Goal: Information Seeking & Learning: Learn about a topic

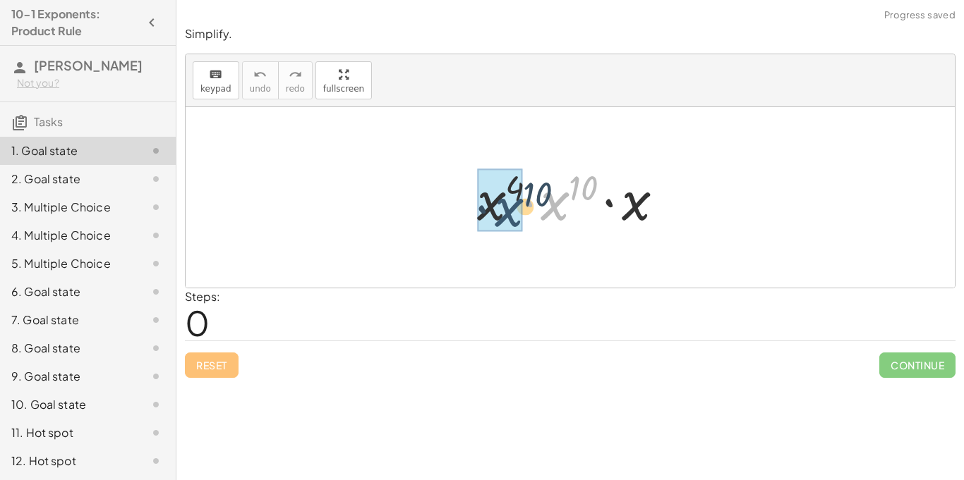
drag, startPoint x: 558, startPoint y: 203, endPoint x: 509, endPoint y: 210, distance: 49.2
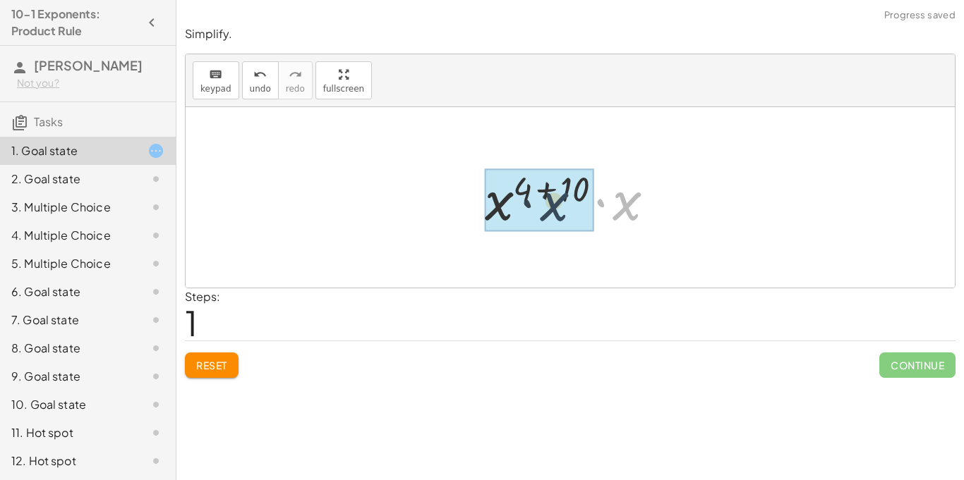
drag, startPoint x: 632, startPoint y: 214, endPoint x: 529, endPoint y: 214, distance: 103.0
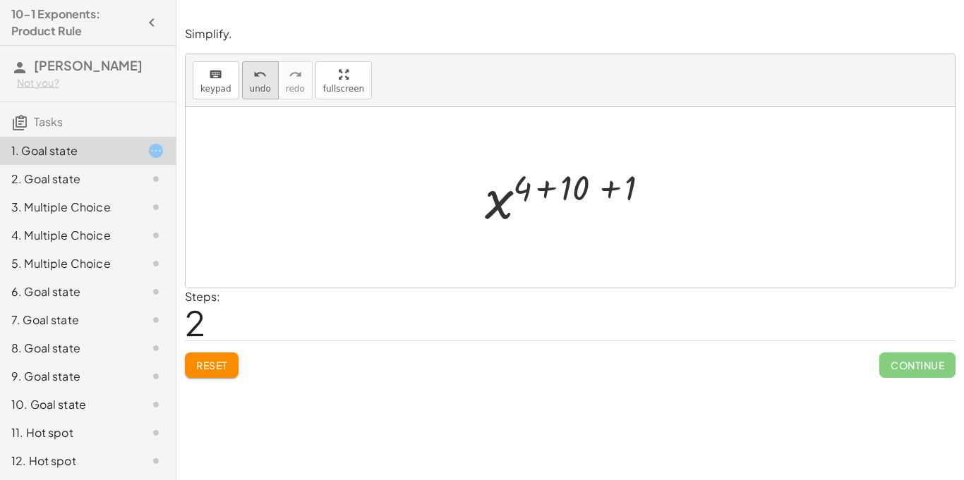
click at [242, 86] on button "undo undo" at bounding box center [260, 80] width 37 height 38
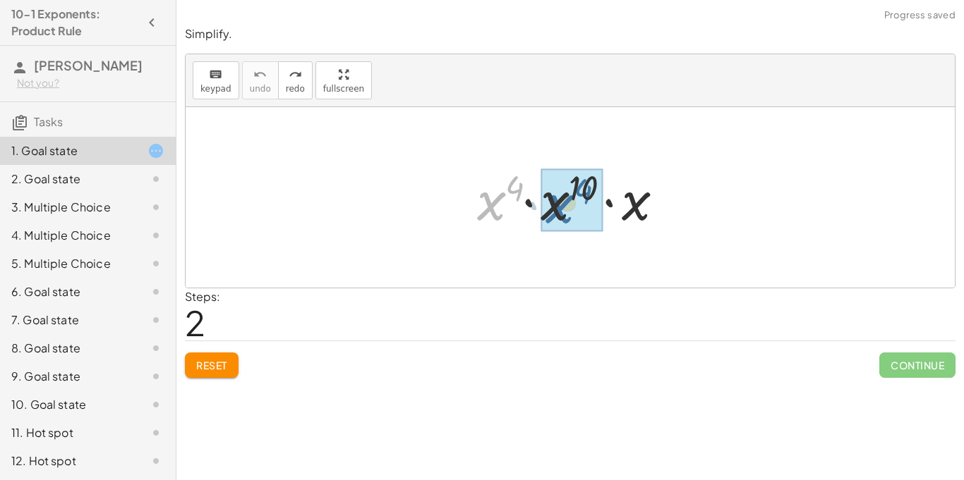
drag, startPoint x: 497, startPoint y: 200, endPoint x: 566, endPoint y: 203, distance: 68.5
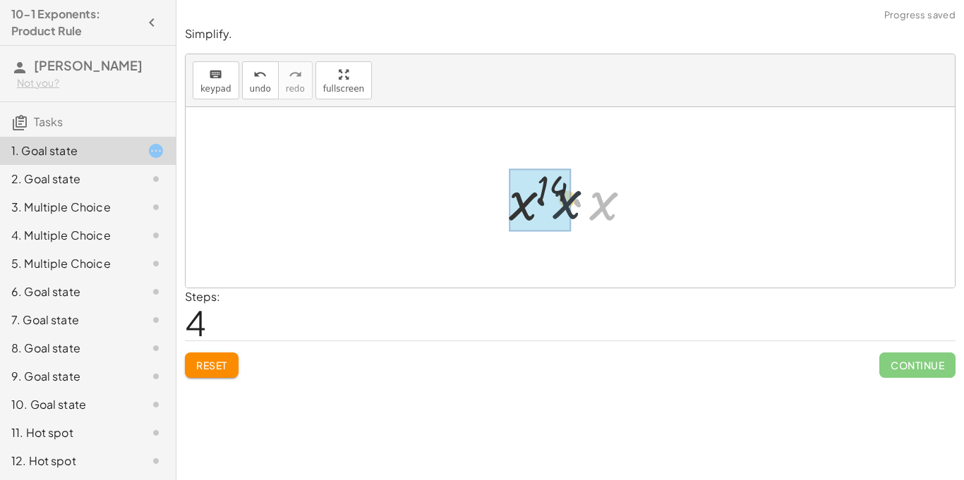
drag, startPoint x: 609, startPoint y: 205, endPoint x: 531, endPoint y: 204, distance: 77.6
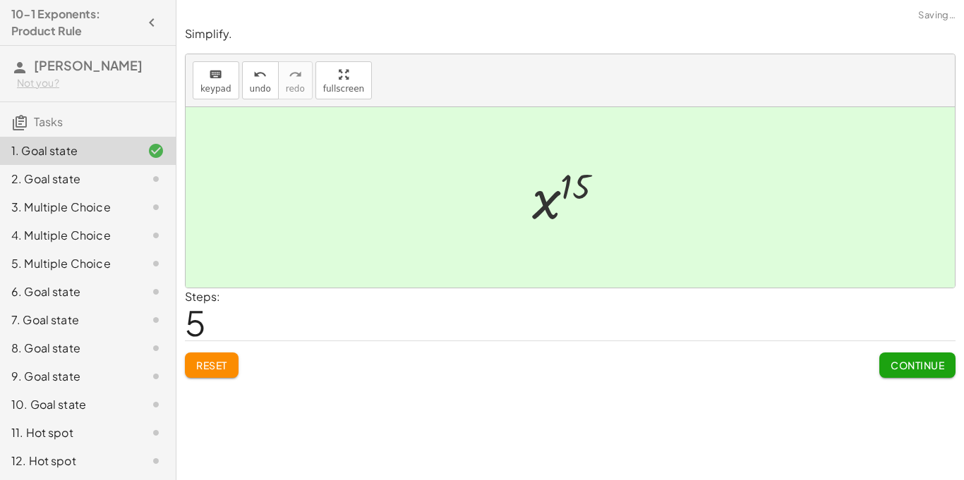
click at [907, 368] on span "Continue" at bounding box center [917, 365] width 54 height 13
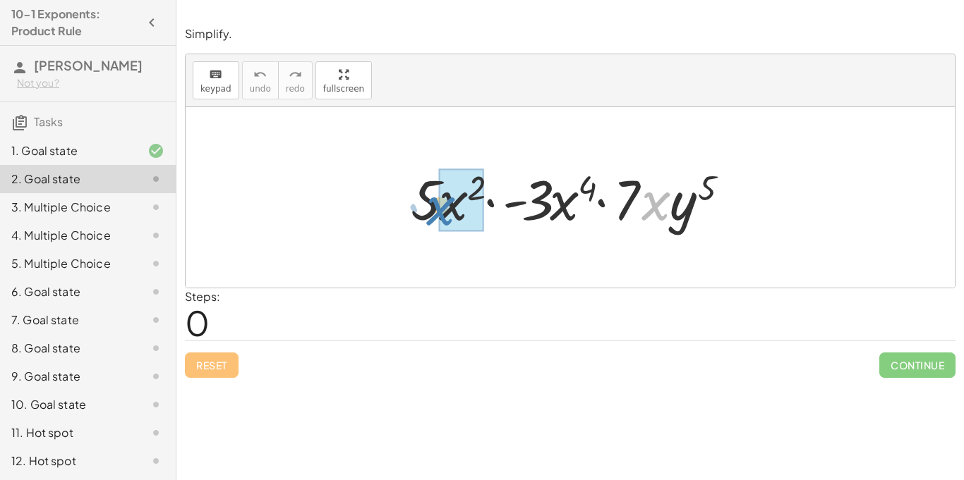
drag, startPoint x: 645, startPoint y: 205, endPoint x: 439, endPoint y: 212, distance: 206.1
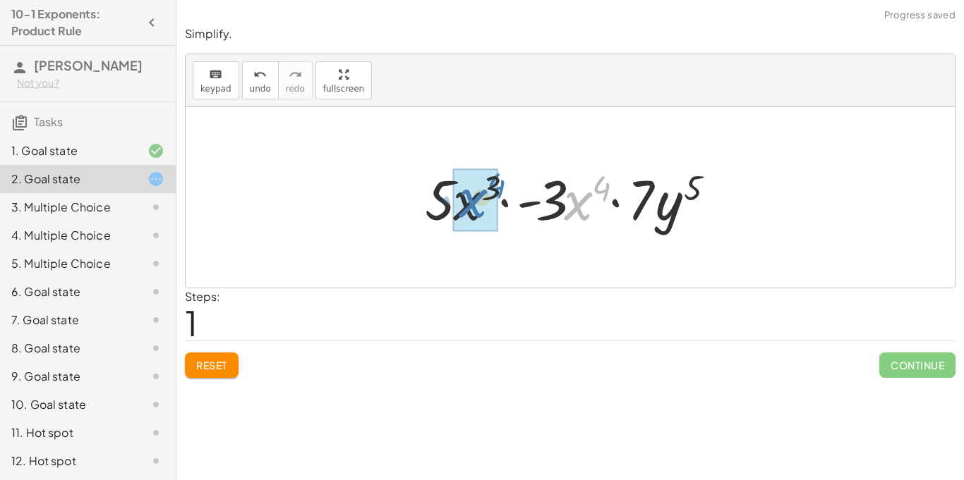
drag, startPoint x: 579, startPoint y: 209, endPoint x: 447, endPoint y: 210, distance: 131.9
click at [447, 210] on div at bounding box center [575, 198] width 315 height 73
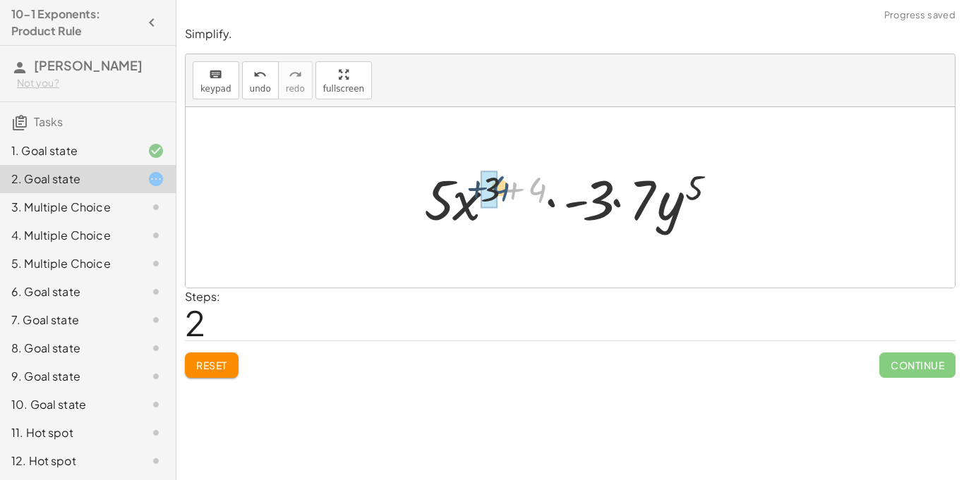
drag, startPoint x: 541, startPoint y: 193, endPoint x: 500, endPoint y: 192, distance: 40.9
click at [500, 192] on div at bounding box center [575, 198] width 317 height 73
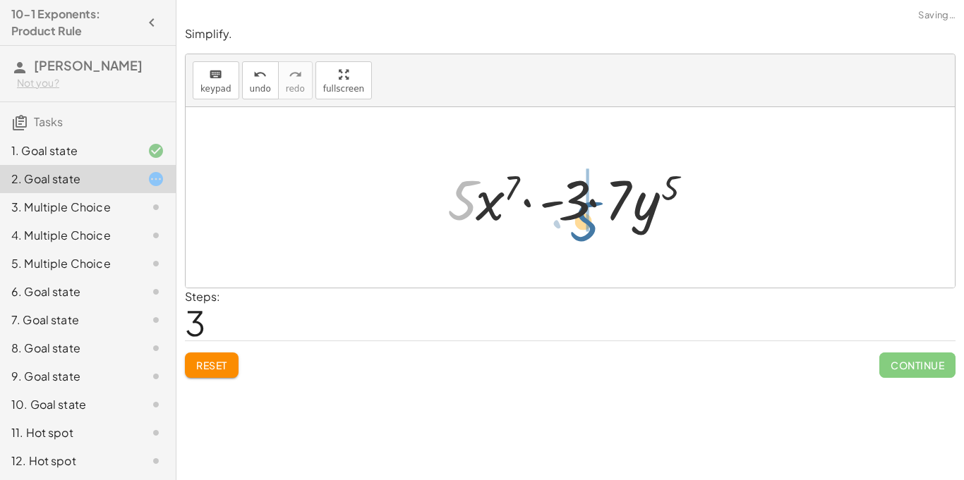
drag, startPoint x: 456, startPoint y: 207, endPoint x: 581, endPoint y: 227, distance: 126.5
click at [581, 227] on div at bounding box center [574, 198] width 269 height 73
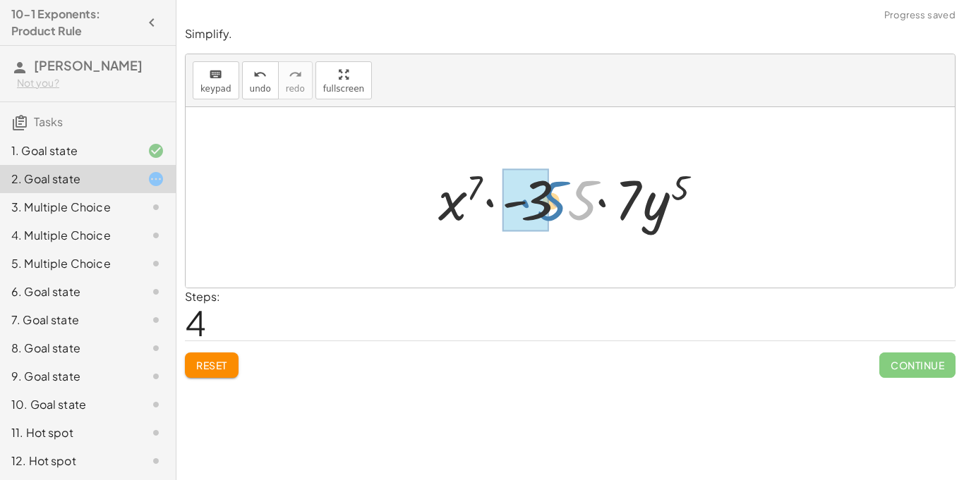
drag, startPoint x: 590, startPoint y: 215, endPoint x: 558, endPoint y: 217, distance: 32.5
click at [558, 217] on div at bounding box center [575, 198] width 288 height 73
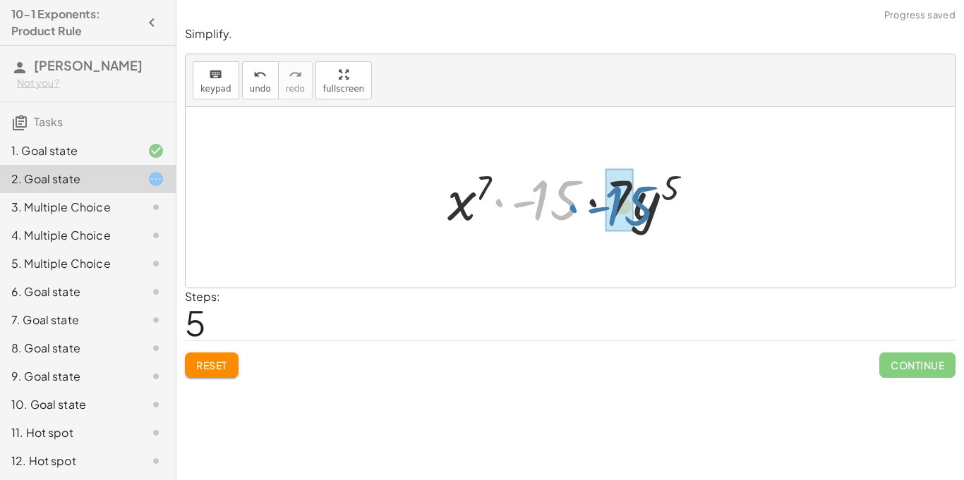
drag, startPoint x: 552, startPoint y: 210, endPoint x: 624, endPoint y: 214, distance: 71.3
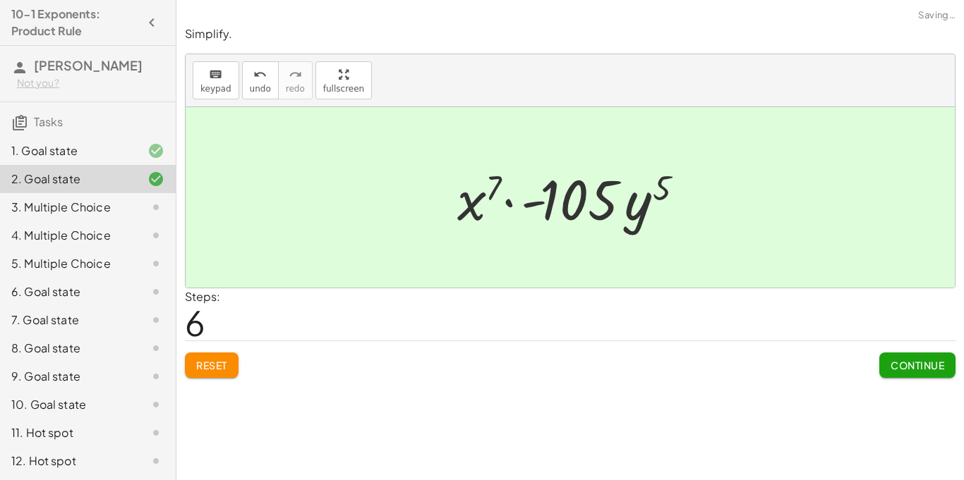
click at [910, 362] on span "Continue" at bounding box center [917, 365] width 54 height 13
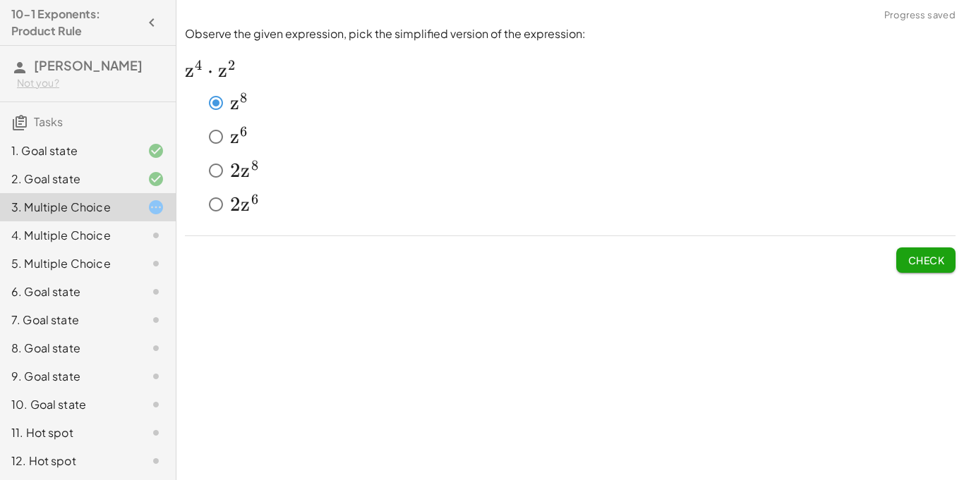
click at [928, 249] on button "Check" at bounding box center [925, 260] width 59 height 25
click at [904, 255] on button "Check" at bounding box center [925, 260] width 59 height 25
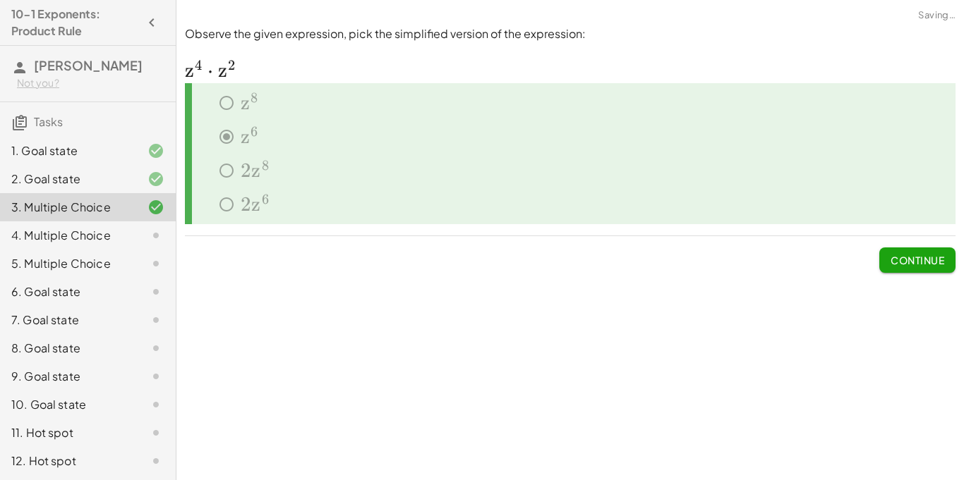
click at [0, 0] on div "Observe the given expression, pick the simplified version of the expression: ﻿ …" at bounding box center [0, 0] width 0 height 0
click at [938, 265] on span "Continue" at bounding box center [917, 260] width 54 height 13
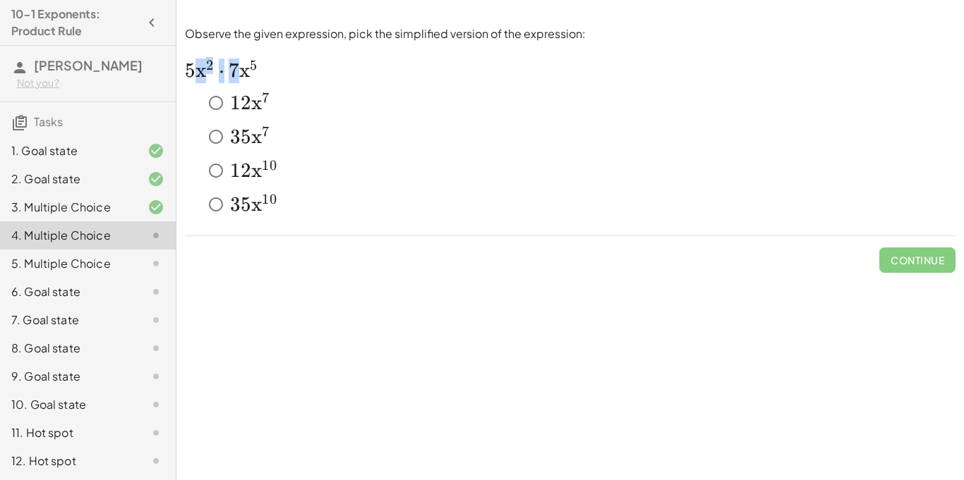
drag, startPoint x: 234, startPoint y: 66, endPoint x: 197, endPoint y: 72, distance: 37.8
click at [197, 72] on span "5 x 2 ⋅ 7 x 5" at bounding box center [221, 71] width 73 height 24
click at [188, 100] on icon at bounding box center [193, 97] width 17 height 17
click at [482, 92] on div "﻿ 12 x 7 12x^7 1 2 x 7 ﻿" at bounding box center [578, 103] width 753 height 28
click at [922, 264] on span "Check" at bounding box center [925, 260] width 37 height 13
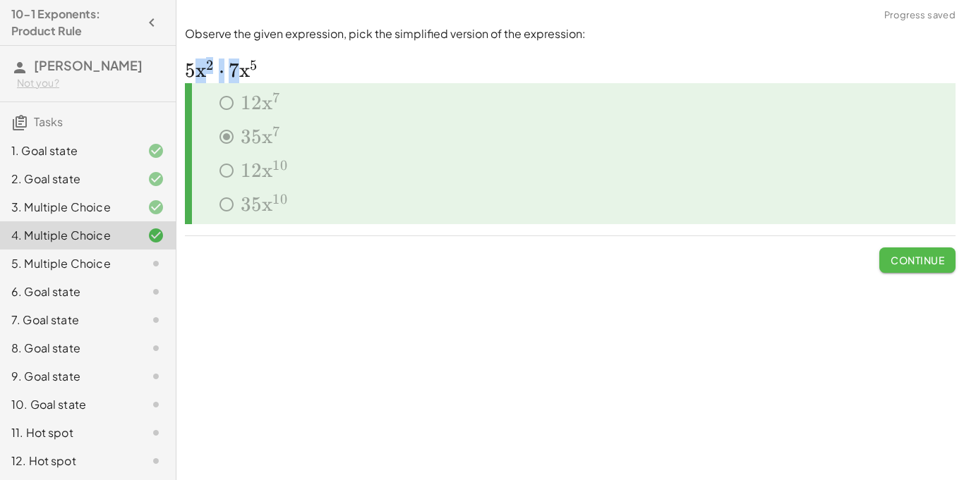
click at [912, 257] on span "Continue" at bounding box center [917, 260] width 54 height 13
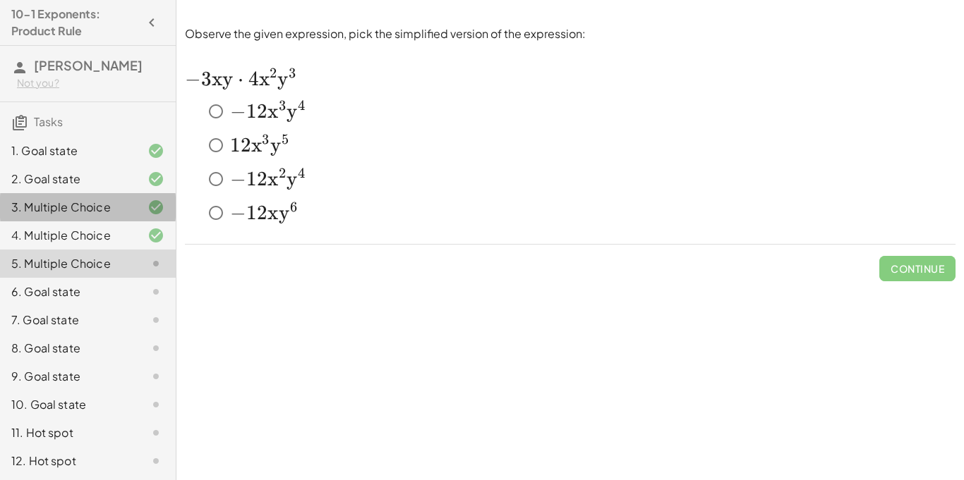
click at [61, 205] on div "3. Multiple Choice" at bounding box center [68, 207] width 114 height 17
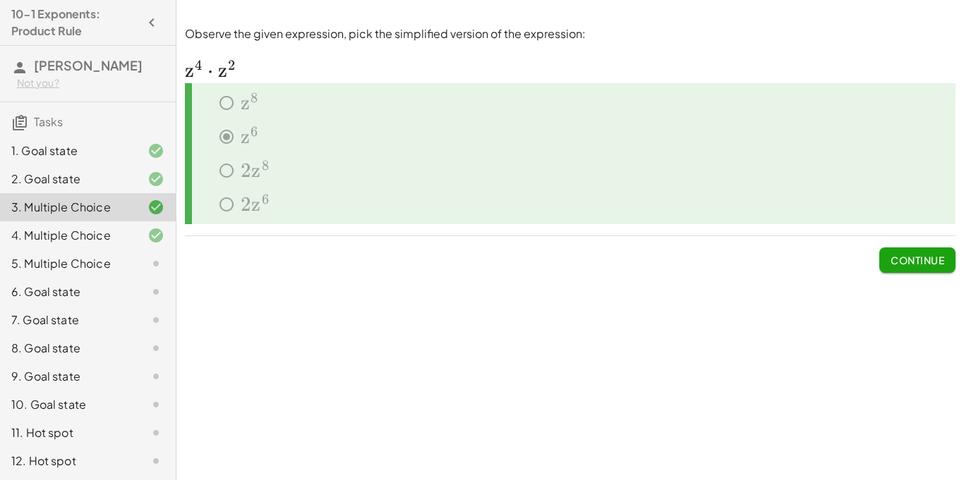
click at [105, 265] on div "5. Multiple Choice" at bounding box center [68, 263] width 114 height 17
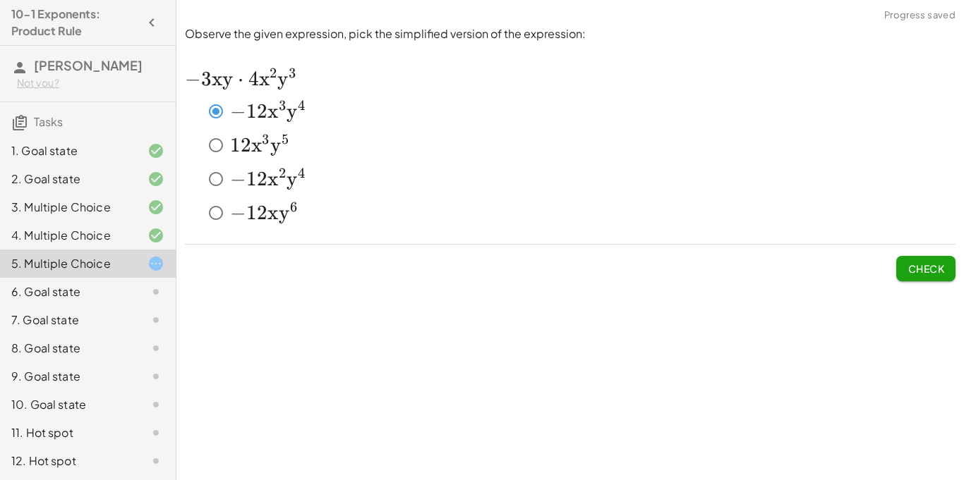
click at [904, 270] on button "Check" at bounding box center [925, 268] width 59 height 25
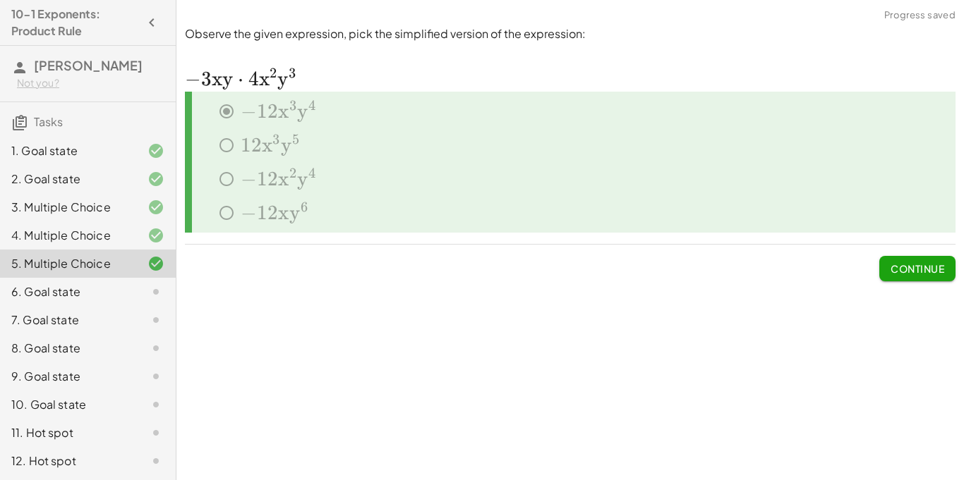
click at [904, 270] on span "Continue" at bounding box center [917, 268] width 54 height 13
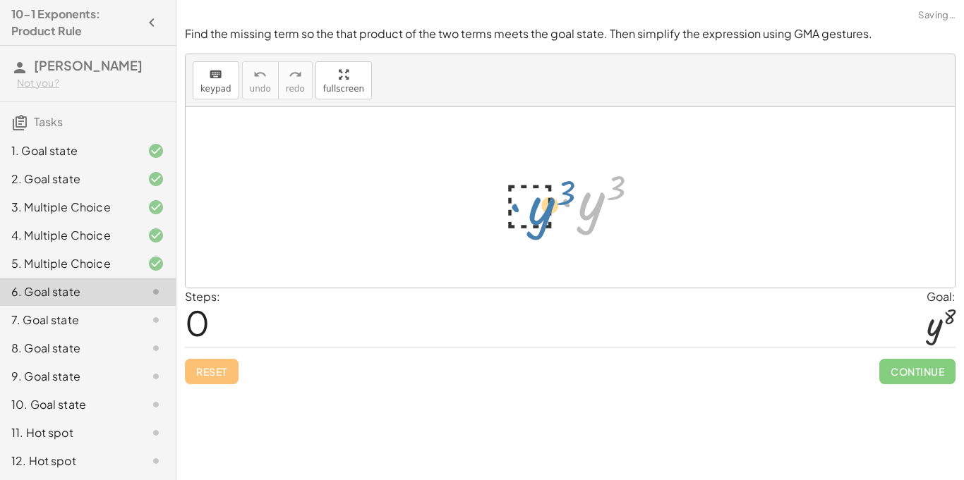
drag, startPoint x: 585, startPoint y: 214, endPoint x: 532, endPoint y: 214, distance: 52.9
click at [532, 214] on div at bounding box center [575, 198] width 159 height 73
drag, startPoint x: 506, startPoint y: 199, endPoint x: 566, endPoint y: 197, distance: 59.3
click at [566, 197] on div at bounding box center [575, 198] width 159 height 73
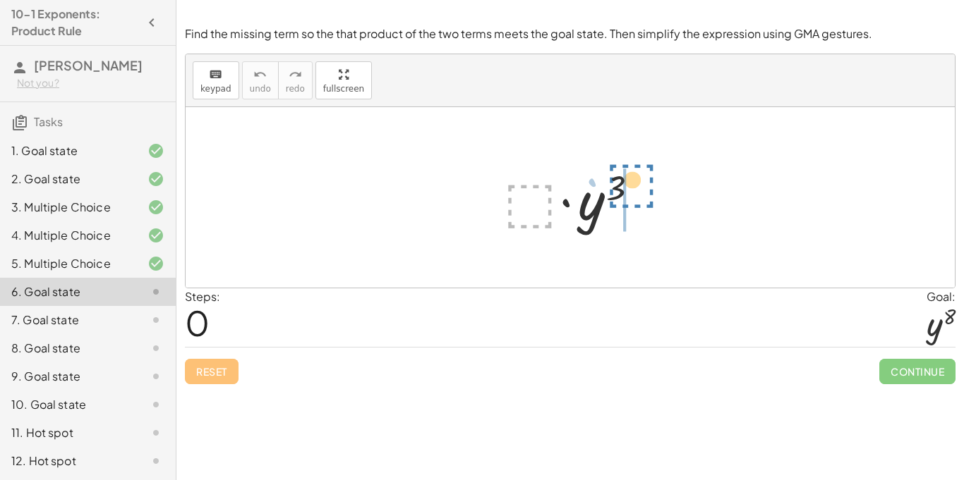
drag, startPoint x: 509, startPoint y: 200, endPoint x: 606, endPoint y: 182, distance: 98.9
click at [606, 182] on div at bounding box center [575, 198] width 159 height 73
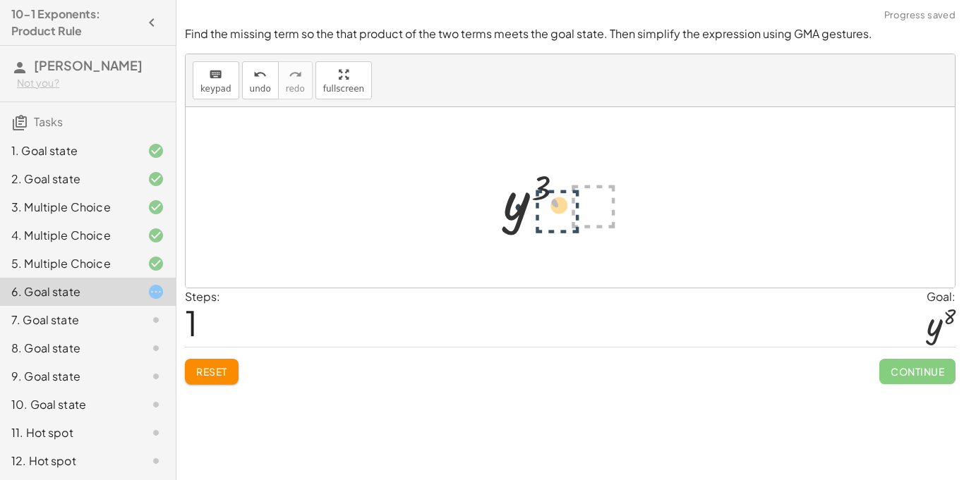
drag, startPoint x: 600, startPoint y: 207, endPoint x: 446, endPoint y: 217, distance: 154.1
click at [446, 217] on div "· ⬚ · y 3 · ⬚ · ⬚ · y 3" at bounding box center [570, 197] width 769 height 181
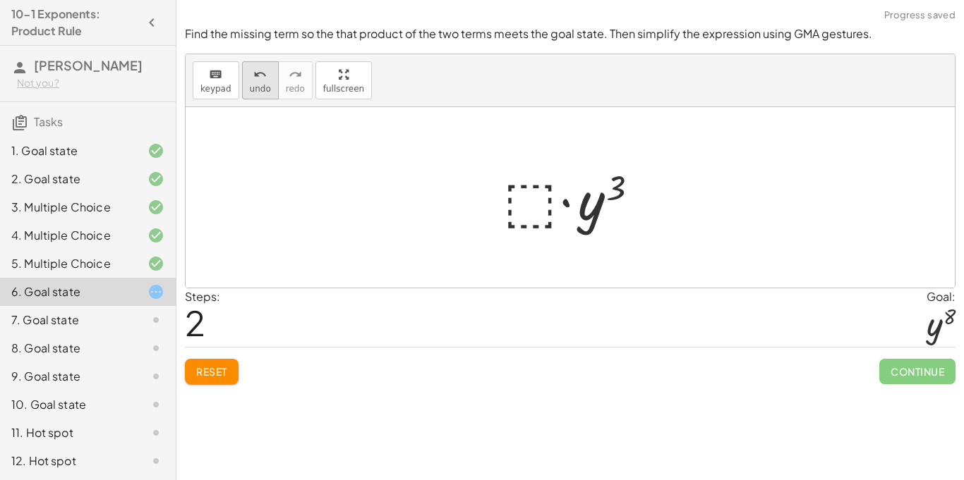
click at [250, 84] on span "undo" at bounding box center [260, 89] width 21 height 10
click at [552, 204] on div at bounding box center [575, 198] width 159 height 73
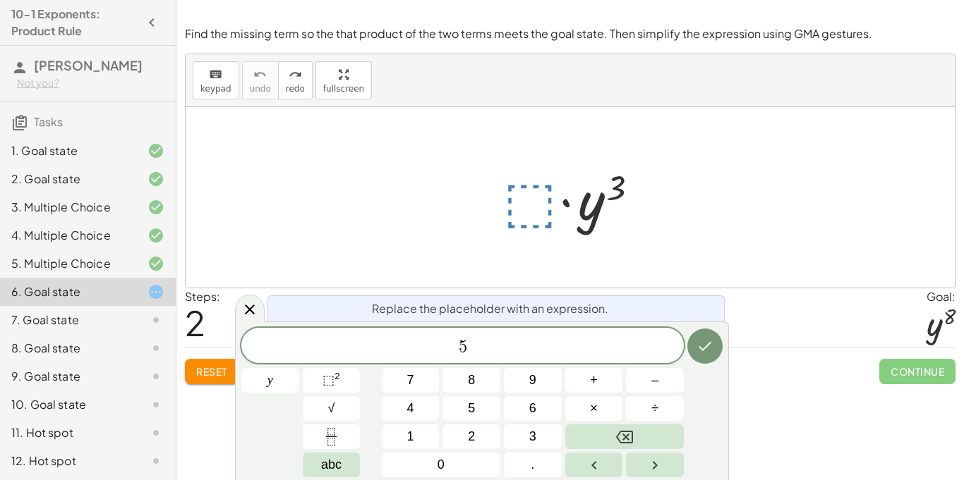
scroll to position [2, 0]
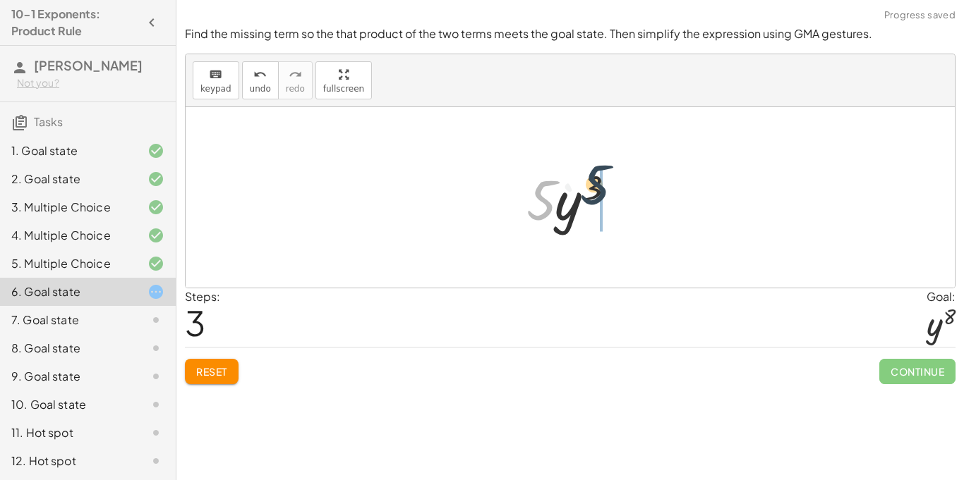
drag, startPoint x: 542, startPoint y: 198, endPoint x: 603, endPoint y: 181, distance: 63.7
click at [603, 181] on div at bounding box center [575, 198] width 112 height 73
drag, startPoint x: 601, startPoint y: 195, endPoint x: 521, endPoint y: 207, distance: 81.3
click at [521, 207] on div at bounding box center [575, 198] width 130 height 73
drag, startPoint x: 544, startPoint y: 202, endPoint x: 512, endPoint y: 213, distance: 33.5
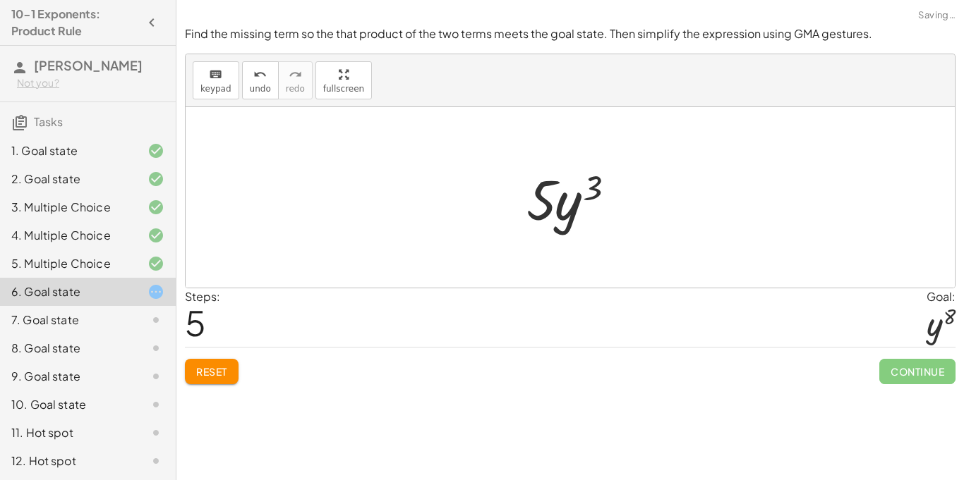
click at [549, 196] on div at bounding box center [575, 198] width 112 height 73
click at [546, 198] on div at bounding box center [575, 198] width 112 height 73
click at [260, 93] on span "undo" at bounding box center [260, 89] width 21 height 10
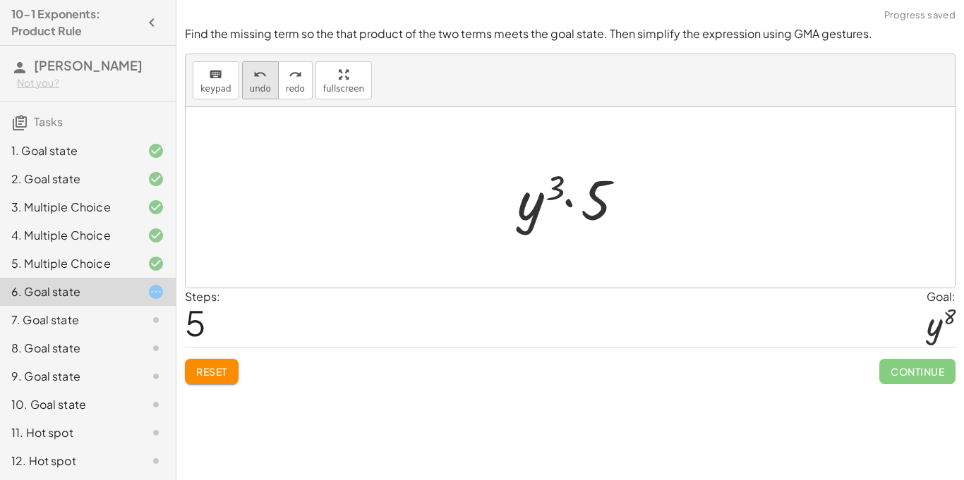
click at [250, 85] on span "undo" at bounding box center [260, 89] width 21 height 10
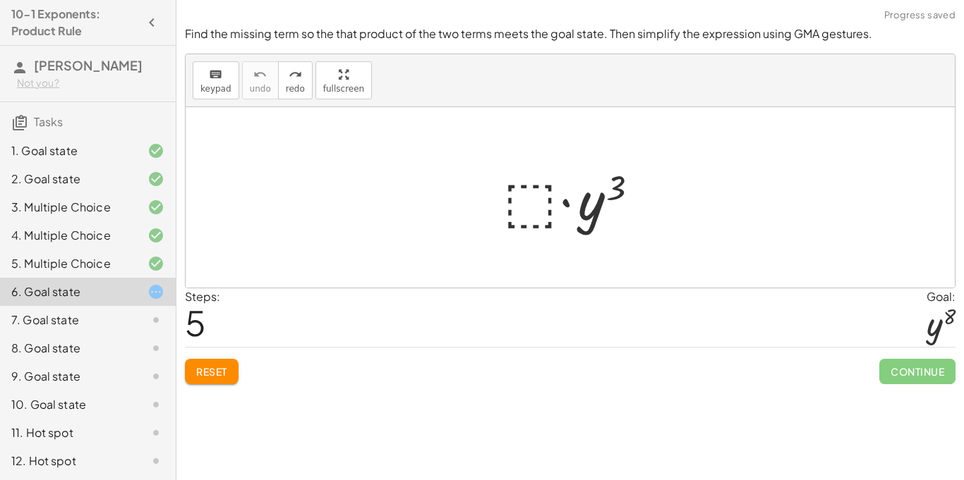
click at [530, 192] on div at bounding box center [575, 198] width 159 height 73
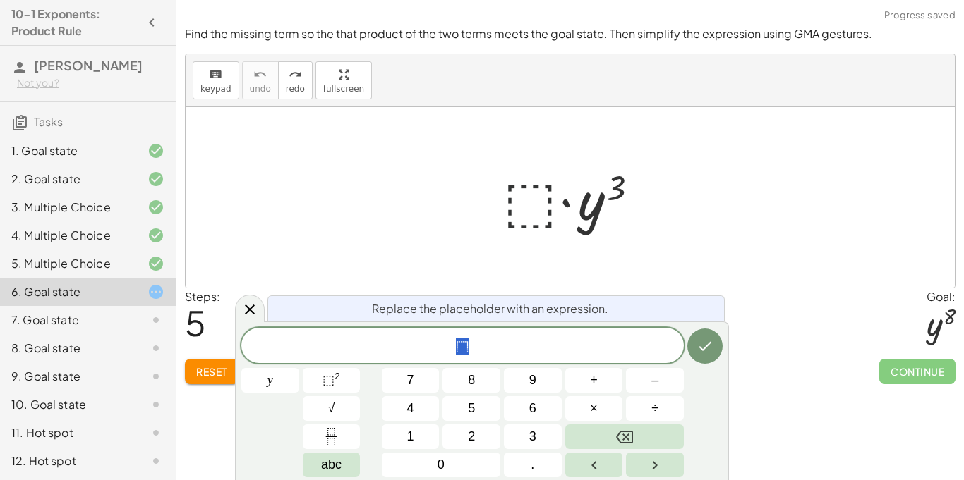
scroll to position [3, 0]
click at [340, 377] on span "⬚ 2" at bounding box center [331, 380] width 18 height 19
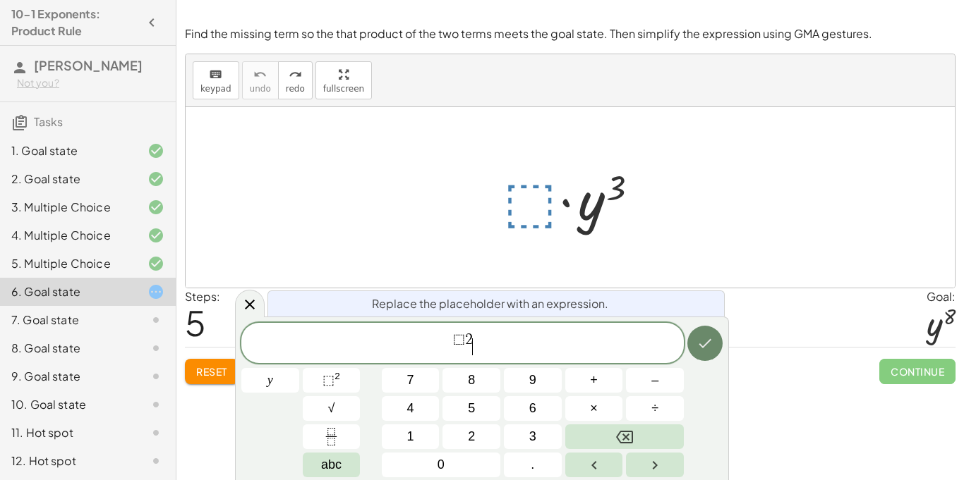
click at [705, 348] on icon "Done" at bounding box center [704, 343] width 17 height 17
click at [456, 341] on span "⬚" at bounding box center [459, 340] width 12 height 16
click at [458, 340] on span "⬚" at bounding box center [459, 340] width 12 height 16
click at [576, 235] on div "· ⬚ · y 3" at bounding box center [570, 198] width 176 height 80
click at [479, 340] on span "0 ⬚ 2" at bounding box center [462, 344] width 442 height 25
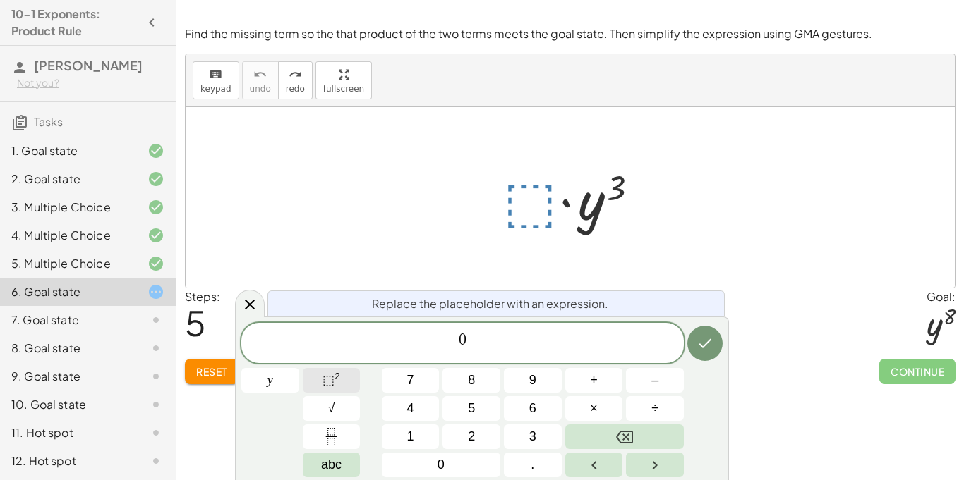
click at [336, 390] on button "⬚ 2" at bounding box center [332, 380] width 58 height 25
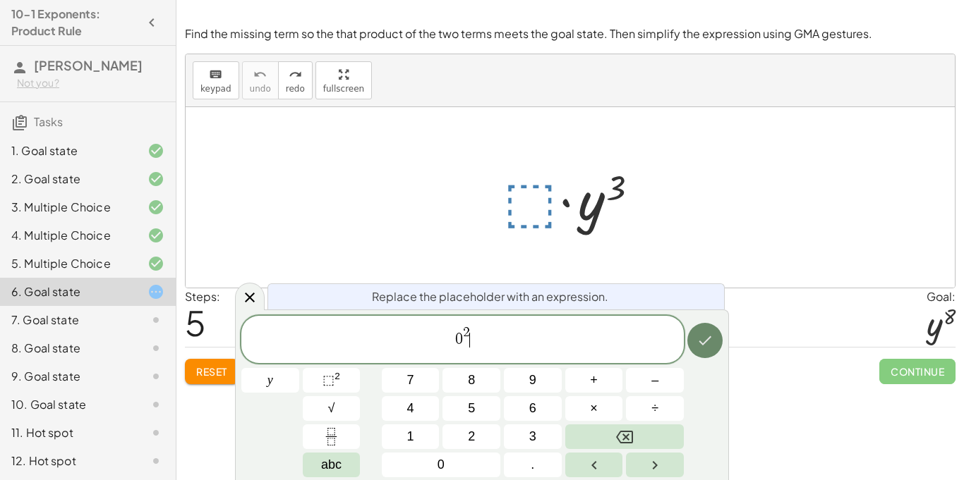
click at [710, 355] on button "Done" at bounding box center [704, 340] width 35 height 35
click at [709, 349] on button "Done" at bounding box center [704, 340] width 35 height 35
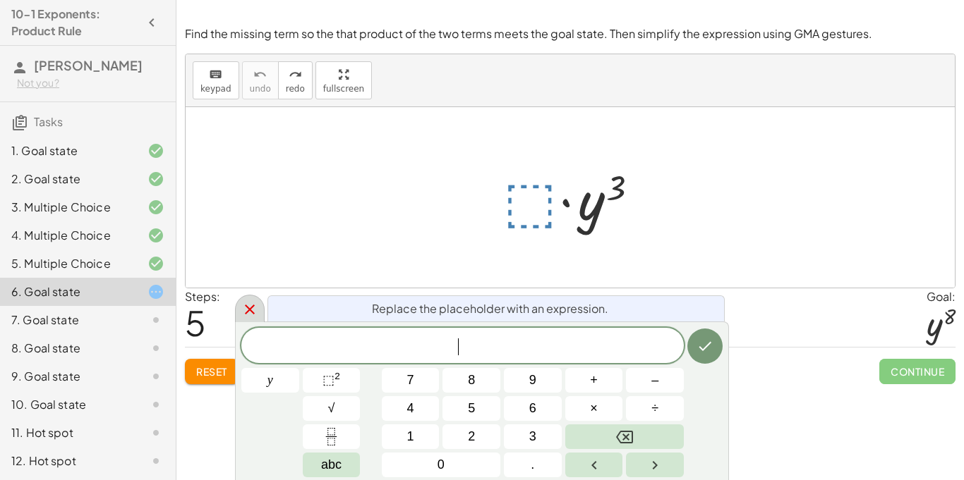
click at [239, 303] on div at bounding box center [250, 309] width 30 height 28
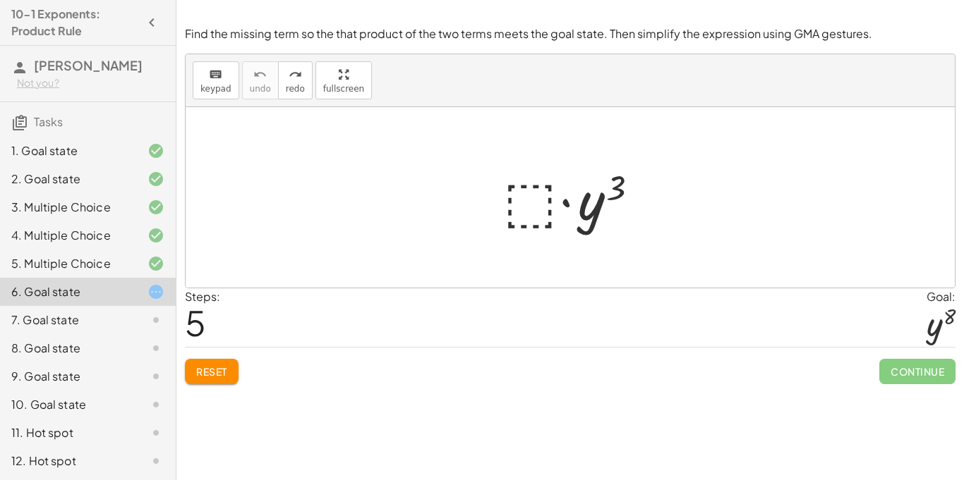
click at [529, 208] on div at bounding box center [575, 198] width 159 height 73
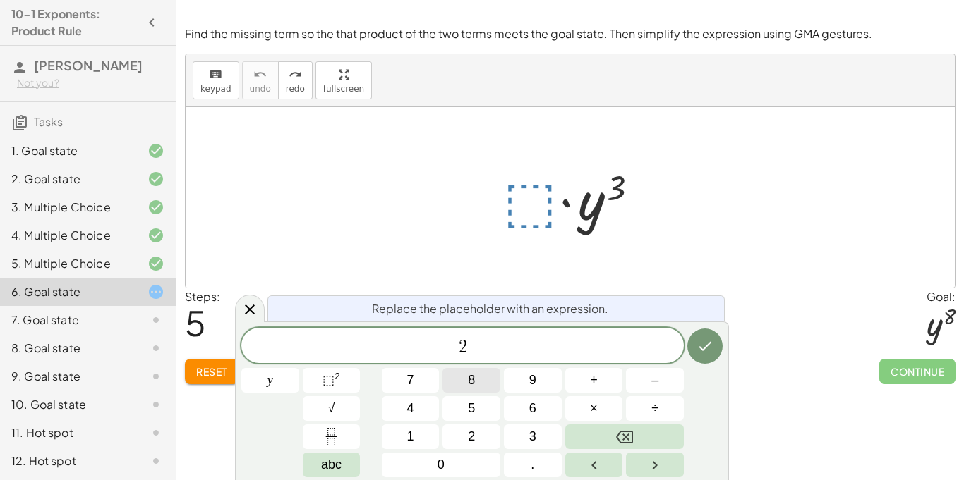
scroll to position [5, 0]
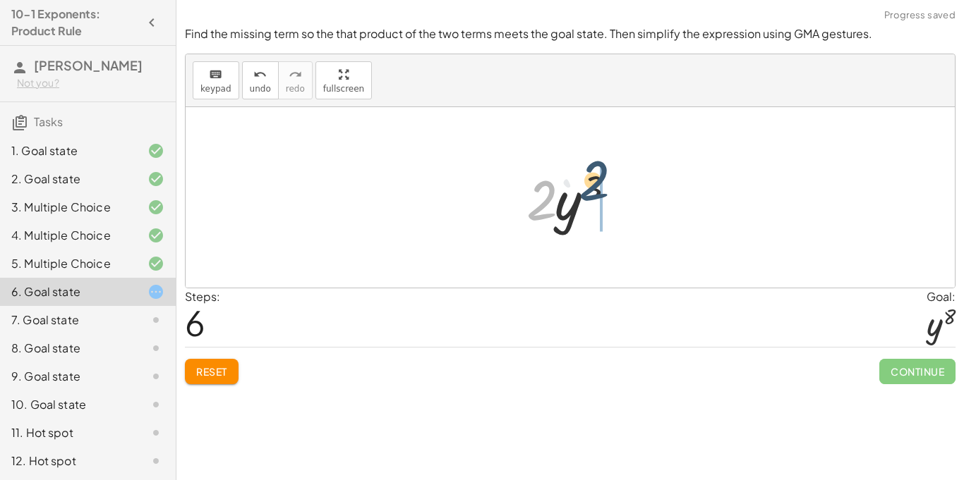
drag, startPoint x: 547, startPoint y: 203, endPoint x: 600, endPoint y: 183, distance: 56.5
click at [251, 84] on span "undo" at bounding box center [260, 89] width 21 height 10
click at [518, 192] on div at bounding box center [575, 198] width 159 height 73
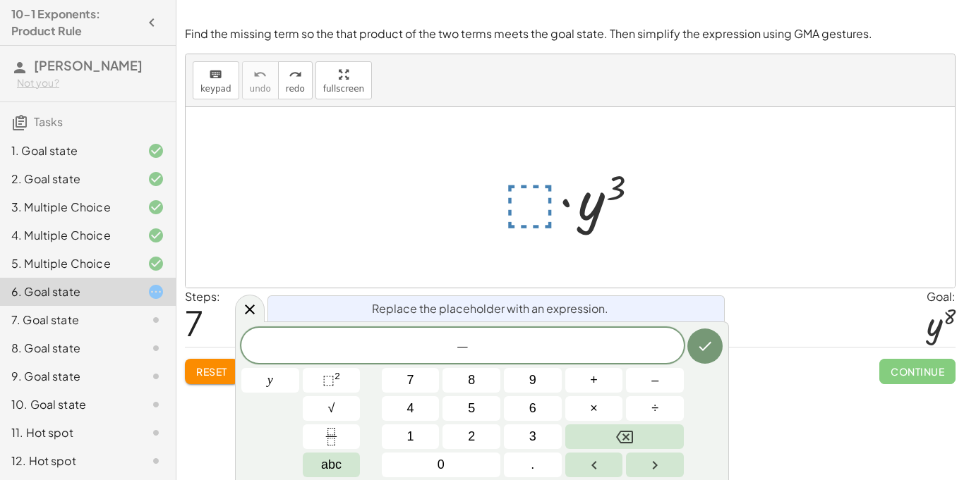
scroll to position [7, 0]
click at [341, 384] on button "⬚ 2" at bounding box center [332, 380] width 58 height 25
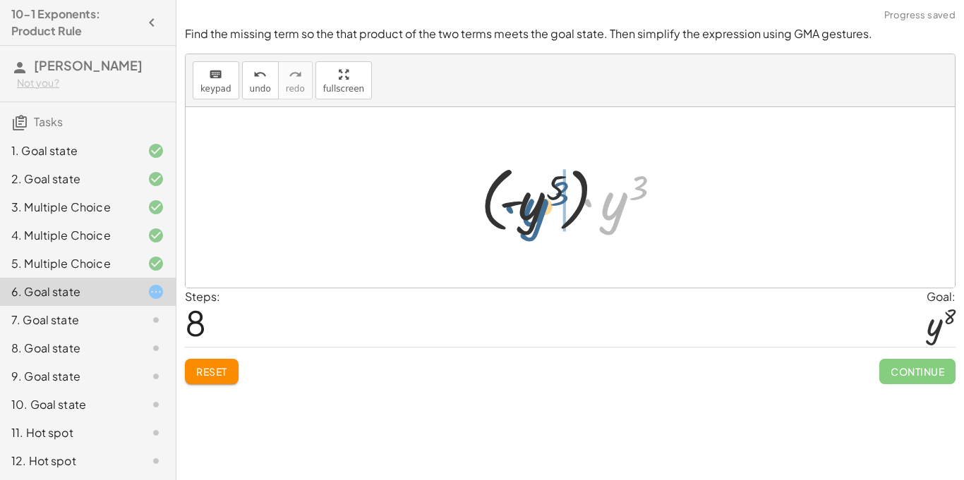
drag, startPoint x: 613, startPoint y: 203, endPoint x: 521, endPoint y: 209, distance: 92.6
click at [521, 209] on div at bounding box center [575, 198] width 204 height 78
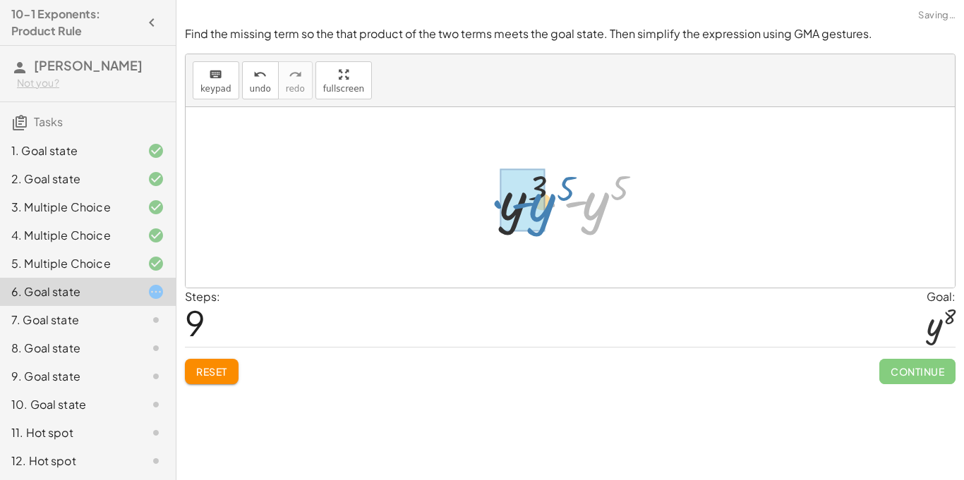
drag, startPoint x: 600, startPoint y: 202, endPoint x: 535, endPoint y: 205, distance: 64.9
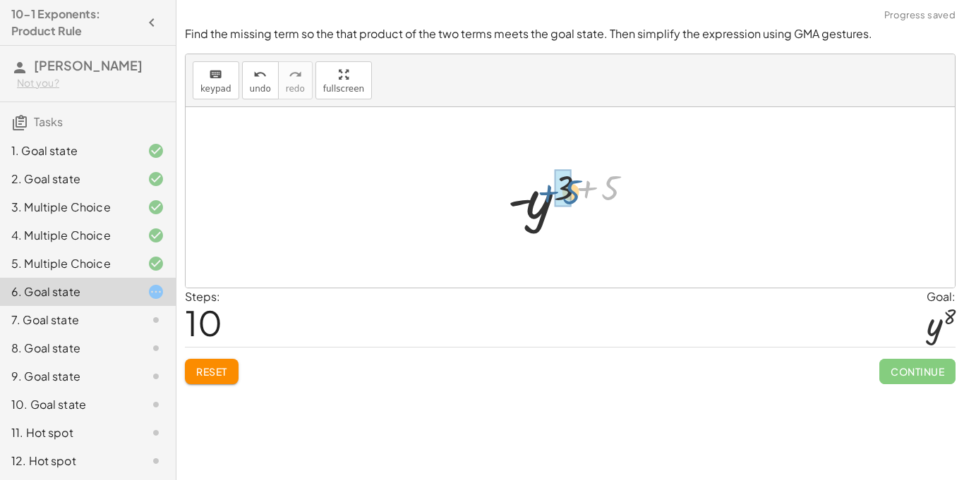
drag, startPoint x: 614, startPoint y: 178, endPoint x: 573, endPoint y: 180, distance: 41.0
click at [573, 180] on div at bounding box center [575, 198] width 150 height 70
click at [548, 203] on div at bounding box center [575, 198] width 102 height 70
click at [228, 370] on button "Reset" at bounding box center [212, 371] width 54 height 25
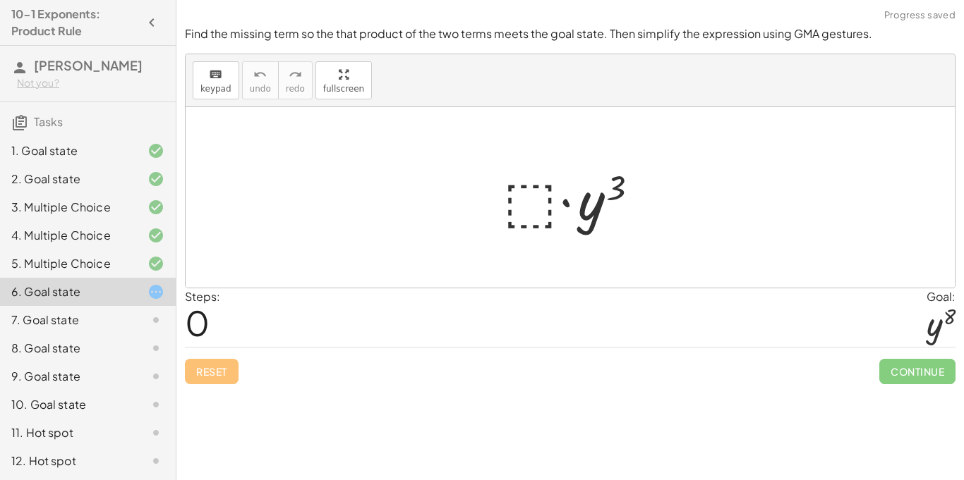
click at [519, 219] on div at bounding box center [575, 198] width 159 height 73
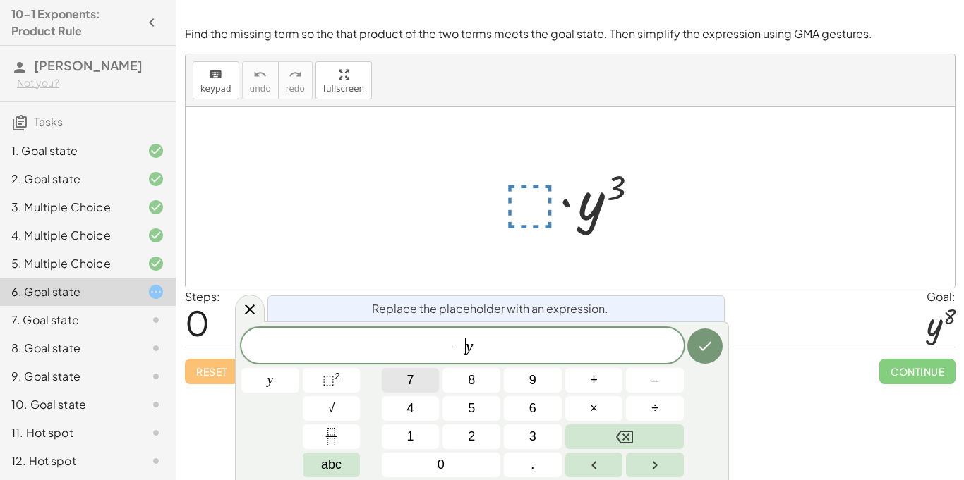
scroll to position [9, 0]
click at [339, 376] on sup "2" at bounding box center [337, 376] width 6 height 11
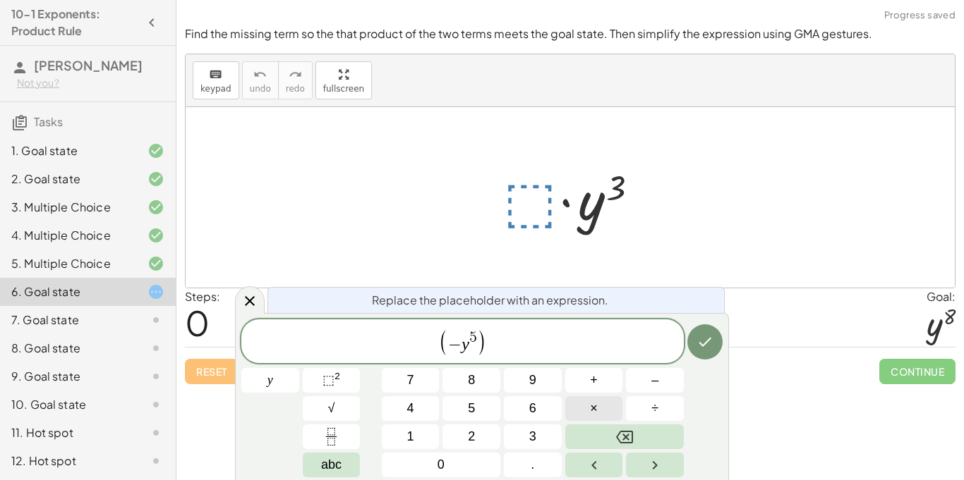
click at [605, 406] on button "×" at bounding box center [594, 408] width 58 height 25
click at [707, 334] on icon "Done" at bounding box center [704, 342] width 17 height 17
click at [528, 209] on div at bounding box center [575, 198] width 159 height 73
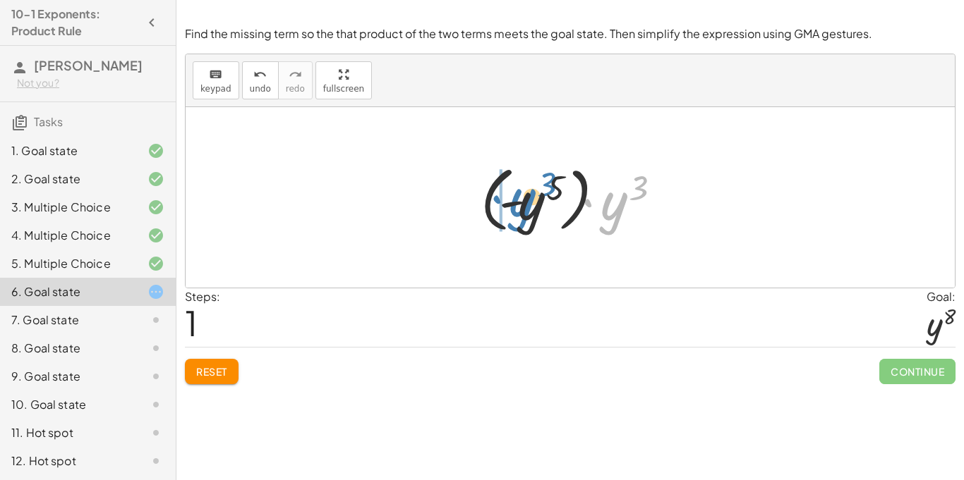
drag, startPoint x: 588, startPoint y: 203, endPoint x: 490, endPoint y: 202, distance: 98.0
click at [490, 202] on div at bounding box center [575, 198] width 204 height 78
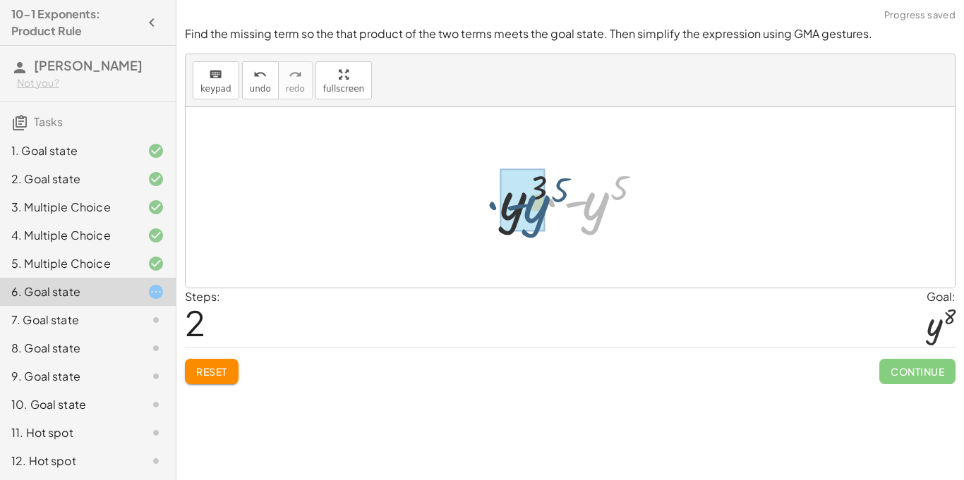
drag, startPoint x: 609, startPoint y: 205, endPoint x: 547, endPoint y: 208, distance: 62.1
click at [547, 208] on div at bounding box center [575, 198] width 166 height 73
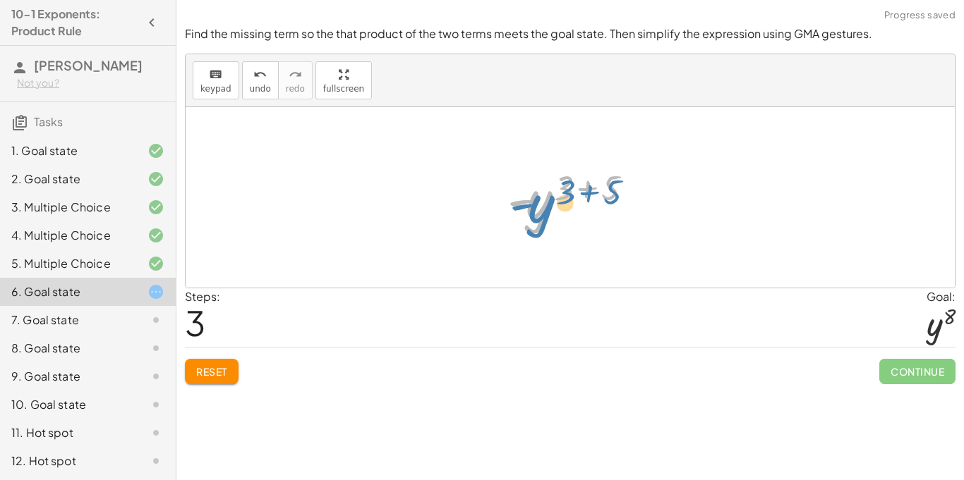
click at [533, 198] on div at bounding box center [575, 198] width 150 height 70
drag, startPoint x: 604, startPoint y: 194, endPoint x: 552, endPoint y: 197, distance: 52.3
click at [552, 197] on div at bounding box center [575, 198] width 150 height 70
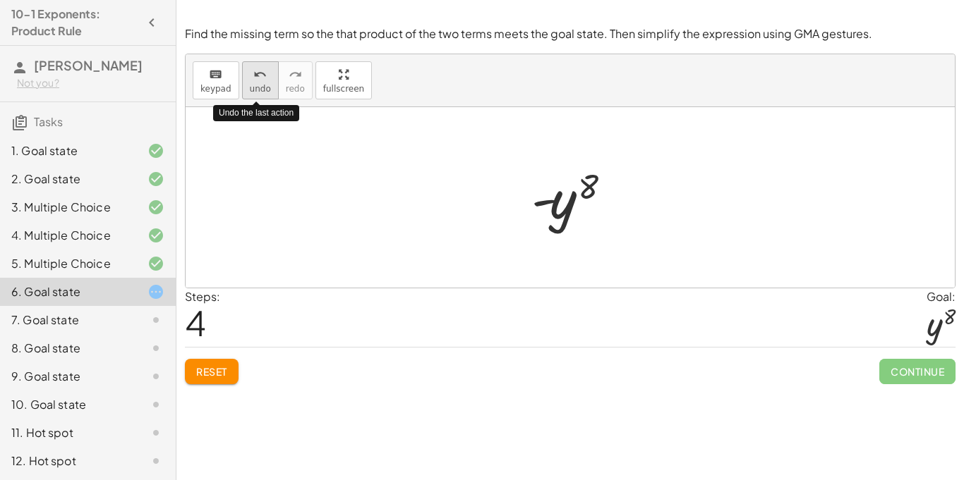
click at [263, 85] on span "undo" at bounding box center [260, 89] width 21 height 10
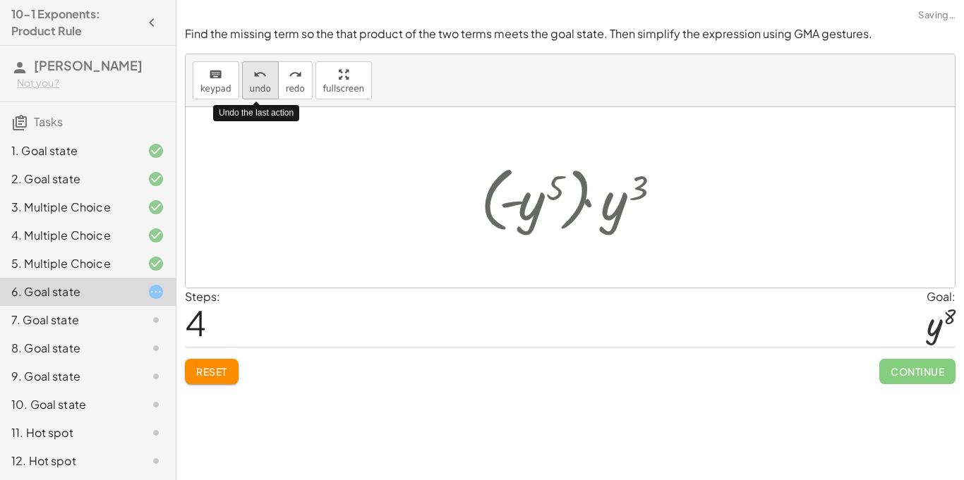
click at [263, 85] on span "undo" at bounding box center [260, 89] width 21 height 10
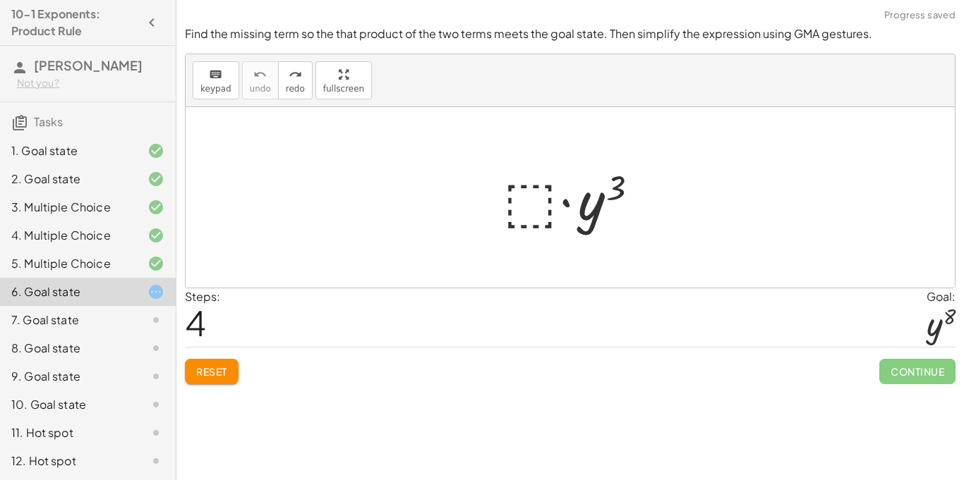
click at [517, 184] on div at bounding box center [575, 198] width 159 height 73
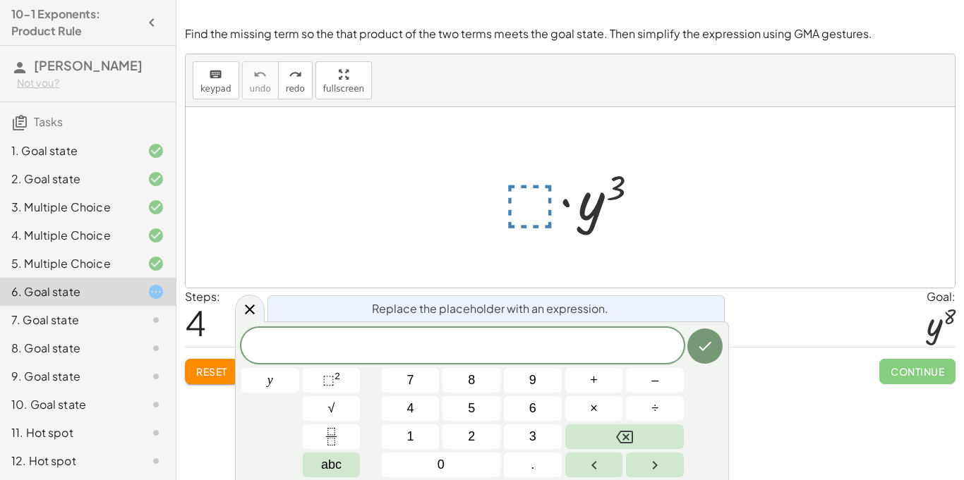
scroll to position [11, 0]
click at [326, 372] on span "⬚ 2" at bounding box center [331, 380] width 18 height 19
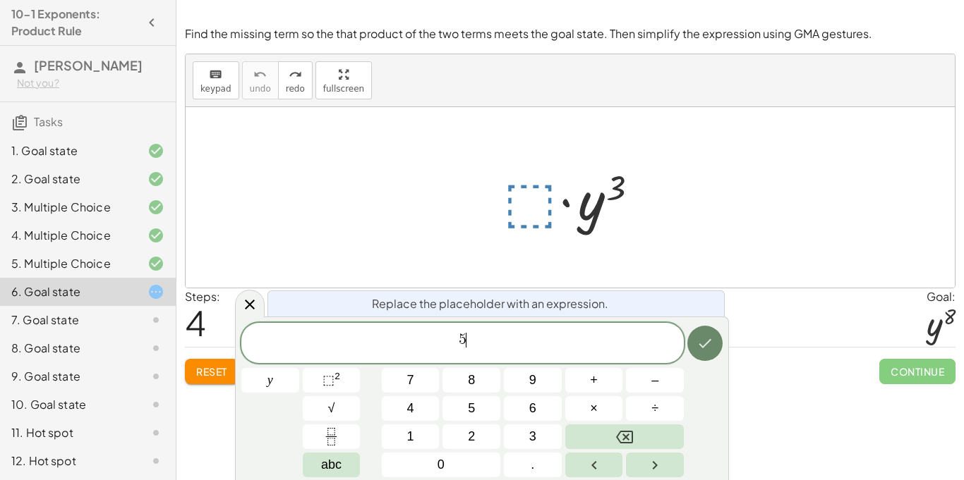
click at [704, 346] on icon "Done" at bounding box center [705, 343] width 13 height 9
click at [497, 137] on div at bounding box center [570, 197] width 769 height 181
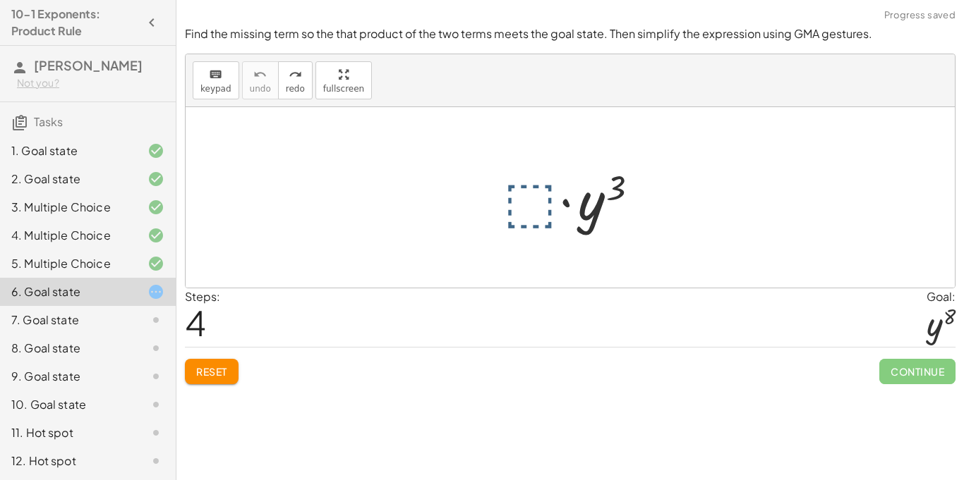
click at [511, 177] on div at bounding box center [575, 198] width 159 height 73
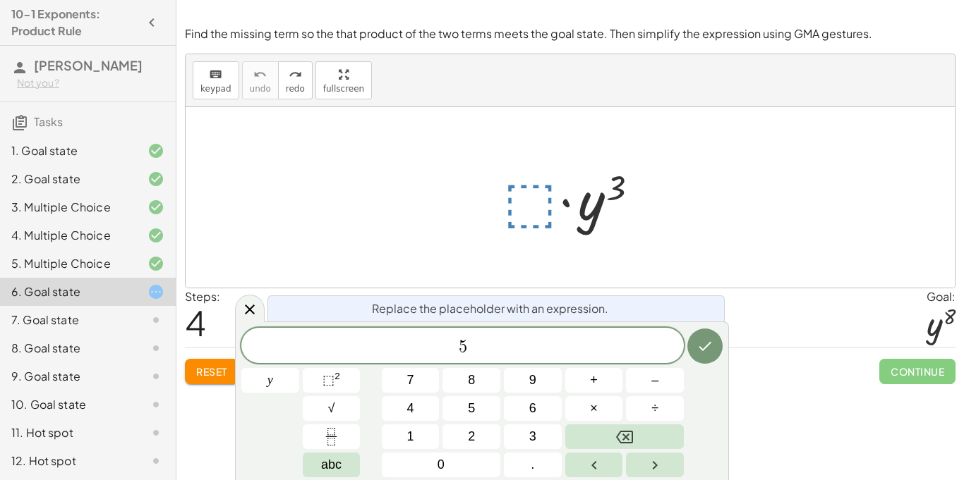
scroll to position [13, 0]
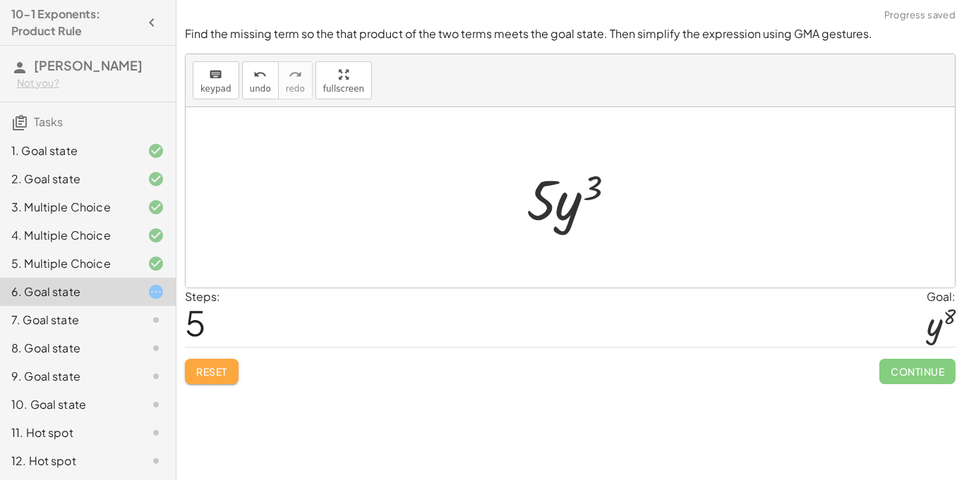
click at [210, 369] on span "Reset" at bounding box center [211, 371] width 31 height 13
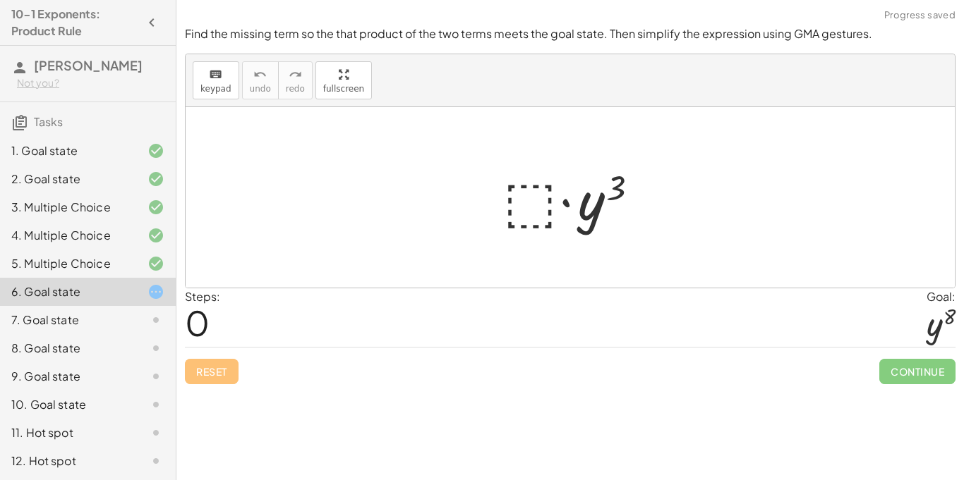
click at [512, 205] on div at bounding box center [575, 198] width 159 height 73
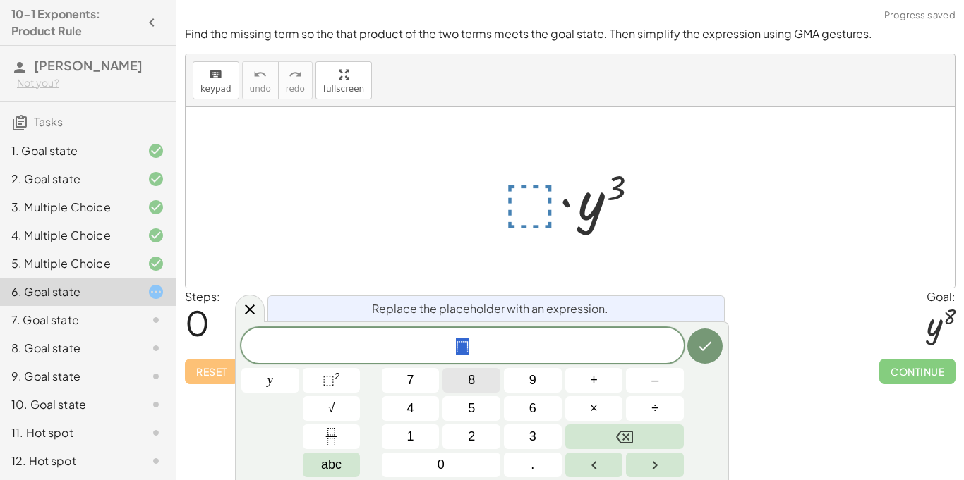
scroll to position [15, 0]
click at [341, 384] on button "⬚ 2" at bounding box center [332, 380] width 58 height 25
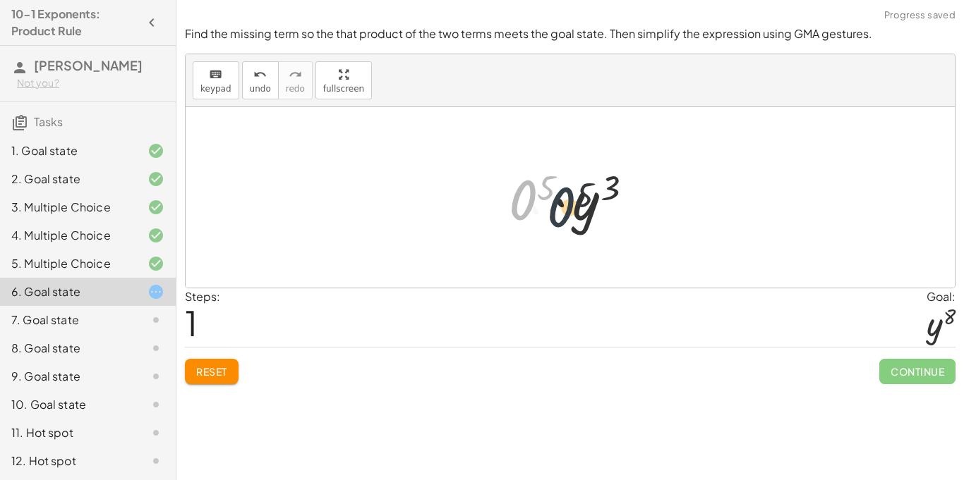
drag, startPoint x: 527, startPoint y: 214, endPoint x: 576, endPoint y: 222, distance: 49.3
click at [576, 222] on div at bounding box center [575, 198] width 147 height 73
drag, startPoint x: 547, startPoint y: 187, endPoint x: 613, endPoint y: 197, distance: 66.3
click at [613, 197] on div at bounding box center [575, 198] width 147 height 73
click at [211, 363] on button "Reset" at bounding box center [212, 371] width 54 height 25
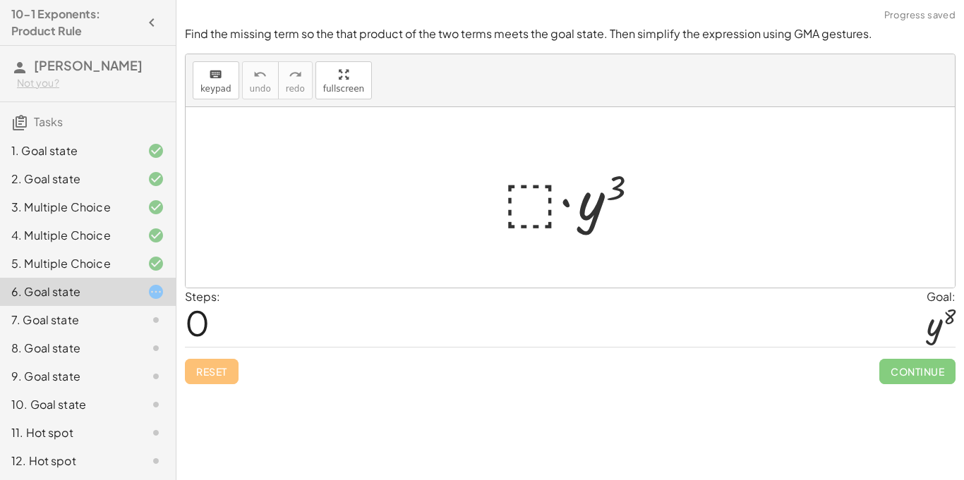
click at [542, 212] on div at bounding box center [575, 198] width 159 height 73
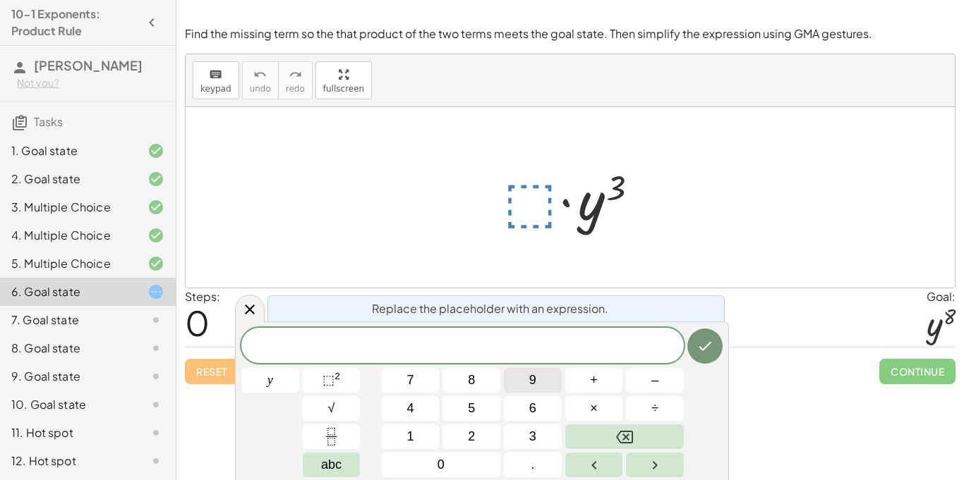
scroll to position [16, 0]
click at [335, 380] on sup "2" at bounding box center [337, 376] width 6 height 11
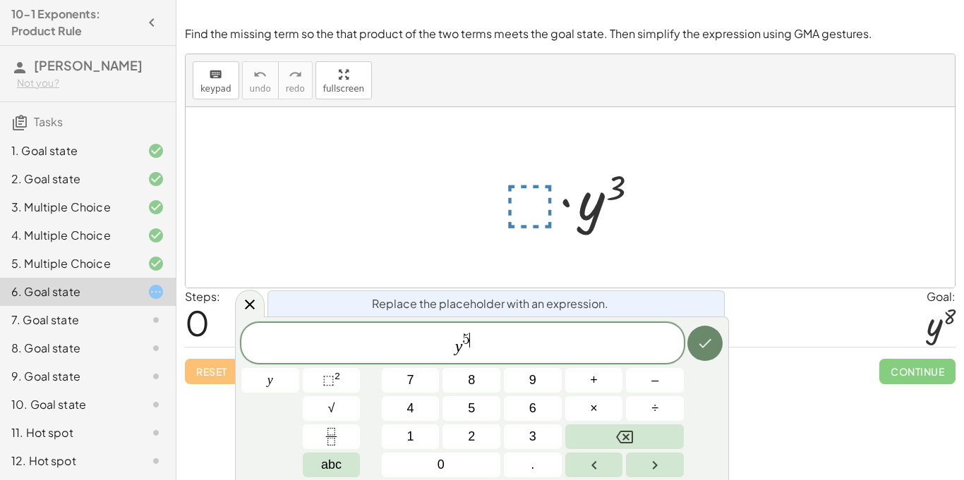
click at [713, 336] on button "Done" at bounding box center [704, 343] width 35 height 35
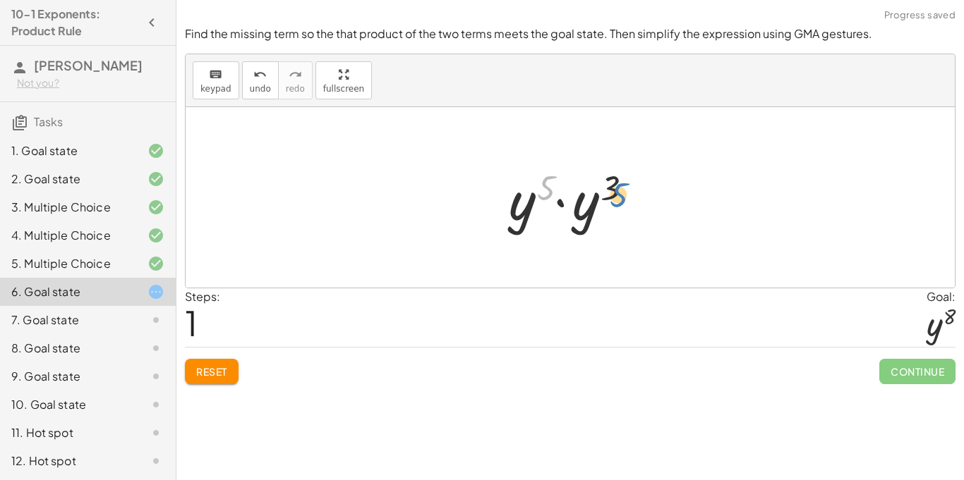
drag, startPoint x: 547, startPoint y: 176, endPoint x: 619, endPoint y: 179, distance: 71.3
click at [619, 179] on div at bounding box center [575, 198] width 147 height 73
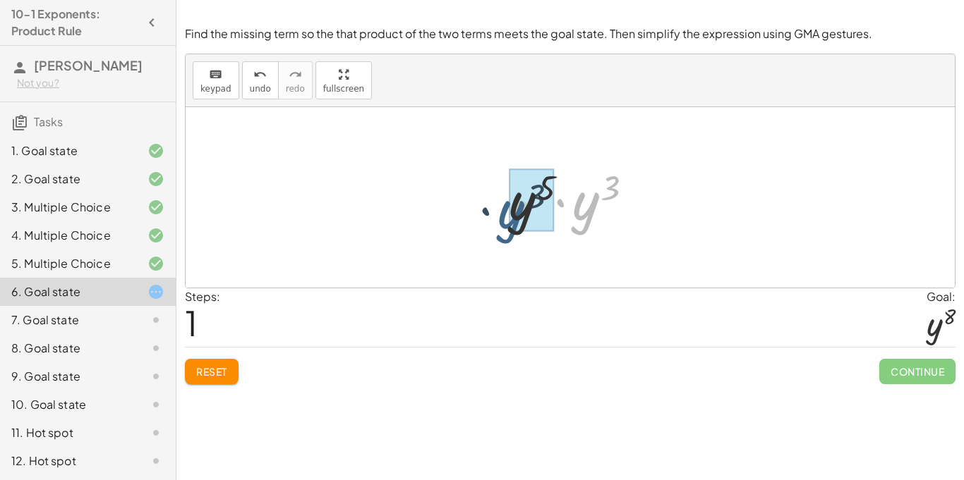
drag, startPoint x: 583, startPoint y: 201, endPoint x: 507, endPoint y: 209, distance: 76.6
click at [507, 209] on div at bounding box center [575, 198] width 147 height 73
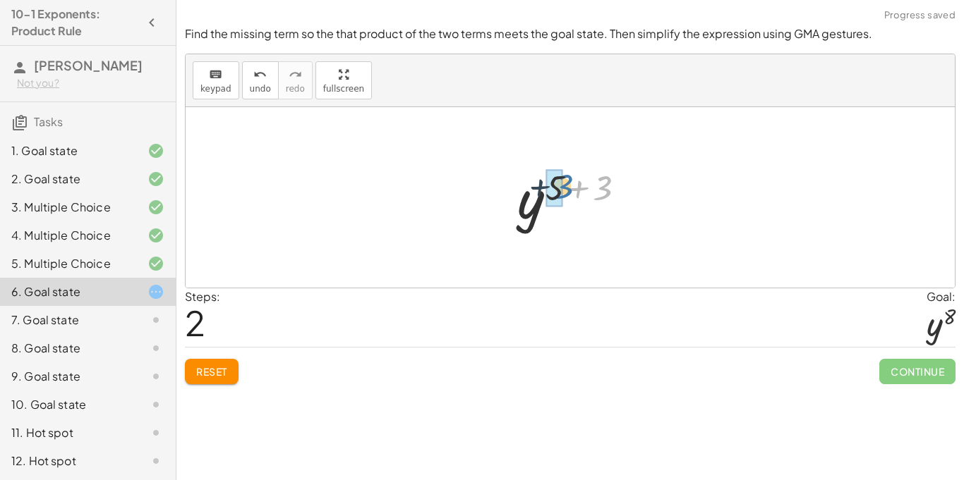
drag, startPoint x: 604, startPoint y: 188, endPoint x: 565, endPoint y: 188, distance: 39.5
click at [565, 188] on div at bounding box center [575, 198] width 131 height 70
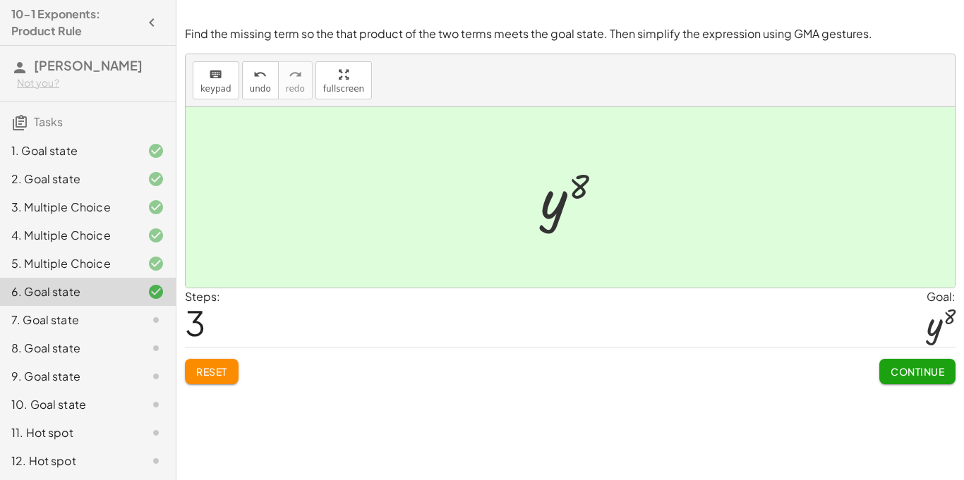
click at [0, 0] on div "Find the missing term so the that product of the two terms meets the goal state…" at bounding box center [0, 0] width 0 height 0
click at [917, 372] on span "Continue" at bounding box center [917, 371] width 54 height 13
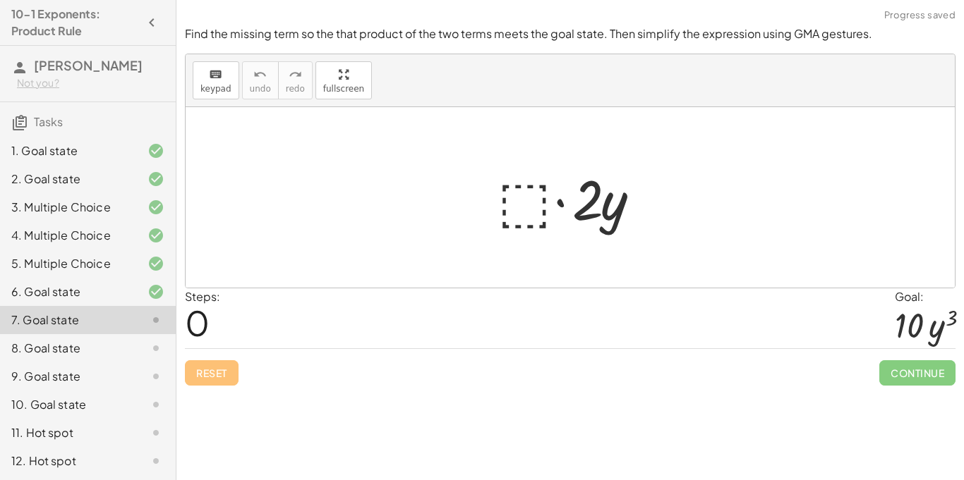
click at [518, 198] on div at bounding box center [575, 198] width 170 height 73
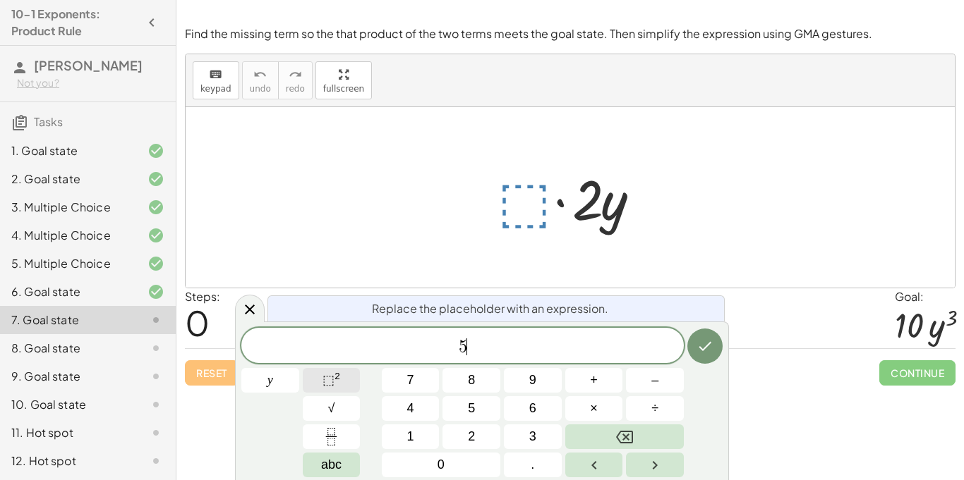
click at [329, 387] on span "⬚" at bounding box center [328, 380] width 12 height 14
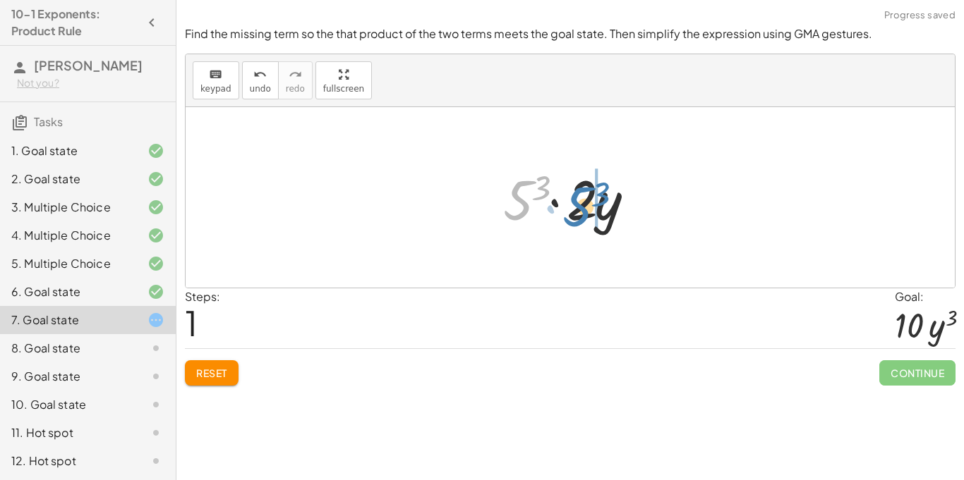
drag, startPoint x: 522, startPoint y: 213, endPoint x: 581, endPoint y: 219, distance: 58.9
click at [581, 219] on div at bounding box center [575, 198] width 159 height 73
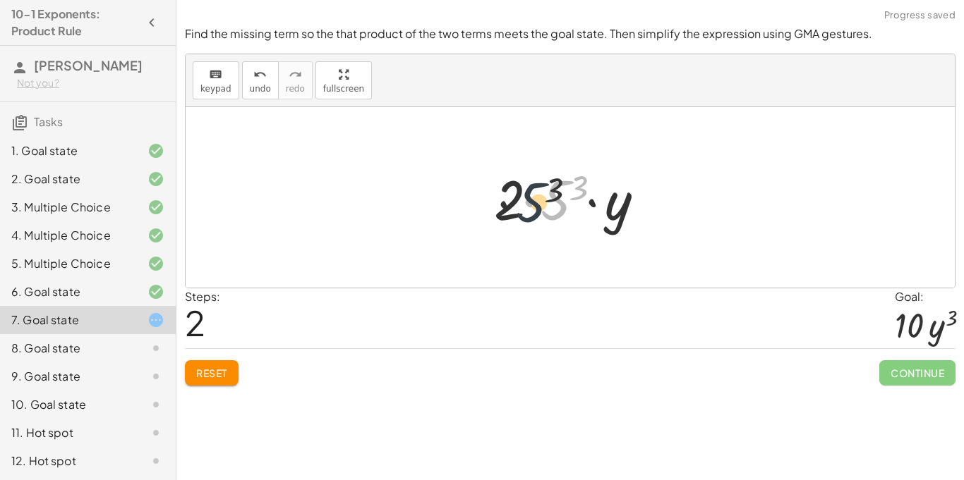
drag, startPoint x: 561, startPoint y: 193, endPoint x: 523, endPoint y: 197, distance: 38.3
click at [523, 197] on div at bounding box center [576, 198] width 178 height 73
drag, startPoint x: 580, startPoint y: 186, endPoint x: 632, endPoint y: 188, distance: 52.2
click at [632, 188] on div at bounding box center [576, 198] width 178 height 73
drag, startPoint x: 551, startPoint y: 191, endPoint x: 508, endPoint y: 191, distance: 43.0
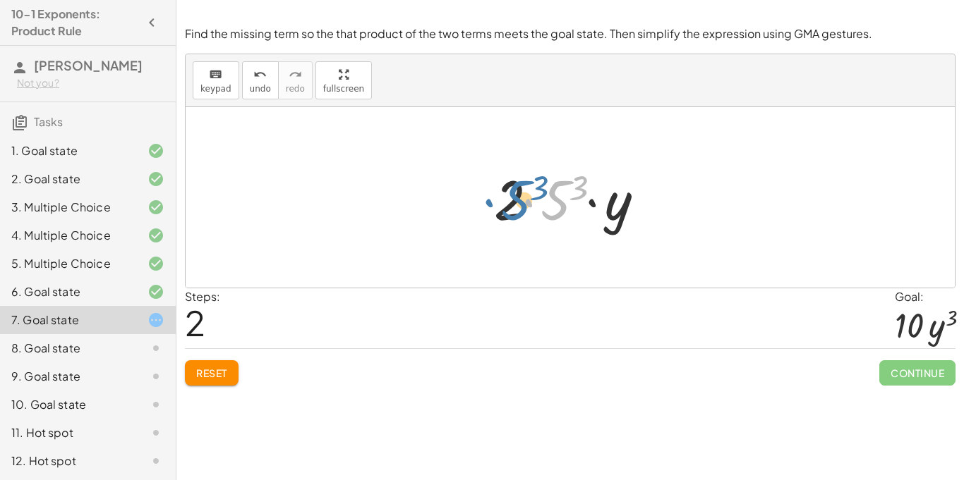
click at [508, 191] on div at bounding box center [576, 198] width 178 height 73
drag, startPoint x: 510, startPoint y: 200, endPoint x: 584, endPoint y: 188, distance: 75.0
click at [584, 188] on div at bounding box center [576, 198] width 178 height 73
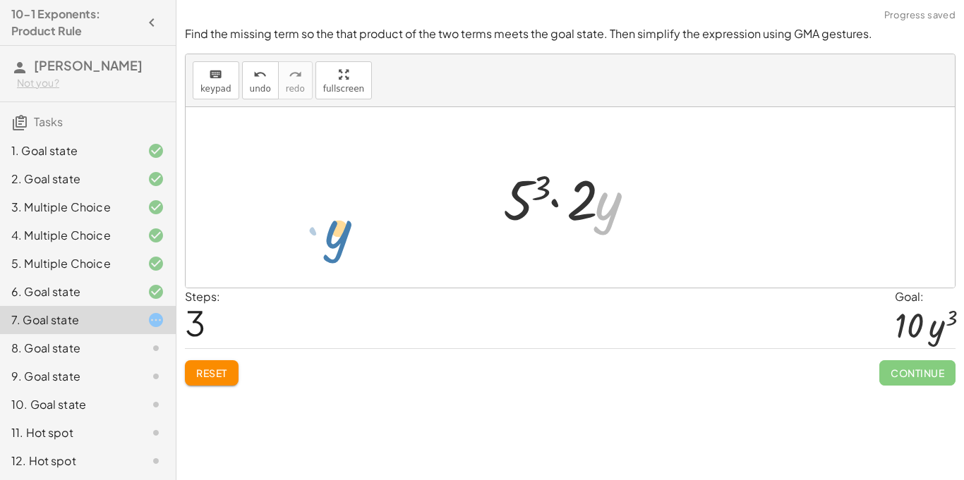
drag, startPoint x: 609, startPoint y: 203, endPoint x: 382, endPoint y: 194, distance: 226.6
click at [257, 74] on icon "undo" at bounding box center [259, 74] width 13 height 17
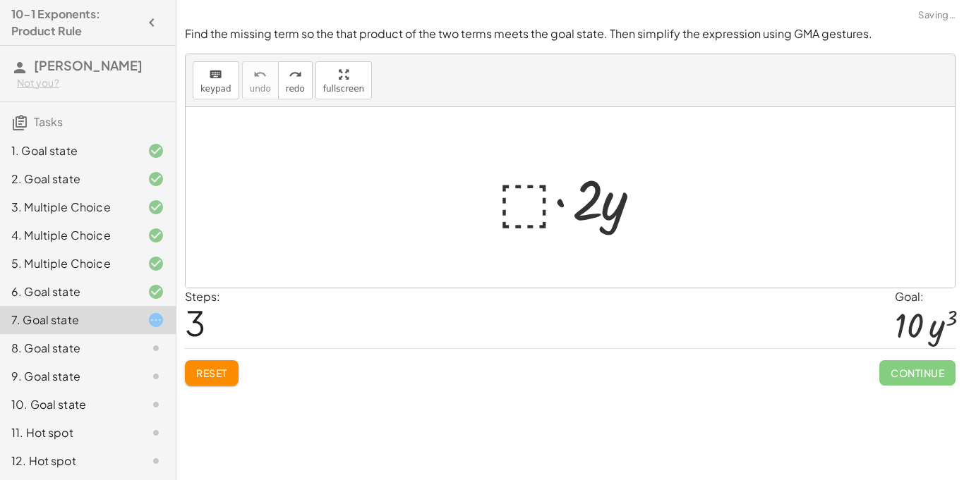
click at [501, 186] on div at bounding box center [575, 198] width 170 height 73
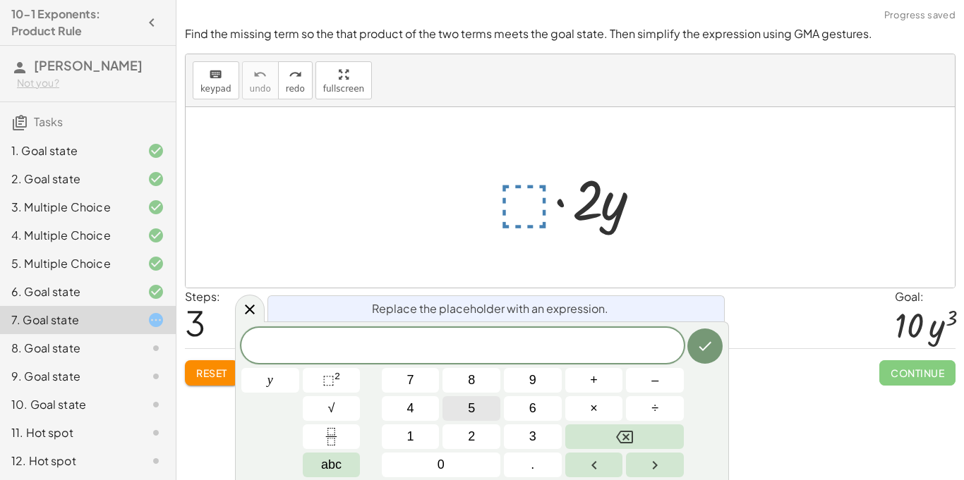
click at [473, 411] on span "5" at bounding box center [471, 408] width 7 height 19
click at [331, 377] on span "⬚" at bounding box center [328, 380] width 12 height 14
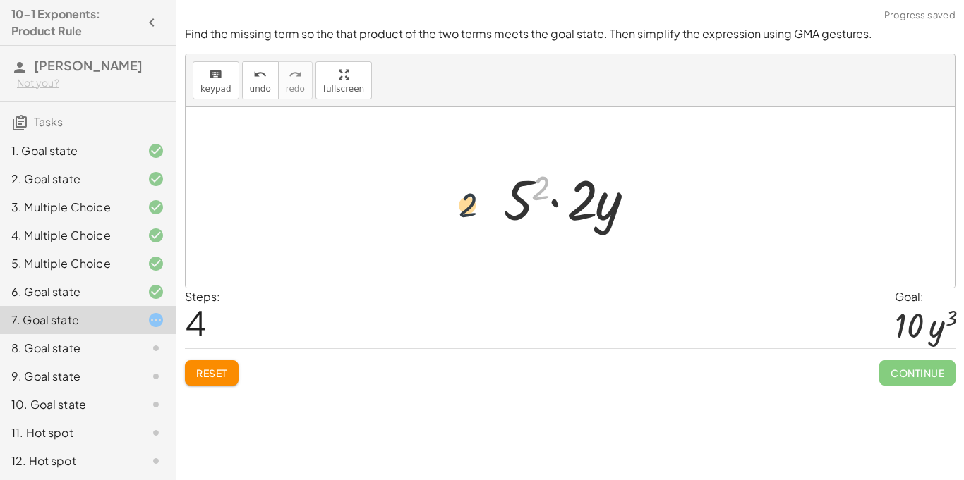
drag, startPoint x: 546, startPoint y: 186, endPoint x: 437, endPoint y: 202, distance: 109.8
drag, startPoint x: 538, startPoint y: 186, endPoint x: 638, endPoint y: 220, distance: 105.7
click at [638, 220] on div at bounding box center [575, 198] width 159 height 73
drag, startPoint x: 511, startPoint y: 220, endPoint x: 568, endPoint y: 223, distance: 57.2
click at [568, 223] on div at bounding box center [575, 198] width 159 height 73
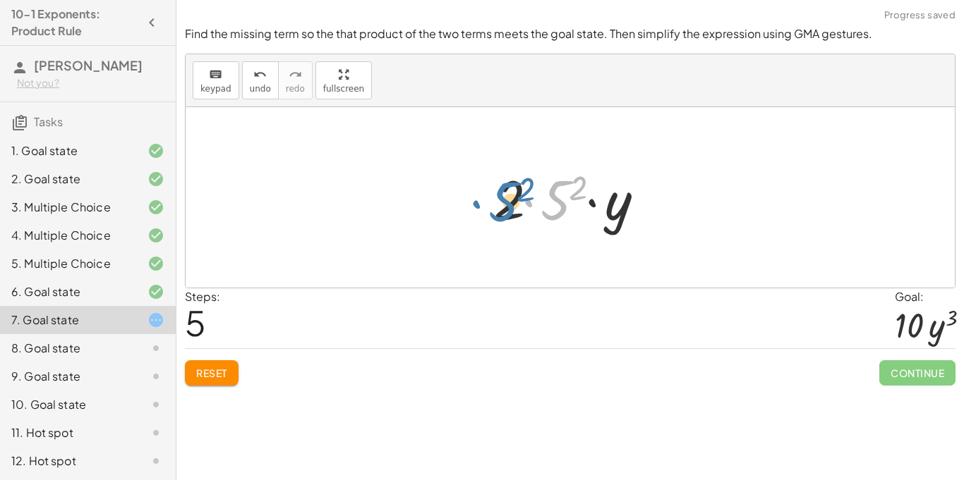
drag, startPoint x: 557, startPoint y: 209, endPoint x: 503, endPoint y: 211, distance: 53.6
click at [503, 211] on div at bounding box center [576, 198] width 178 height 73
drag, startPoint x: 579, startPoint y: 186, endPoint x: 671, endPoint y: 201, distance: 93.0
click at [211, 378] on span "Reset" at bounding box center [211, 373] width 31 height 13
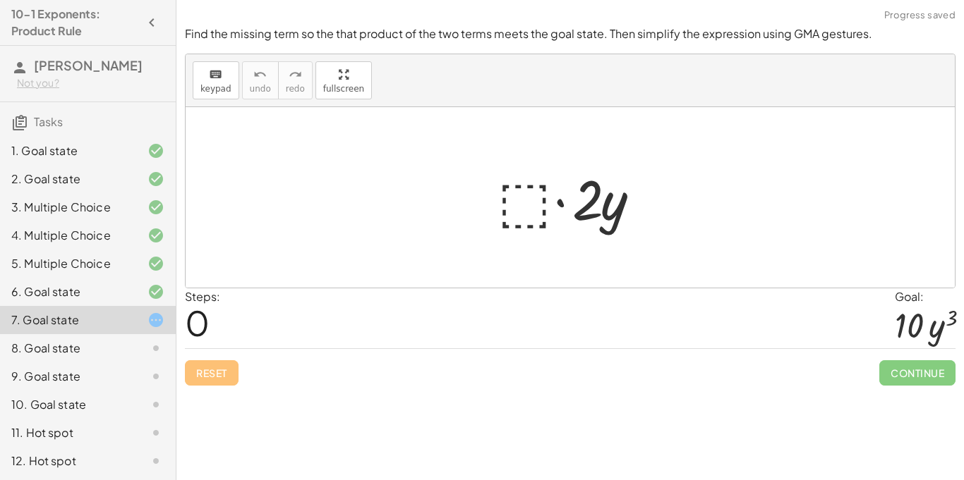
click at [498, 207] on div at bounding box center [575, 198] width 170 height 73
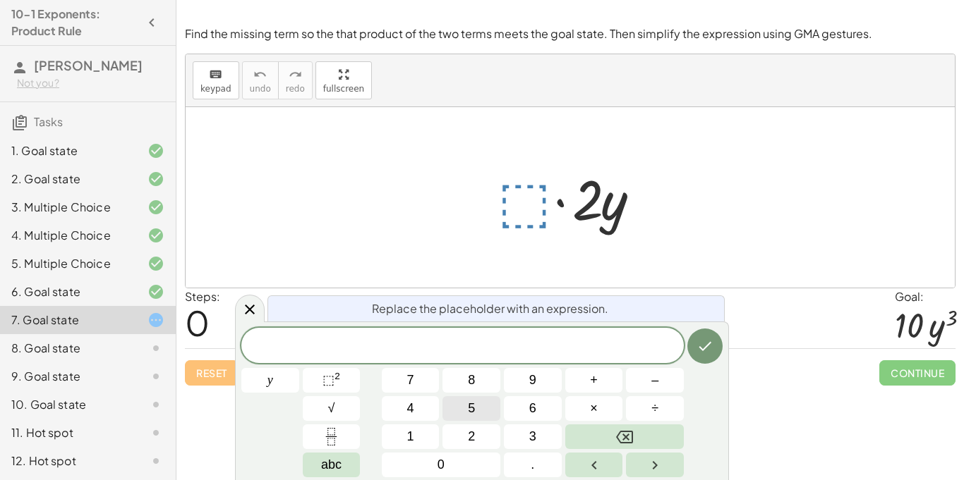
click at [449, 409] on button "5" at bounding box center [471, 408] width 58 height 25
click at [609, 384] on button "+" at bounding box center [594, 380] width 58 height 25
click at [344, 376] on button "⬚ 2" at bounding box center [332, 380] width 58 height 25
click at [332, 375] on span "⬚" at bounding box center [328, 380] width 12 height 14
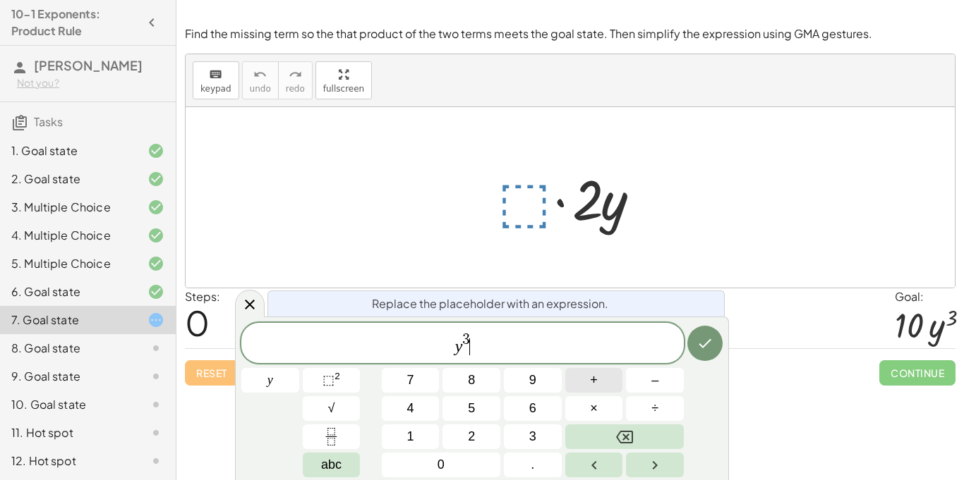
click at [590, 371] on span "+" at bounding box center [594, 380] width 8 height 19
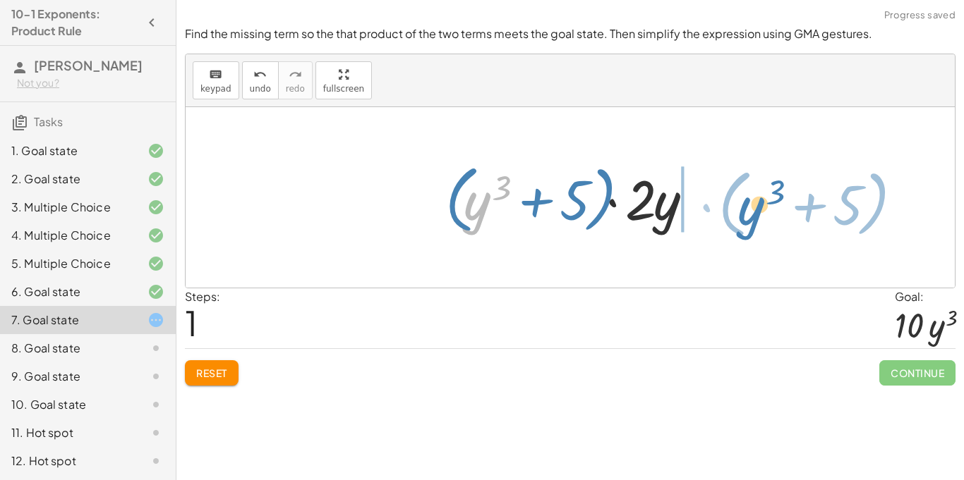
drag, startPoint x: 477, startPoint y: 207, endPoint x: 754, endPoint y: 212, distance: 277.2
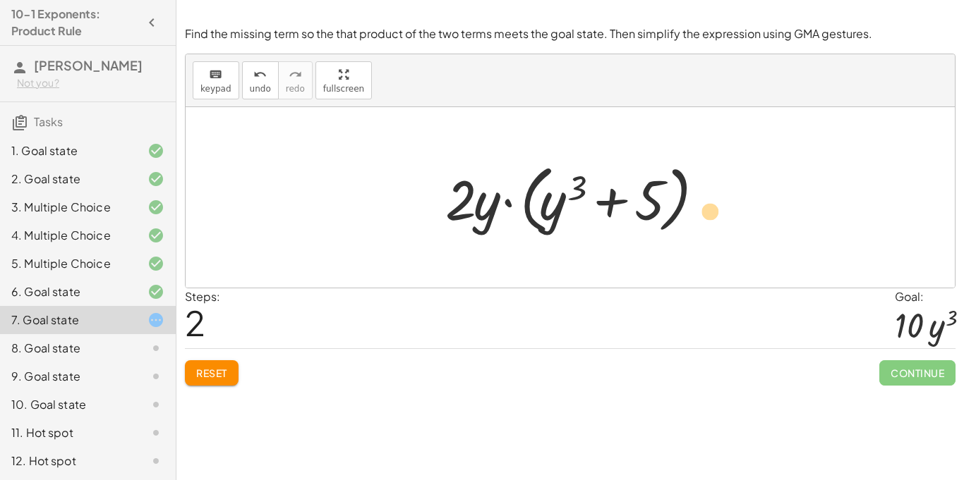
drag, startPoint x: 645, startPoint y: 195, endPoint x: 707, endPoint y: 205, distance: 62.9
click at [707, 205] on div at bounding box center [575, 197] width 275 height 81
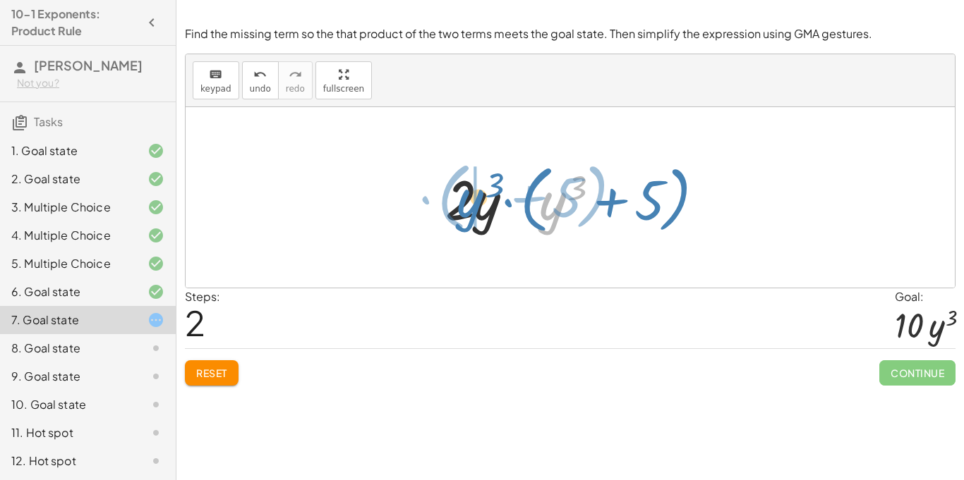
drag, startPoint x: 554, startPoint y: 205, endPoint x: 472, endPoint y: 202, distance: 82.6
click at [472, 202] on div at bounding box center [575, 197] width 275 height 81
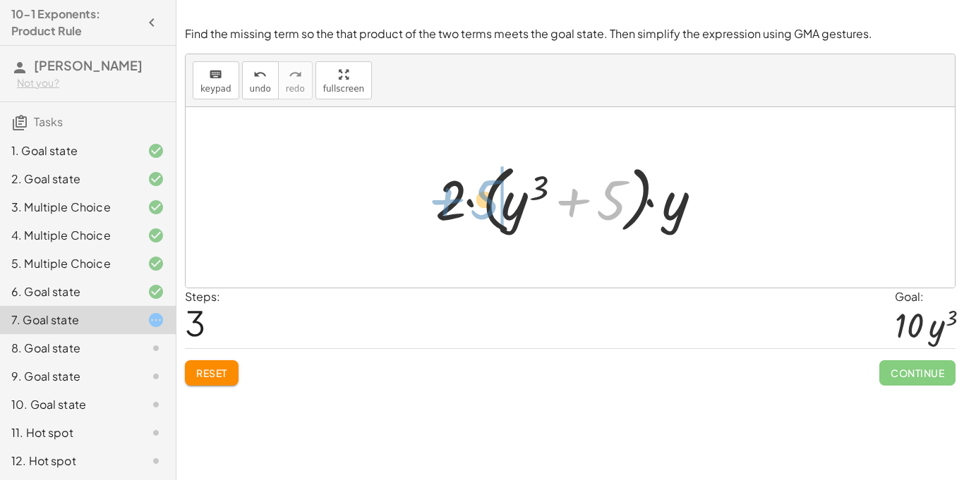
drag, startPoint x: 611, startPoint y: 196, endPoint x: 485, endPoint y: 195, distance: 126.3
click at [485, 195] on div at bounding box center [574, 197] width 293 height 81
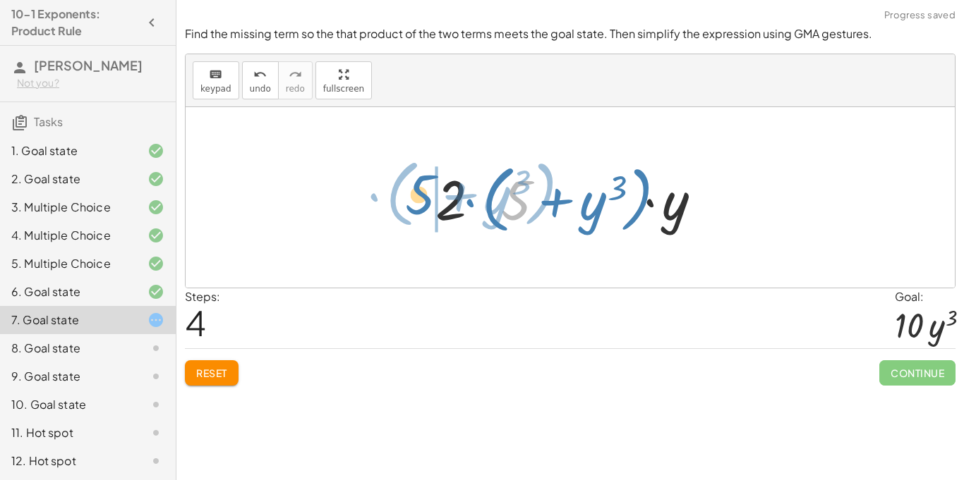
drag, startPoint x: 504, startPoint y: 199, endPoint x: 406, endPoint y: 193, distance: 98.2
click at [406, 193] on div "· ⬚ · 2 · y · ( + y 3 + 5 ) · 2 · y · 2 · y · ( + y 3 + 5 ) · 2 · ( + y 3 + 5 )…" at bounding box center [570, 197] width 769 height 181
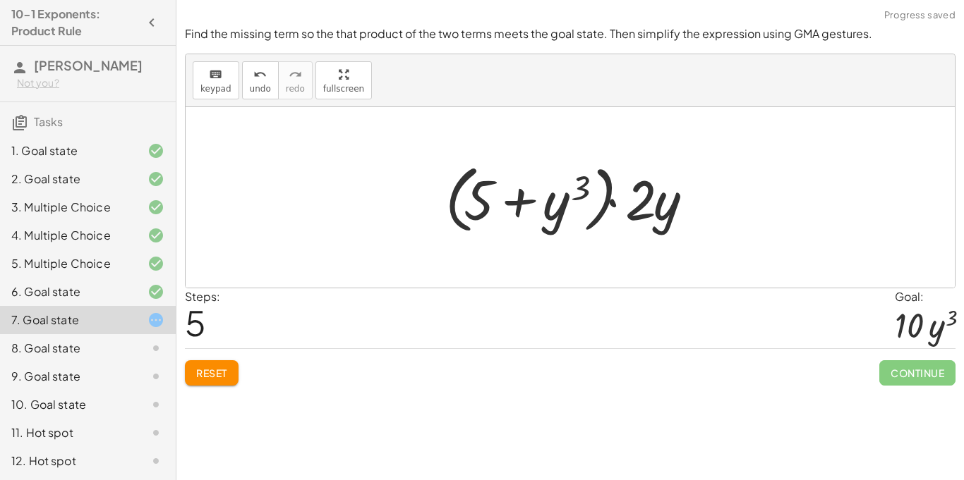
click at [219, 375] on span "Reset" at bounding box center [211, 373] width 31 height 13
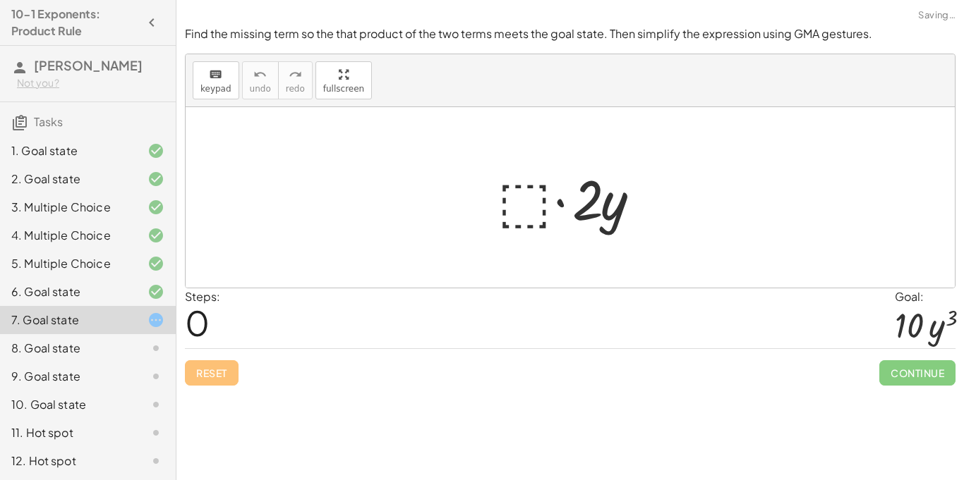
click at [545, 208] on div at bounding box center [575, 198] width 170 height 73
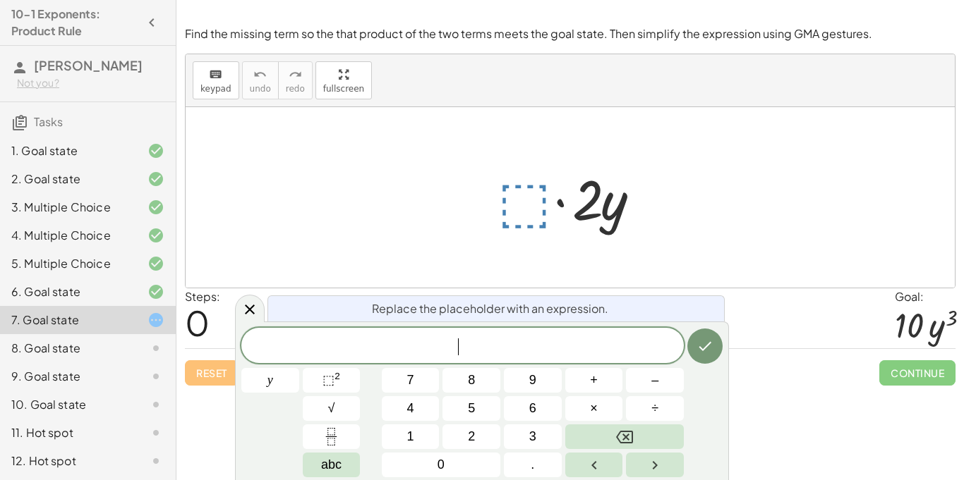
scroll to position [1, 0]
click at [473, 405] on span "5" at bounding box center [471, 408] width 7 height 19
click at [341, 375] on button "⬚ 2" at bounding box center [332, 380] width 58 height 25
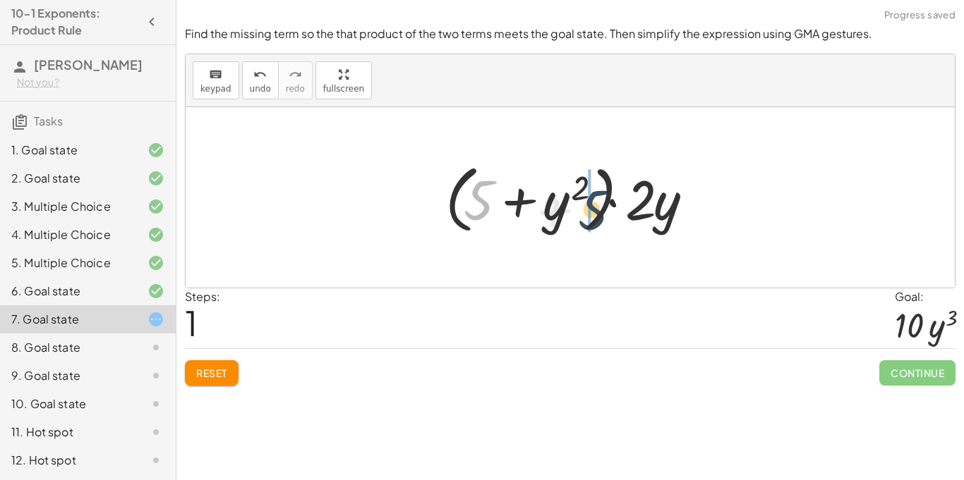
drag, startPoint x: 492, startPoint y: 203, endPoint x: 645, endPoint y: 199, distance: 153.8
click at [645, 199] on div at bounding box center [575, 197] width 275 height 81
drag, startPoint x: 639, startPoint y: 200, endPoint x: 475, endPoint y: 207, distance: 164.5
click at [475, 207] on div at bounding box center [575, 197] width 275 height 81
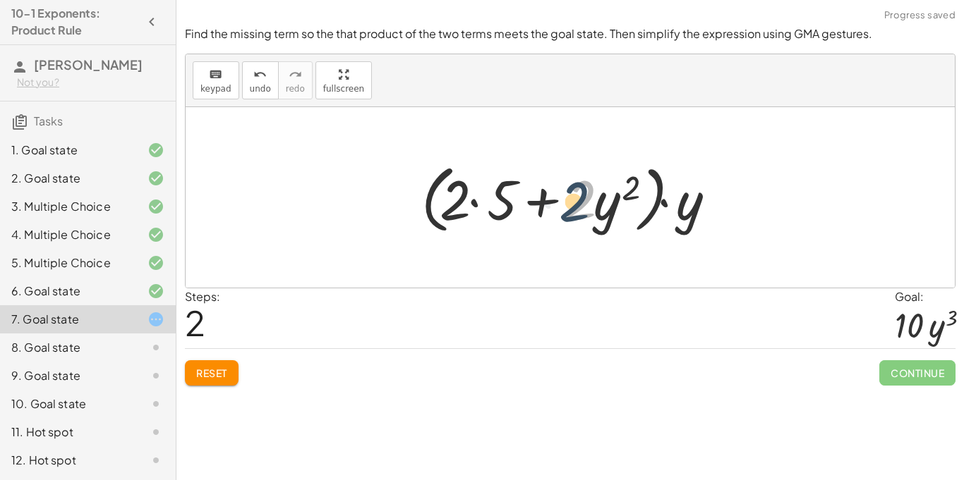
click at [588, 194] on div at bounding box center [575, 197] width 322 height 81
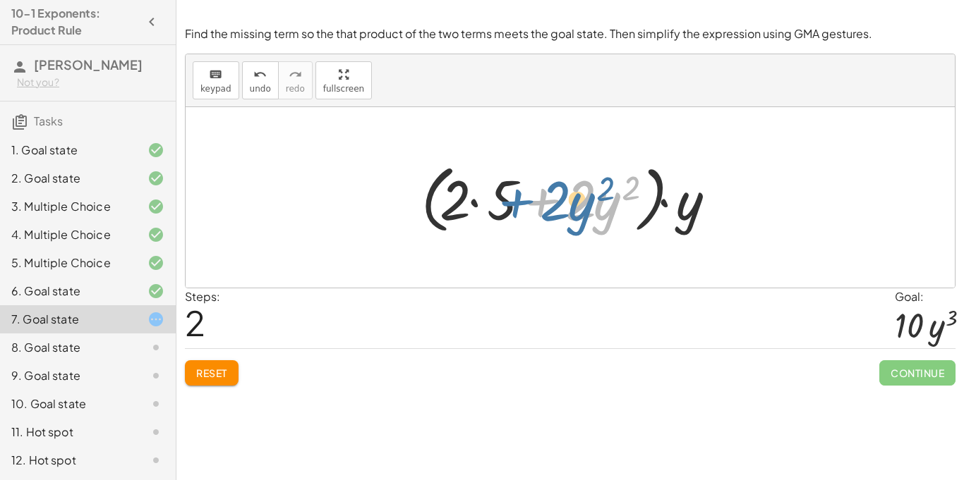
click at [513, 192] on div at bounding box center [575, 197] width 322 height 81
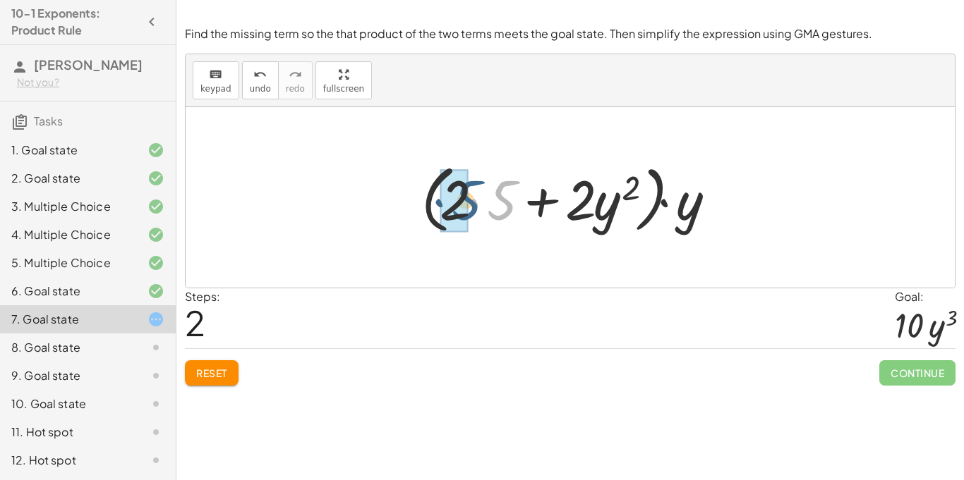
drag, startPoint x: 502, startPoint y: 193, endPoint x: 464, endPoint y: 193, distance: 37.4
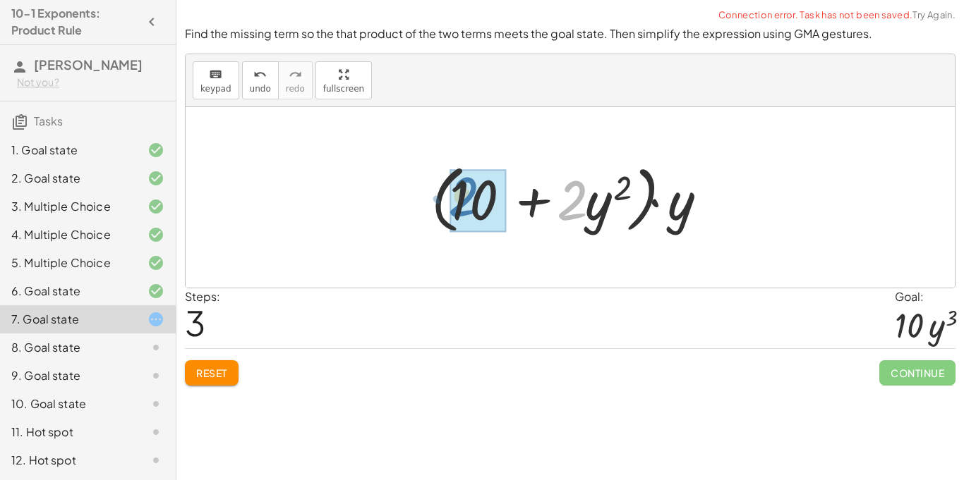
drag, startPoint x: 571, startPoint y: 199, endPoint x: 461, endPoint y: 195, distance: 109.4
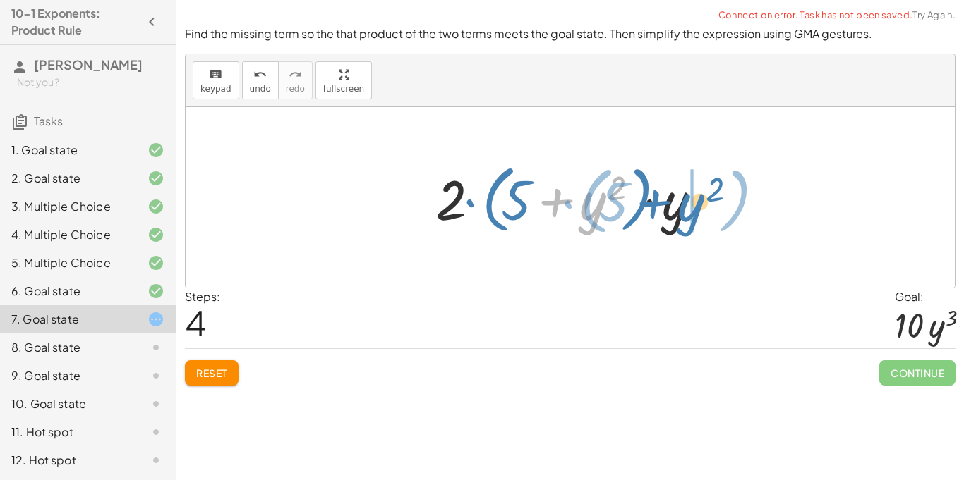
drag, startPoint x: 603, startPoint y: 205, endPoint x: 702, endPoint y: 207, distance: 98.8
click at [702, 207] on div at bounding box center [574, 197] width 293 height 81
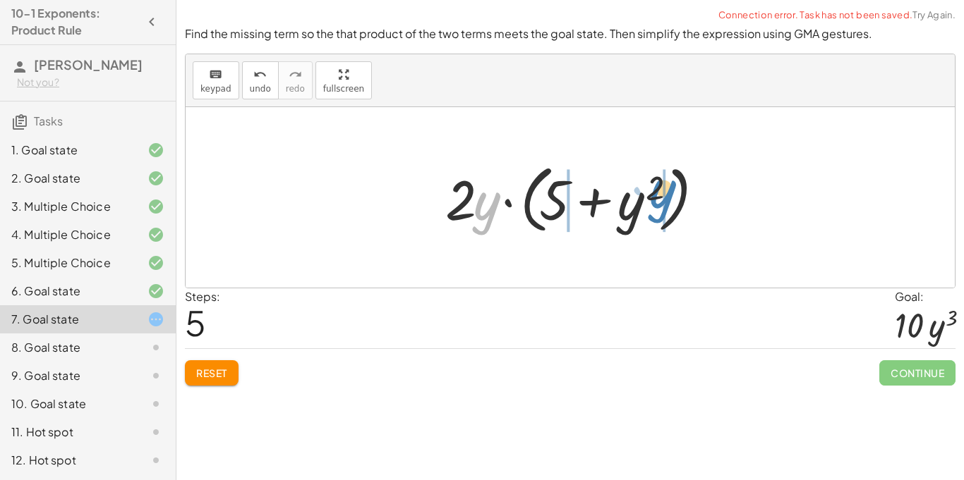
drag, startPoint x: 482, startPoint y: 210, endPoint x: 648, endPoint y: 200, distance: 166.1
click at [648, 200] on div at bounding box center [575, 197] width 275 height 81
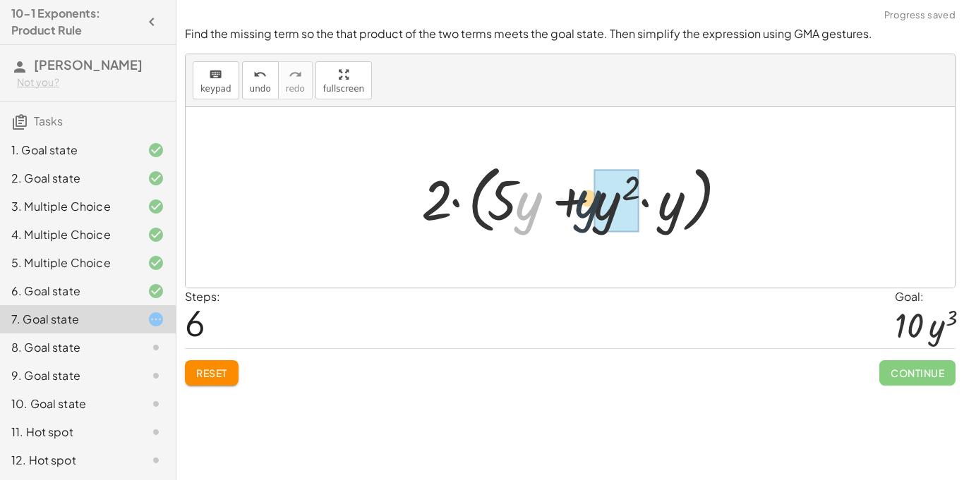
drag, startPoint x: 531, startPoint y: 209, endPoint x: 624, endPoint y: 200, distance: 93.6
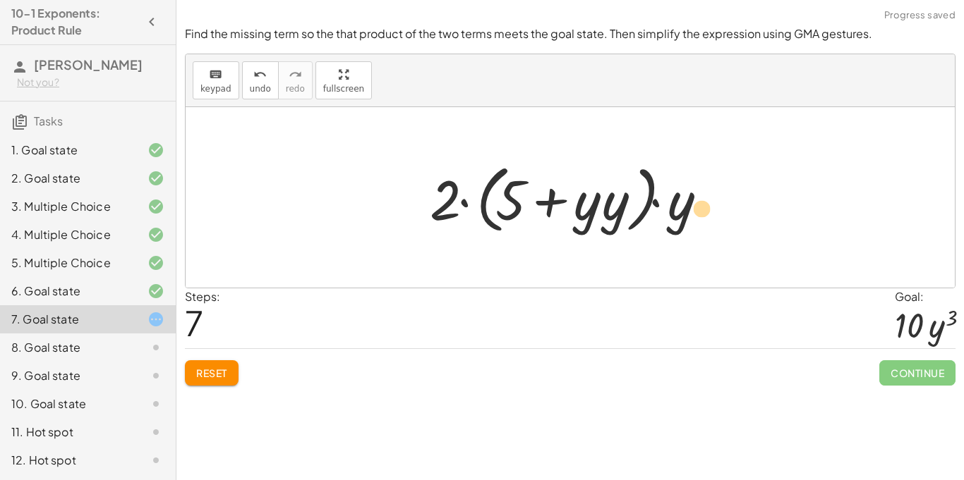
drag, startPoint x: 588, startPoint y: 206, endPoint x: 712, endPoint y: 214, distance: 123.7
click at [712, 214] on div at bounding box center [575, 197] width 305 height 81
click at [202, 360] on button "Reset" at bounding box center [212, 372] width 54 height 25
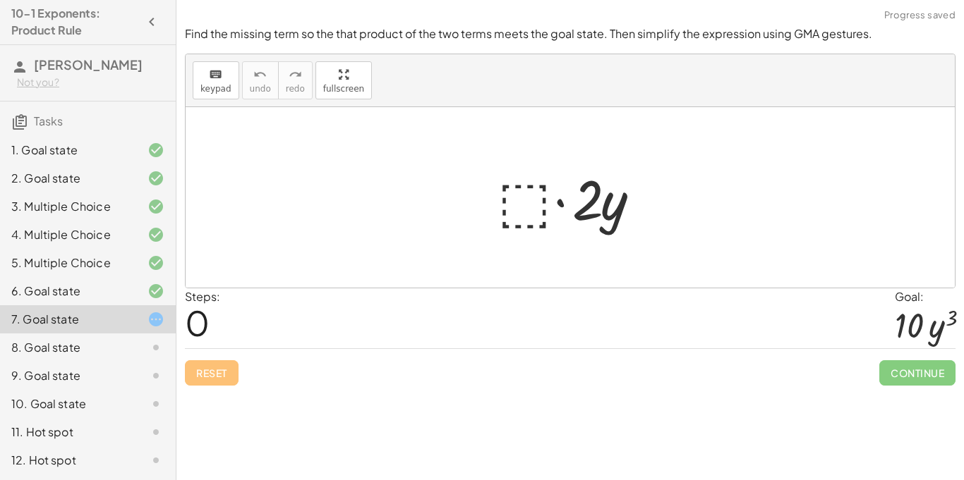
click at [528, 212] on div at bounding box center [575, 198] width 170 height 73
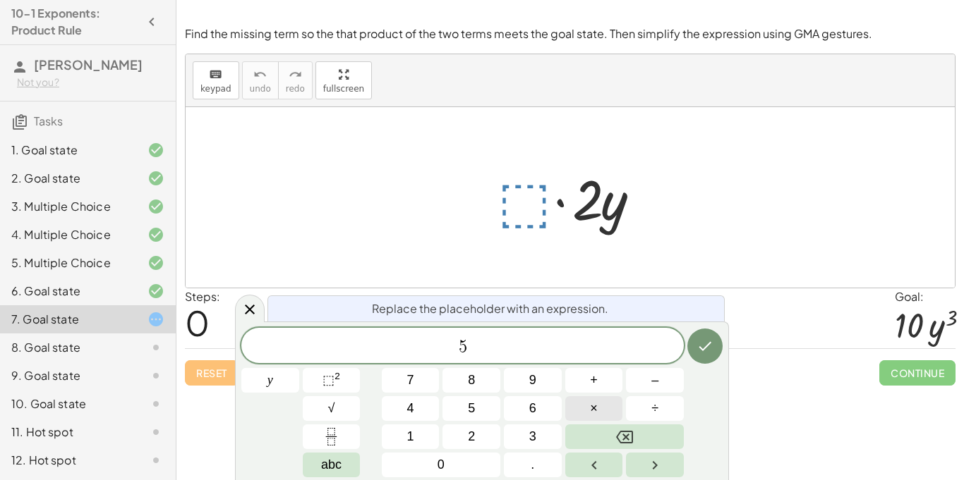
click at [609, 401] on button "×" at bounding box center [594, 408] width 58 height 25
click at [348, 380] on button "⬚ 2" at bounding box center [332, 380] width 58 height 25
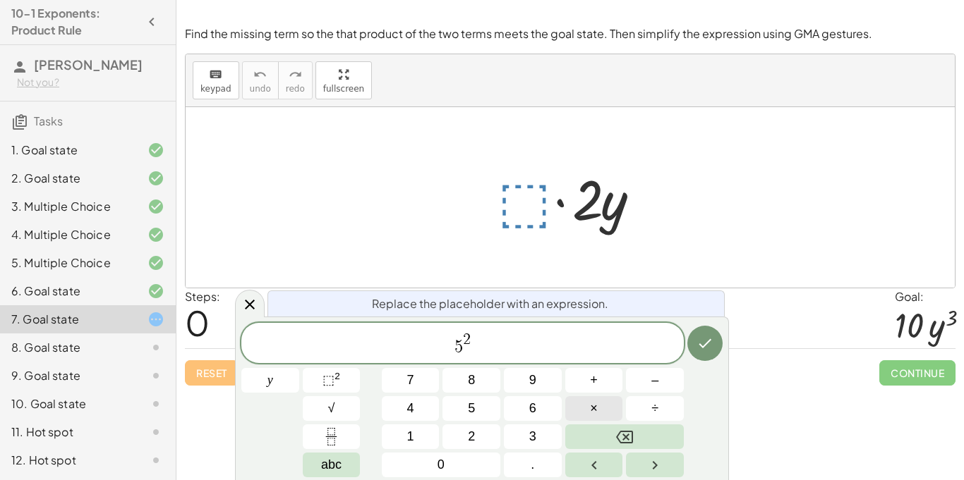
click at [598, 407] on button "×" at bounding box center [594, 408] width 58 height 25
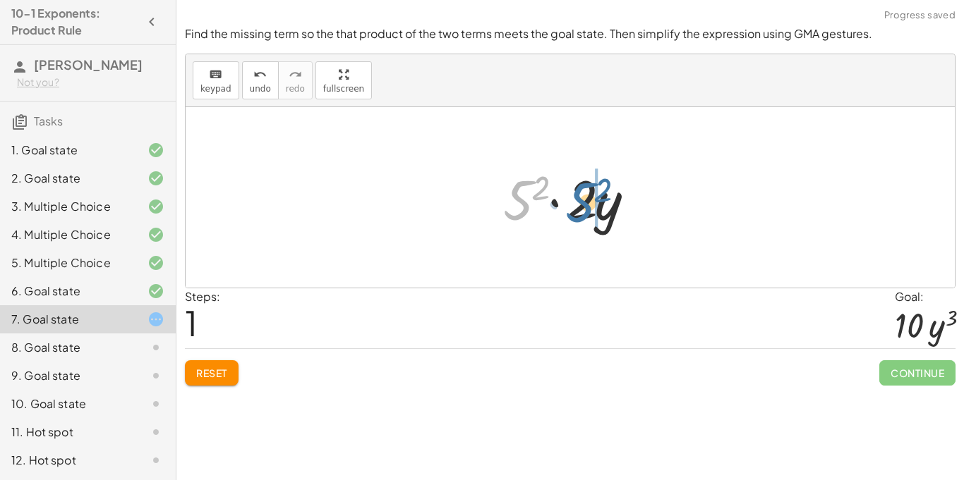
drag, startPoint x: 521, startPoint y: 210, endPoint x: 584, endPoint y: 212, distance: 62.8
click at [584, 212] on div at bounding box center [575, 198] width 159 height 73
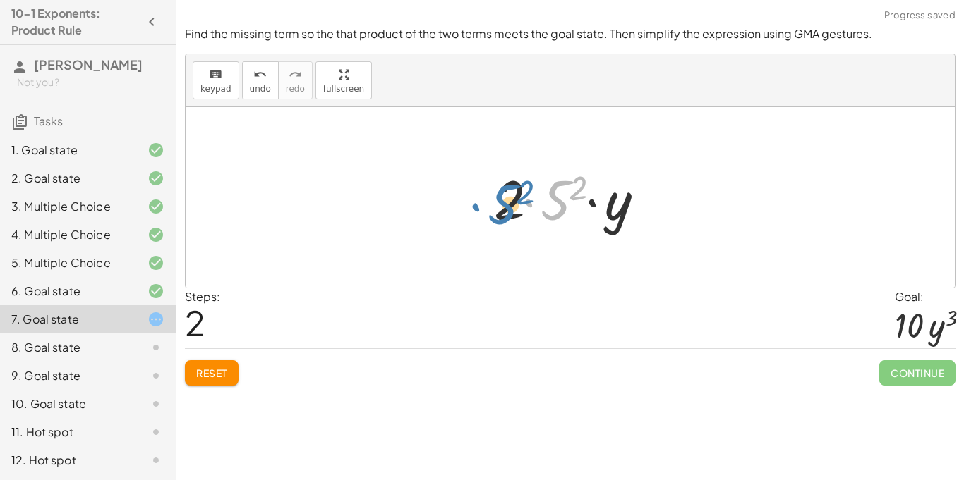
drag, startPoint x: 549, startPoint y: 207, endPoint x: 496, endPoint y: 212, distance: 53.1
click at [496, 212] on div at bounding box center [576, 198] width 178 height 73
drag, startPoint x: 585, startPoint y: 193, endPoint x: 657, endPoint y: 202, distance: 73.1
click at [657, 202] on div at bounding box center [576, 198] width 178 height 73
click at [205, 372] on span "Reset" at bounding box center [211, 373] width 31 height 13
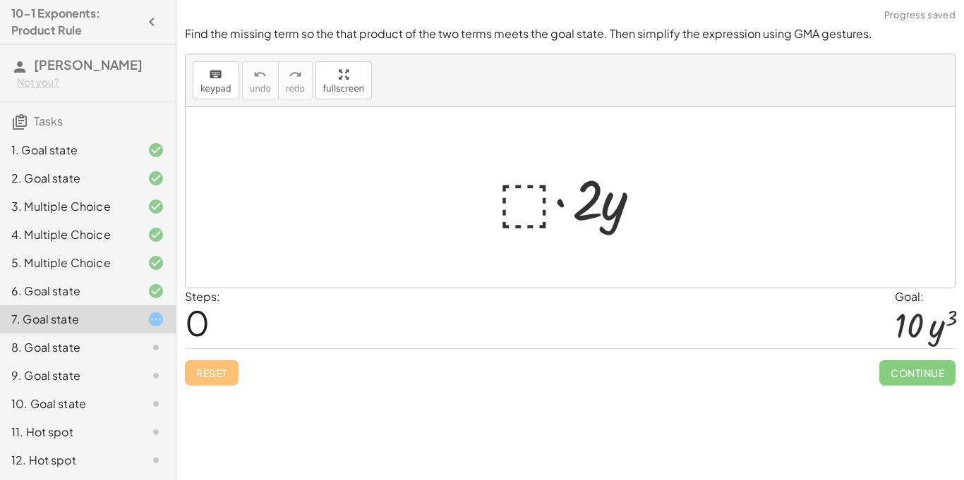
click at [523, 198] on div at bounding box center [575, 198] width 170 height 73
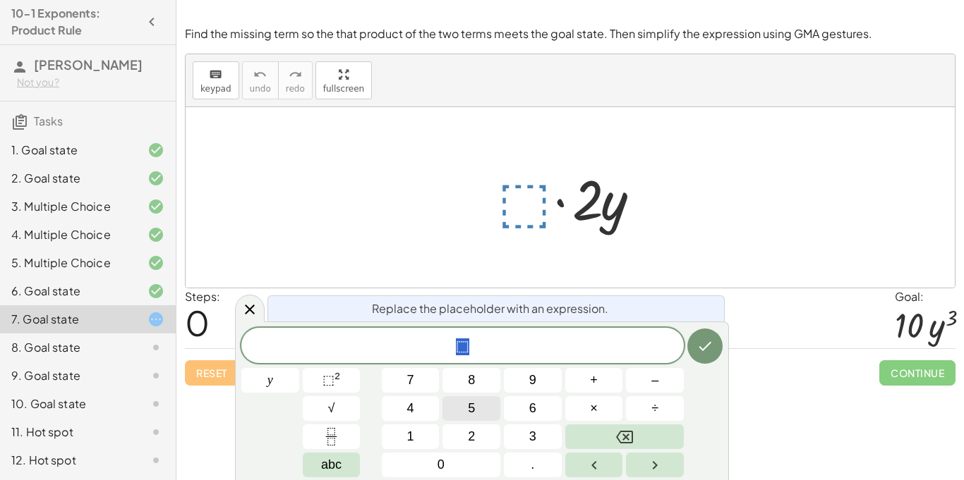
click at [459, 401] on button "5" at bounding box center [471, 408] width 58 height 25
click at [339, 383] on span "⬚ 2" at bounding box center [331, 380] width 18 height 19
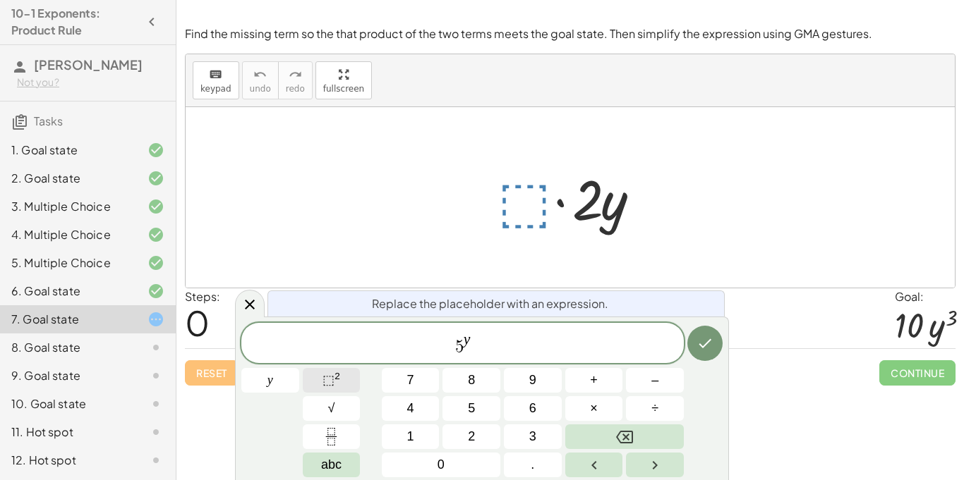
click at [322, 380] on span "⬚" at bounding box center [328, 380] width 12 height 14
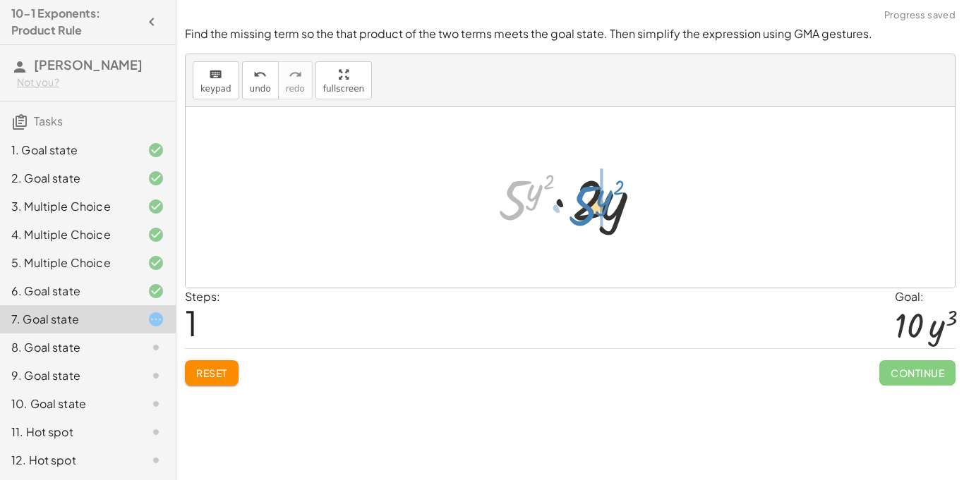
drag, startPoint x: 510, startPoint y: 217, endPoint x: 576, endPoint y: 222, distance: 66.5
click at [576, 222] on div at bounding box center [575, 198] width 169 height 73
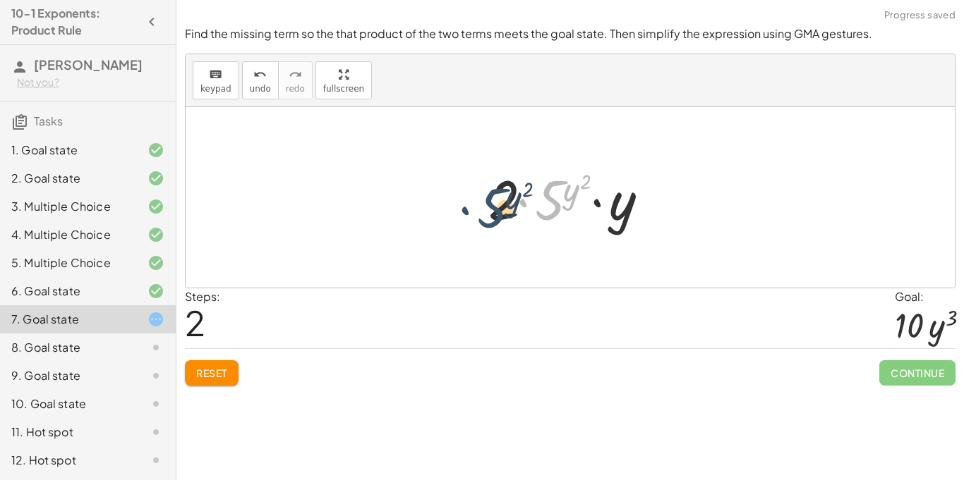
drag, startPoint x: 542, startPoint y: 211, endPoint x: 490, endPoint y: 217, distance: 53.2
click at [490, 217] on div at bounding box center [575, 198] width 188 height 73
drag, startPoint x: 576, startPoint y: 193, endPoint x: 639, endPoint y: 206, distance: 64.2
click at [639, 206] on div at bounding box center [575, 198] width 188 height 73
drag, startPoint x: 576, startPoint y: 192, endPoint x: 648, endPoint y: 216, distance: 76.5
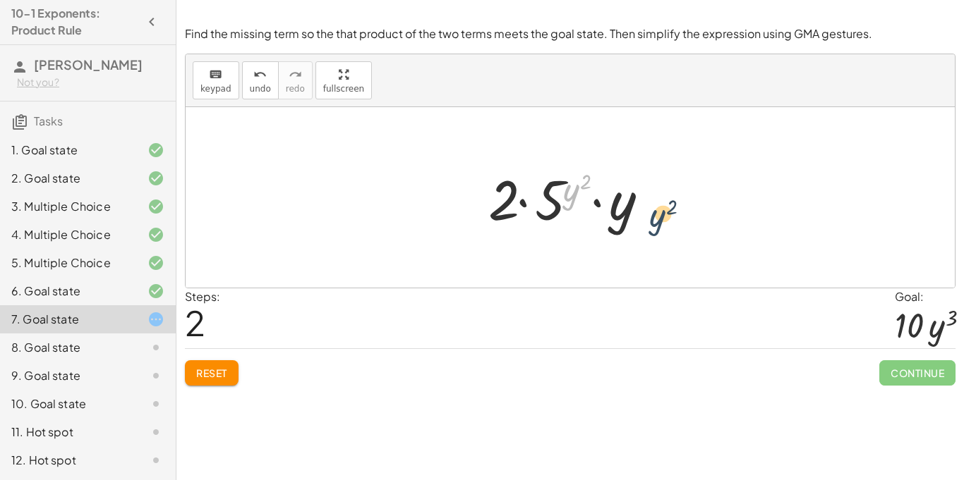
click at [648, 216] on div at bounding box center [575, 198] width 188 height 73
click at [223, 379] on span "Reset" at bounding box center [211, 373] width 31 height 13
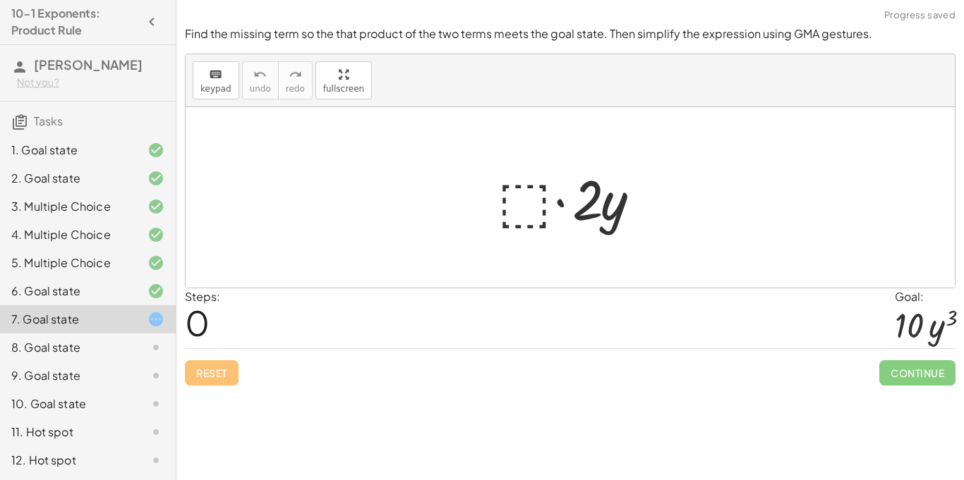
click at [503, 214] on div at bounding box center [575, 198] width 170 height 73
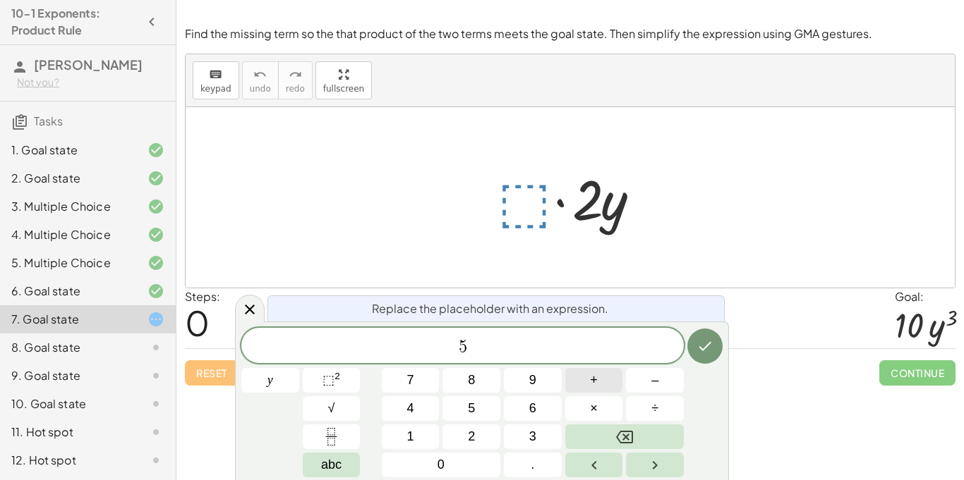
click at [600, 379] on button "+" at bounding box center [594, 380] width 58 height 25
click at [346, 385] on button "⬚ 2" at bounding box center [332, 380] width 58 height 25
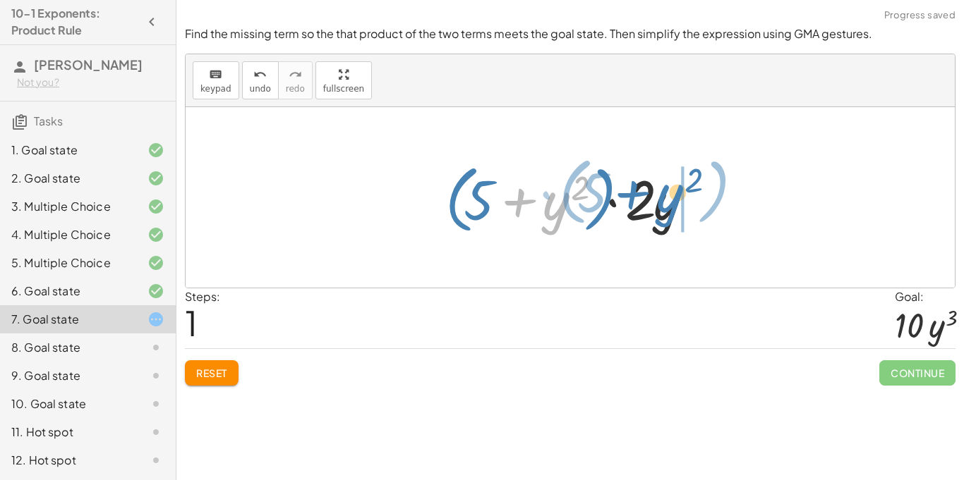
drag, startPoint x: 558, startPoint y: 214, endPoint x: 669, endPoint y: 202, distance: 111.3
click at [669, 202] on div at bounding box center [575, 197] width 275 height 81
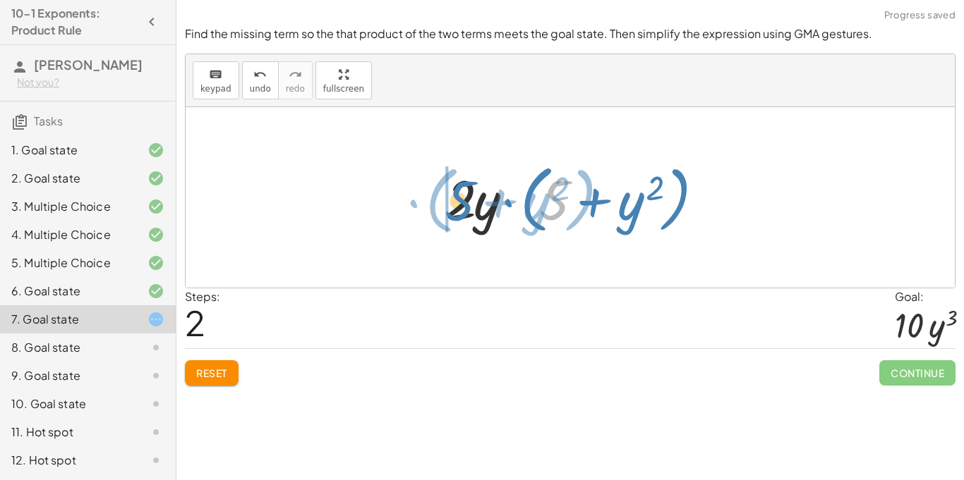
drag, startPoint x: 557, startPoint y: 205, endPoint x: 462, endPoint y: 206, distance: 95.2
click at [462, 206] on div at bounding box center [575, 197] width 275 height 81
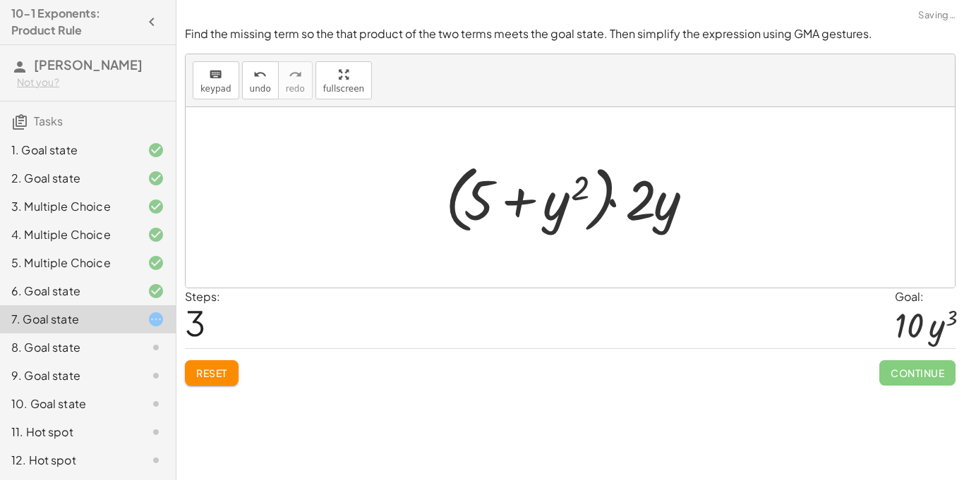
click at [205, 377] on span "Reset" at bounding box center [211, 373] width 31 height 13
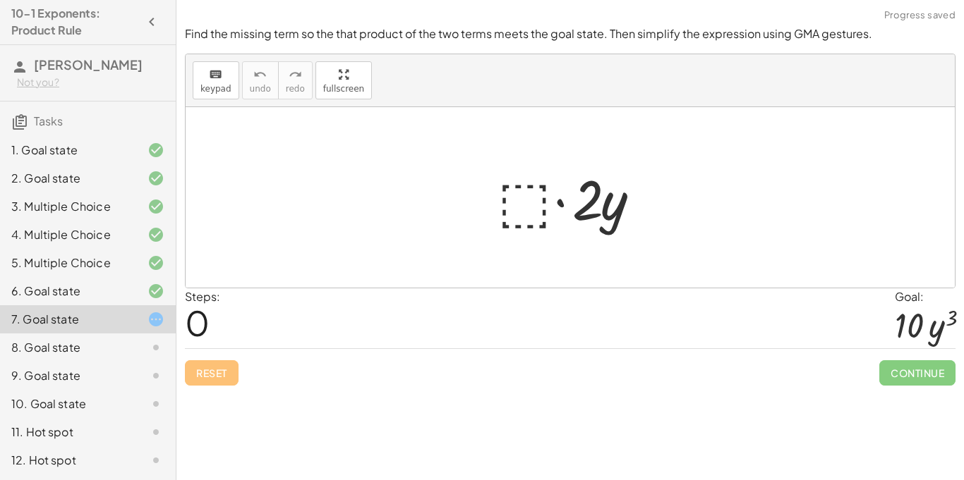
click at [516, 181] on div at bounding box center [575, 198] width 170 height 73
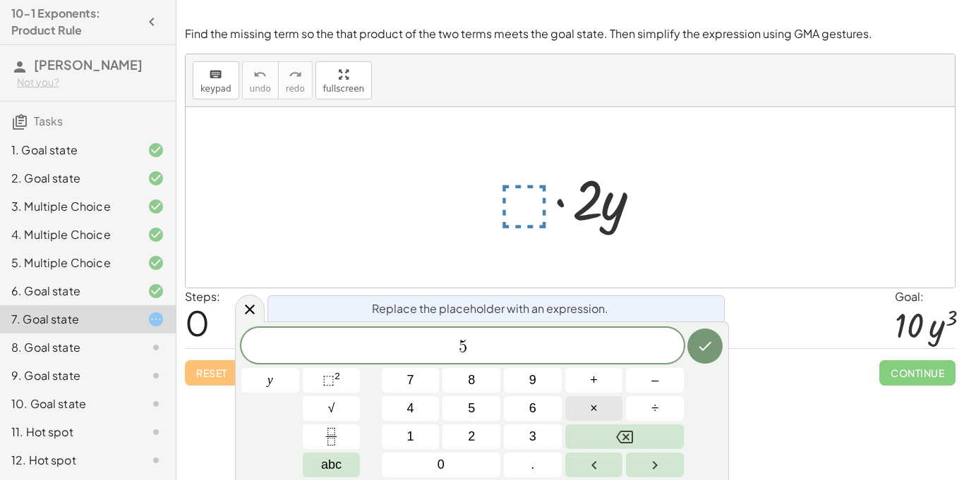
click at [587, 402] on button "×" at bounding box center [594, 408] width 58 height 25
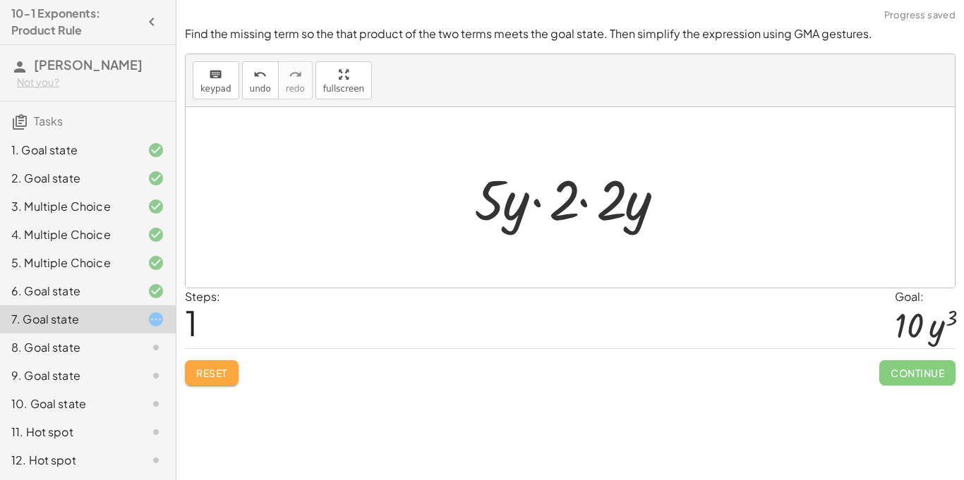
click at [224, 375] on span "Reset" at bounding box center [211, 373] width 31 height 13
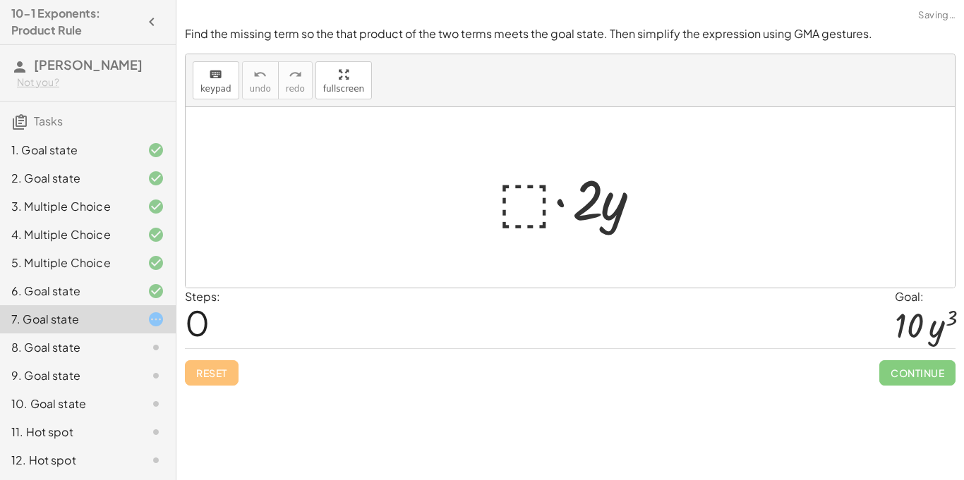
click at [524, 190] on div at bounding box center [575, 198] width 170 height 73
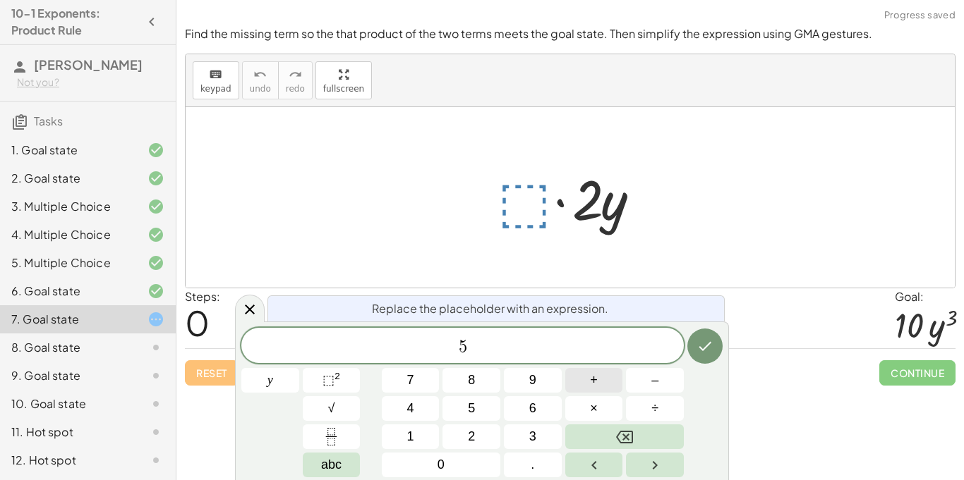
click at [601, 387] on button "+" at bounding box center [594, 380] width 58 height 25
click at [595, 400] on span "×" at bounding box center [594, 408] width 8 height 19
click at [329, 383] on span "⬚" at bounding box center [328, 380] width 12 height 14
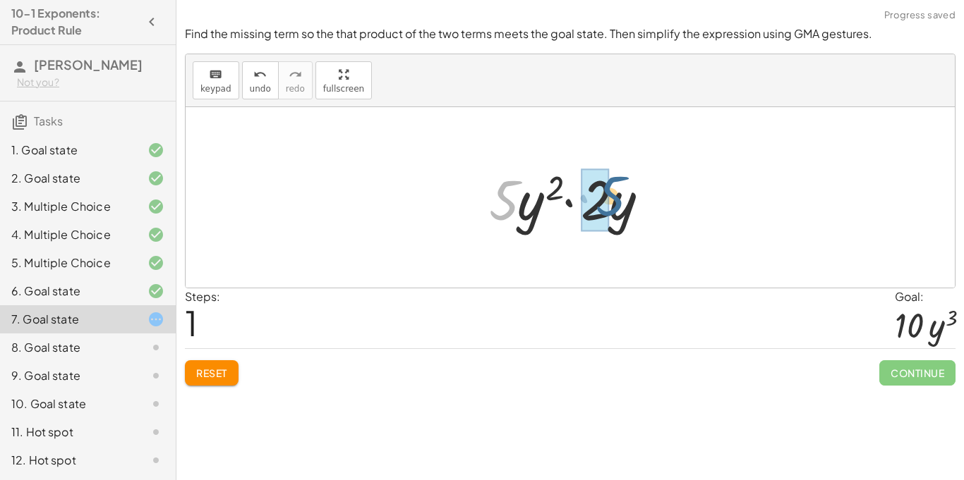
drag, startPoint x: 497, startPoint y: 212, endPoint x: 602, endPoint y: 206, distance: 105.2
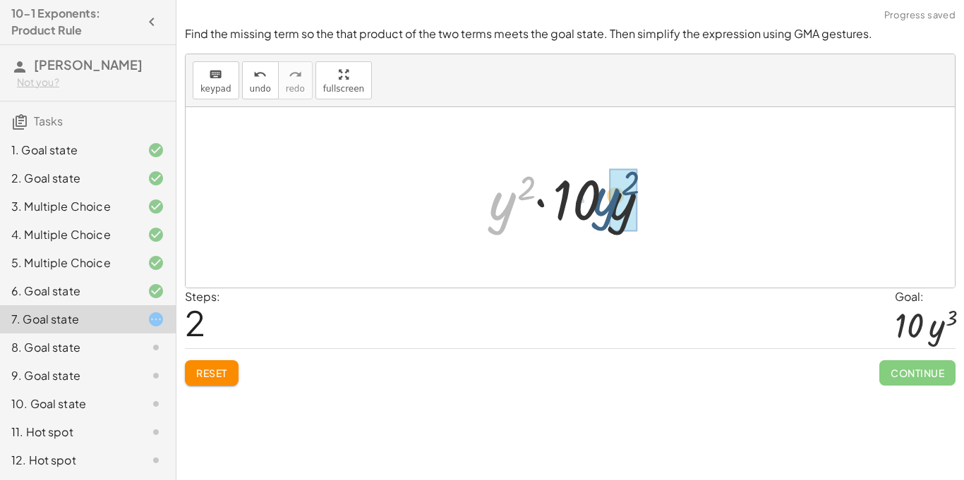
drag, startPoint x: 504, startPoint y: 206, endPoint x: 621, endPoint y: 204, distance: 117.1
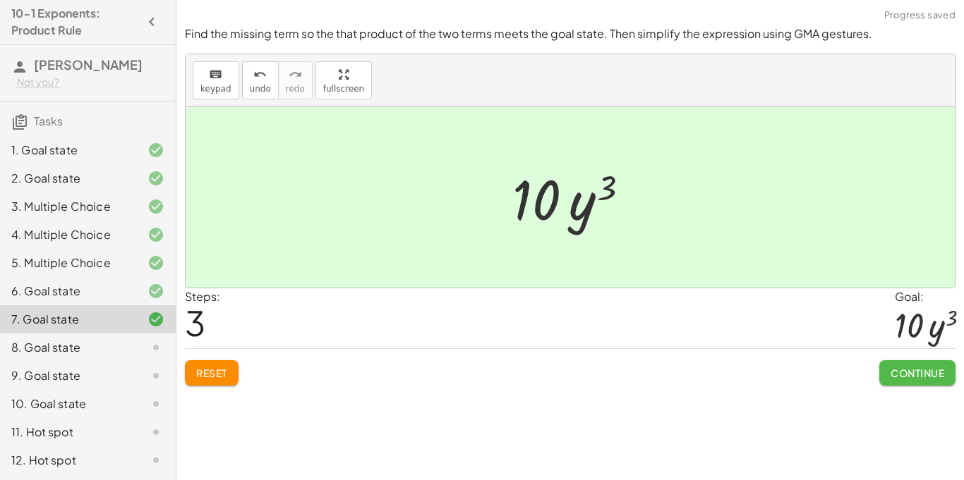
click at [884, 377] on button "Continue" at bounding box center [917, 372] width 76 height 25
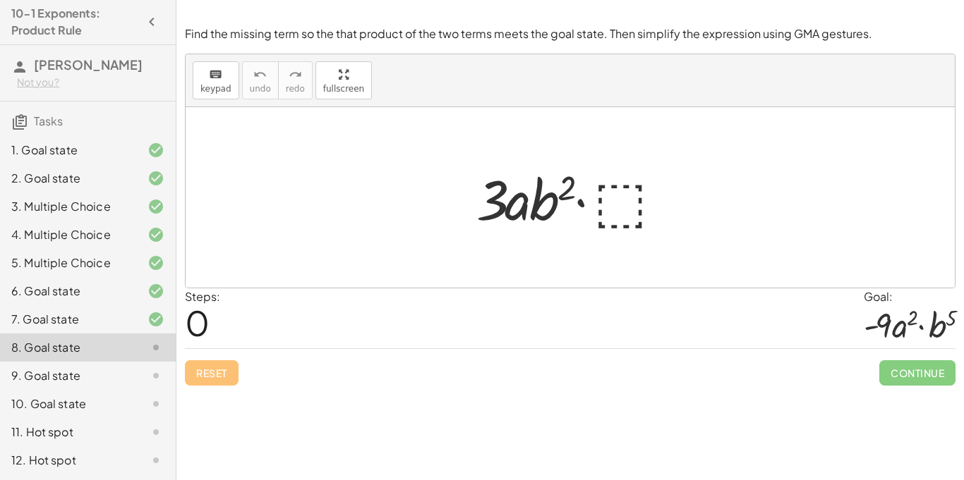
click at [619, 200] on div at bounding box center [575, 198] width 212 height 73
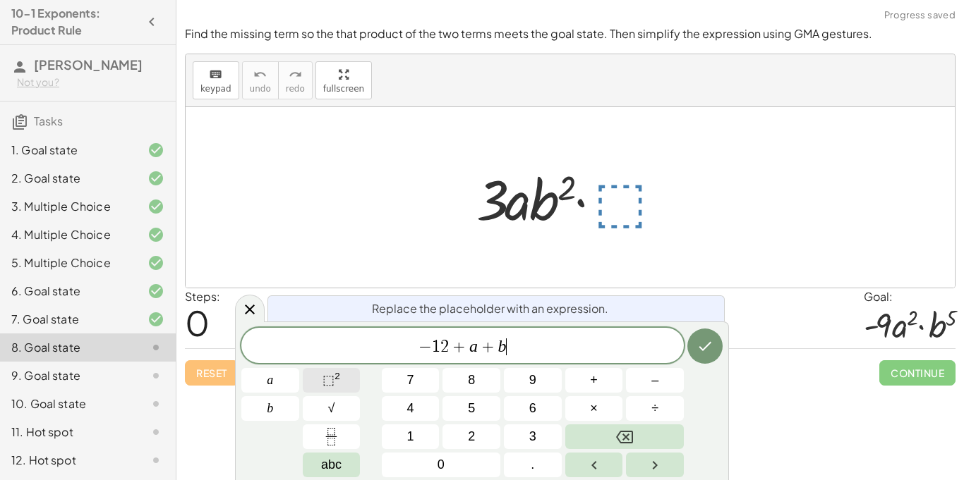
click at [320, 378] on button "⬚ 2" at bounding box center [332, 380] width 58 height 25
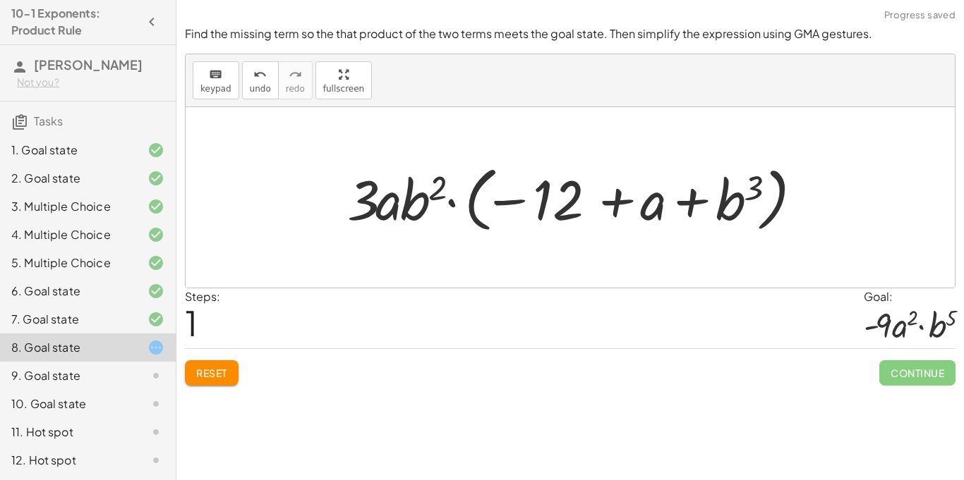
click at [0, 0] on div "Find the missing term so the that product of the two terms meets the goal state…" at bounding box center [0, 0] width 0 height 0
click at [207, 372] on span "Reset" at bounding box center [211, 373] width 31 height 13
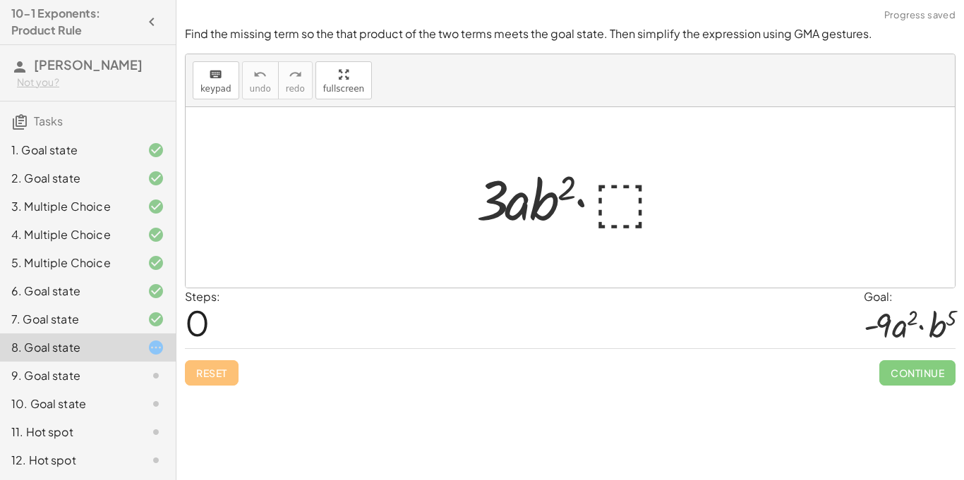
click at [130, 369] on div at bounding box center [144, 375] width 39 height 17
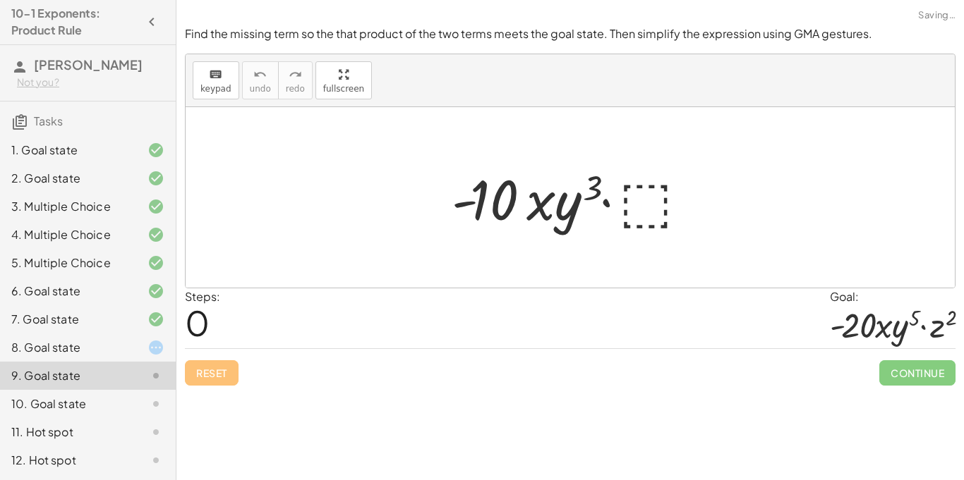
click at [96, 411] on div "10. Goal state" at bounding box center [68, 404] width 114 height 17
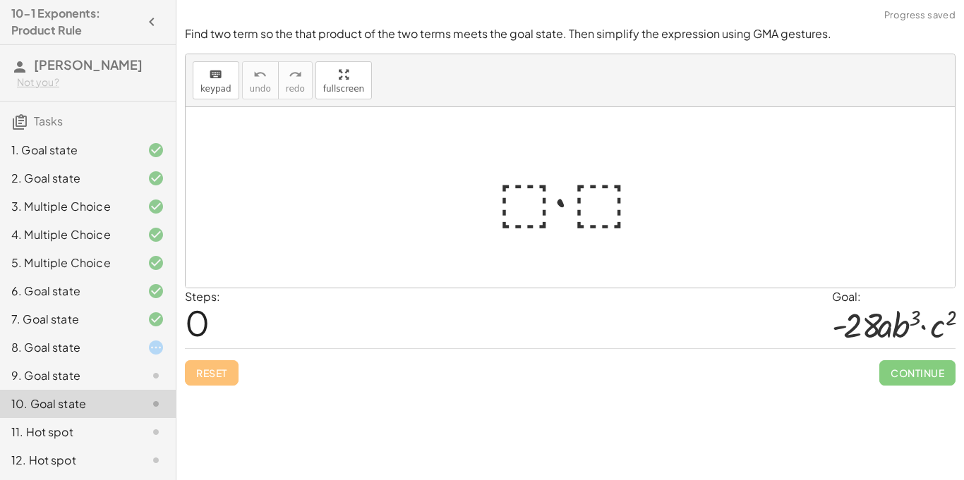
click at [64, 456] on div "12. Hot spot" at bounding box center [68, 460] width 114 height 17
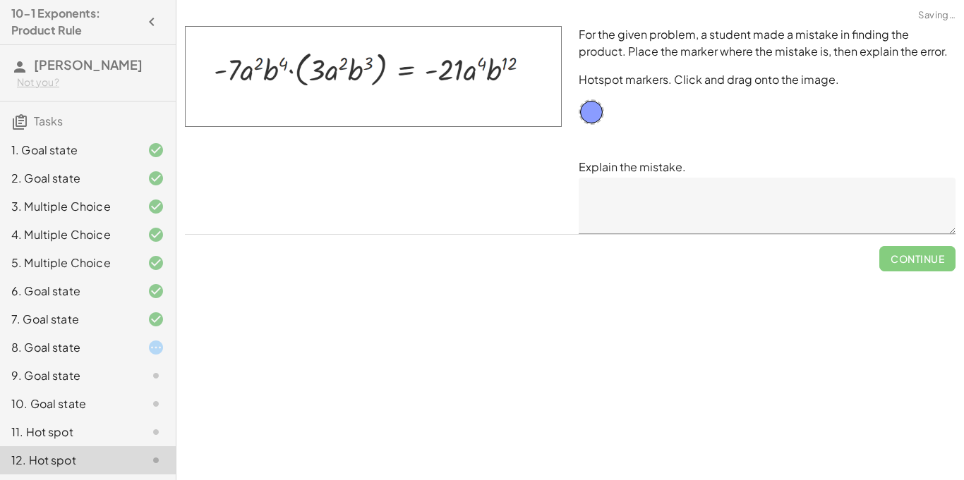
click at [83, 430] on div "11. Hot spot" at bounding box center [68, 432] width 114 height 17
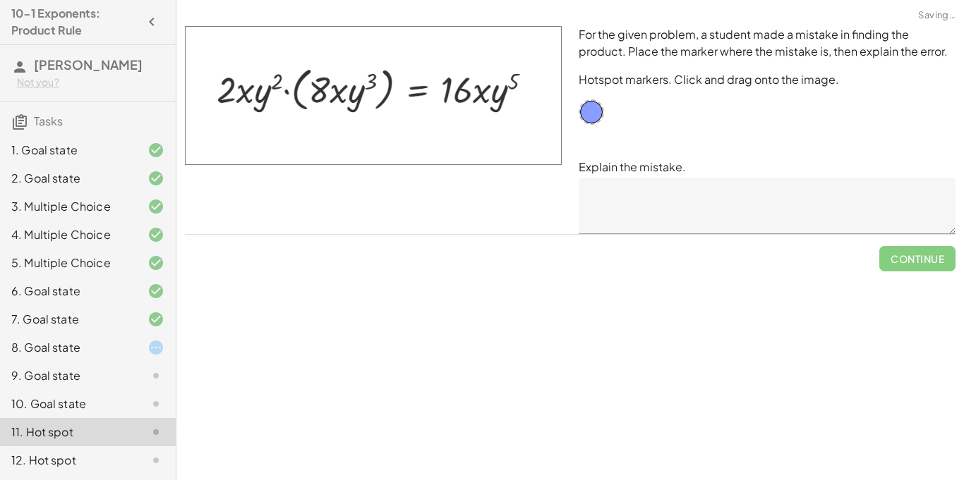
click at [85, 397] on div "10. Goal state" at bounding box center [68, 404] width 114 height 17
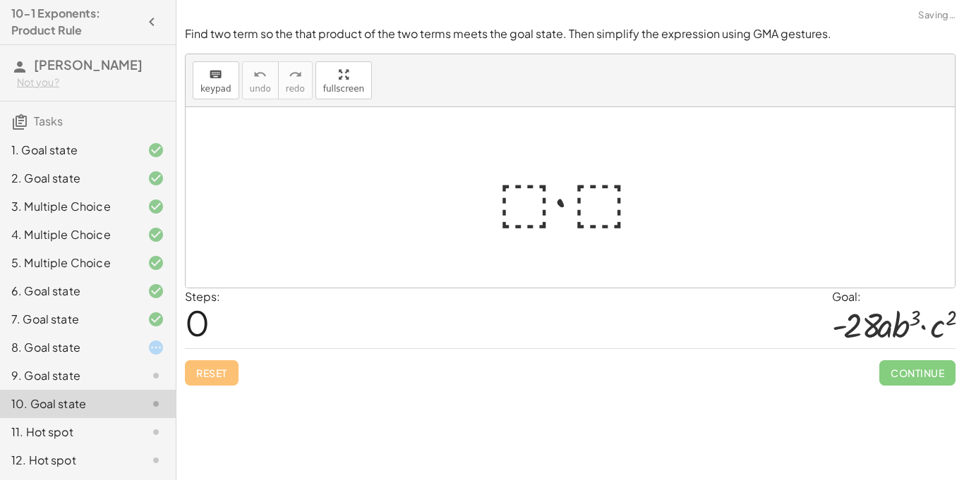
click at [105, 376] on div "9. Goal state" at bounding box center [68, 375] width 114 height 17
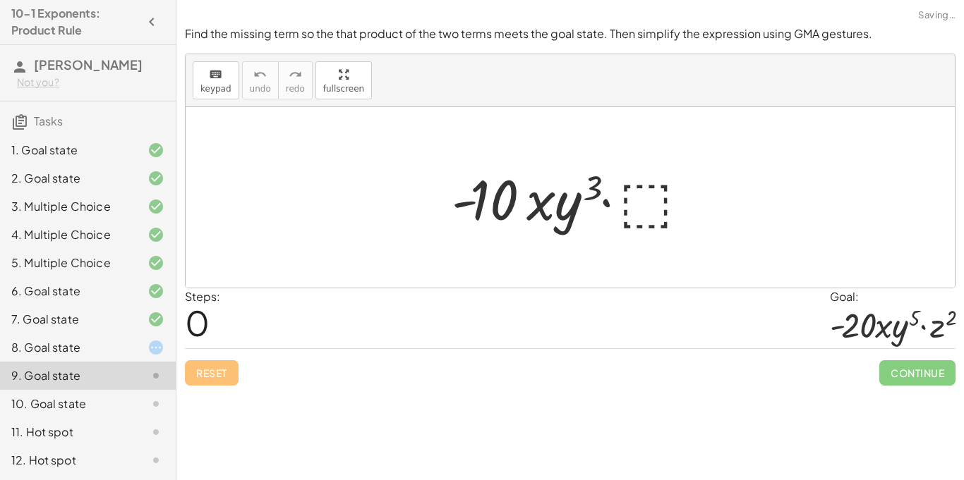
click at [118, 390] on div "8. Goal state" at bounding box center [88, 404] width 176 height 28
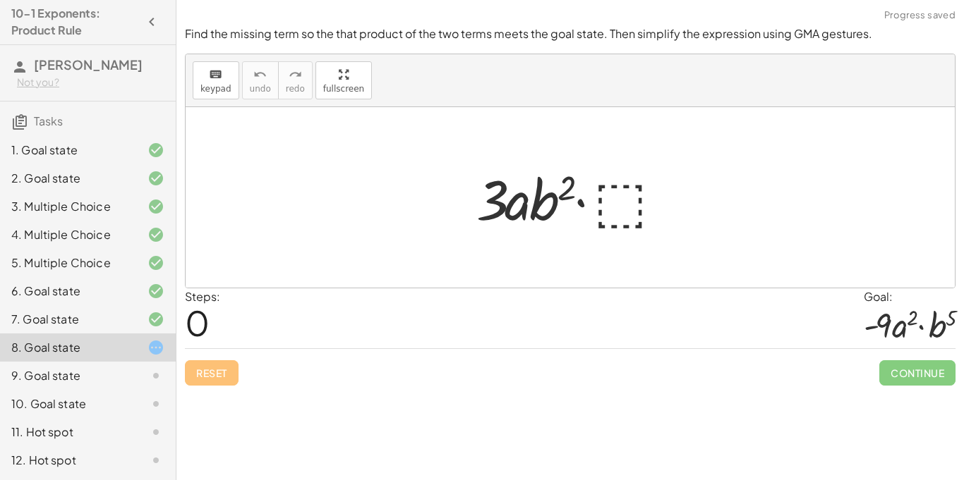
click at [75, 431] on div "11. Hot spot" at bounding box center [68, 432] width 114 height 17
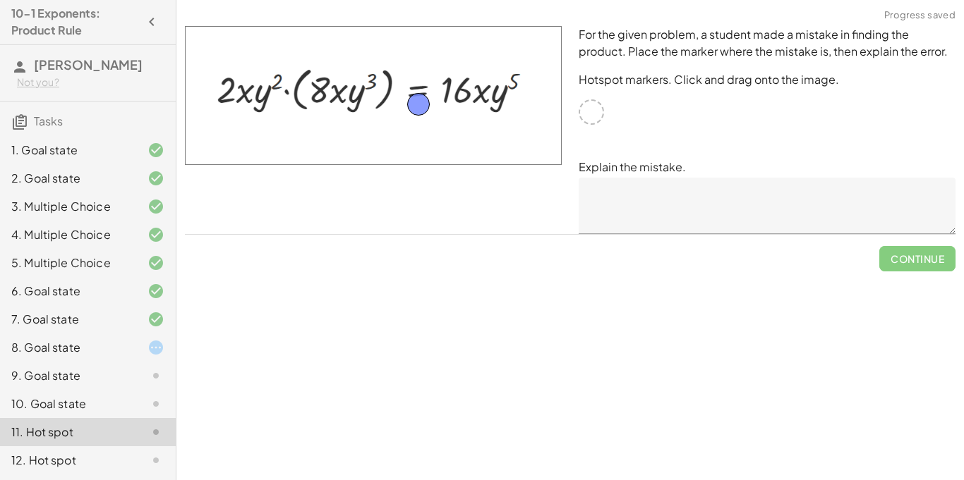
drag, startPoint x: 595, startPoint y: 114, endPoint x: 417, endPoint y: 105, distance: 178.0
drag, startPoint x: 417, startPoint y: 105, endPoint x: 382, endPoint y: 102, distance: 35.4
drag, startPoint x: 382, startPoint y: 102, endPoint x: 274, endPoint y: 98, distance: 107.3
drag, startPoint x: 274, startPoint y: 98, endPoint x: 261, endPoint y: 98, distance: 13.4
drag, startPoint x: 261, startPoint y: 98, endPoint x: 236, endPoint y: 101, distance: 24.8
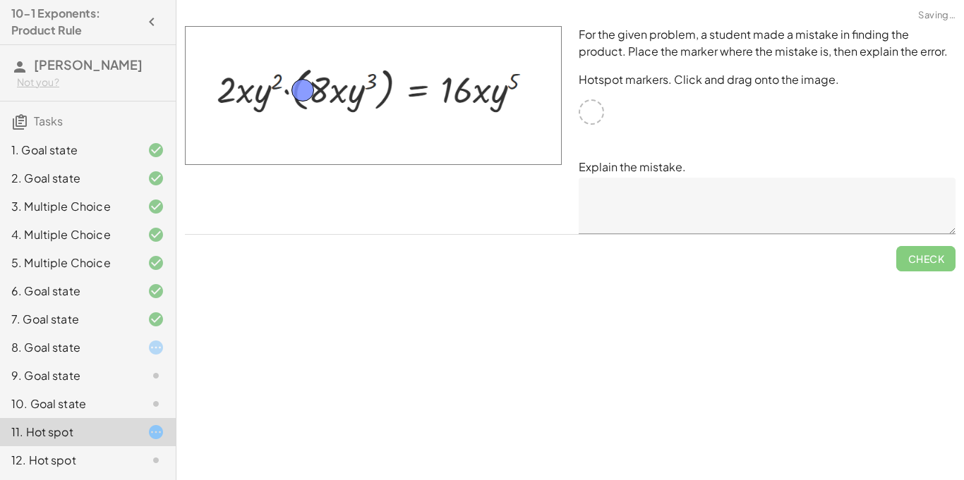
drag, startPoint x: 231, startPoint y: 101, endPoint x: 303, endPoint y: 92, distance: 73.1
drag, startPoint x: 303, startPoint y: 92, endPoint x: 322, endPoint y: 91, distance: 18.4
drag, startPoint x: 322, startPoint y: 91, endPoint x: 348, endPoint y: 94, distance: 26.2
drag, startPoint x: 348, startPoint y: 94, endPoint x: 371, endPoint y: 95, distance: 23.3
click at [602, 111] on div at bounding box center [590, 111] width 25 height 25
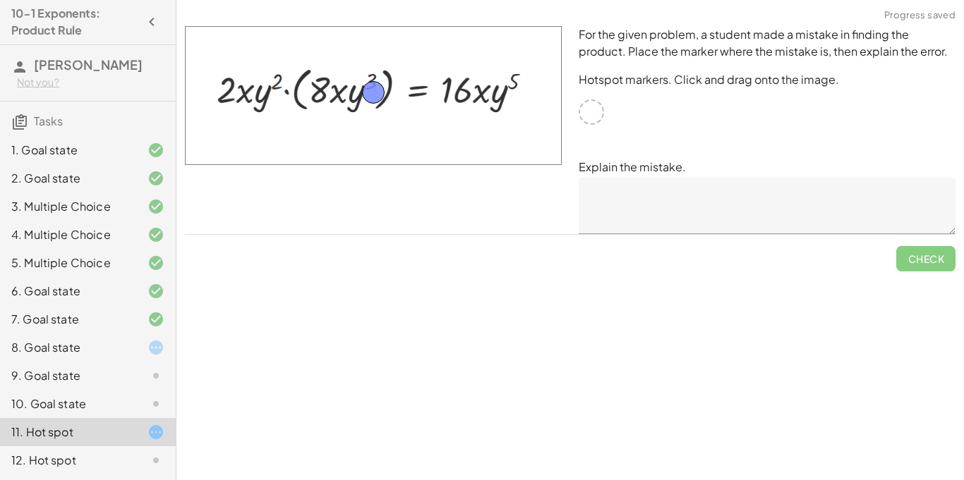
click at [587, 111] on div at bounding box center [590, 111] width 25 height 25
drag, startPoint x: 375, startPoint y: 92, endPoint x: 397, endPoint y: 93, distance: 21.9
drag, startPoint x: 397, startPoint y: 94, endPoint x: 472, endPoint y: 97, distance: 74.8
drag, startPoint x: 472, startPoint y: 97, endPoint x: 497, endPoint y: 99, distance: 25.5
click at [67, 344] on div "8. Goal state" at bounding box center [68, 347] width 114 height 17
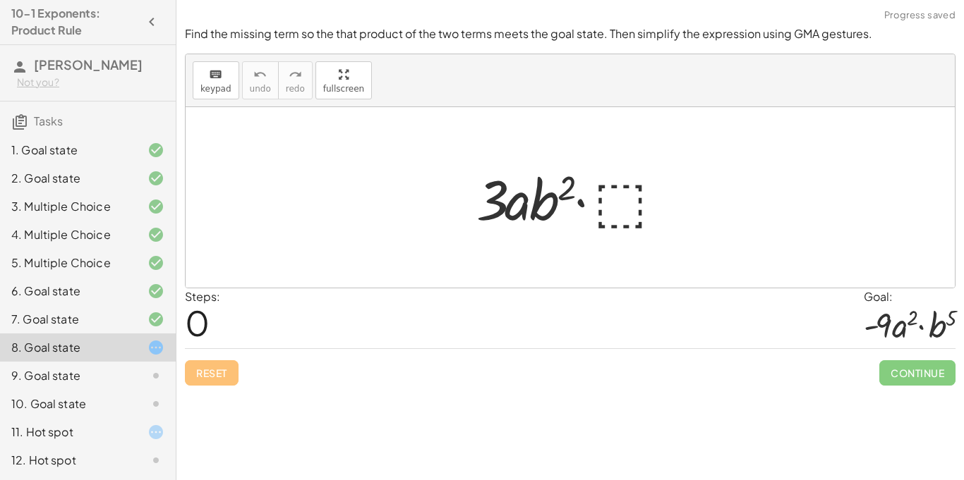
click at [97, 434] on div "11. Hot spot" at bounding box center [68, 432] width 114 height 17
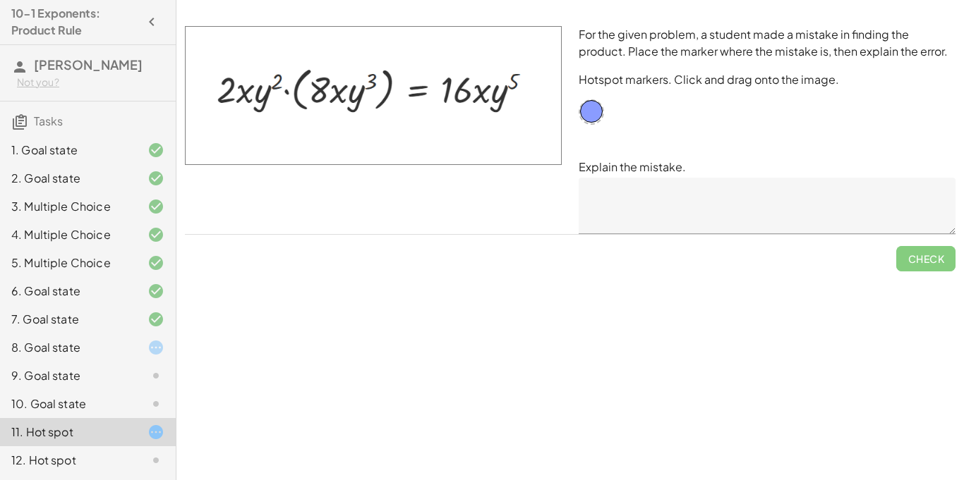
drag, startPoint x: 497, startPoint y: 104, endPoint x: 593, endPoint y: 116, distance: 96.8
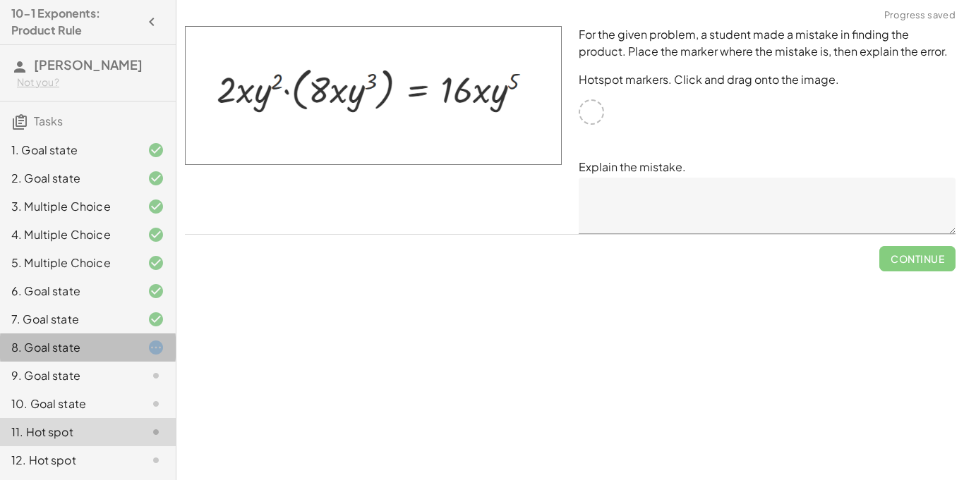
click at [118, 344] on div "8. Goal state" at bounding box center [68, 347] width 114 height 17
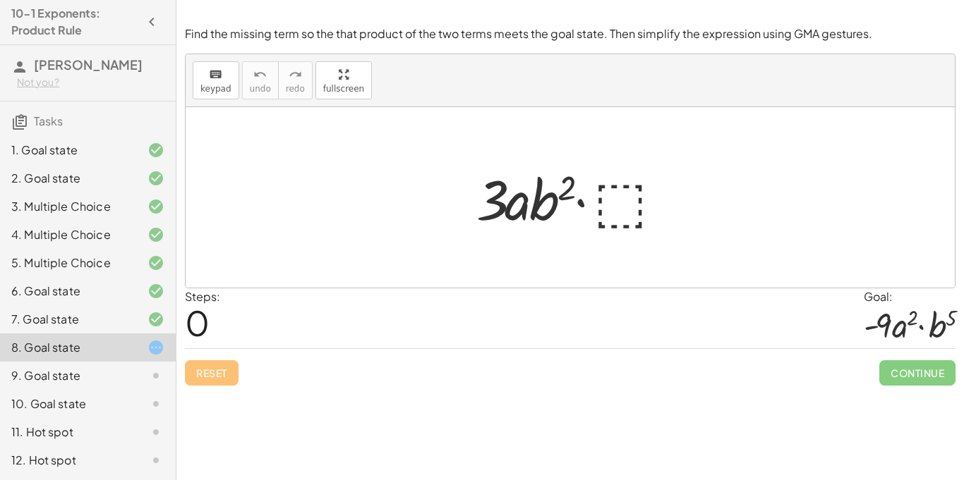
click at [615, 197] on div at bounding box center [575, 198] width 212 height 73
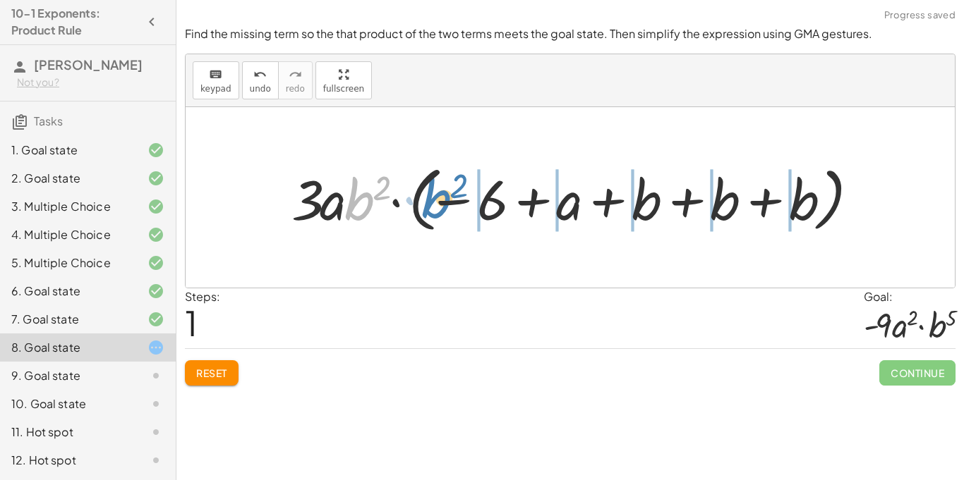
drag, startPoint x: 360, startPoint y: 208, endPoint x: 439, endPoint y: 206, distance: 78.3
click at [439, 206] on div at bounding box center [575, 198] width 583 height 78
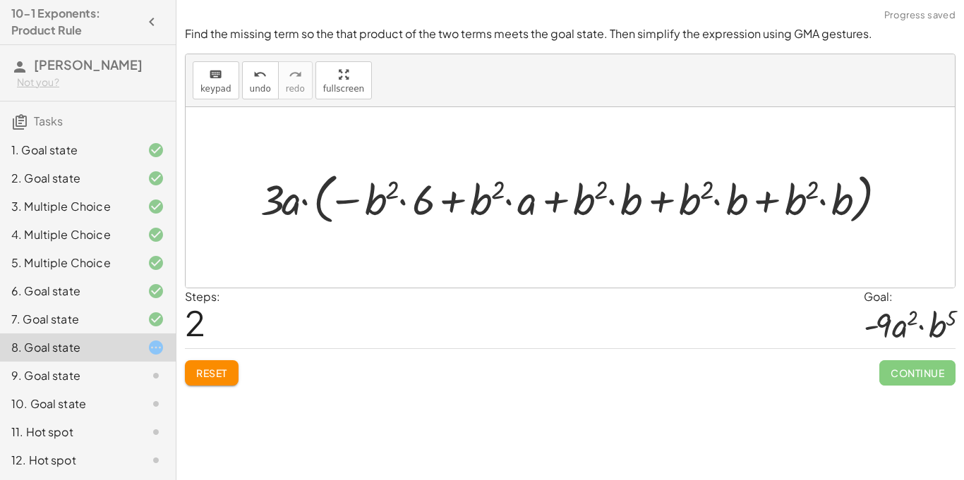
click at [212, 379] on span "Reset" at bounding box center [211, 373] width 31 height 13
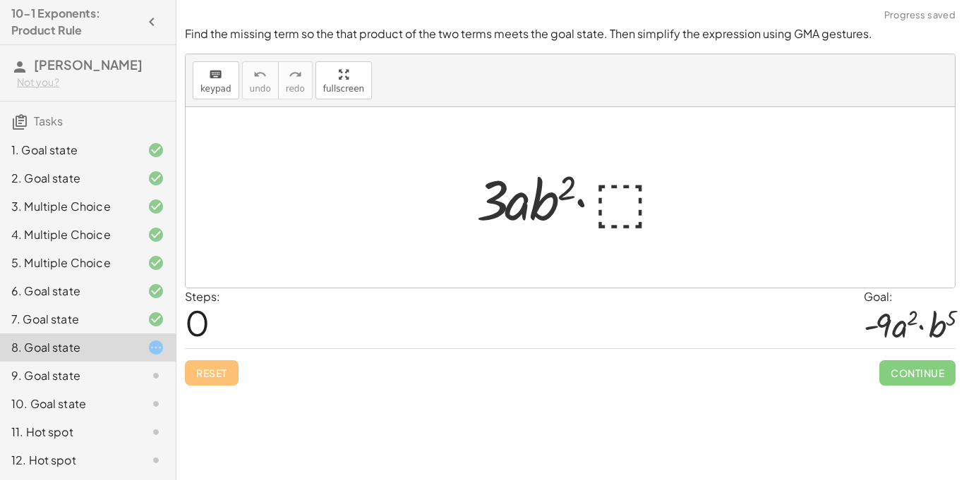
click at [612, 221] on div at bounding box center [575, 198] width 212 height 73
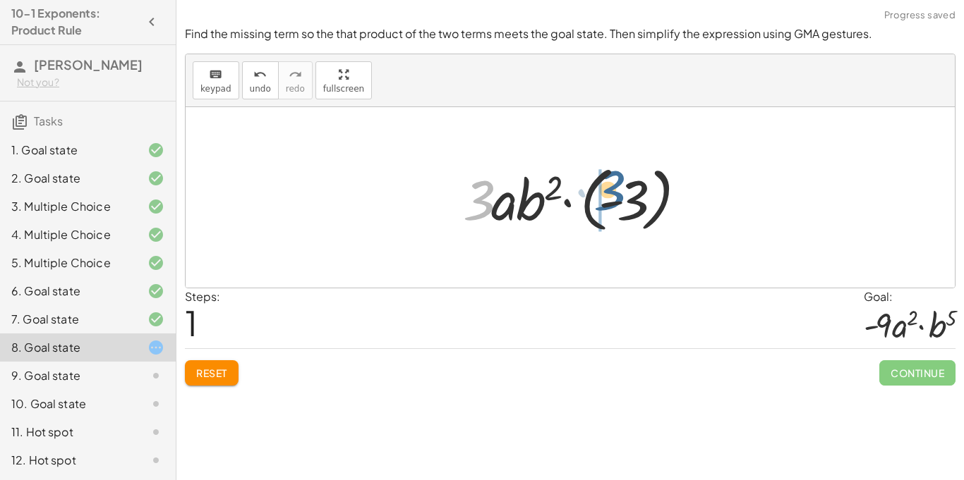
drag, startPoint x: 482, startPoint y: 212, endPoint x: 631, endPoint y: 204, distance: 149.0
click at [631, 204] on div at bounding box center [576, 198] width 240 height 78
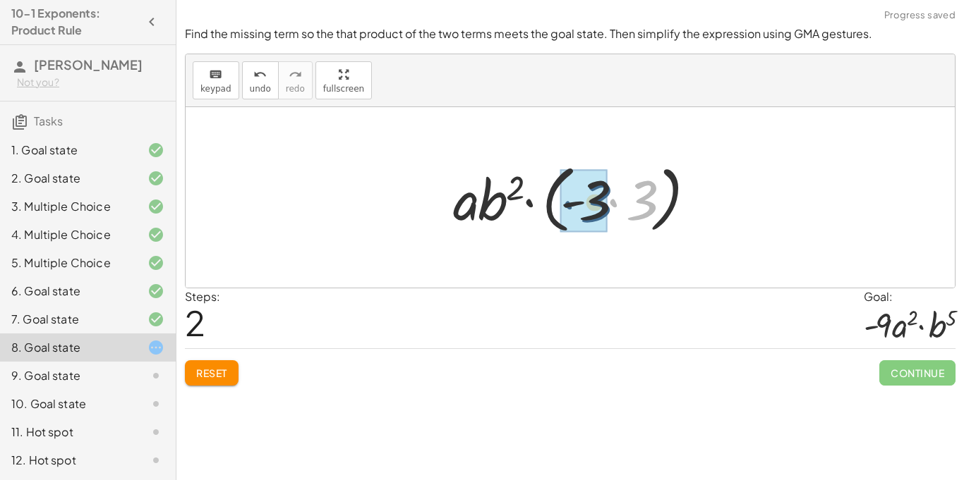
drag, startPoint x: 644, startPoint y: 195, endPoint x: 597, endPoint y: 197, distance: 47.3
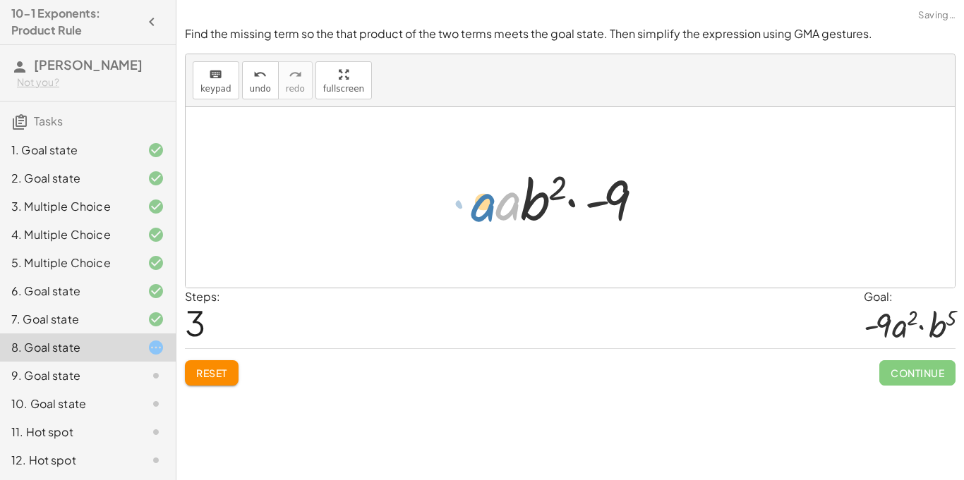
drag, startPoint x: 504, startPoint y: 203, endPoint x: 491, endPoint y: 205, distance: 13.5
click at [491, 205] on div at bounding box center [575, 198] width 174 height 73
drag, startPoint x: 626, startPoint y: 205, endPoint x: 488, endPoint y: 199, distance: 138.4
click at [488, 199] on div at bounding box center [575, 198] width 174 height 73
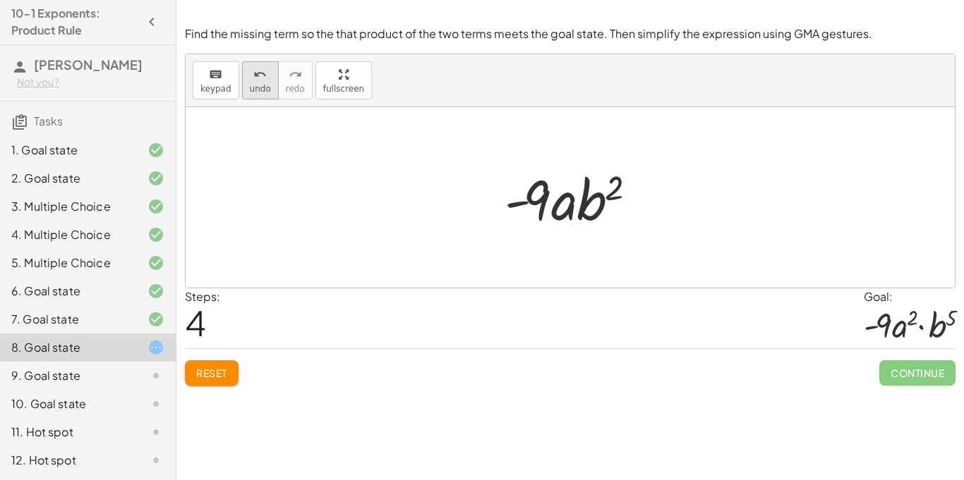
click at [250, 92] on span "undo" at bounding box center [260, 89] width 21 height 10
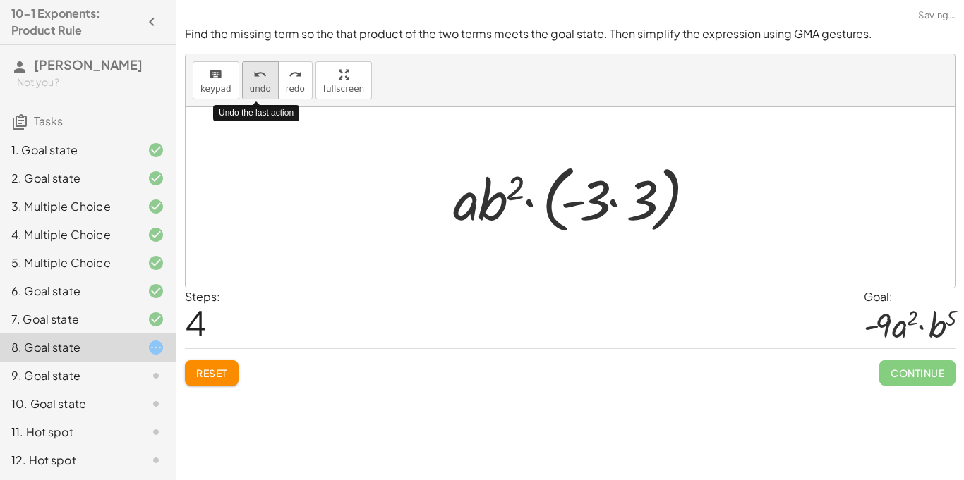
click at [250, 92] on span "undo" at bounding box center [260, 89] width 21 height 10
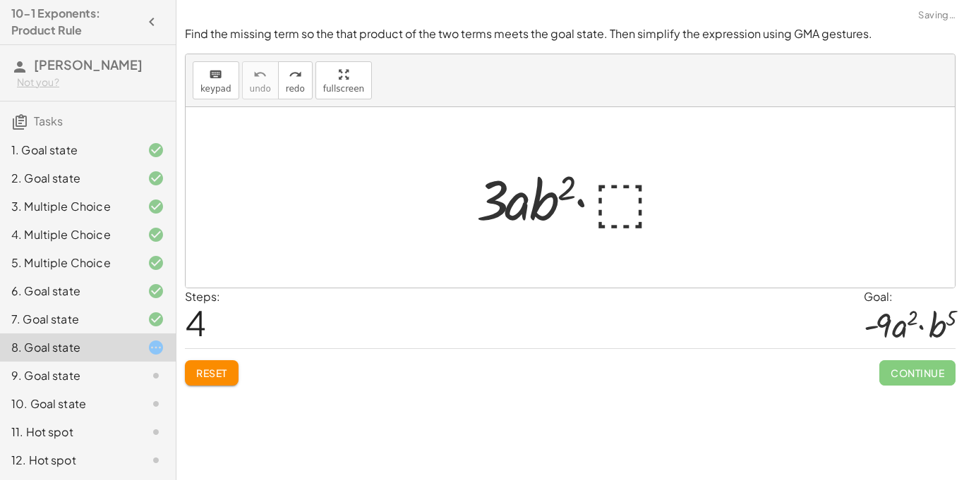
click at [610, 197] on div at bounding box center [575, 198] width 212 height 73
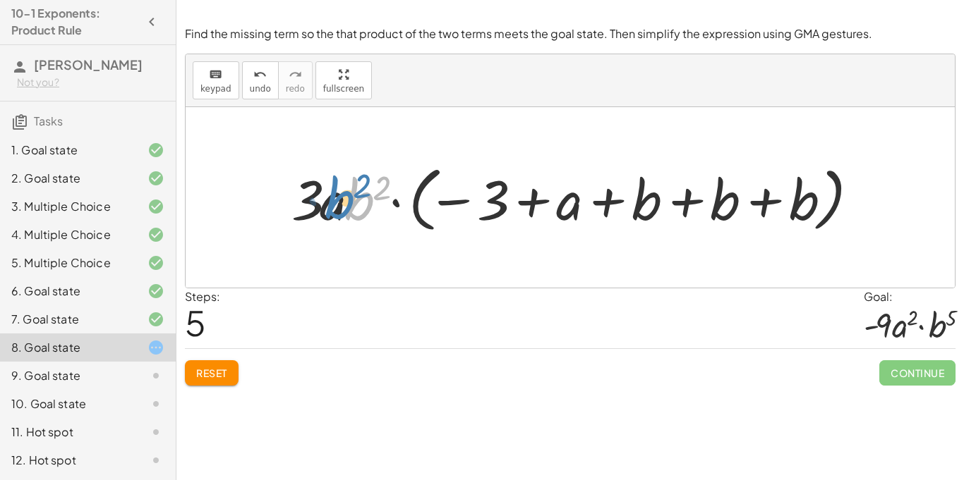
drag, startPoint x: 364, startPoint y: 200, endPoint x: 350, endPoint y: 200, distance: 14.1
click at [350, 200] on div at bounding box center [575, 198] width 583 height 78
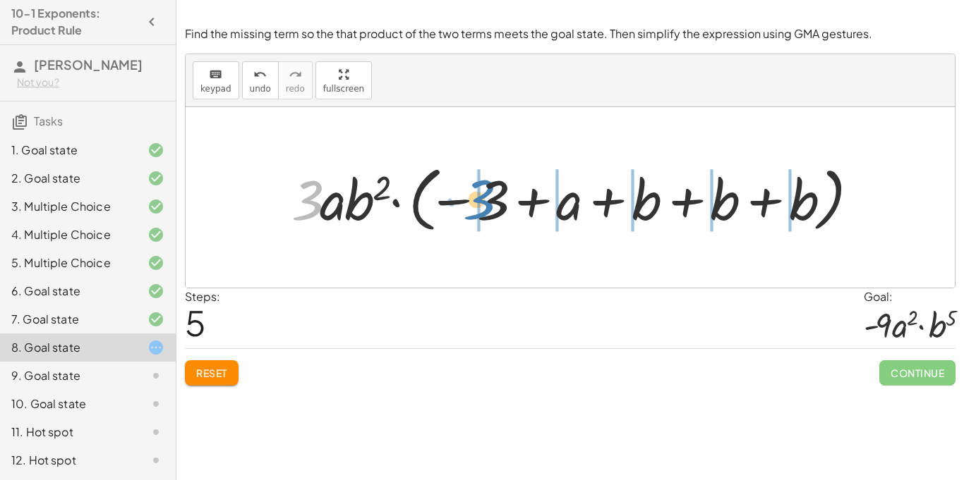
drag, startPoint x: 308, startPoint y: 199, endPoint x: 480, endPoint y: 198, distance: 172.1
click at [480, 198] on div at bounding box center [575, 198] width 583 height 78
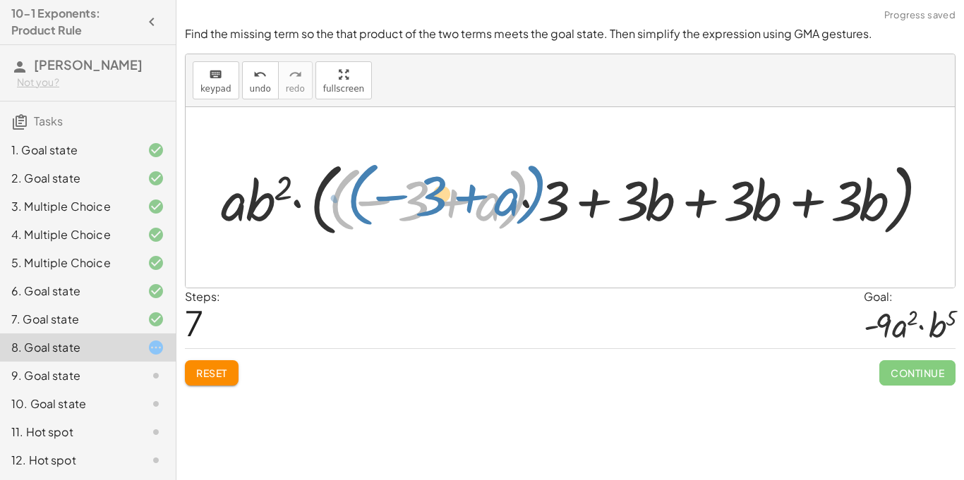
click at [512, 199] on div at bounding box center [575, 197] width 723 height 87
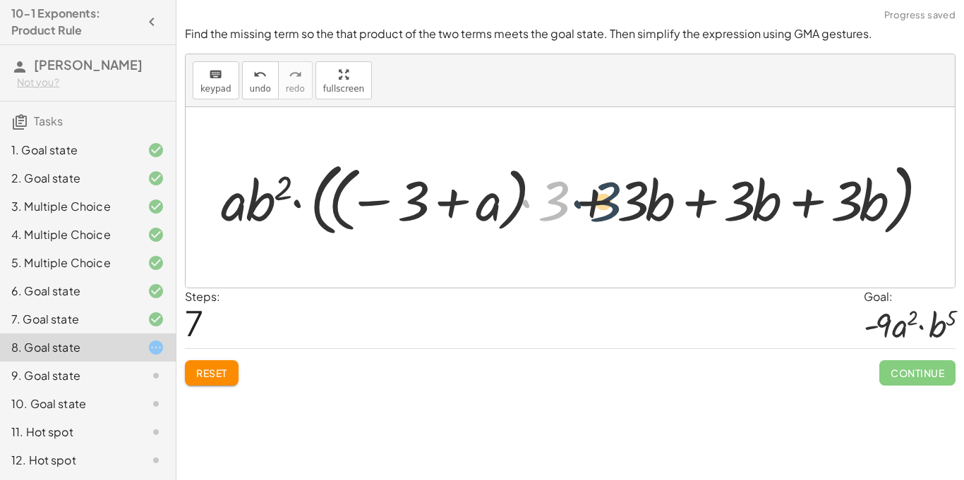
drag, startPoint x: 540, startPoint y: 201, endPoint x: 615, endPoint y: 201, distance: 75.5
click at [615, 201] on div at bounding box center [575, 197] width 723 height 87
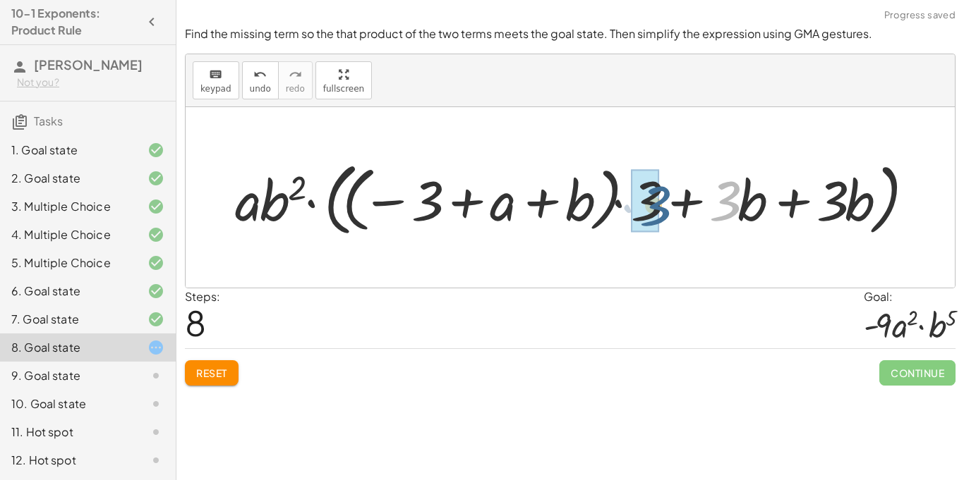
drag, startPoint x: 722, startPoint y: 193, endPoint x: 659, endPoint y: 200, distance: 62.4
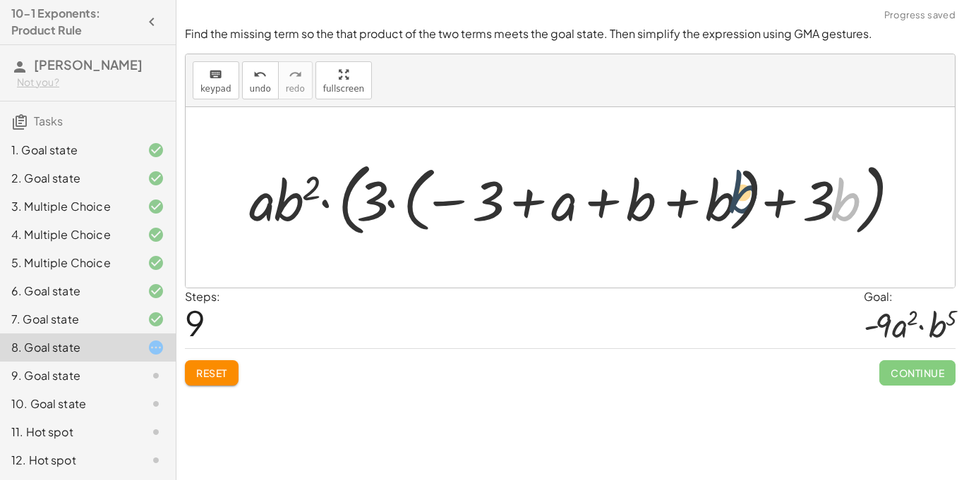
drag, startPoint x: 830, startPoint y: 218, endPoint x: 715, endPoint y: 212, distance: 115.1
click at [715, 212] on div at bounding box center [575, 197] width 667 height 87
drag, startPoint x: 827, startPoint y: 194, endPoint x: 682, endPoint y: 205, distance: 145.0
click at [682, 205] on div at bounding box center [575, 197] width 667 height 87
drag, startPoint x: 849, startPoint y: 213, endPoint x: 686, endPoint y: 216, distance: 163.7
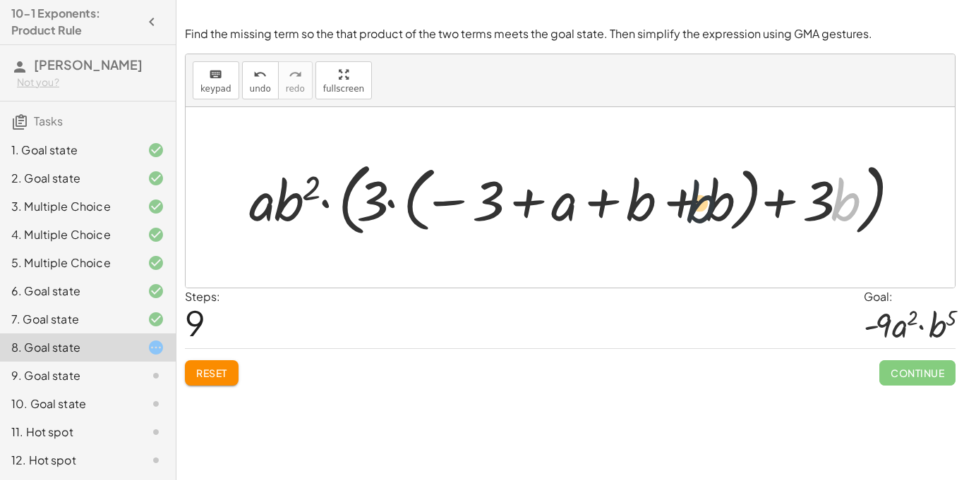
click at [686, 216] on div at bounding box center [575, 197] width 667 height 87
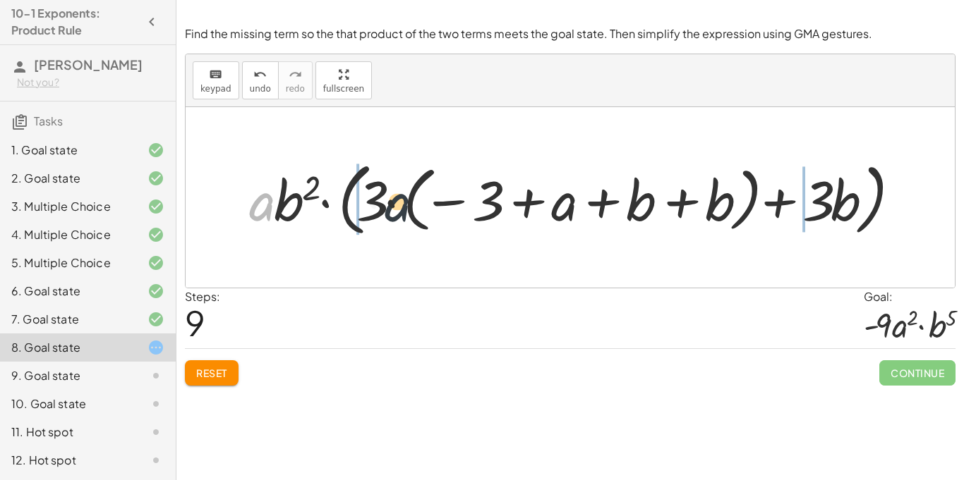
drag, startPoint x: 269, startPoint y: 212, endPoint x: 516, endPoint y: 205, distance: 247.0
click at [516, 205] on div at bounding box center [575, 197] width 667 height 87
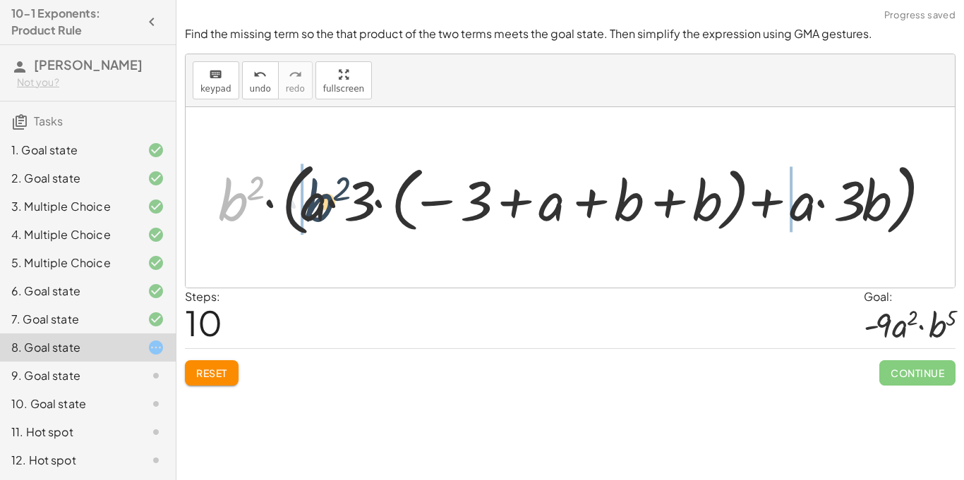
drag, startPoint x: 243, startPoint y: 201, endPoint x: 332, endPoint y: 202, distance: 89.6
click at [332, 202] on div at bounding box center [575, 197] width 729 height 87
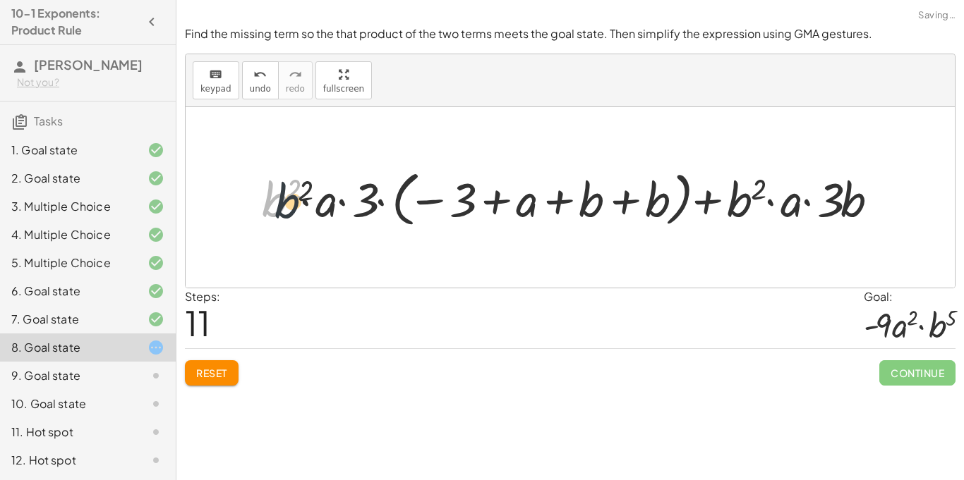
drag, startPoint x: 263, startPoint y: 202, endPoint x: 401, endPoint y: 200, distance: 137.5
click at [401, 200] on div at bounding box center [575, 197] width 641 height 67
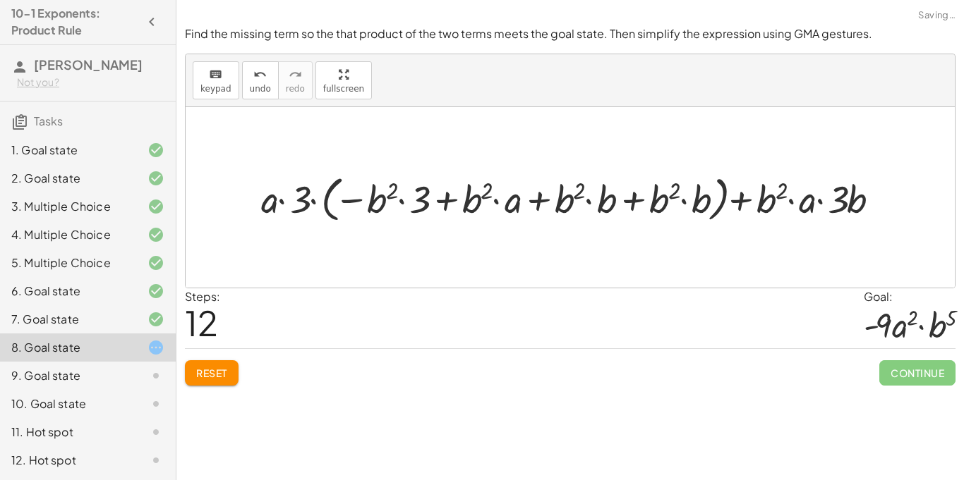
drag, startPoint x: 202, startPoint y: 208, endPoint x: 351, endPoint y: 198, distance: 149.9
click at [351, 198] on div "· 3 · a · b 2 · ⬚ · 3 · a · b 2 · ( − 3 + a + b + b + b ) · a · b 2 · ( − · 3 ·…" at bounding box center [570, 197] width 769 height 181
drag, startPoint x: 272, startPoint y: 200, endPoint x: 353, endPoint y: 199, distance: 80.4
click at [353, 199] on div at bounding box center [575, 197] width 643 height 56
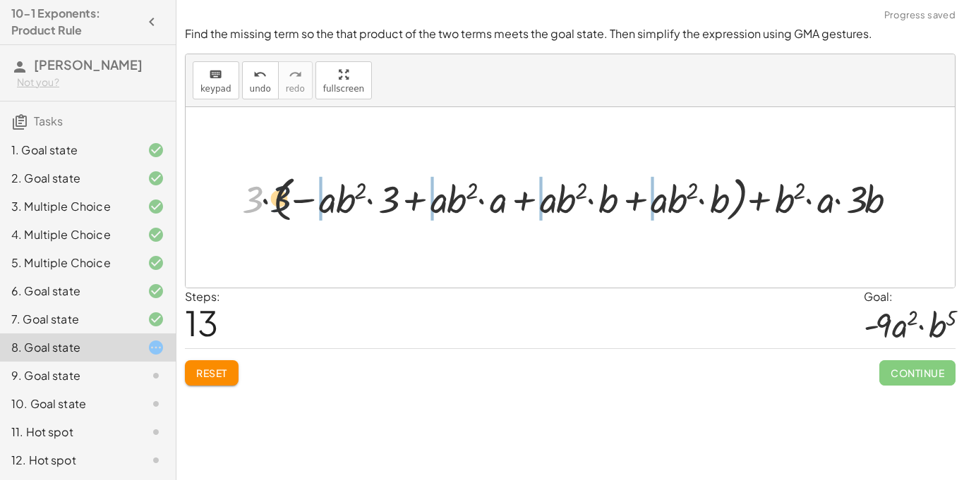
drag, startPoint x: 252, startPoint y: 194, endPoint x: 346, endPoint y: 194, distance: 94.5
click at [346, 194] on div at bounding box center [575, 197] width 680 height 56
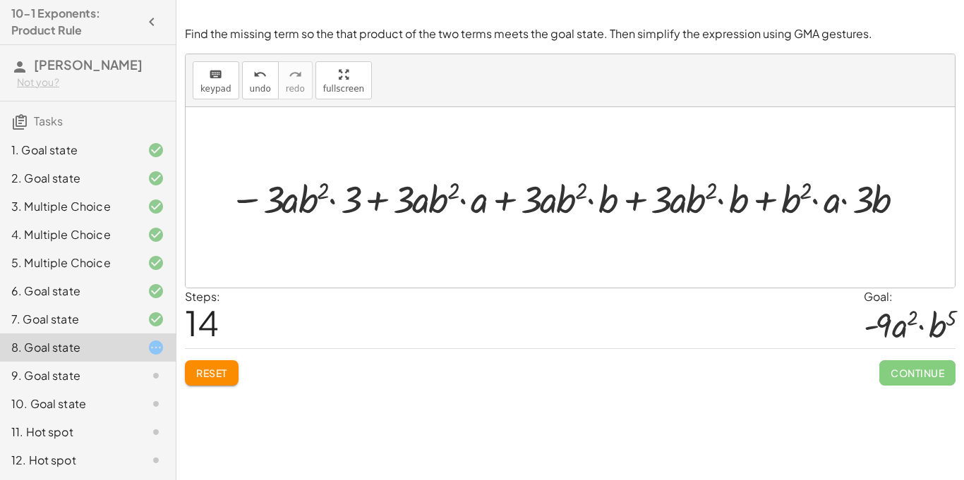
click at [286, 199] on div at bounding box center [568, 197] width 693 height 51
click at [226, 362] on button "Reset" at bounding box center [212, 372] width 54 height 25
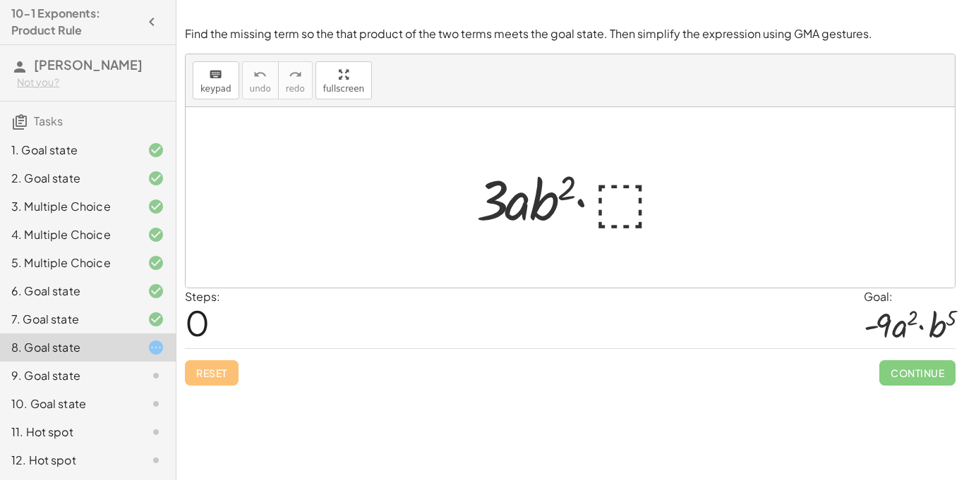
click at [624, 193] on div at bounding box center [575, 198] width 212 height 73
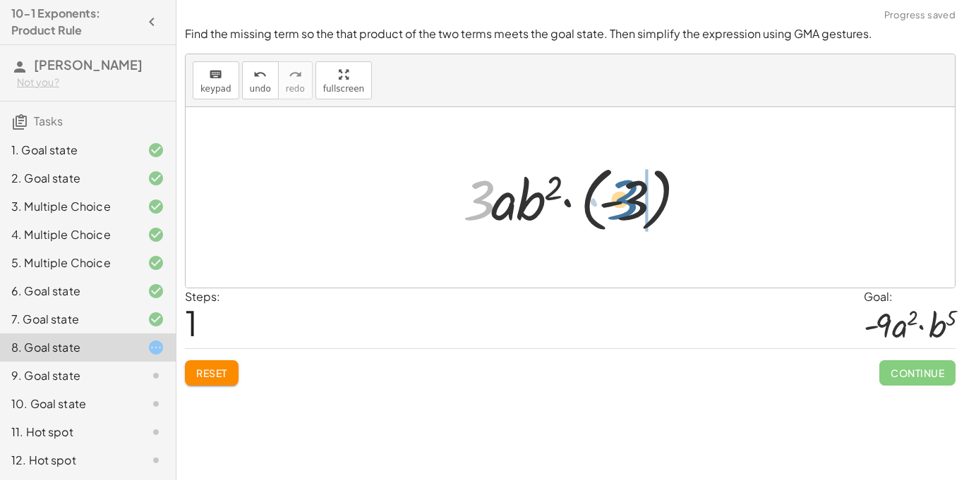
drag, startPoint x: 477, startPoint y: 201, endPoint x: 629, endPoint y: 201, distance: 152.4
click at [629, 201] on div at bounding box center [576, 198] width 240 height 78
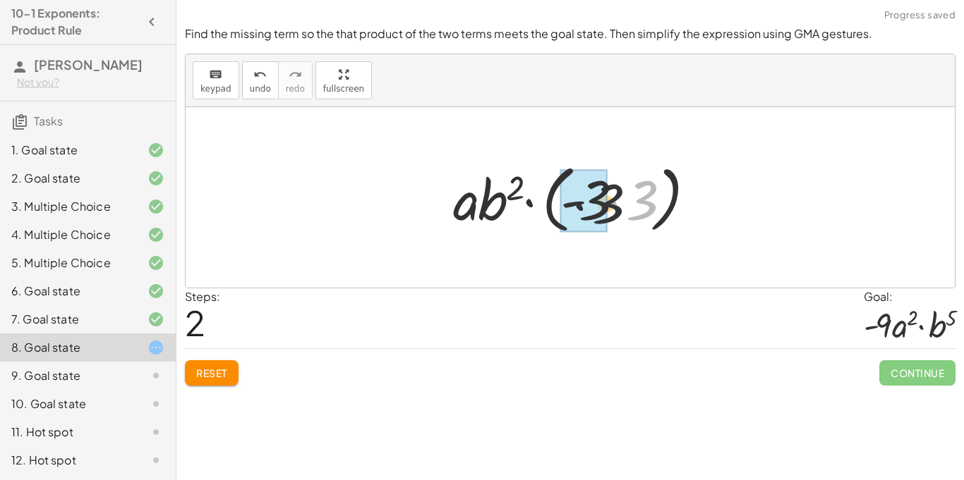
drag, startPoint x: 645, startPoint y: 195, endPoint x: 599, endPoint y: 200, distance: 46.0
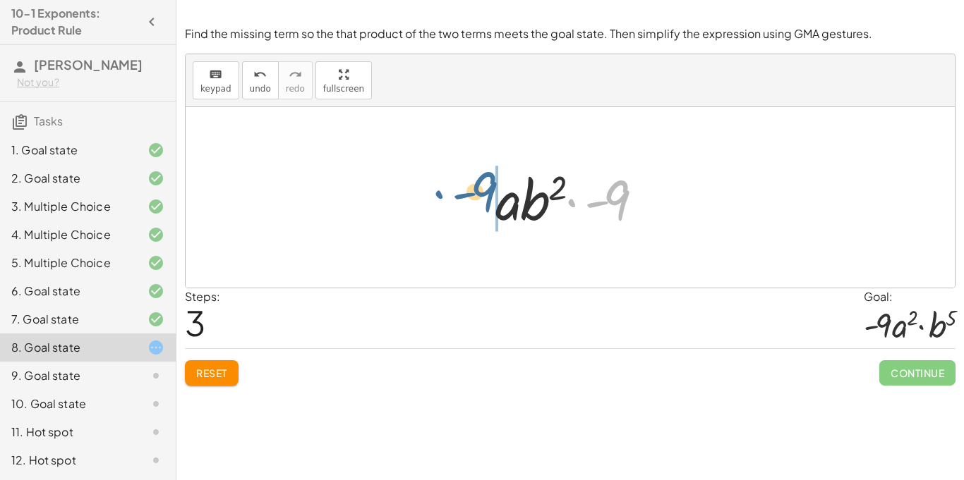
drag, startPoint x: 615, startPoint y: 200, endPoint x: 485, endPoint y: 196, distance: 129.9
click at [485, 196] on div "· 3 · a · b 2 · ⬚ · 3 · a · b 2 · ( - 3 ) · a · b 2 · ( · - 3 · 3 ) · - 9 · a ·…" at bounding box center [570, 198] width 192 height 80
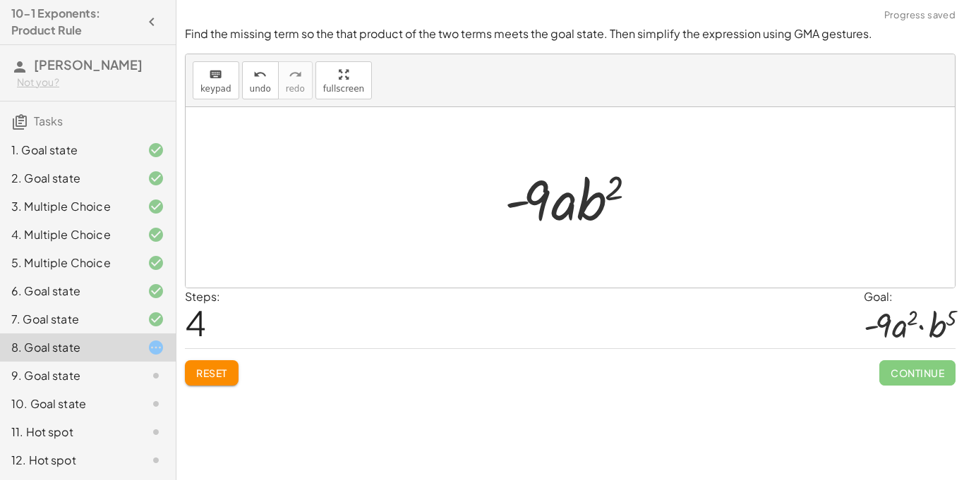
click at [212, 378] on span "Reset" at bounding box center [211, 373] width 31 height 13
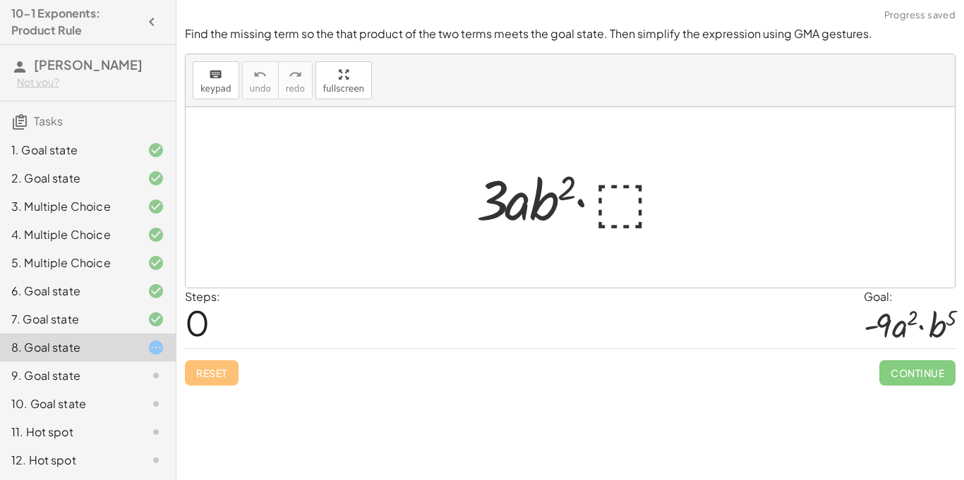
click at [626, 212] on div at bounding box center [575, 198] width 212 height 73
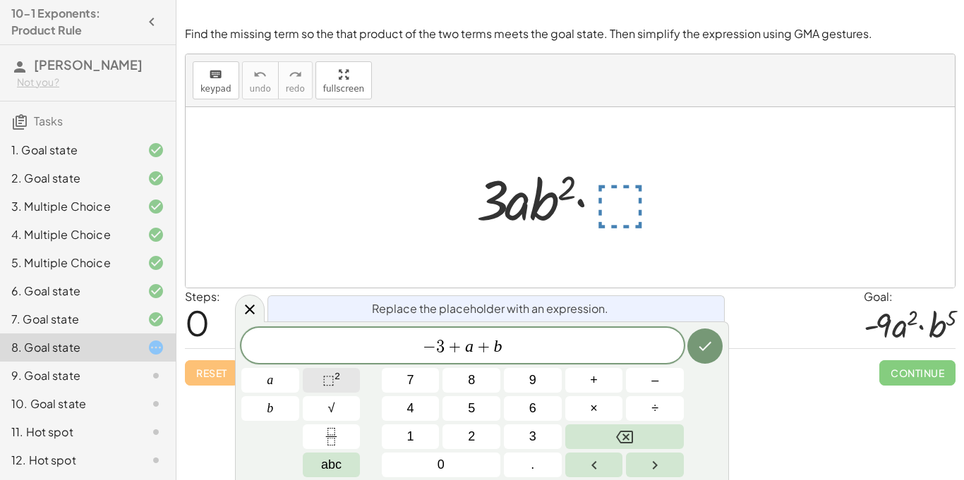
click at [341, 385] on button "⬚ 2" at bounding box center [332, 380] width 58 height 25
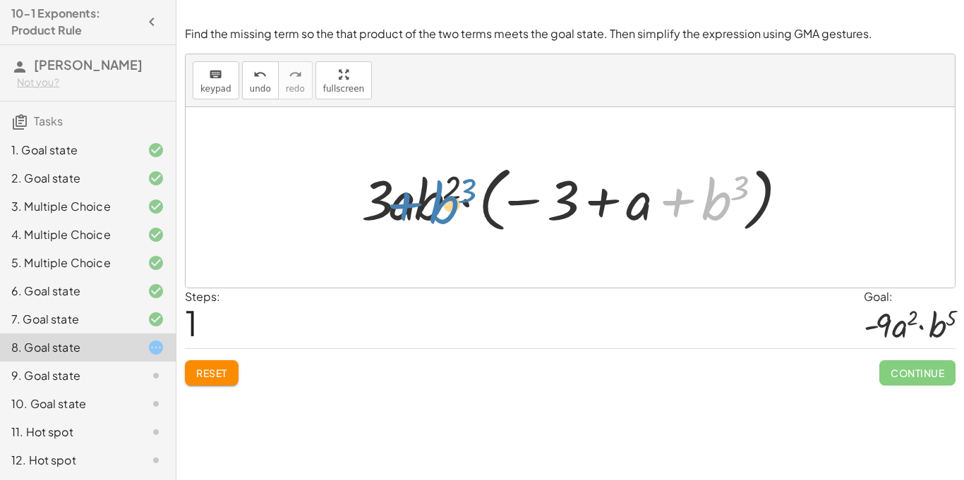
drag, startPoint x: 735, startPoint y: 213, endPoint x: 456, endPoint y: 215, distance: 278.6
click at [456, 215] on div at bounding box center [575, 198] width 442 height 78
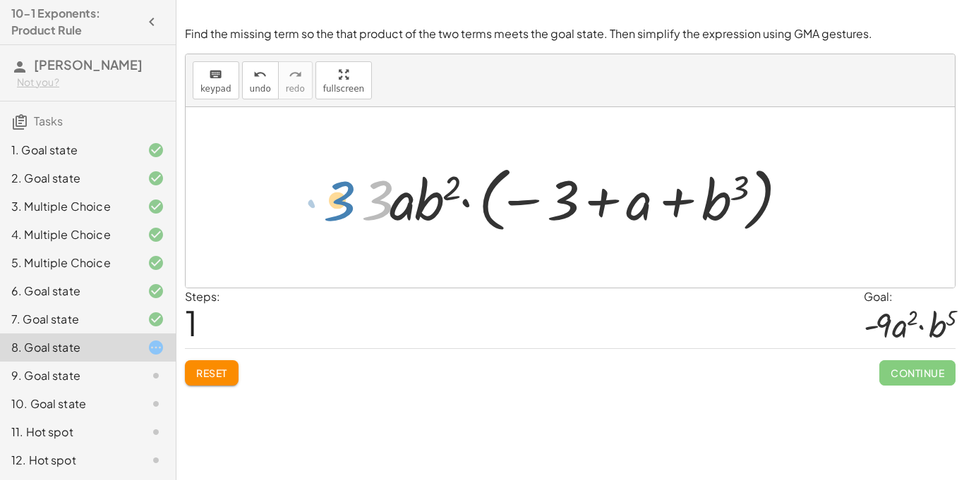
drag, startPoint x: 379, startPoint y: 205, endPoint x: 338, endPoint y: 205, distance: 40.9
drag, startPoint x: 645, startPoint y: 195, endPoint x: 832, endPoint y: 193, distance: 186.9
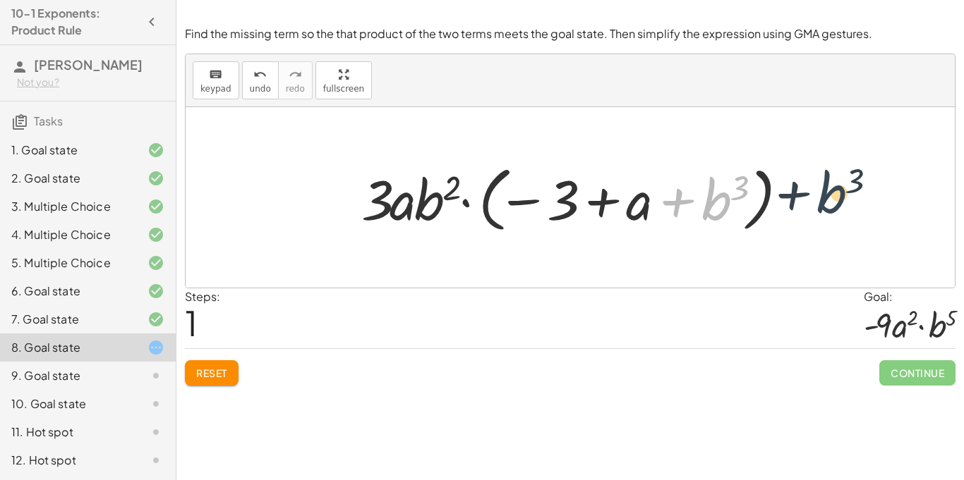
drag, startPoint x: 713, startPoint y: 203, endPoint x: 830, endPoint y: 196, distance: 117.3
click at [830, 196] on div "· 3 · a · b 2 · ⬚ + b 3 · 3 · a · b 2 · ( − 3 + a + b 3 )" at bounding box center [570, 197] width 769 height 181
drag, startPoint x: 736, startPoint y: 207, endPoint x: 440, endPoint y: 202, distance: 296.3
click at [440, 202] on div at bounding box center [575, 198] width 442 height 78
drag, startPoint x: 714, startPoint y: 193, endPoint x: 540, endPoint y: 188, distance: 173.6
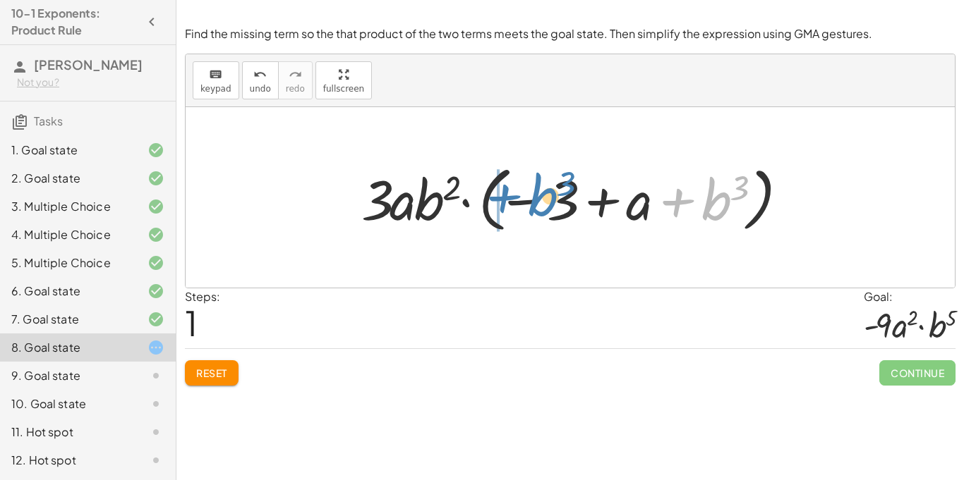
click at [540, 188] on div at bounding box center [575, 198] width 442 height 78
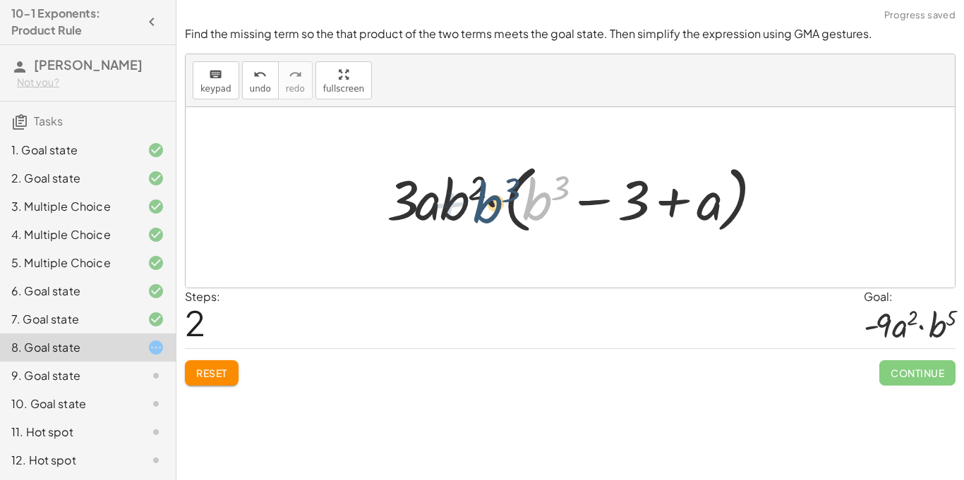
drag, startPoint x: 533, startPoint y: 200, endPoint x: 482, endPoint y: 203, distance: 50.2
click at [482, 203] on div at bounding box center [575, 197] width 392 height 81
click at [540, 192] on div at bounding box center [575, 197] width 392 height 81
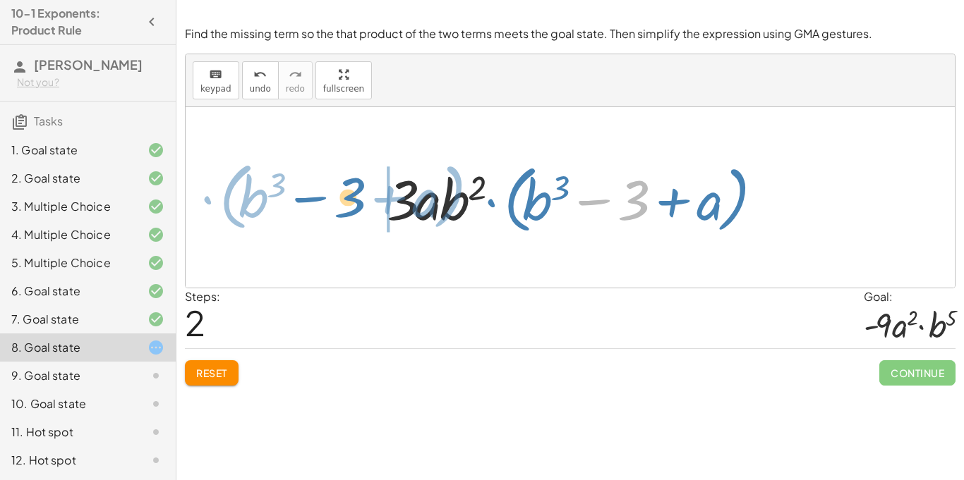
drag, startPoint x: 645, startPoint y: 191, endPoint x: 374, endPoint y: 188, distance: 271.6
click at [374, 188] on div "· 3 · a · b 2 · ⬚ · 3 · a · b 2 · ( − 3 + a + b 3 ) − 3 · ( + b 3 + a ) · 3 · a…" at bounding box center [570, 198] width 410 height 88
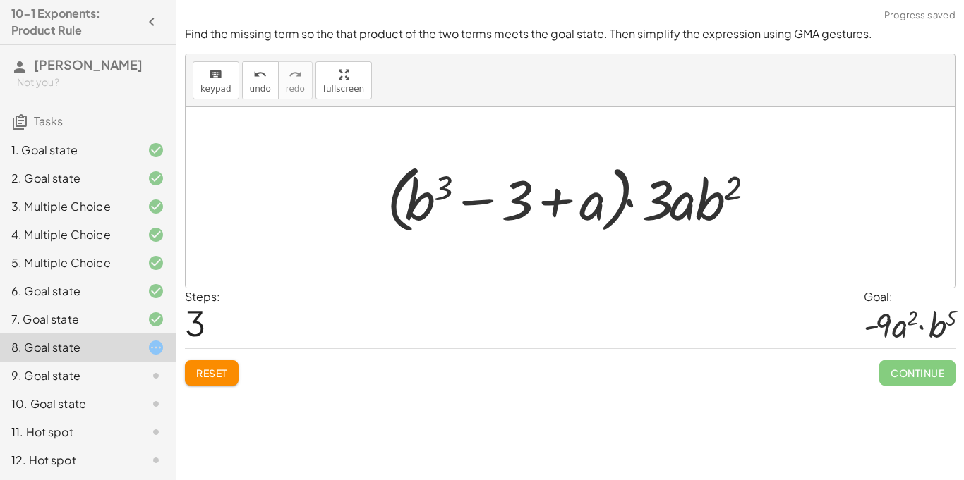
click at [197, 364] on button "Reset" at bounding box center [212, 372] width 54 height 25
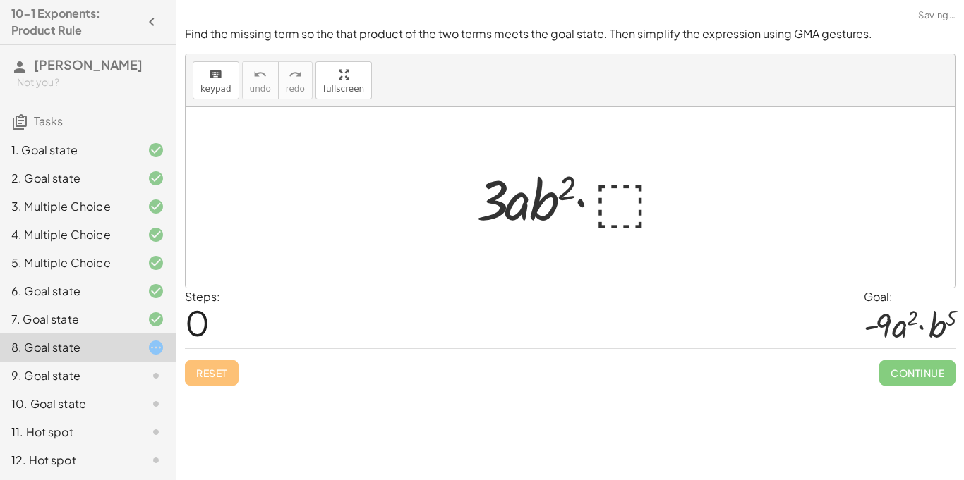
click at [621, 195] on div at bounding box center [575, 198] width 212 height 73
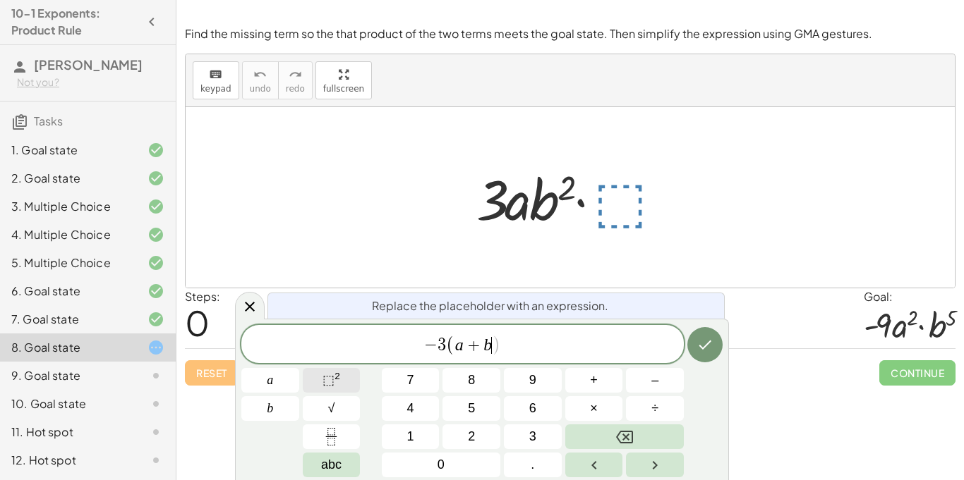
click at [316, 382] on button "⬚ 2" at bounding box center [332, 380] width 58 height 25
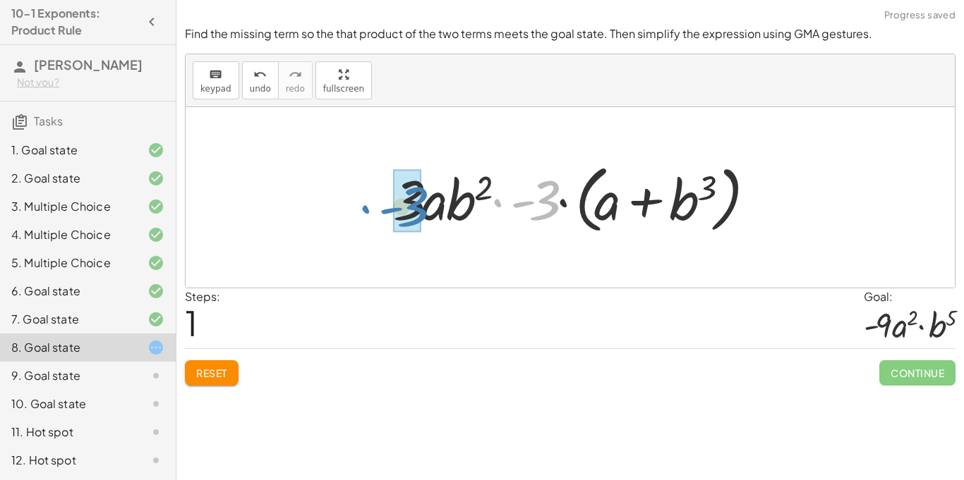
drag, startPoint x: 540, startPoint y: 208, endPoint x: 408, endPoint y: 214, distance: 132.1
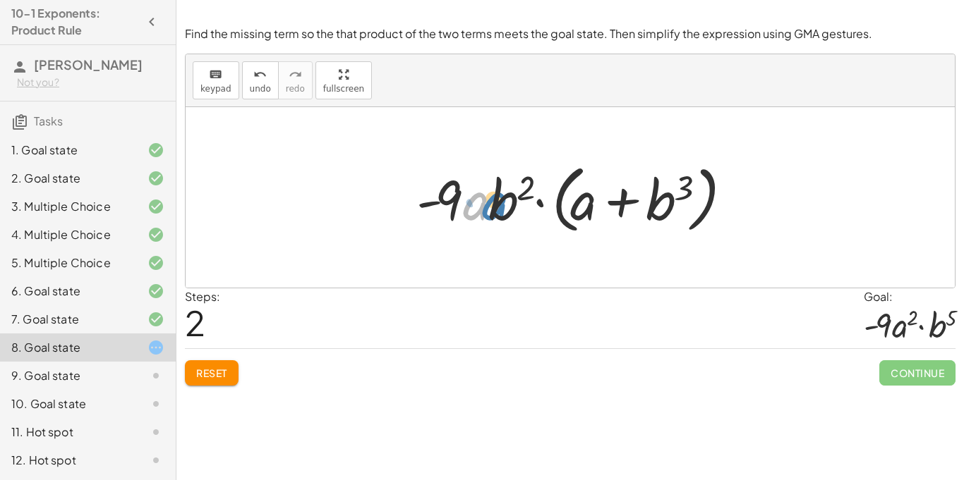
drag, startPoint x: 480, startPoint y: 209, endPoint x: 490, endPoint y: 209, distance: 9.2
click at [490, 209] on div at bounding box center [575, 197] width 332 height 81
drag, startPoint x: 584, startPoint y: 214, endPoint x: 606, endPoint y: 213, distance: 21.9
click at [606, 213] on div at bounding box center [575, 197] width 332 height 81
click at [217, 371] on span "Reset" at bounding box center [211, 373] width 31 height 13
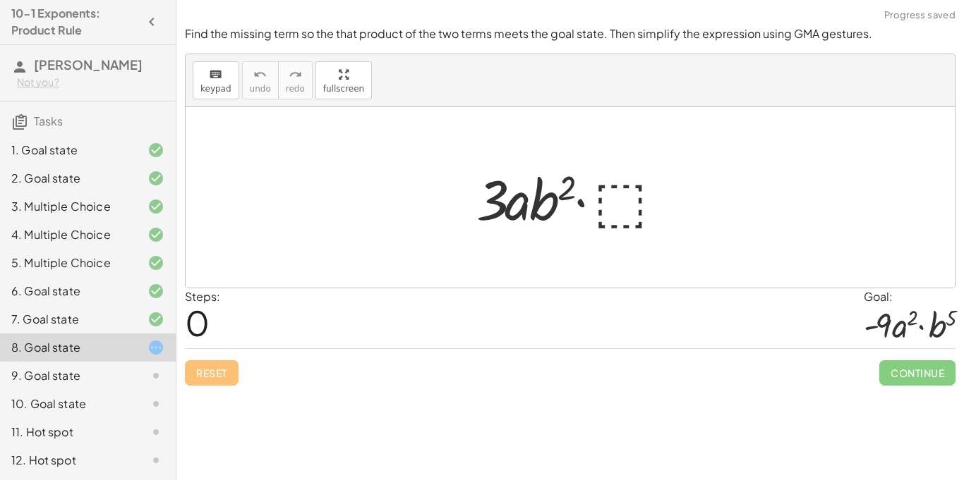
click at [625, 199] on div at bounding box center [575, 198] width 212 height 73
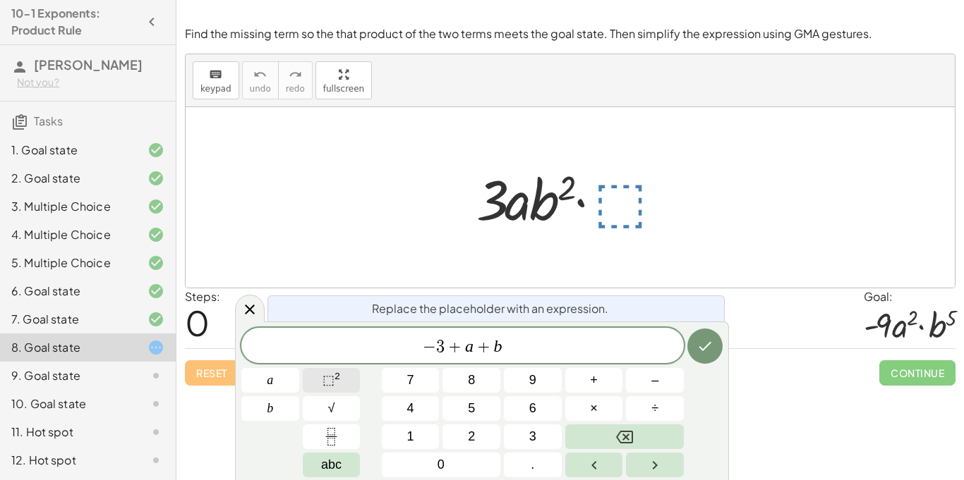
click at [332, 387] on span "⬚" at bounding box center [328, 380] width 12 height 14
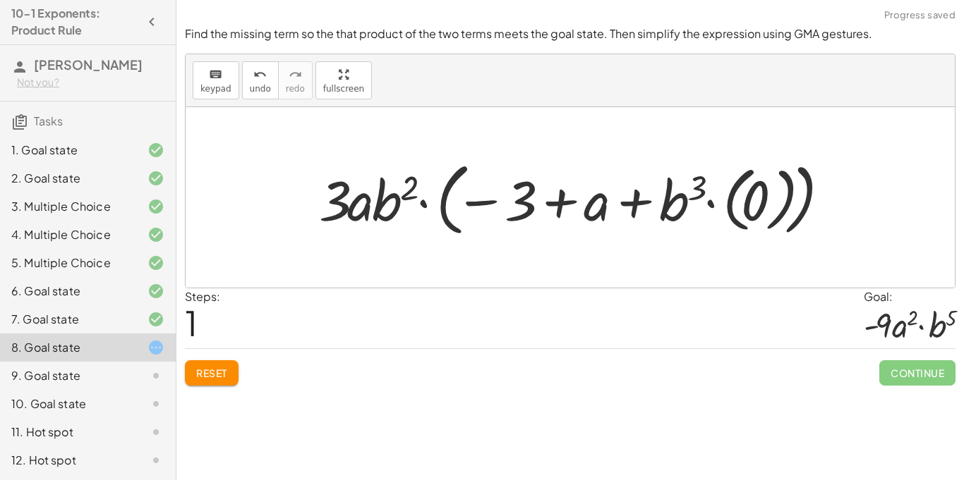
click at [230, 372] on button "Reset" at bounding box center [212, 372] width 54 height 25
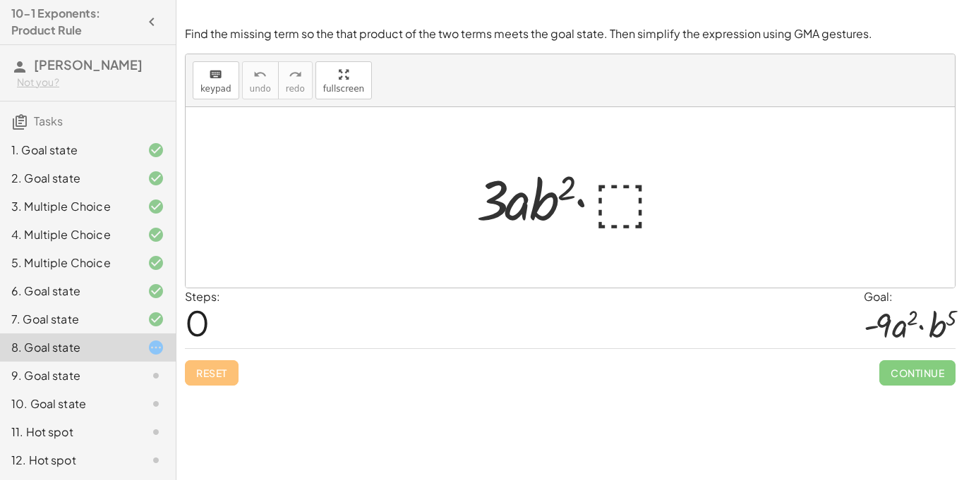
click at [605, 215] on div at bounding box center [575, 198] width 212 height 73
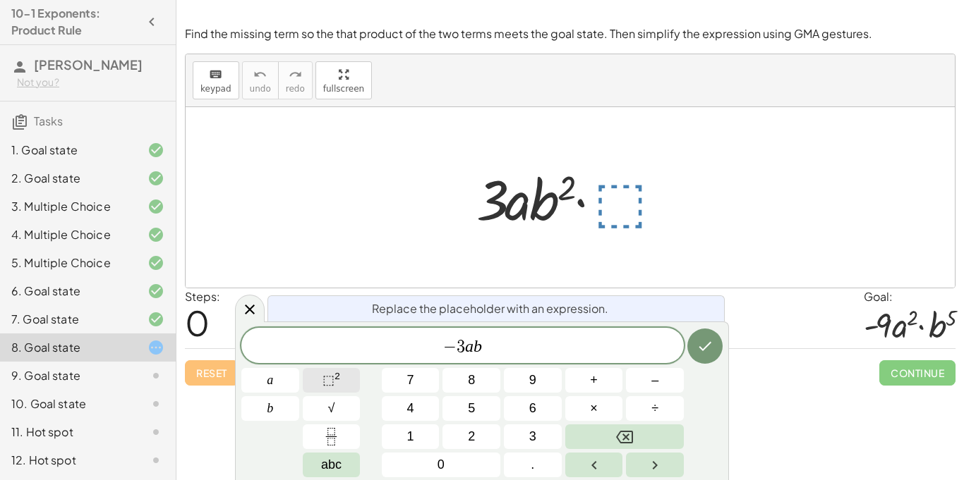
click at [332, 379] on span "⬚" at bounding box center [328, 380] width 12 height 14
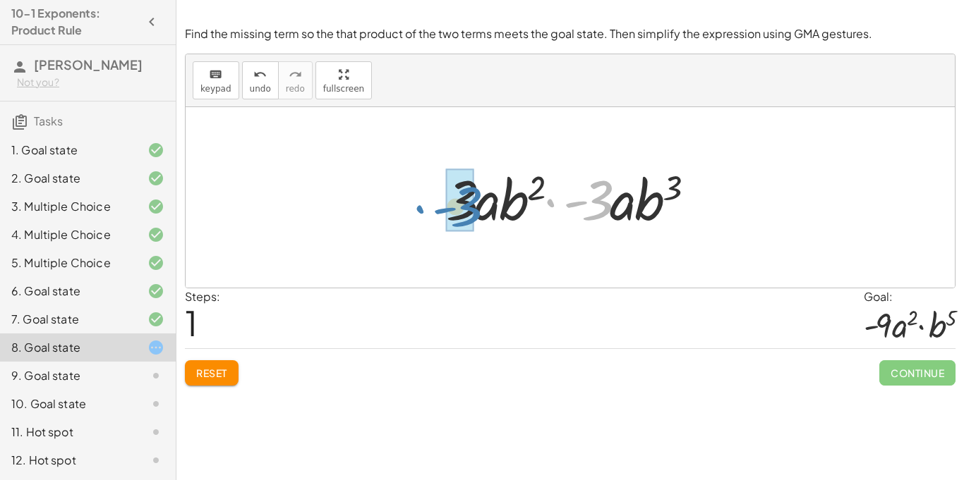
drag, startPoint x: 598, startPoint y: 198, endPoint x: 465, endPoint y: 205, distance: 133.5
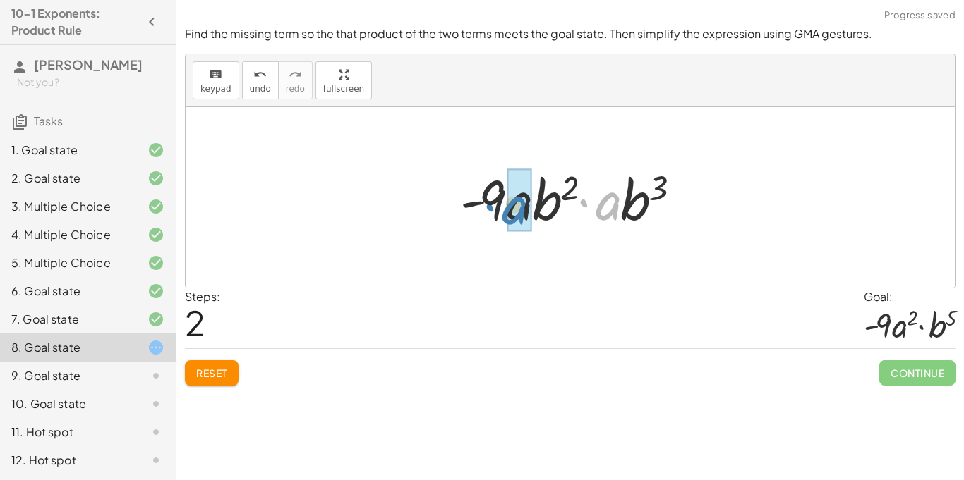
drag, startPoint x: 599, startPoint y: 207, endPoint x: 506, endPoint y: 212, distance: 92.5
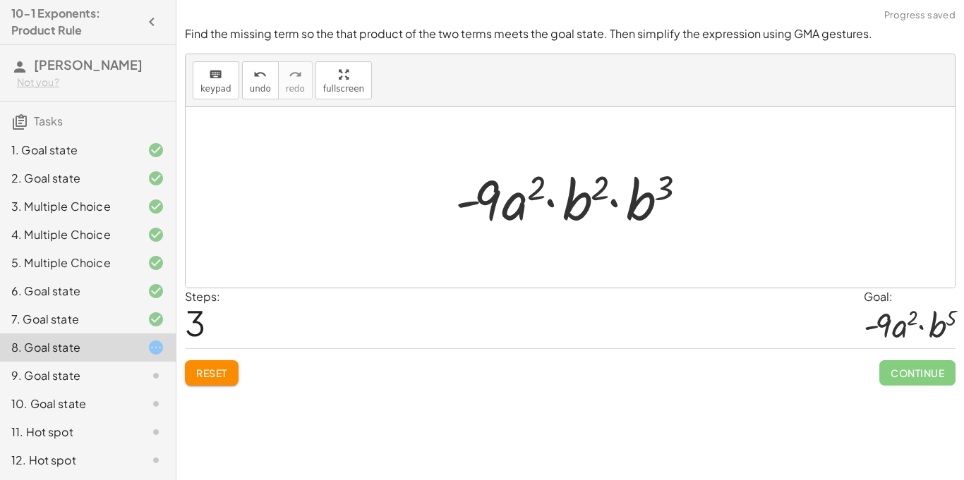
click at [616, 203] on div at bounding box center [575, 198] width 255 height 73
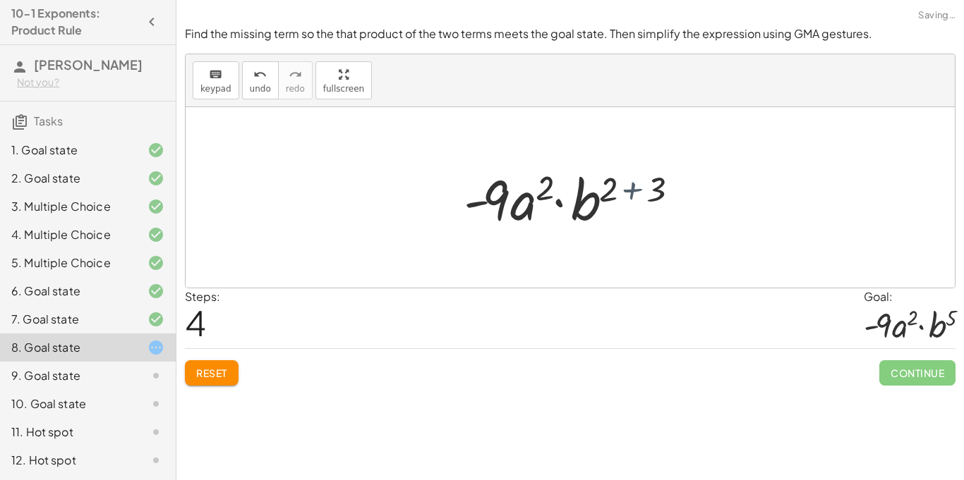
click at [636, 205] on div at bounding box center [575, 198] width 238 height 73
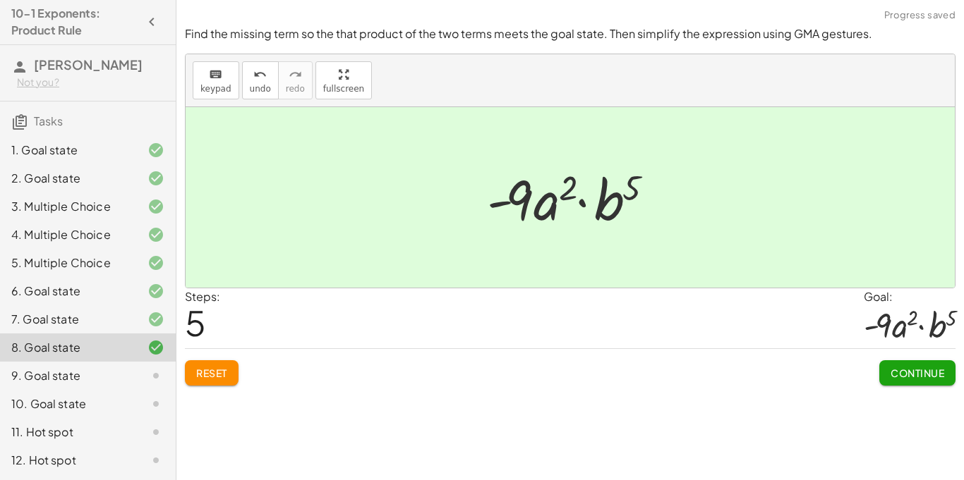
click at [895, 379] on span "Continue" at bounding box center [917, 373] width 54 height 13
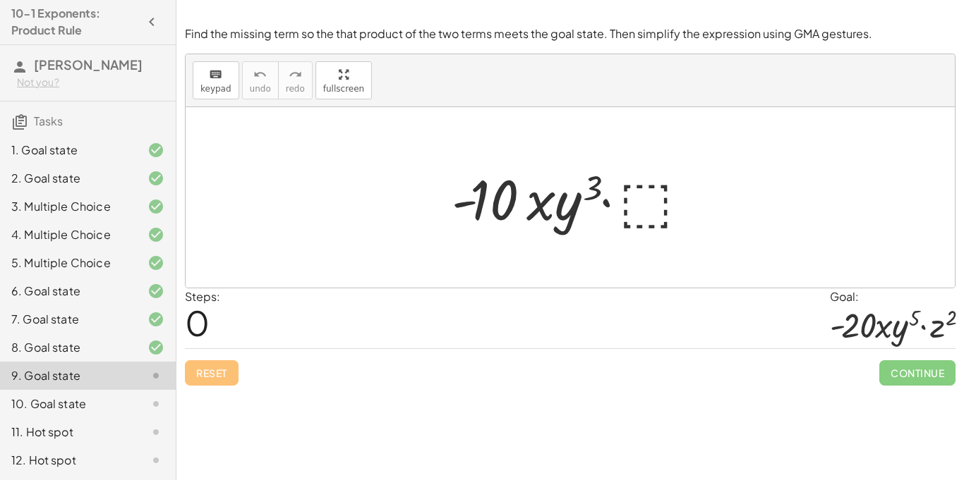
click at [640, 194] on div at bounding box center [575, 198] width 262 height 73
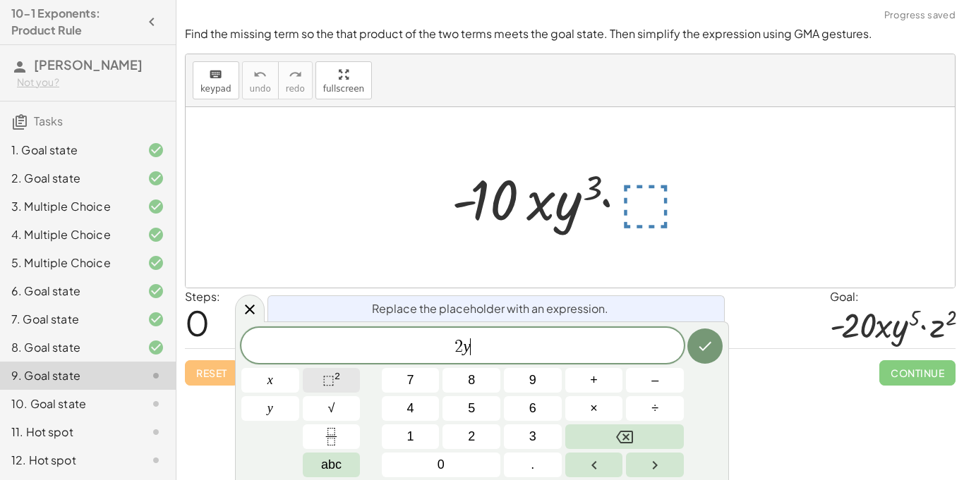
click at [324, 378] on span "⬚" at bounding box center [328, 380] width 12 height 14
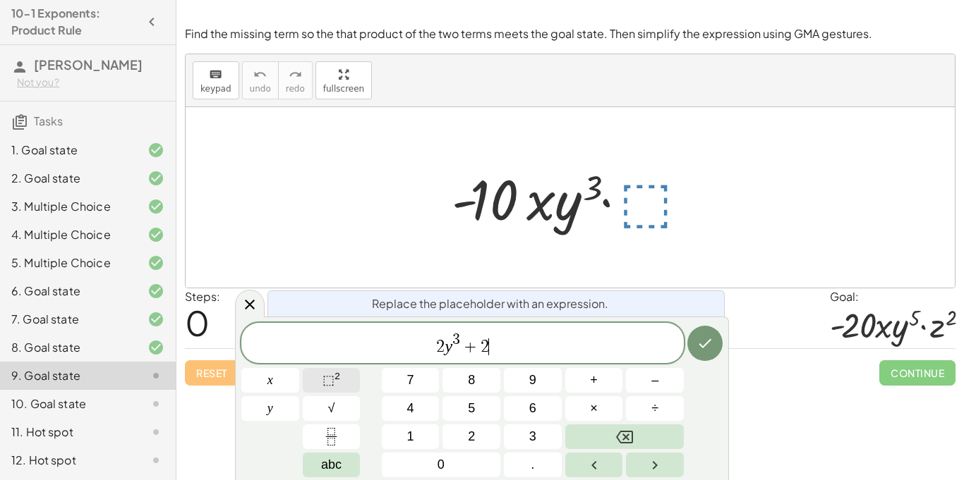
click at [327, 374] on span "⬚" at bounding box center [328, 380] width 12 height 14
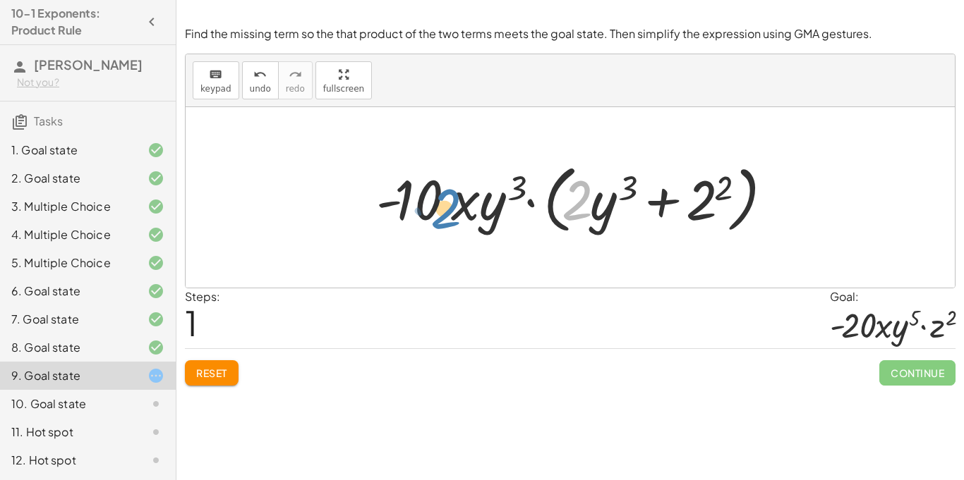
drag, startPoint x: 585, startPoint y: 198, endPoint x: 408, endPoint y: 195, distance: 177.1
click at [408, 195] on div at bounding box center [575, 197] width 412 height 81
click at [226, 370] on span "Reset" at bounding box center [211, 373] width 31 height 13
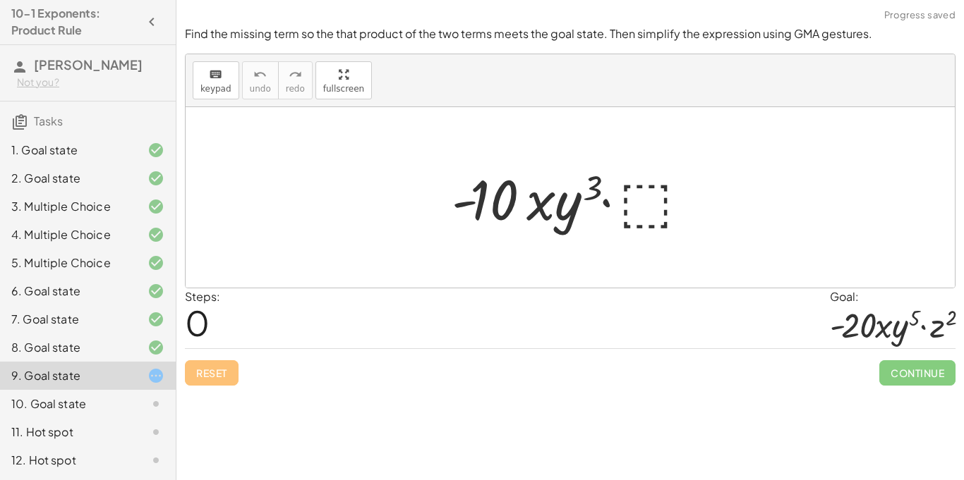
click at [640, 180] on div at bounding box center [575, 198] width 262 height 73
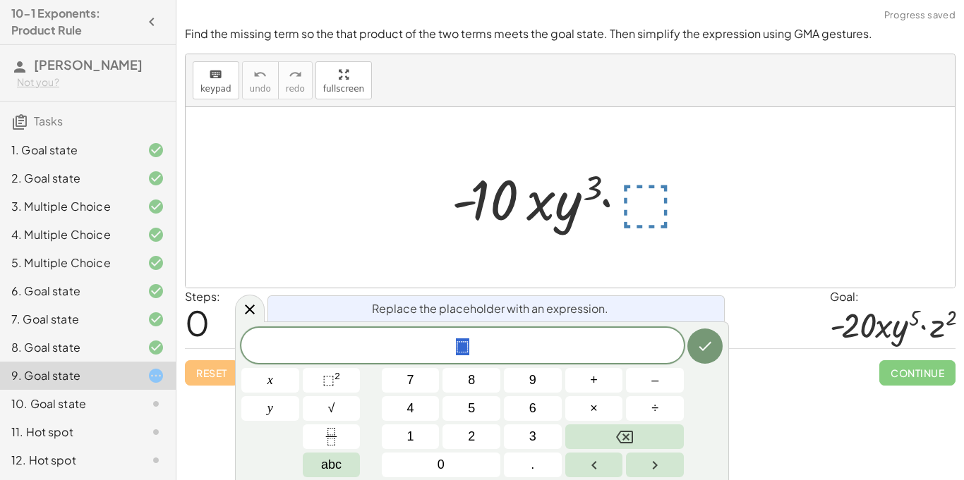
click at [541, 346] on span "⬚" at bounding box center [462, 347] width 442 height 20
click at [706, 352] on icon "Done" at bounding box center [704, 346] width 17 height 17
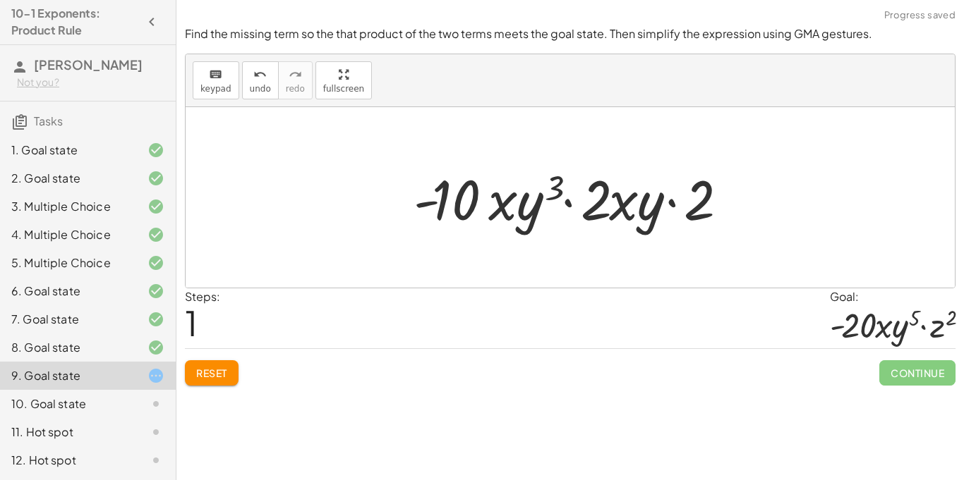
click at [161, 408] on icon at bounding box center [155, 404] width 17 height 17
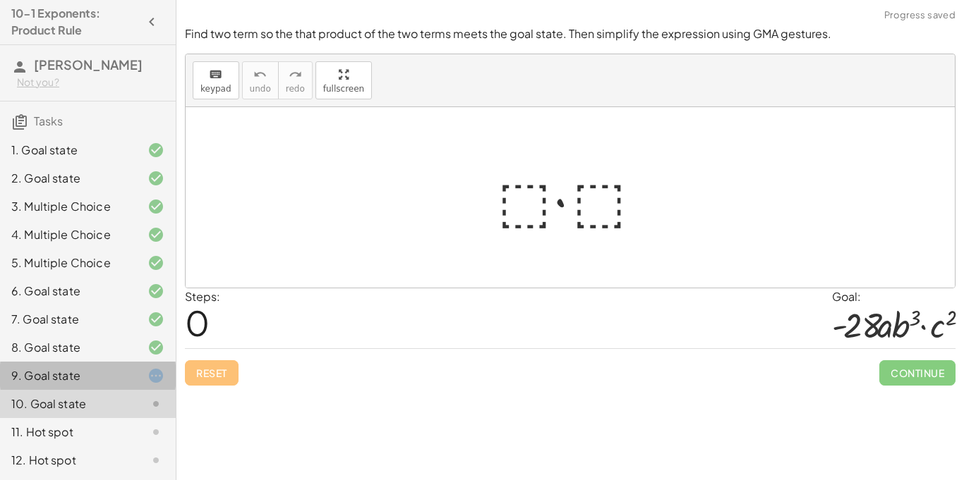
click at [128, 418] on div "9. Goal state" at bounding box center [88, 432] width 176 height 28
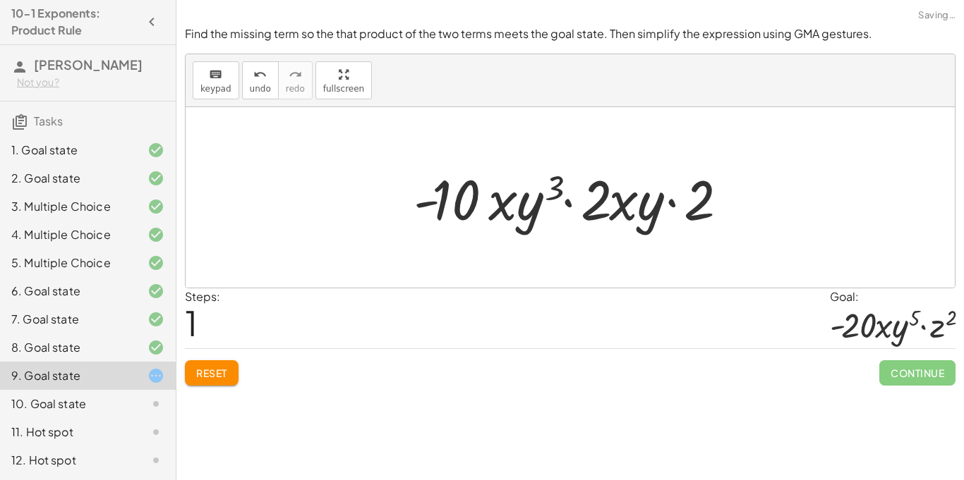
click at [219, 367] on span "Reset" at bounding box center [211, 373] width 31 height 13
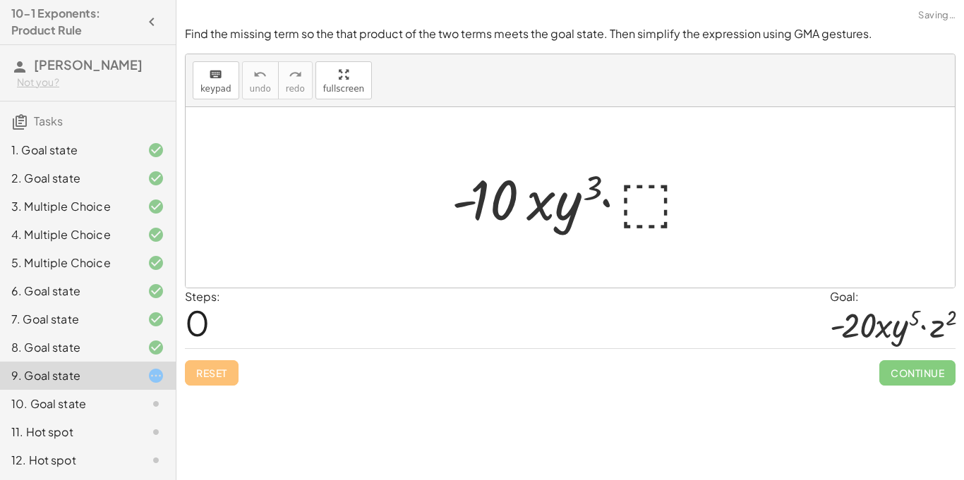
click at [219, 367] on div "Reset Continue" at bounding box center [570, 366] width 770 height 37
click at [645, 193] on div at bounding box center [575, 198] width 262 height 73
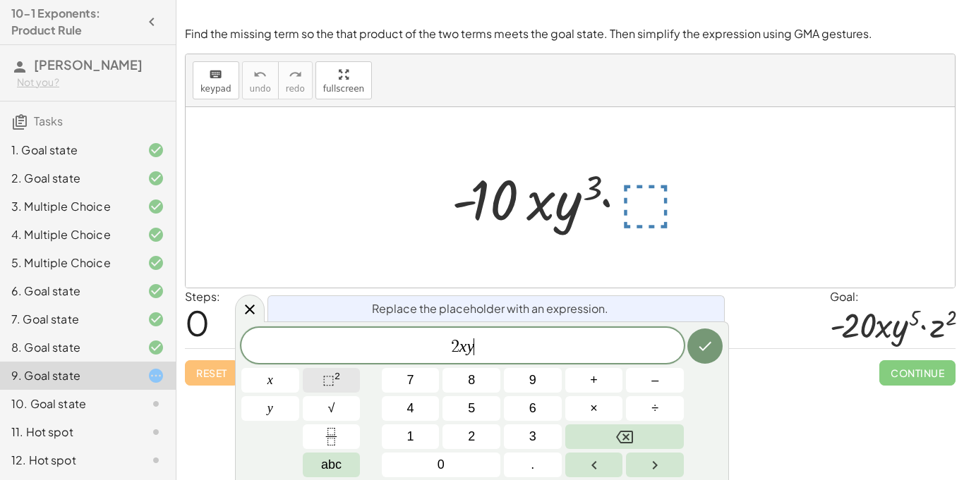
click at [347, 375] on button "⬚ 2" at bounding box center [332, 380] width 58 height 25
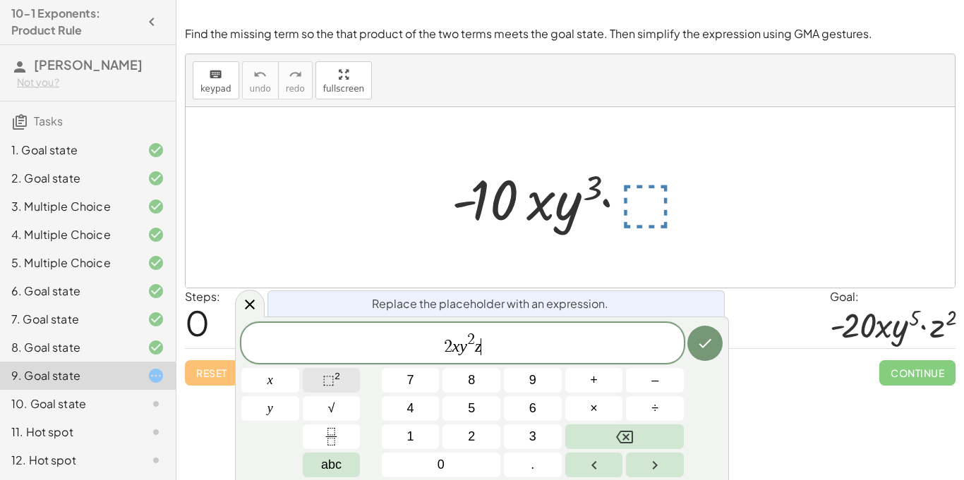
click at [358, 372] on button "⬚ 2" at bounding box center [332, 380] width 58 height 25
click at [719, 339] on button "Done" at bounding box center [704, 343] width 35 height 35
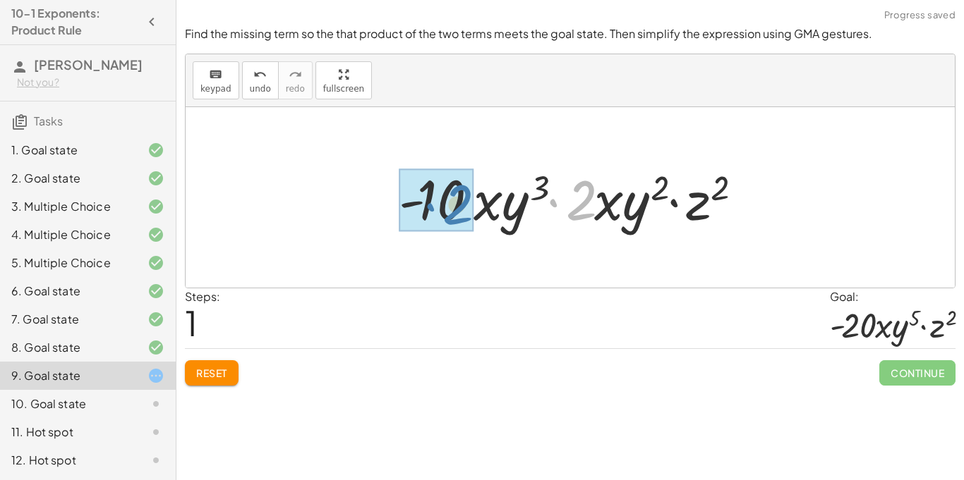
drag, startPoint x: 588, startPoint y: 207, endPoint x: 465, endPoint y: 212, distance: 123.5
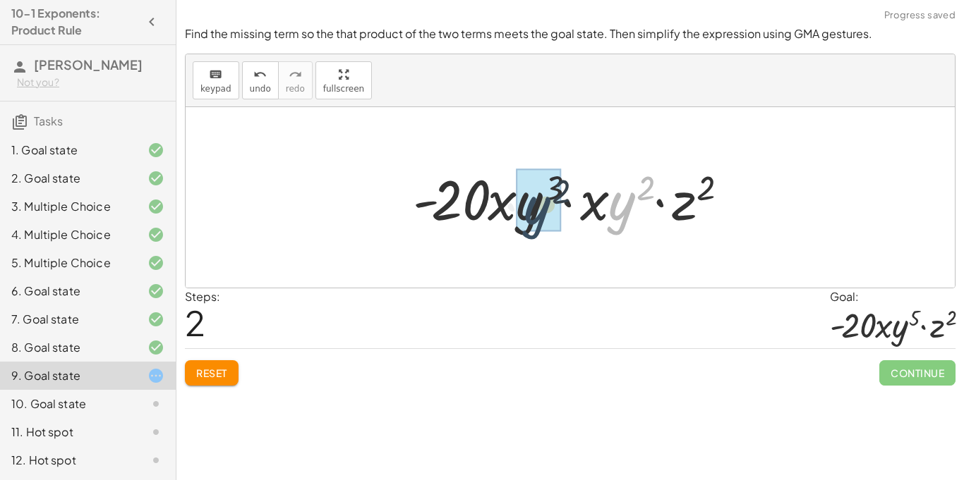
drag, startPoint x: 630, startPoint y: 189, endPoint x: 540, endPoint y: 195, distance: 90.5
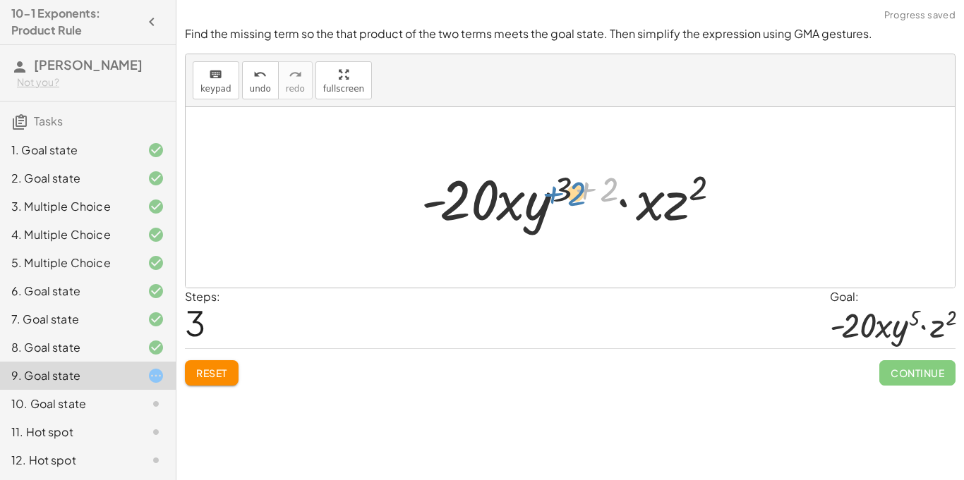
drag, startPoint x: 571, startPoint y: 185, endPoint x: 537, endPoint y: 189, distance: 34.1
click at [537, 189] on div at bounding box center [575, 198] width 323 height 73
drag, startPoint x: 564, startPoint y: 187, endPoint x: 604, endPoint y: 185, distance: 40.3
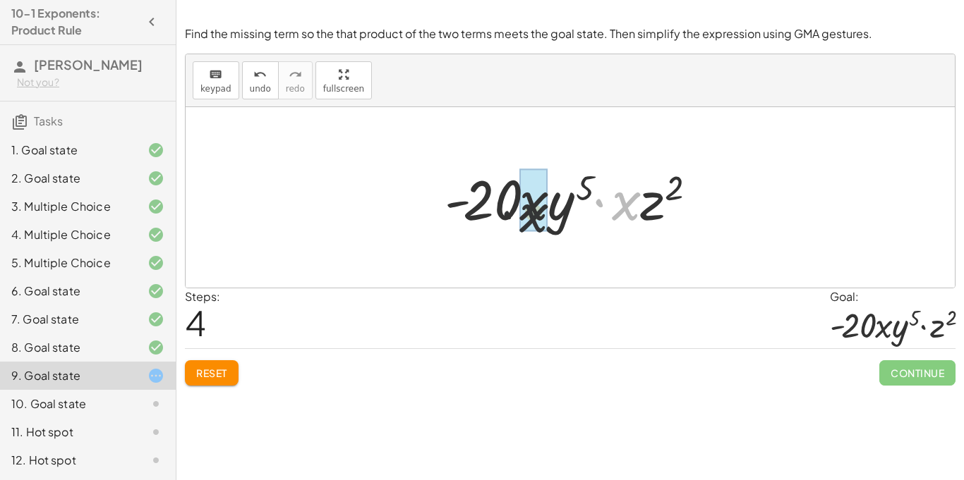
drag, startPoint x: 633, startPoint y: 204, endPoint x: 536, endPoint y: 217, distance: 98.2
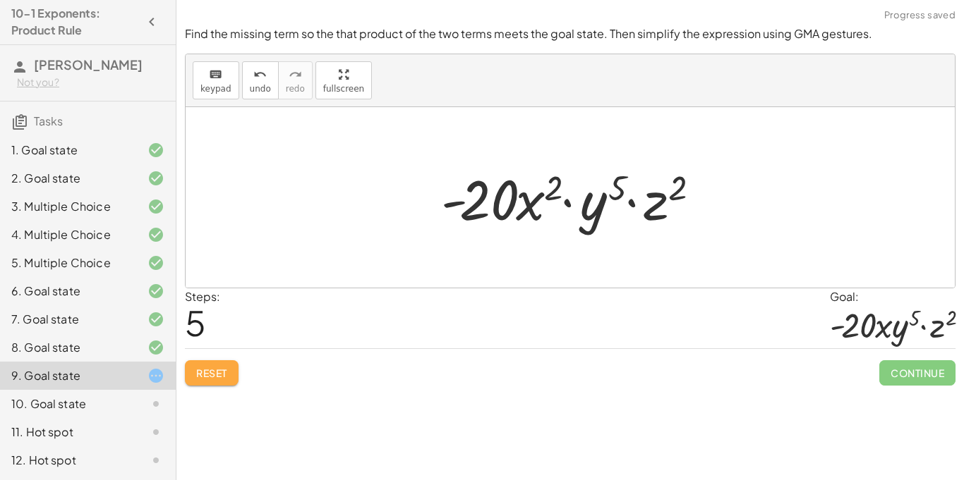
click at [231, 370] on button "Reset" at bounding box center [212, 372] width 54 height 25
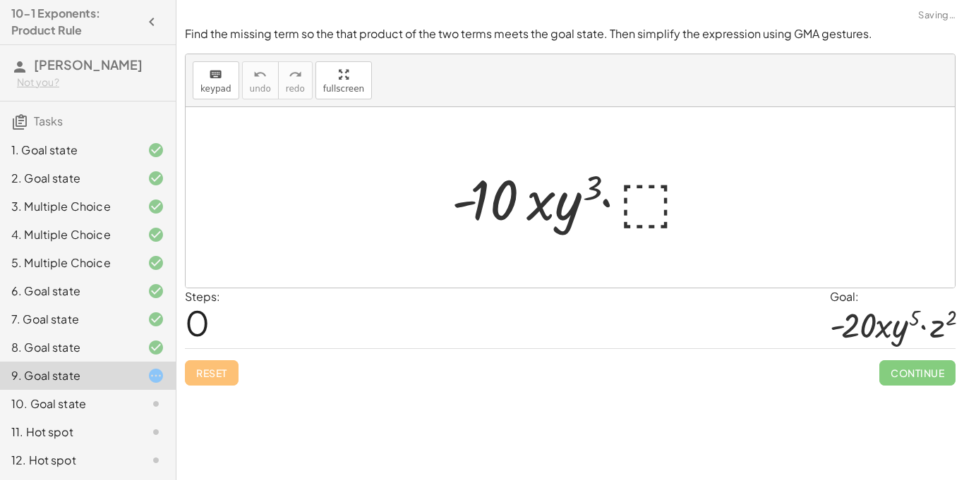
click at [622, 194] on div at bounding box center [575, 198] width 262 height 73
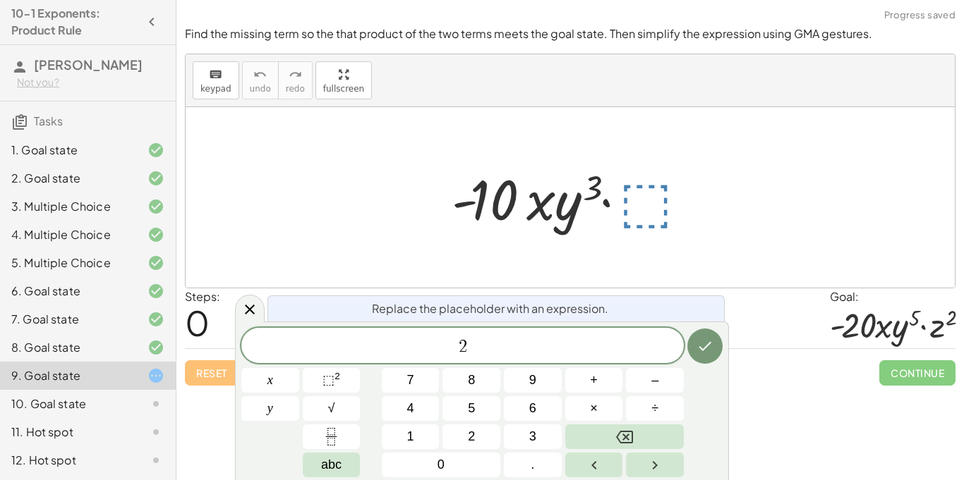
click at [361, 383] on div "2 ​ x y 7 8 9 + – 4 5 6 × ÷ ⬚ 2 √ abc 1 2 3 0 ." at bounding box center [481, 403] width 481 height 150
click at [521, 347] on span "2 ​" at bounding box center [462, 347] width 442 height 20
click at [310, 371] on button "⬚ 2" at bounding box center [332, 380] width 58 height 25
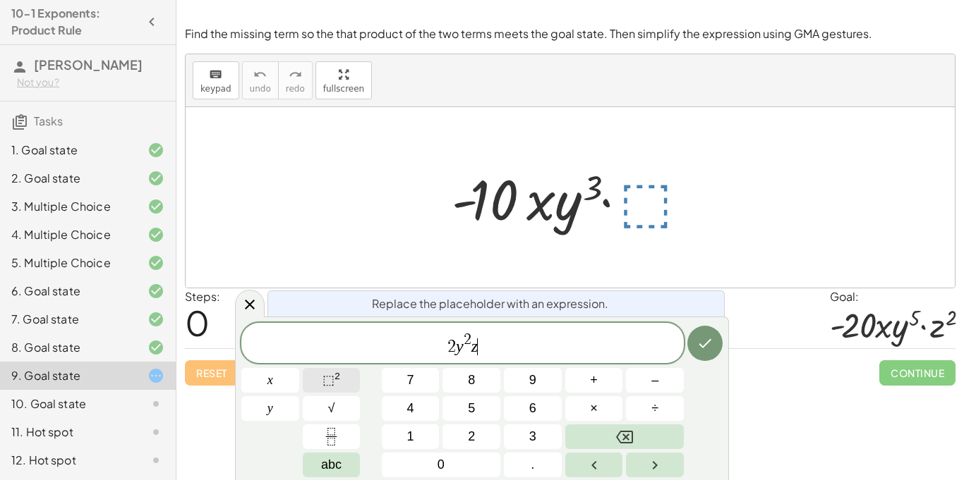
click at [344, 377] on button "⬚ 2" at bounding box center [332, 380] width 58 height 25
click at [700, 335] on icon "Done" at bounding box center [704, 343] width 17 height 17
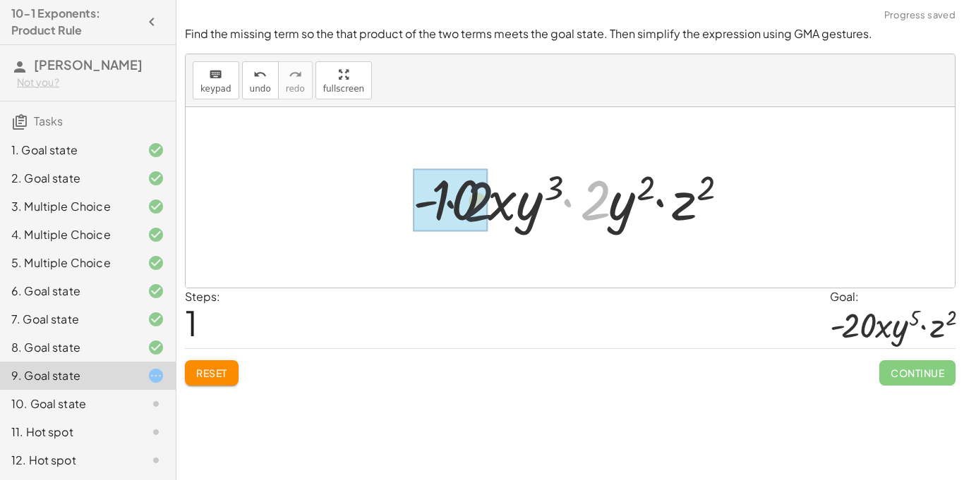
drag, startPoint x: 595, startPoint y: 197, endPoint x: 443, endPoint y: 200, distance: 151.7
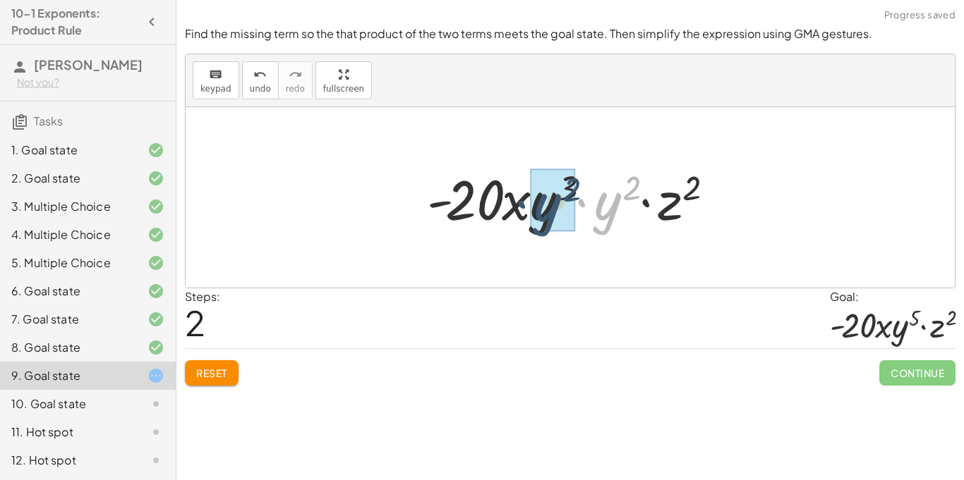
drag, startPoint x: 613, startPoint y: 198, endPoint x: 545, endPoint y: 201, distance: 67.8
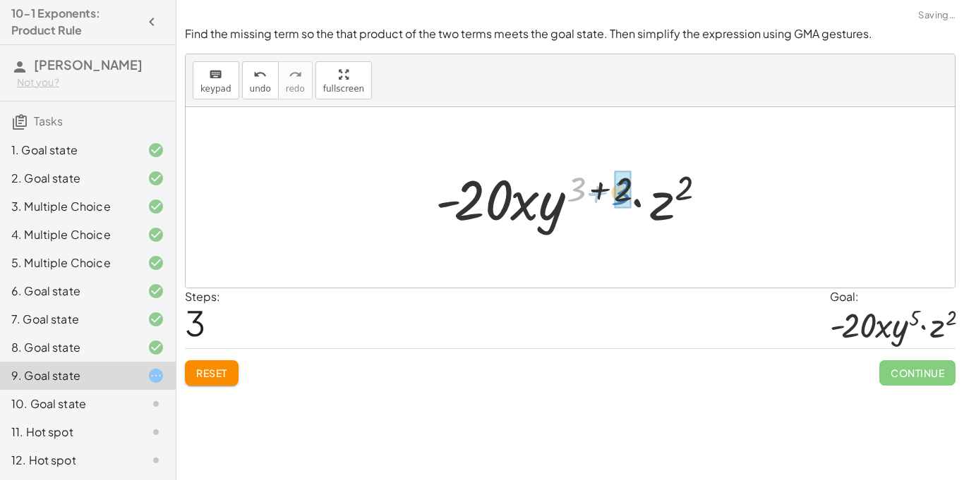
drag, startPoint x: 579, startPoint y: 189, endPoint x: 625, endPoint y: 193, distance: 46.0
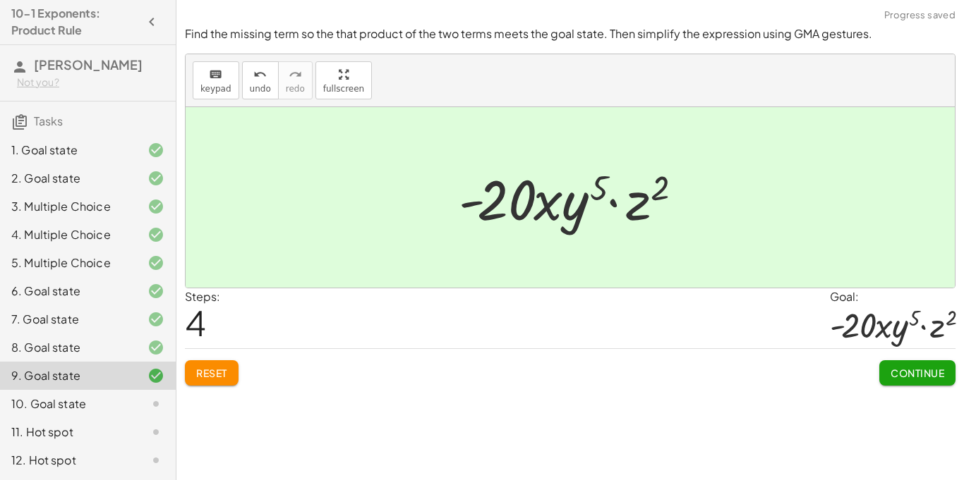
click at [912, 372] on span "Continue" at bounding box center [917, 373] width 54 height 13
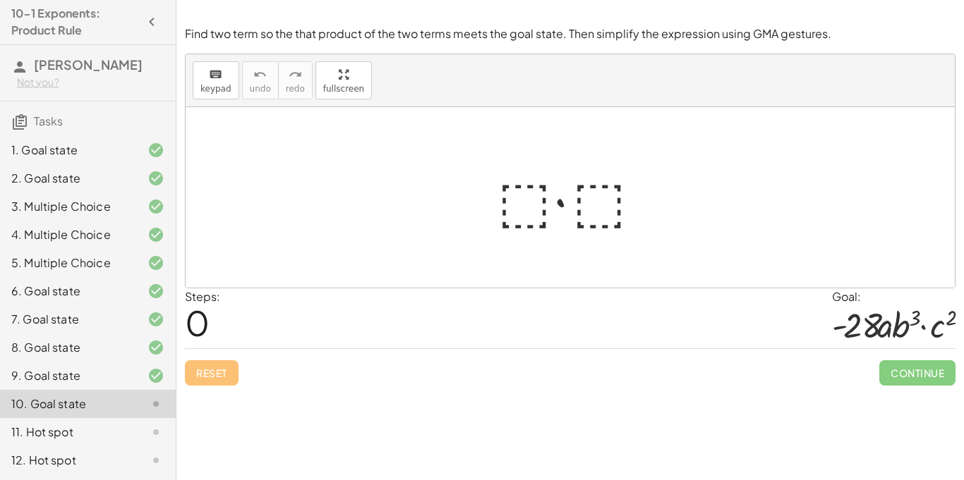
click at [529, 213] on div at bounding box center [575, 198] width 170 height 73
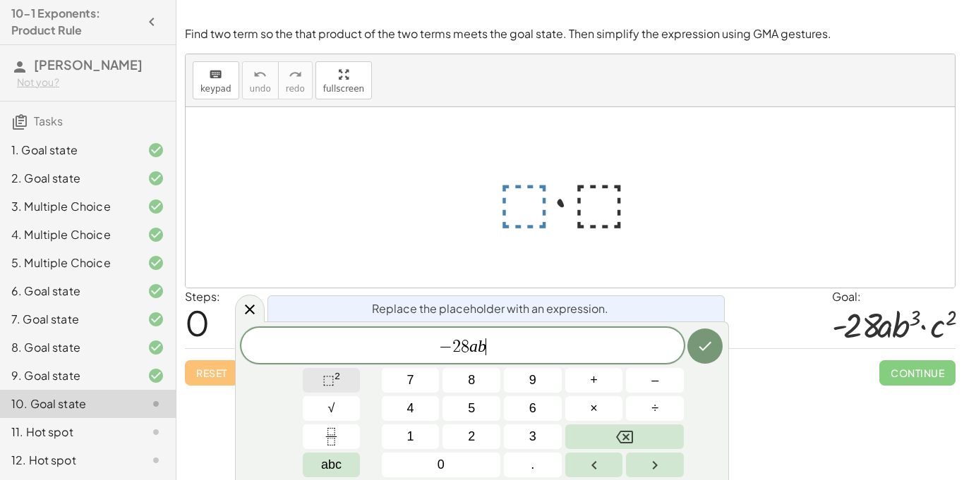
click at [332, 377] on span "⬚" at bounding box center [328, 380] width 12 height 14
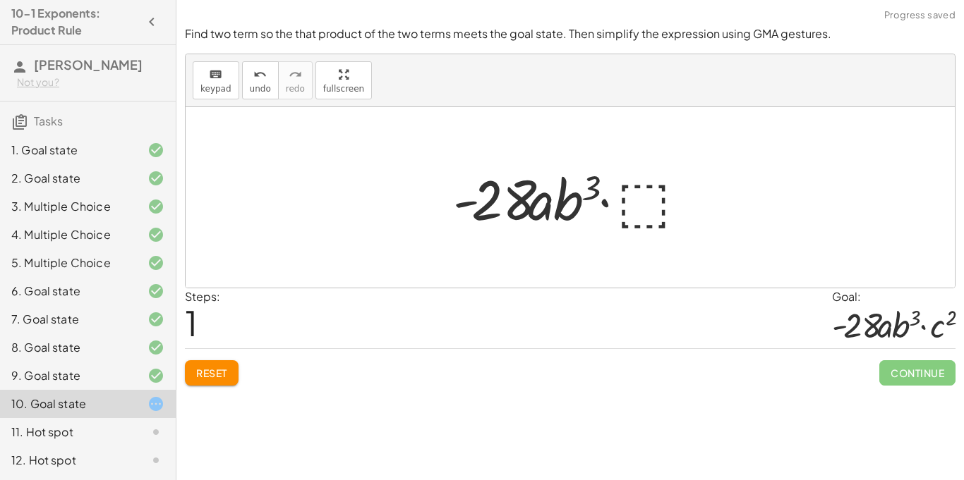
click at [638, 192] on div at bounding box center [575, 198] width 259 height 73
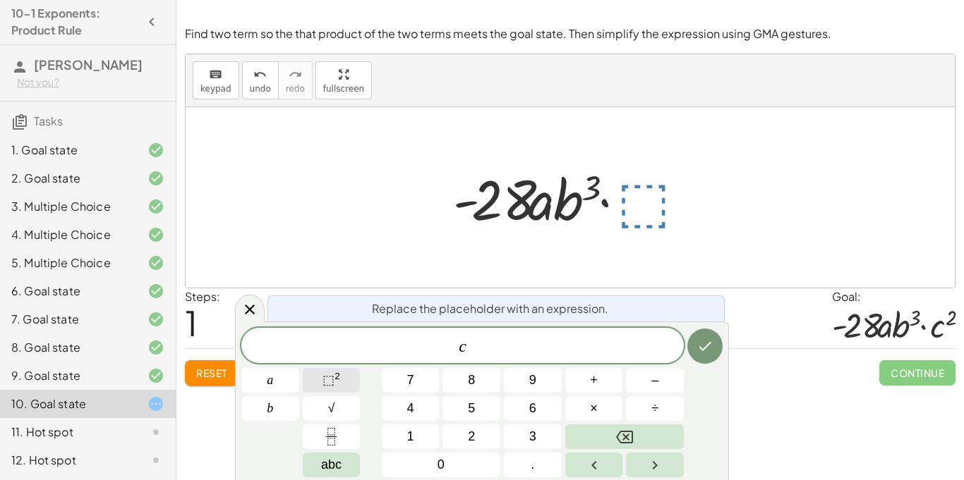
click at [337, 378] on sup "2" at bounding box center [337, 376] width 6 height 11
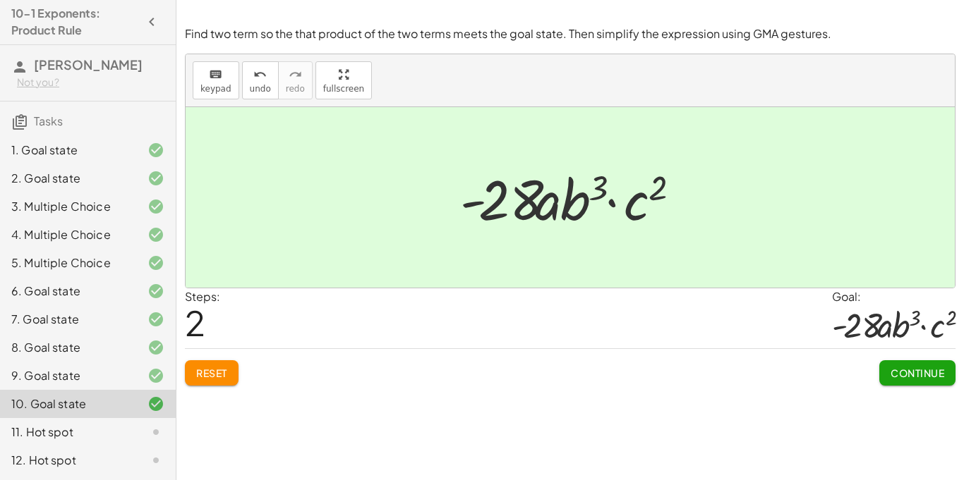
click at [916, 371] on span "Continue" at bounding box center [917, 373] width 54 height 13
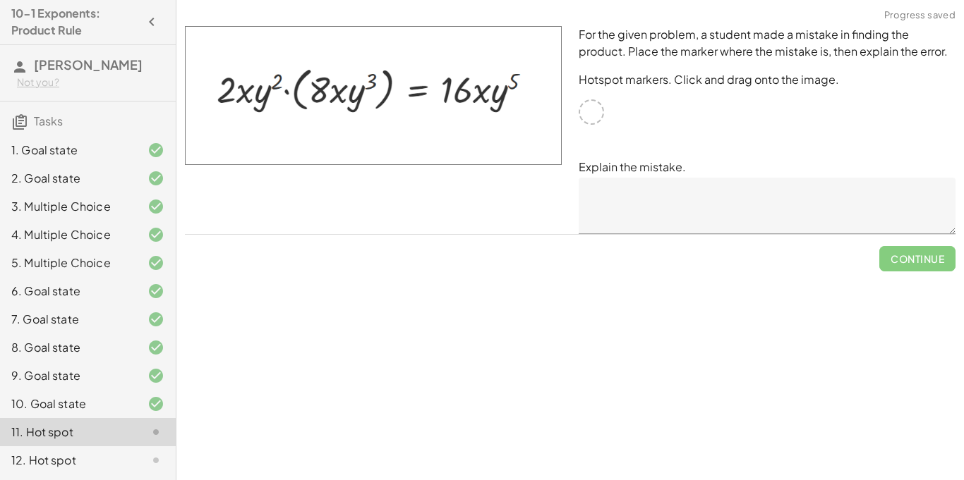
click at [578, 109] on div at bounding box center [590, 111] width 25 height 25
click at [607, 117] on div "For the given problem, a student made a mistake in finding the product. Place t…" at bounding box center [767, 130] width 394 height 225
click at [375, 317] on div "Simplify. keyboard keypad undo undo redo redo fullscreen · x 4 · x 10 · x · x (…" at bounding box center [569, 240] width 787 height 480
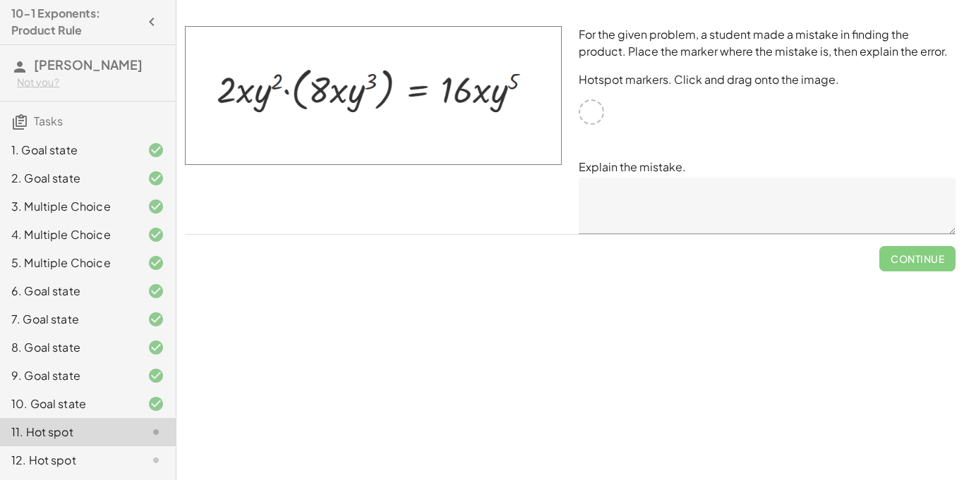
click at [375, 317] on div "Simplify. keyboard keypad undo undo redo redo fullscreen · x 4 · x 10 · x · x (…" at bounding box center [569, 240] width 787 height 480
click at [644, 205] on textarea at bounding box center [766, 206] width 377 height 56
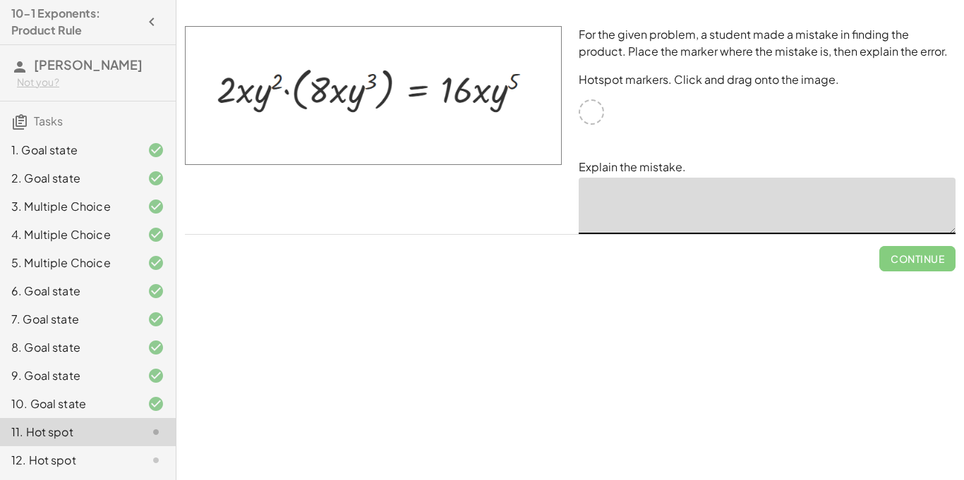
click at [644, 205] on textarea at bounding box center [766, 206] width 377 height 56
click at [140, 454] on div at bounding box center [144, 460] width 39 height 17
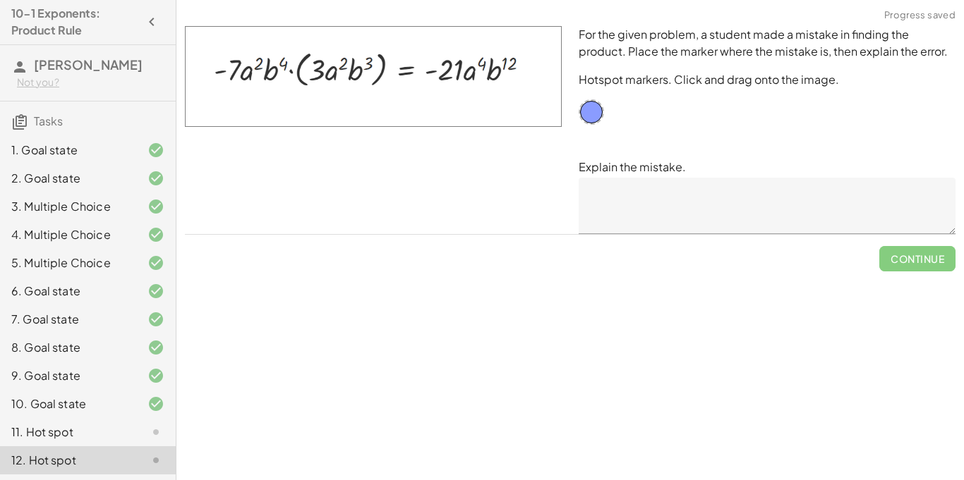
click at [133, 432] on div at bounding box center [144, 432] width 39 height 17
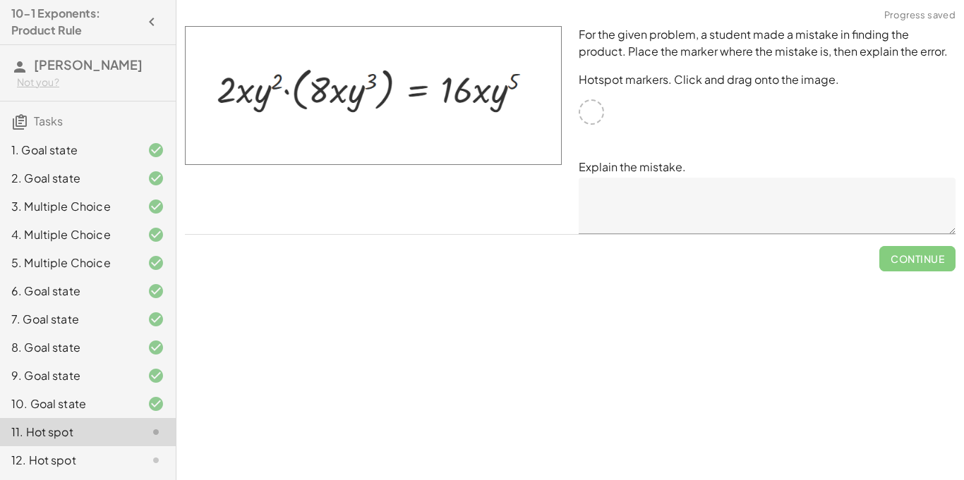
drag, startPoint x: 540, startPoint y: 135, endPoint x: 442, endPoint y: 185, distance: 109.8
click at [442, 185] on div at bounding box center [373, 130] width 394 height 225
drag, startPoint x: 533, startPoint y: 140, endPoint x: 597, endPoint y: 154, distance: 65.0
click at [597, 154] on div "For the given problem, a student made a mistake in finding the product. Place t…" at bounding box center [569, 130] width 787 height 225
click at [831, 42] on p "For the given problem, a student made a mistake in finding the product. Place t…" at bounding box center [766, 43] width 377 height 34
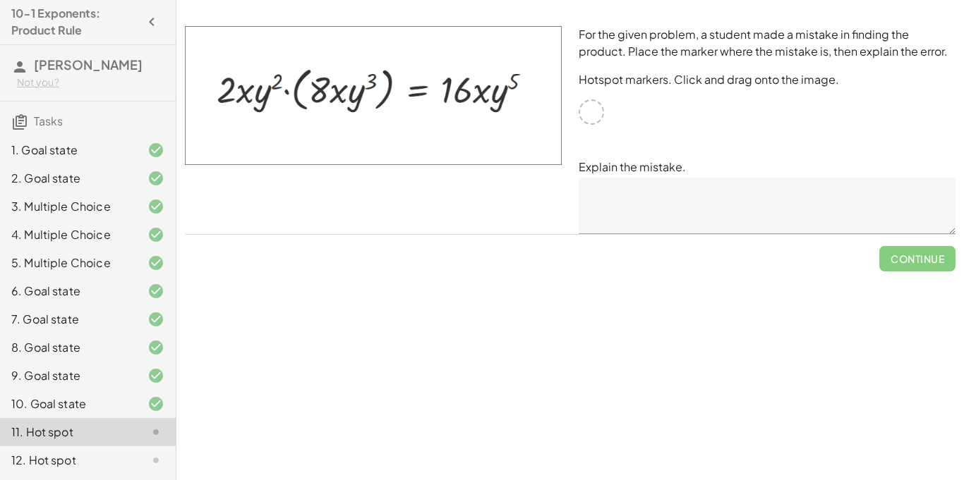
click at [831, 42] on p "For the given problem, a student made a mistake in finding the product. Place t…" at bounding box center [766, 43] width 377 height 34
click at [642, 95] on div "For the given problem, a student made a mistake in finding the product. Place t…" at bounding box center [767, 130] width 394 height 225
click at [602, 211] on textarea at bounding box center [766, 206] width 377 height 56
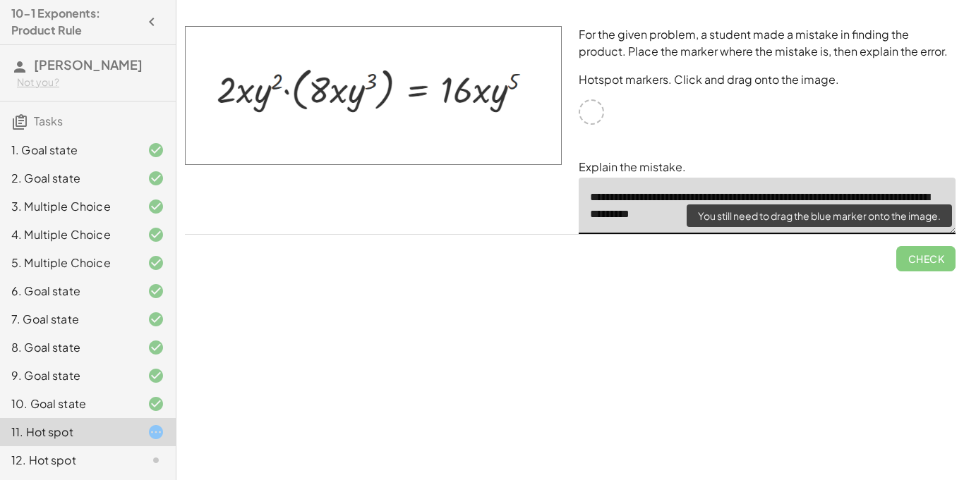
type textarea "**********"
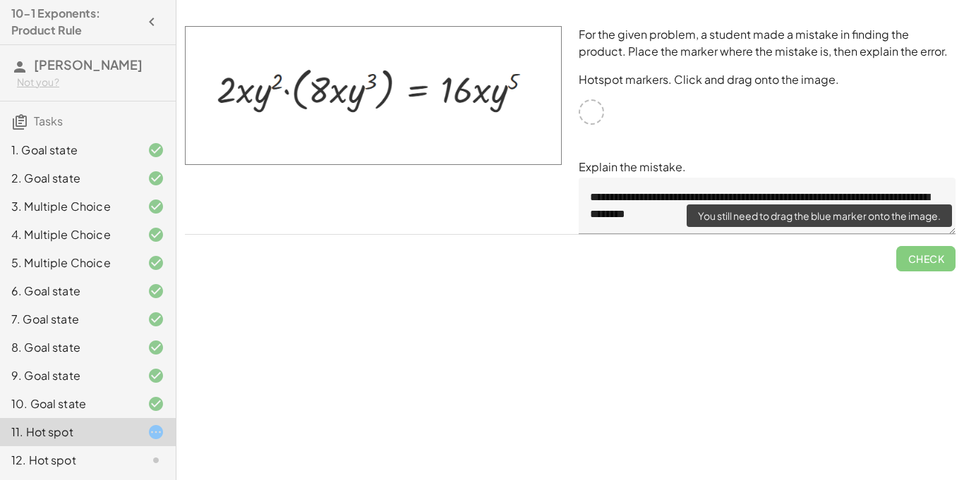
click at [906, 262] on span "Check" at bounding box center [925, 253] width 59 height 37
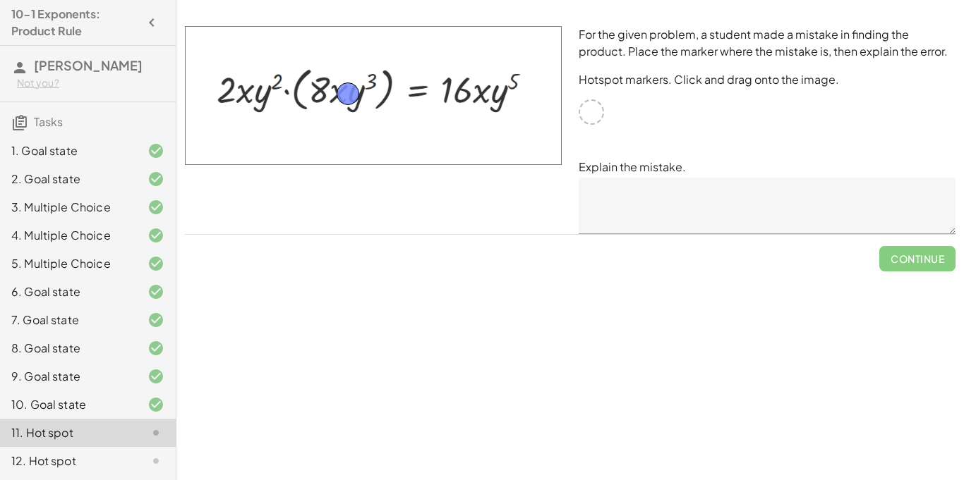
drag, startPoint x: 586, startPoint y: 121, endPoint x: 338, endPoint y: 102, distance: 249.0
click at [685, 189] on textarea at bounding box center [766, 206] width 377 height 56
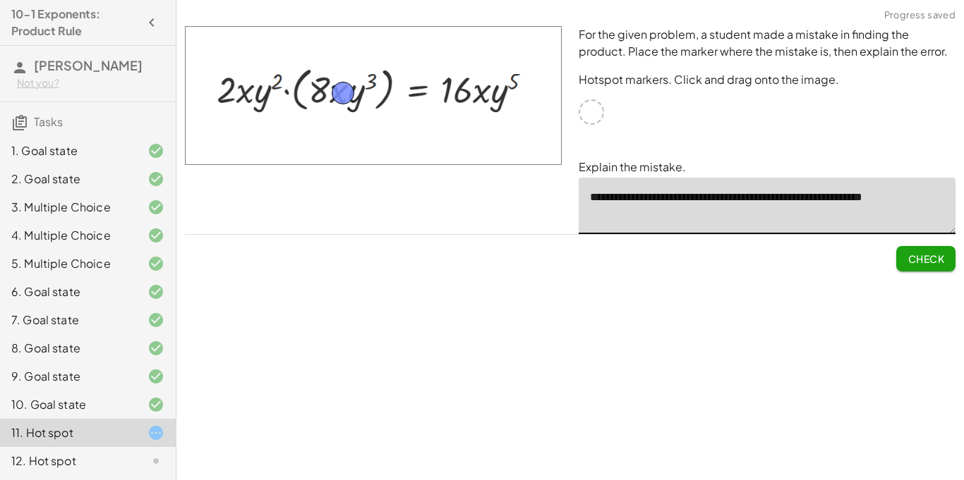
click at [940, 196] on textarea "**********" at bounding box center [766, 206] width 377 height 56
type textarea "**********"
click at [947, 265] on button "Check" at bounding box center [925, 258] width 59 height 25
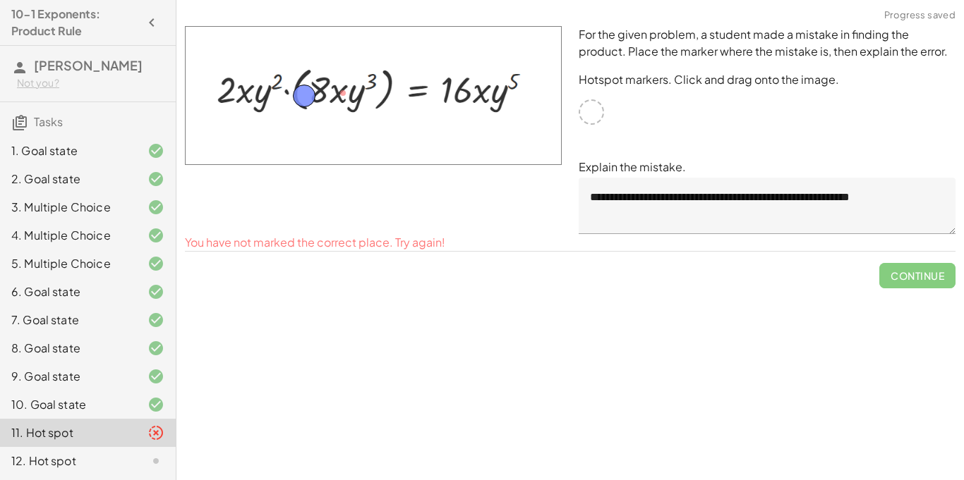
drag, startPoint x: 342, startPoint y: 85, endPoint x: 303, endPoint y: 88, distance: 38.9
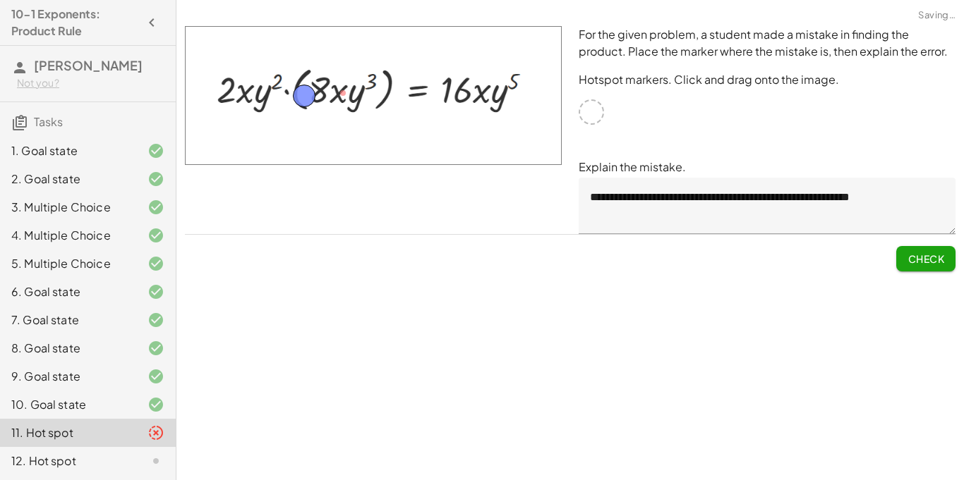
click at [912, 265] on span "Check" at bounding box center [925, 259] width 37 height 13
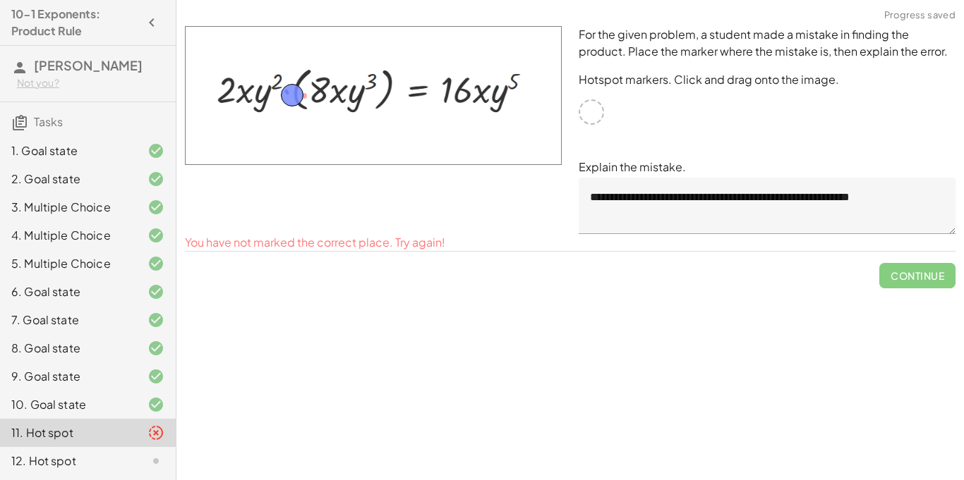
drag, startPoint x: 305, startPoint y: 97, endPoint x: 292, endPoint y: 95, distance: 13.5
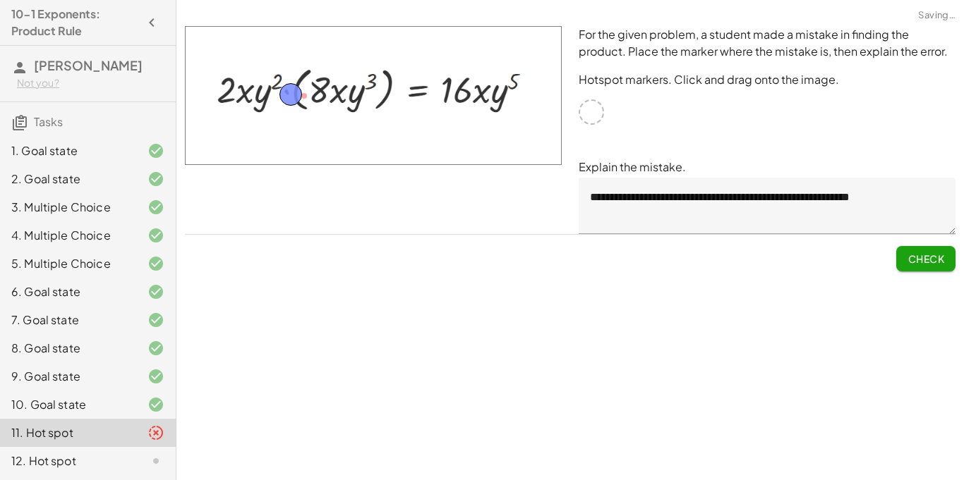
click at [899, 267] on button "Check" at bounding box center [925, 258] width 59 height 25
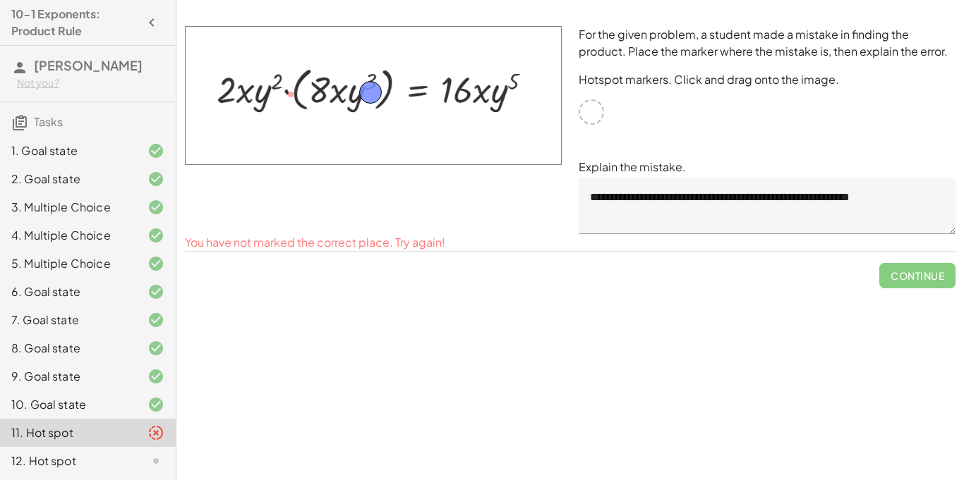
drag, startPoint x: 289, startPoint y: 101, endPoint x: 369, endPoint y: 93, distance: 80.1
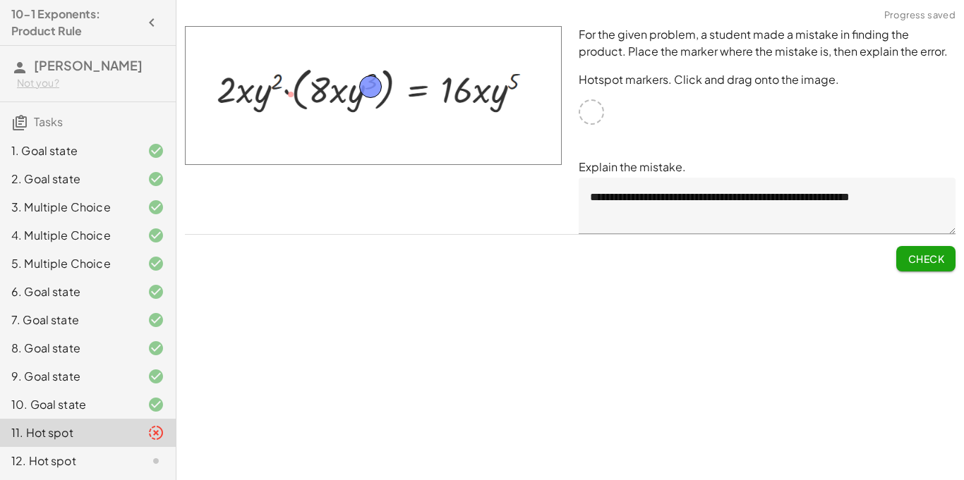
click at [930, 254] on span "Check" at bounding box center [925, 259] width 37 height 13
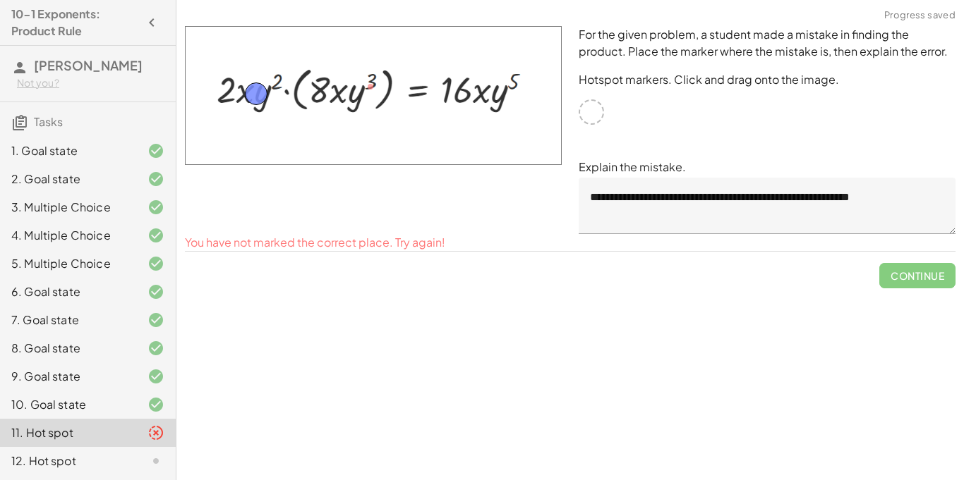
drag, startPoint x: 372, startPoint y: 88, endPoint x: 257, endPoint y: 97, distance: 116.0
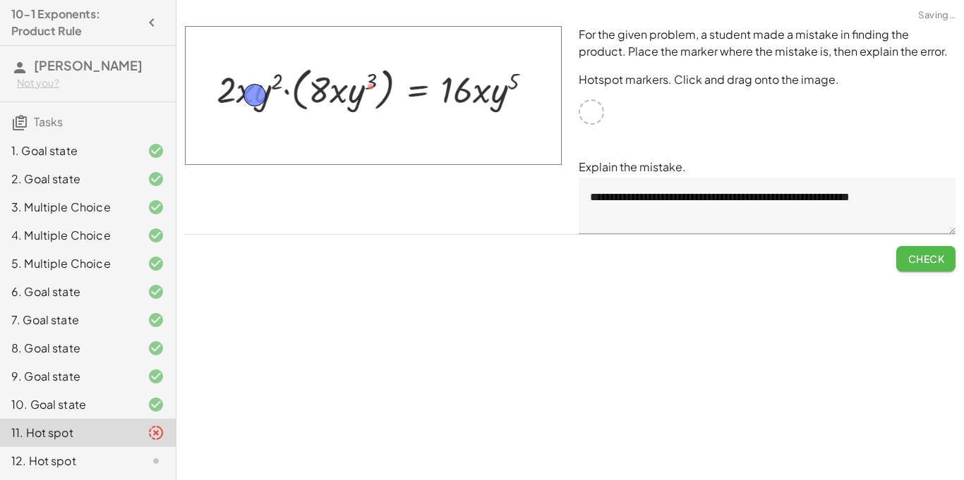
click at [930, 266] on button "Check" at bounding box center [925, 258] width 59 height 25
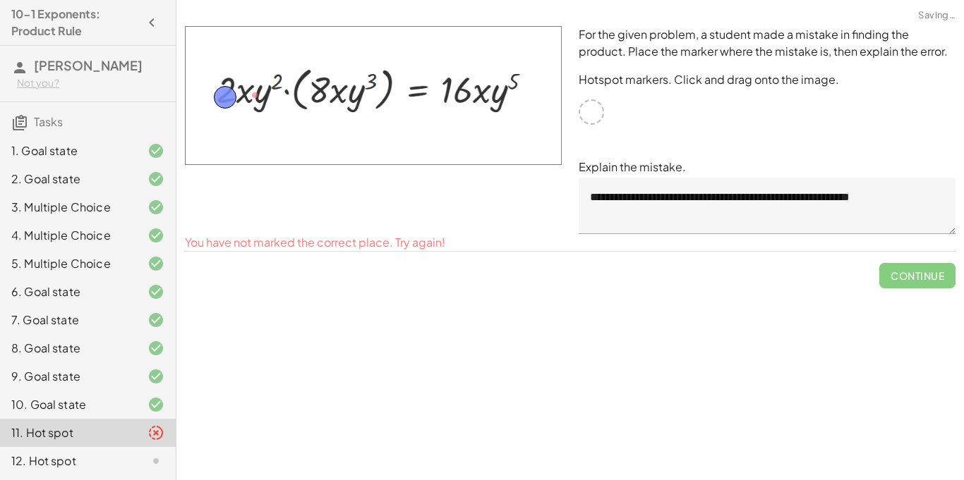
drag, startPoint x: 256, startPoint y: 95, endPoint x: 226, endPoint y: 97, distance: 30.4
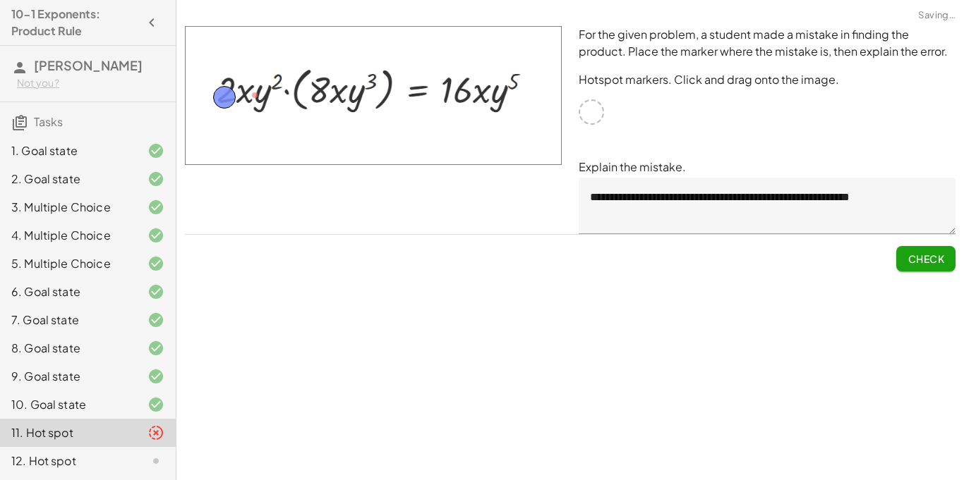
click at [942, 265] on button "Check" at bounding box center [925, 258] width 59 height 25
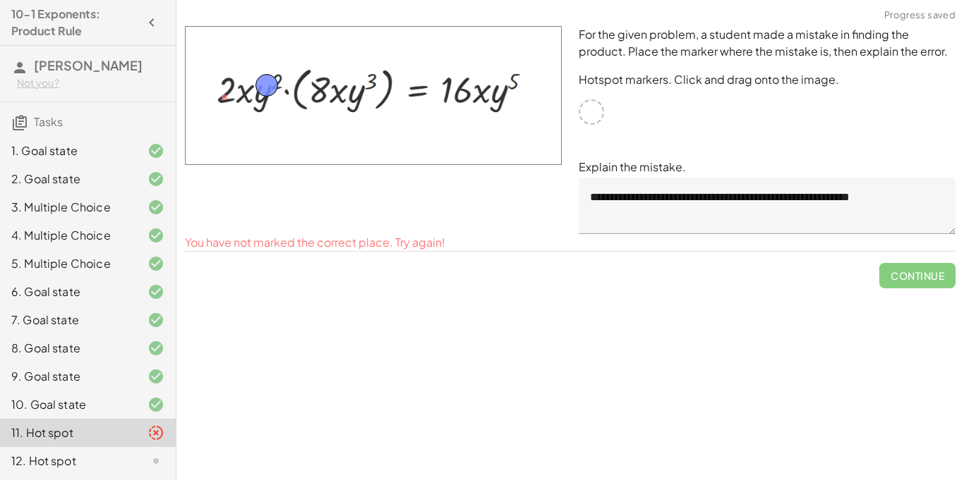
drag, startPoint x: 224, startPoint y: 91, endPoint x: 267, endPoint y: 79, distance: 44.0
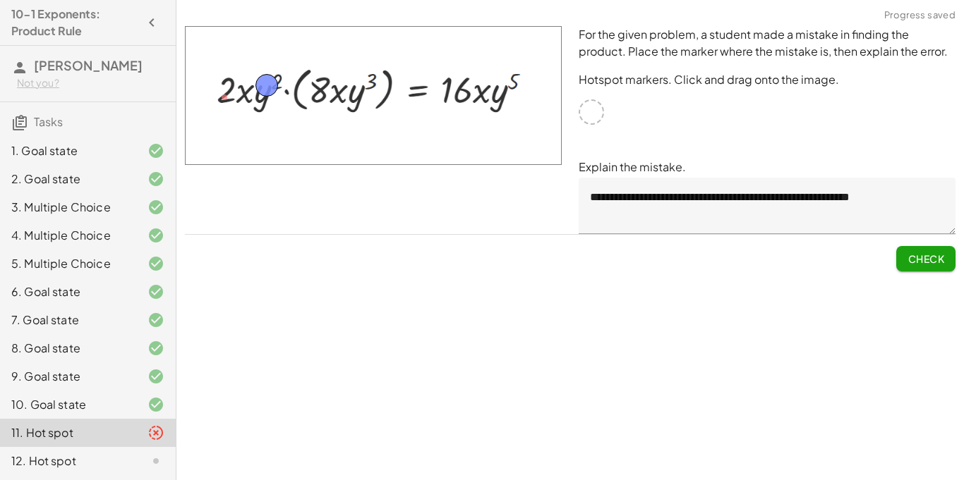
click at [917, 253] on span "Check" at bounding box center [925, 259] width 37 height 13
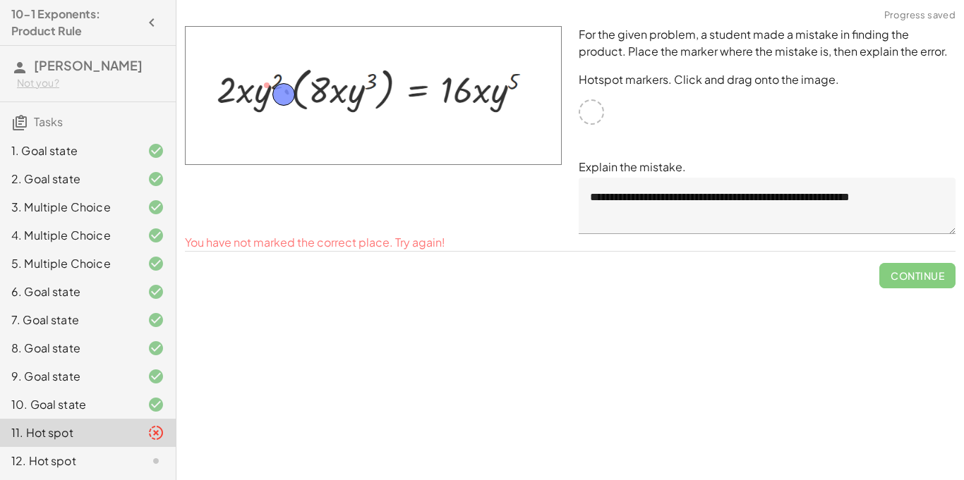
drag, startPoint x: 265, startPoint y: 86, endPoint x: 282, endPoint y: 95, distance: 19.3
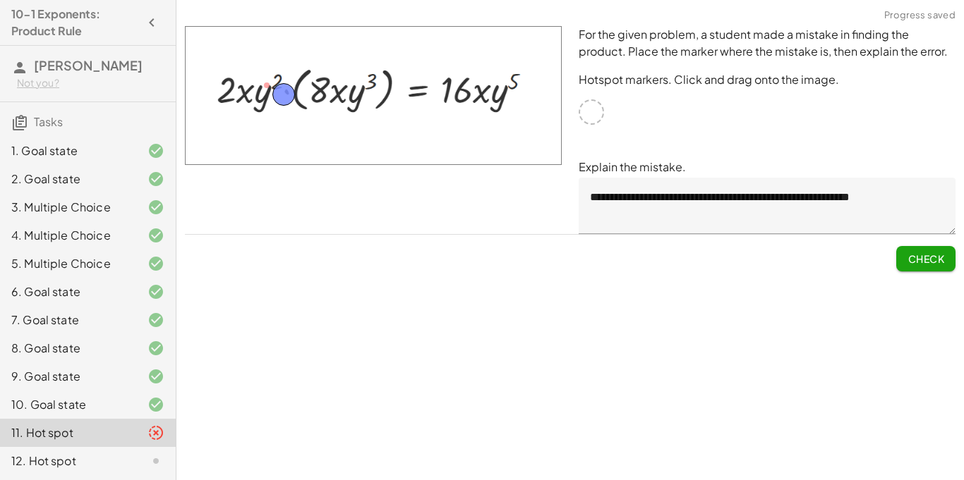
click at [916, 270] on button "Check" at bounding box center [925, 258] width 59 height 25
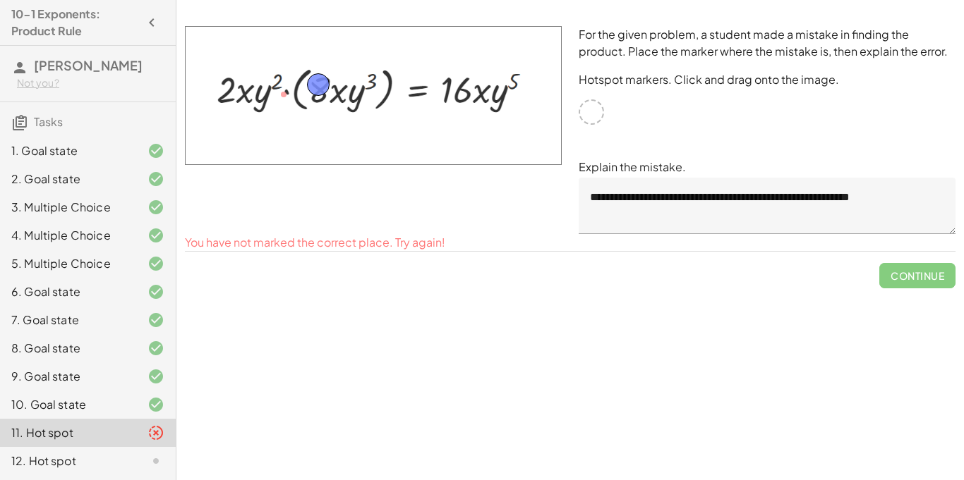
drag, startPoint x: 286, startPoint y: 95, endPoint x: 322, endPoint y: 85, distance: 37.1
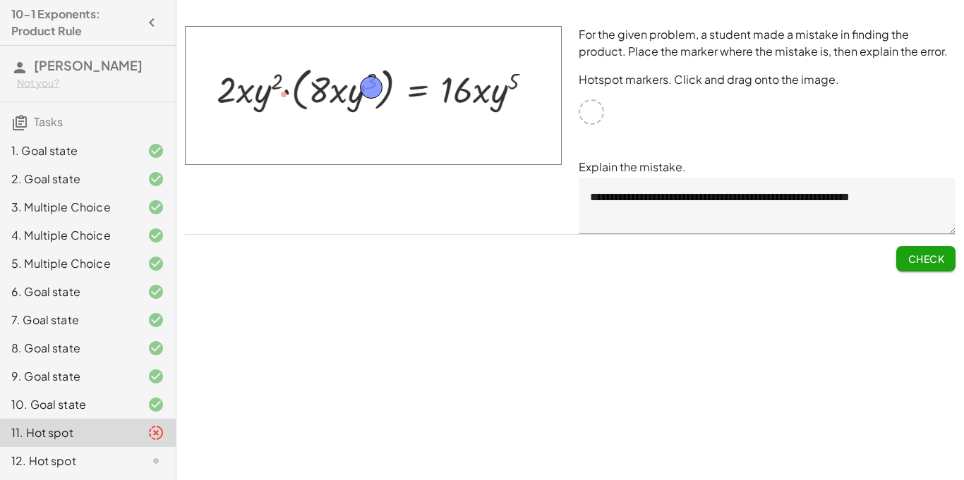
drag, startPoint x: 318, startPoint y: 81, endPoint x: 370, endPoint y: 83, distance: 51.5
drag, startPoint x: 370, startPoint y: 87, endPoint x: 488, endPoint y: 95, distance: 118.8
click at [928, 268] on button "Check" at bounding box center [925, 258] width 59 height 25
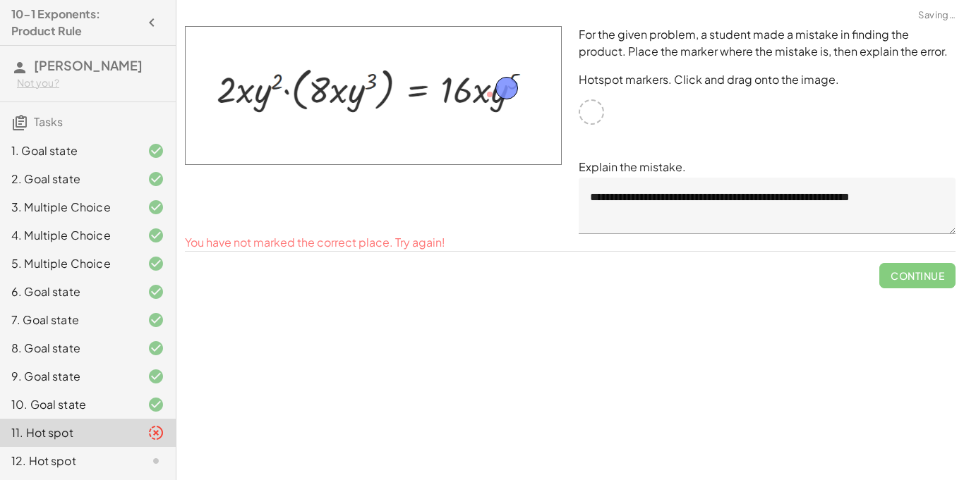
drag, startPoint x: 492, startPoint y: 88, endPoint x: 518, endPoint y: 79, distance: 28.3
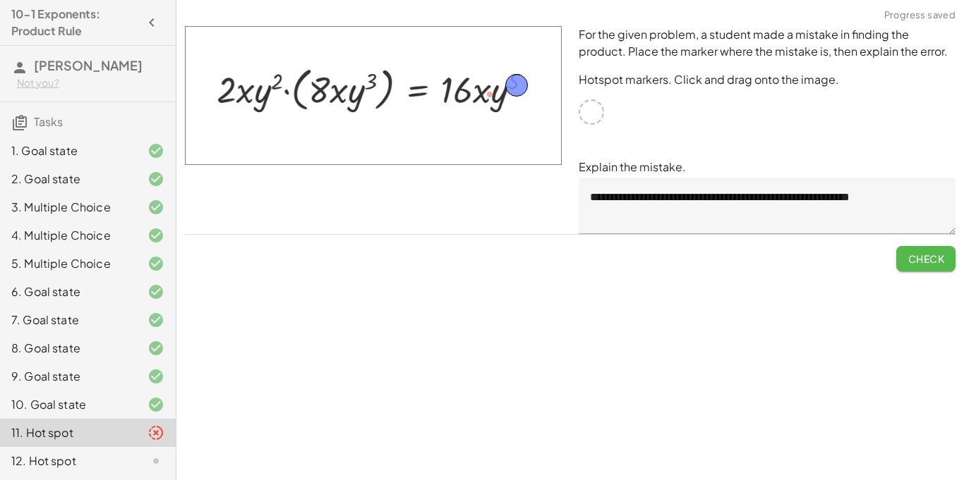
click at [903, 267] on button "Check" at bounding box center [925, 258] width 59 height 25
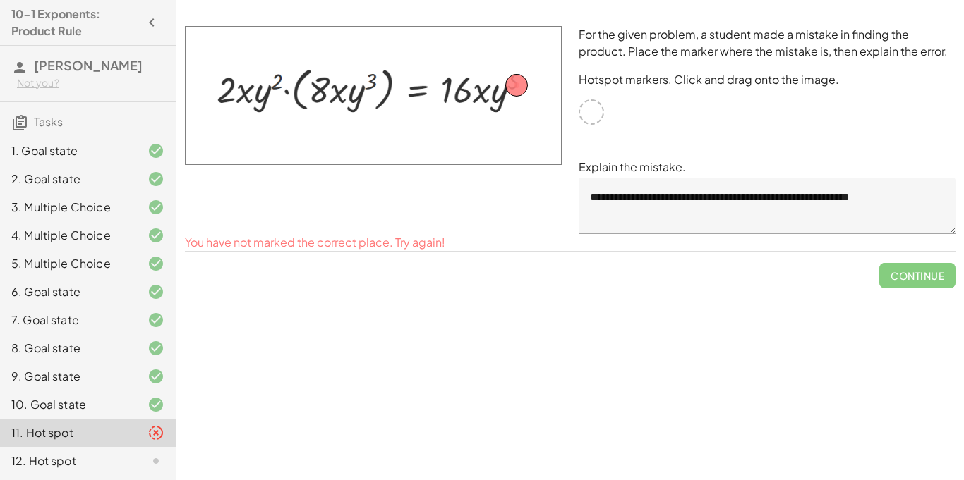
drag, startPoint x: 526, startPoint y: 93, endPoint x: 294, endPoint y: 98, distance: 232.1
click at [294, 98] on img at bounding box center [373, 95] width 377 height 139
drag, startPoint x: 521, startPoint y: 89, endPoint x: 229, endPoint y: 99, distance: 292.2
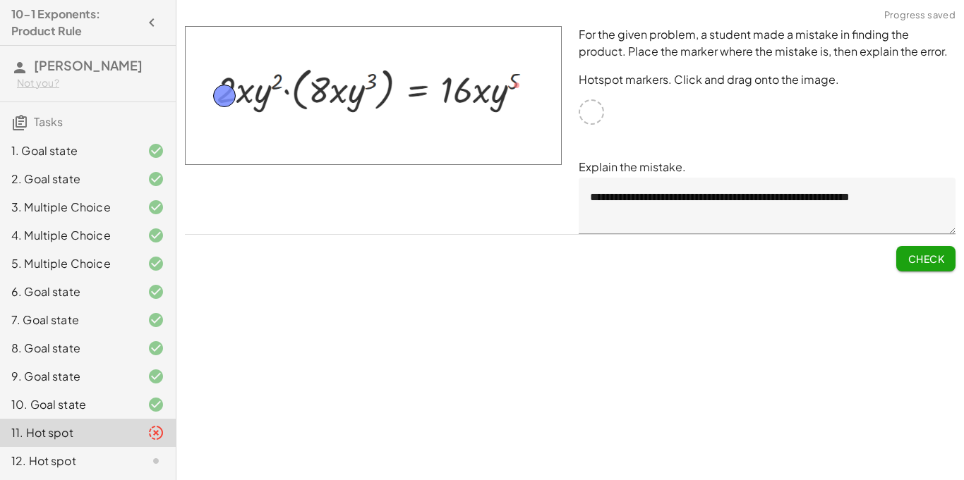
click at [905, 254] on button "Check" at bounding box center [925, 258] width 59 height 25
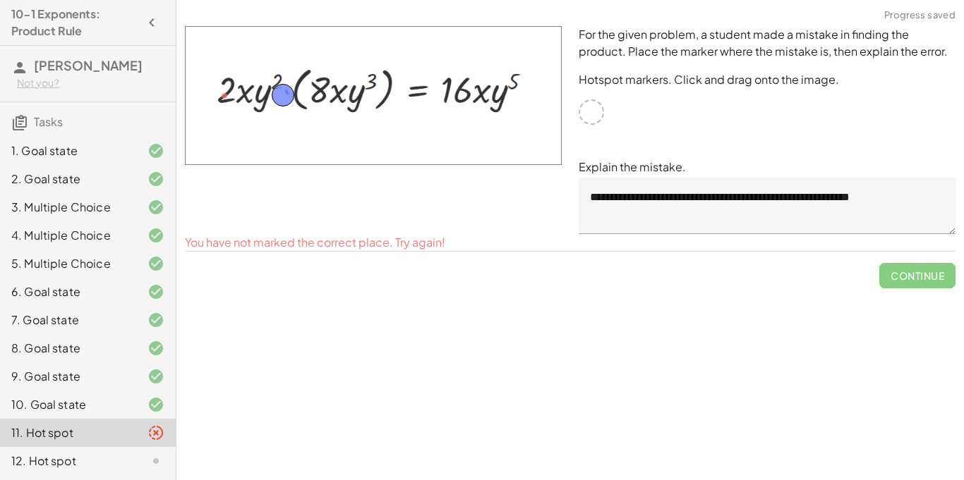
drag, startPoint x: 221, startPoint y: 94, endPoint x: 281, endPoint y: 93, distance: 59.3
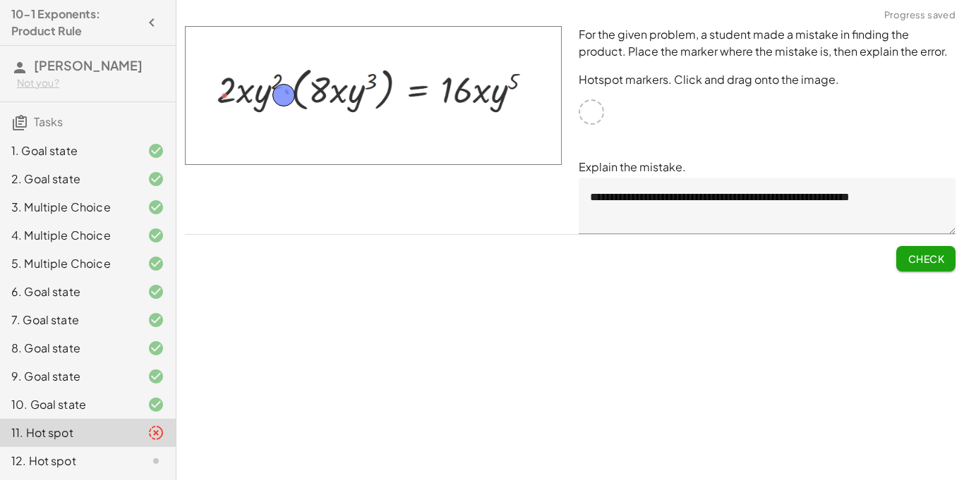
click at [935, 254] on span "Check" at bounding box center [925, 259] width 37 height 13
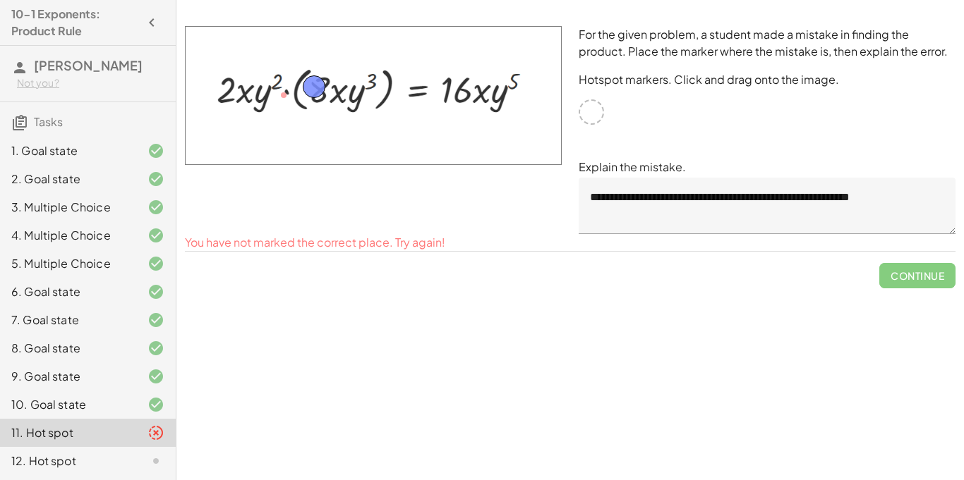
drag, startPoint x: 279, startPoint y: 93, endPoint x: 309, endPoint y: 85, distance: 31.5
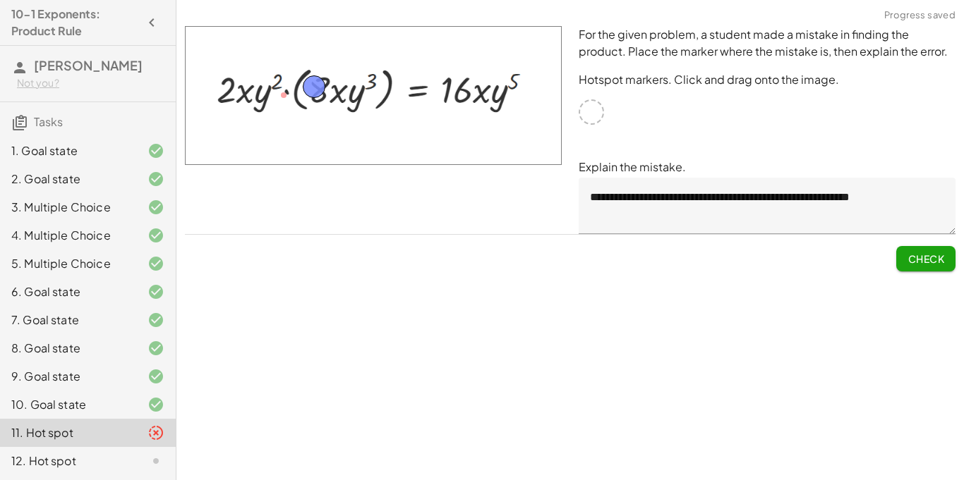
click at [940, 266] on button "Check" at bounding box center [925, 258] width 59 height 25
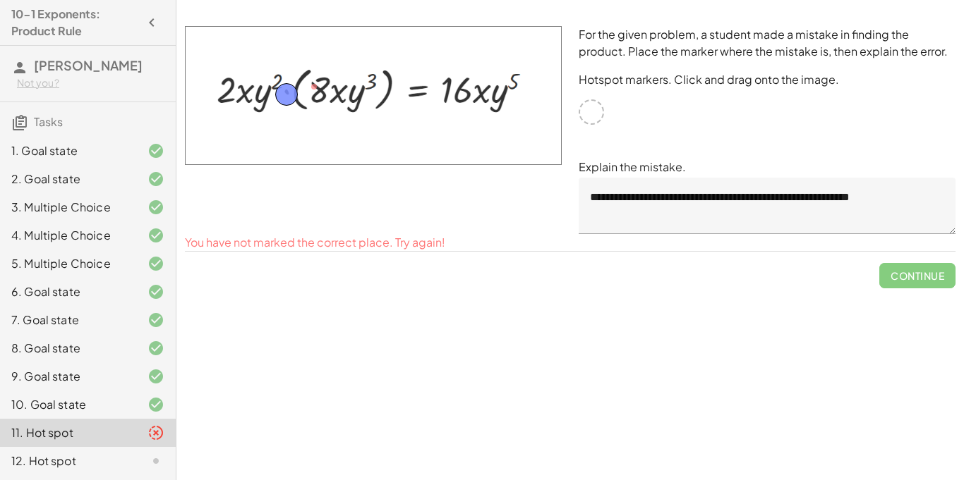
drag, startPoint x: 310, startPoint y: 75, endPoint x: 283, endPoint y: 83, distance: 28.6
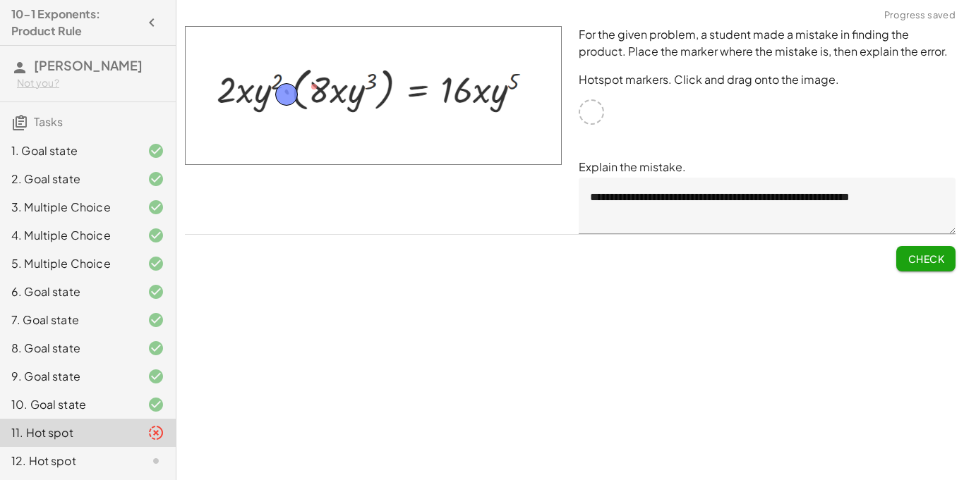
click at [932, 267] on button "Check" at bounding box center [925, 258] width 59 height 25
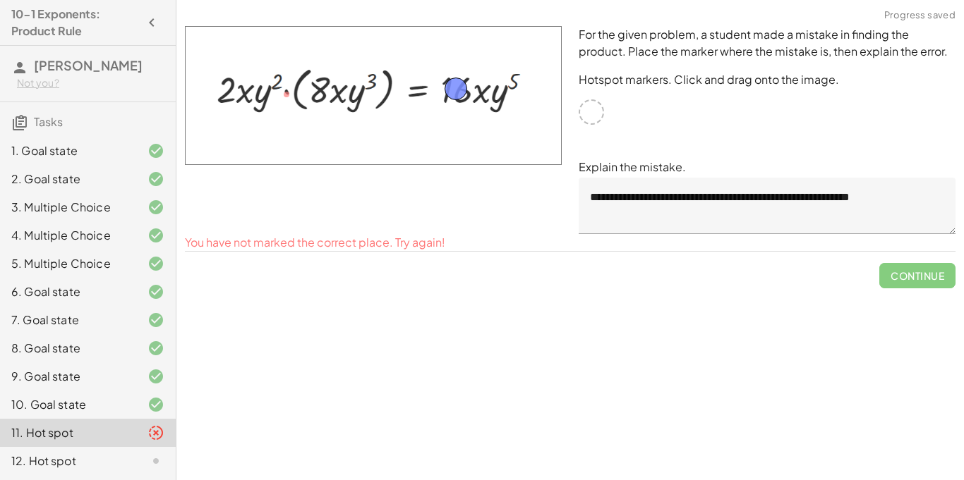
drag, startPoint x: 278, startPoint y: 90, endPoint x: 449, endPoint y: 85, distance: 170.8
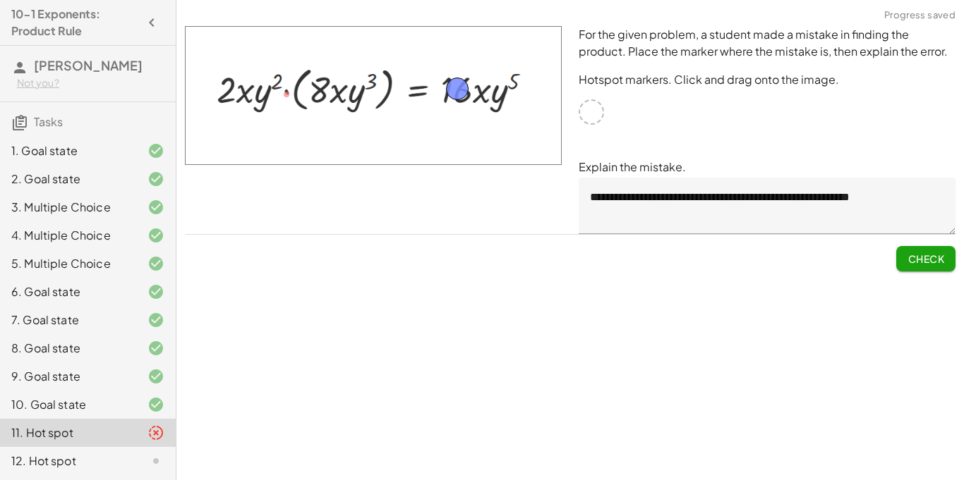
click at [914, 248] on button "Check" at bounding box center [925, 258] width 59 height 25
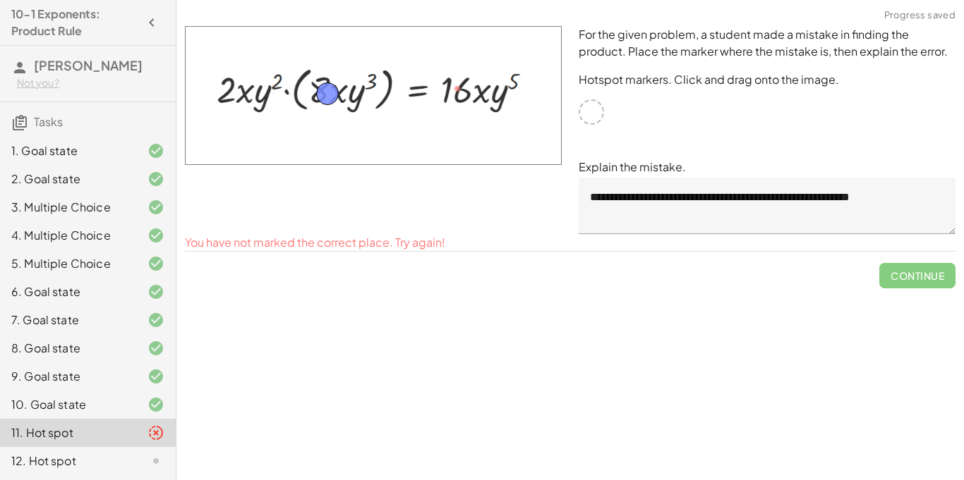
drag, startPoint x: 458, startPoint y: 87, endPoint x: 335, endPoint y: 92, distance: 123.5
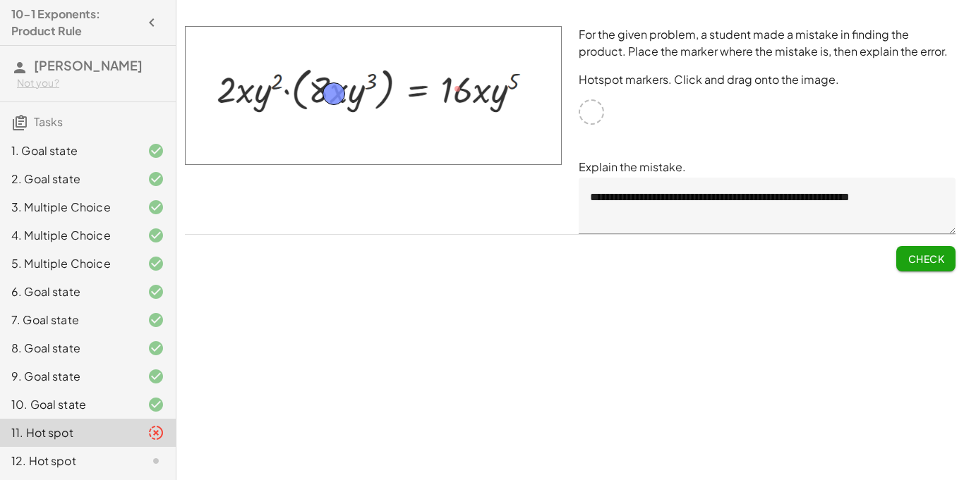
click at [351, 105] on img at bounding box center [373, 95] width 377 height 139
drag, startPoint x: 339, startPoint y: 96, endPoint x: 485, endPoint y: 97, distance: 146.7
click at [916, 264] on span "Check" at bounding box center [925, 259] width 37 height 13
click at [916, 264] on span "Continue" at bounding box center [917, 259] width 54 height 13
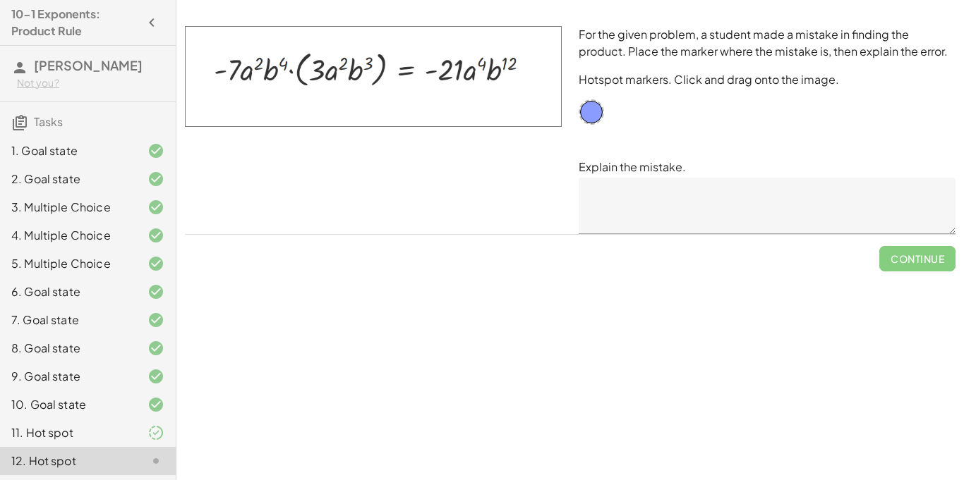
click at [127, 434] on div at bounding box center [144, 433] width 39 height 17
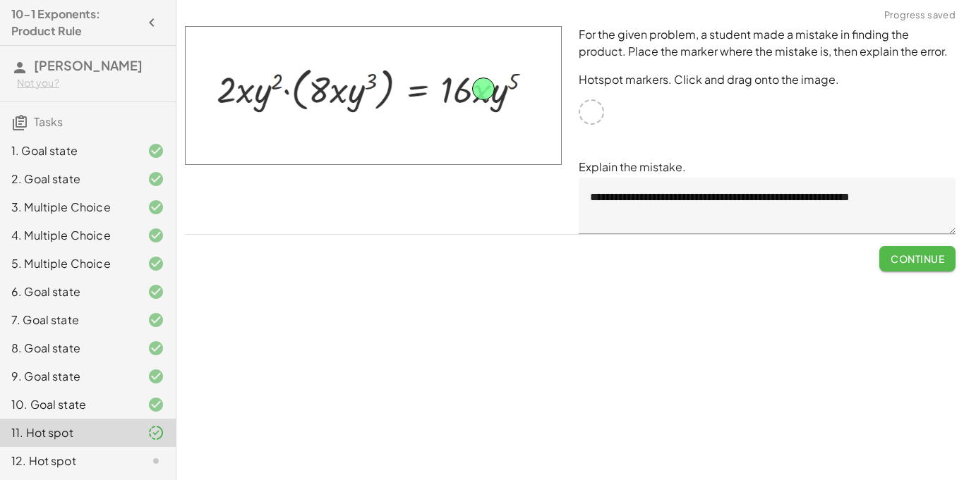
click at [917, 257] on span "Continue" at bounding box center [917, 259] width 54 height 13
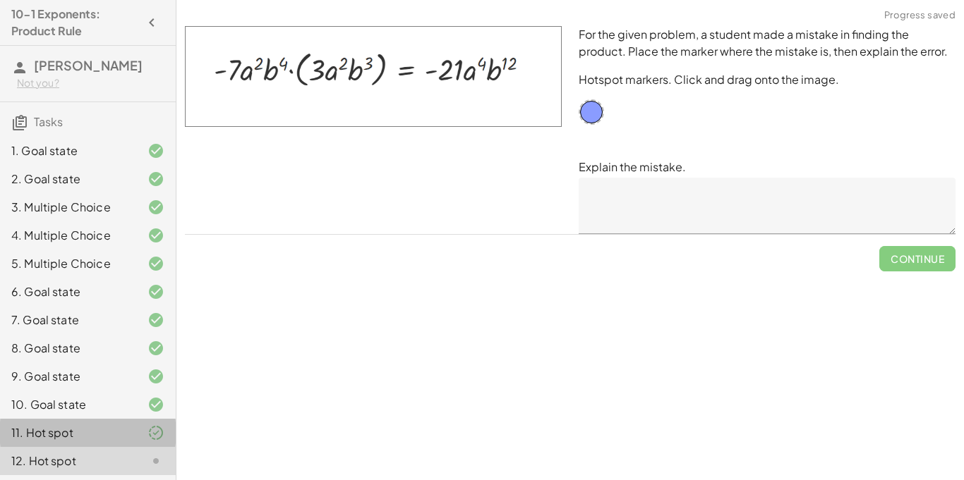
click at [109, 431] on div "11. Hot spot" at bounding box center [68, 433] width 114 height 17
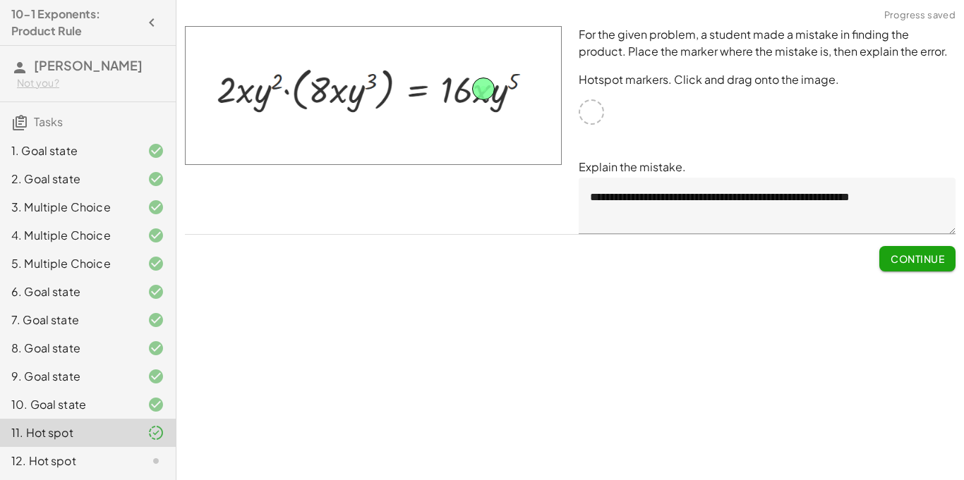
click at [104, 456] on div "12. Hot spot" at bounding box center [68, 461] width 114 height 17
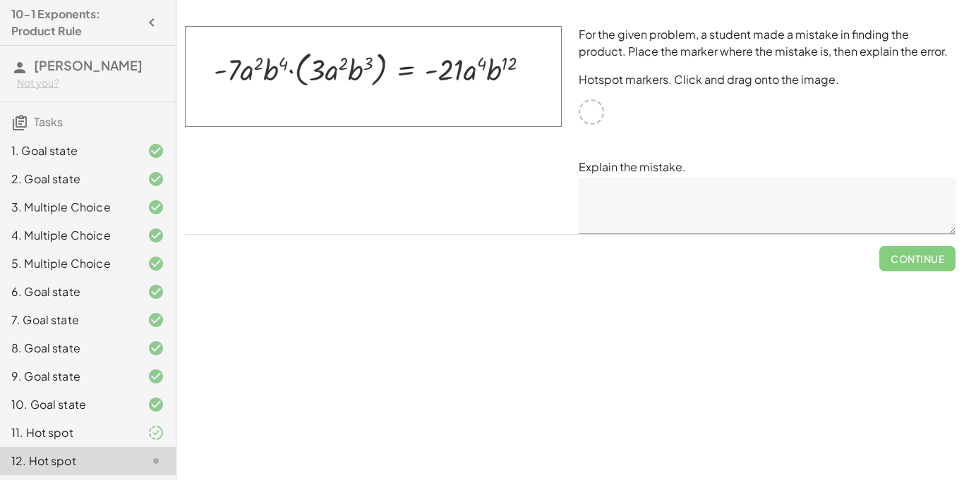
drag, startPoint x: 596, startPoint y: 118, endPoint x: 571, endPoint y: 104, distance: 29.0
click at [571, 104] on div "For the given problem, a student made a mistake in finding the product. Place t…" at bounding box center [767, 130] width 394 height 225
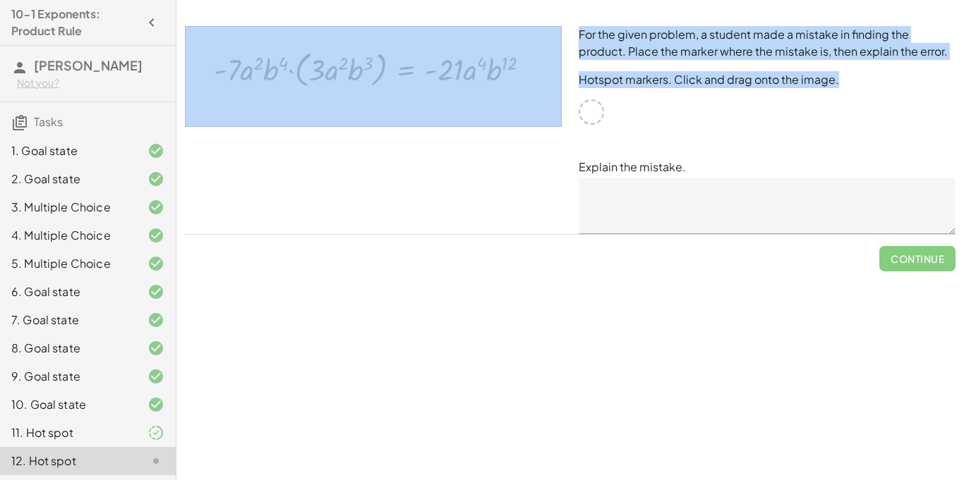
drag, startPoint x: 592, startPoint y: 107, endPoint x: 485, endPoint y: 56, distance: 118.6
click at [485, 56] on div "For the given problem, a student made a mistake in finding the product. Place t…" at bounding box center [569, 130] width 787 height 225
click at [485, 56] on img at bounding box center [373, 76] width 377 height 101
drag, startPoint x: 484, startPoint y: 54, endPoint x: 525, endPoint y: 84, distance: 50.5
click at [525, 84] on img at bounding box center [373, 76] width 377 height 101
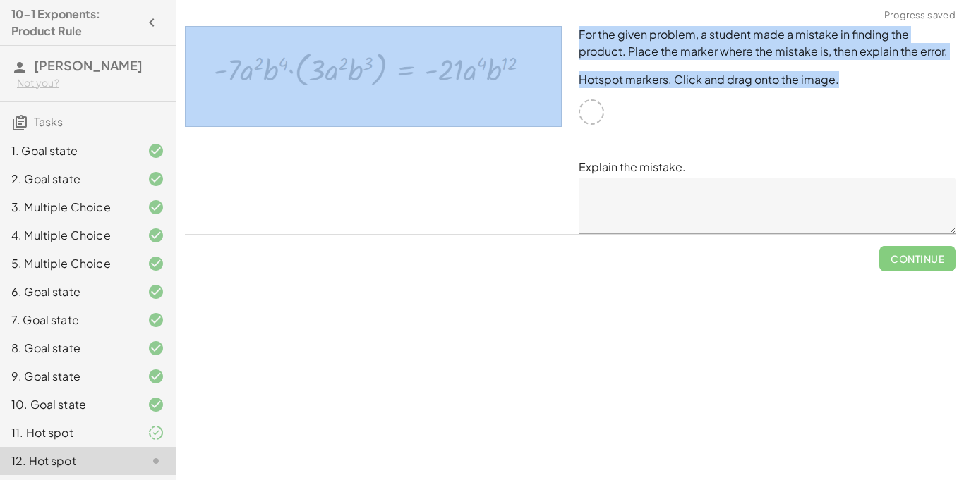
click at [609, 111] on div "For the given problem, a student made a mistake in finding the product. Place t…" at bounding box center [767, 130] width 394 height 225
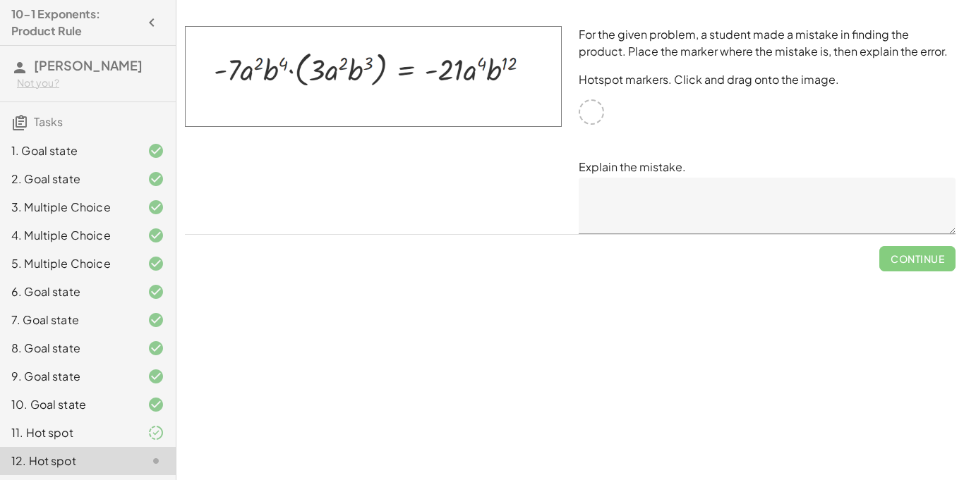
click at [453, 75] on img at bounding box center [373, 76] width 377 height 101
drag, startPoint x: 465, startPoint y: 73, endPoint x: 575, endPoint y: 85, distance: 110.8
click at [575, 85] on div "For the given problem, a student made a mistake in finding the product. Place t…" at bounding box center [569, 130] width 787 height 225
drag, startPoint x: 592, startPoint y: 109, endPoint x: 493, endPoint y: 72, distance: 105.3
drag, startPoint x: 497, startPoint y: 71, endPoint x: 502, endPoint y: 63, distance: 8.8
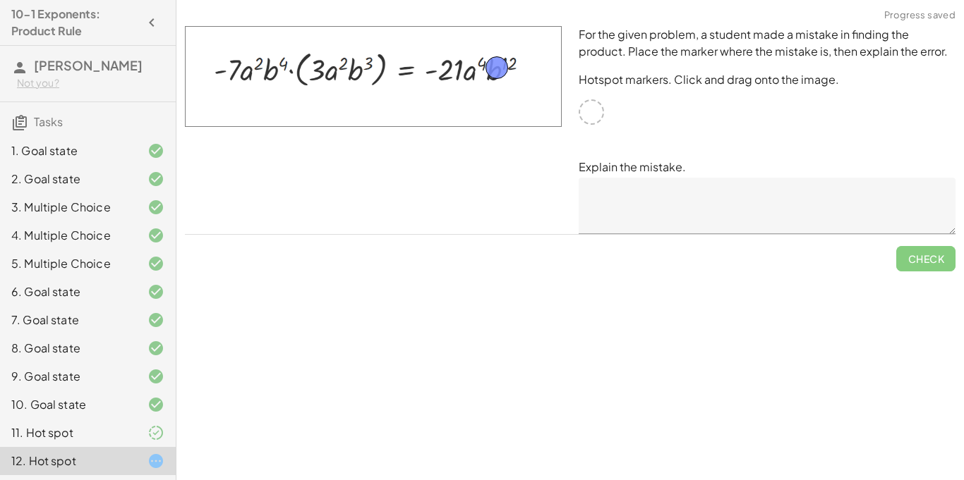
click at [738, 200] on textarea at bounding box center [766, 206] width 377 height 56
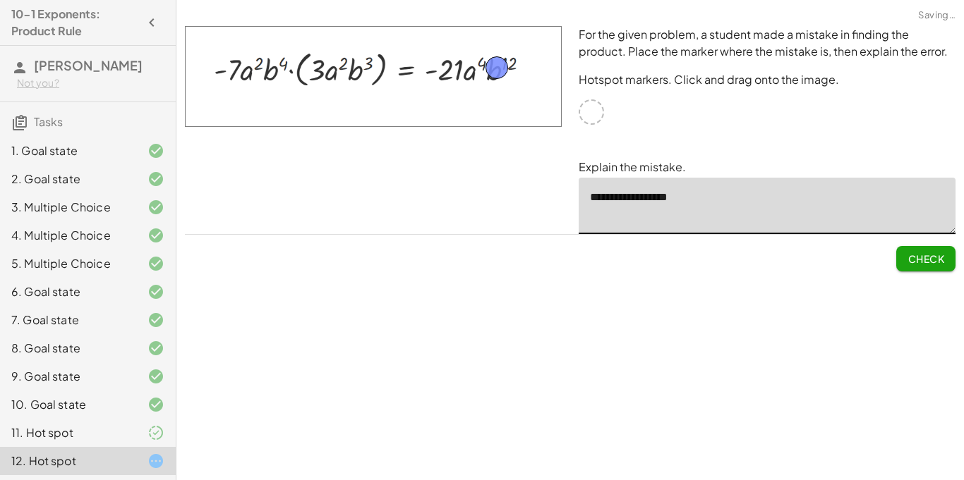
type textarea "**********"
click at [931, 256] on span "Check" at bounding box center [925, 259] width 37 height 13
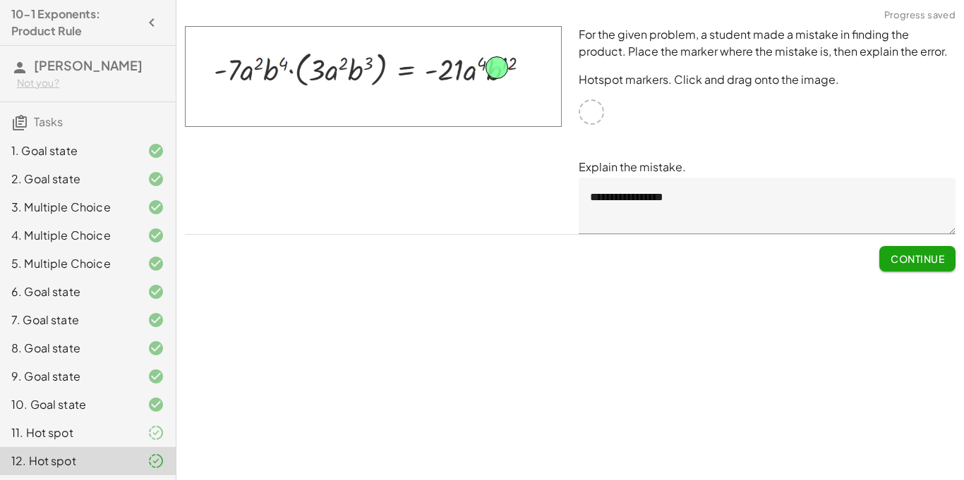
click at [890, 255] on span "Continue" at bounding box center [917, 259] width 54 height 13
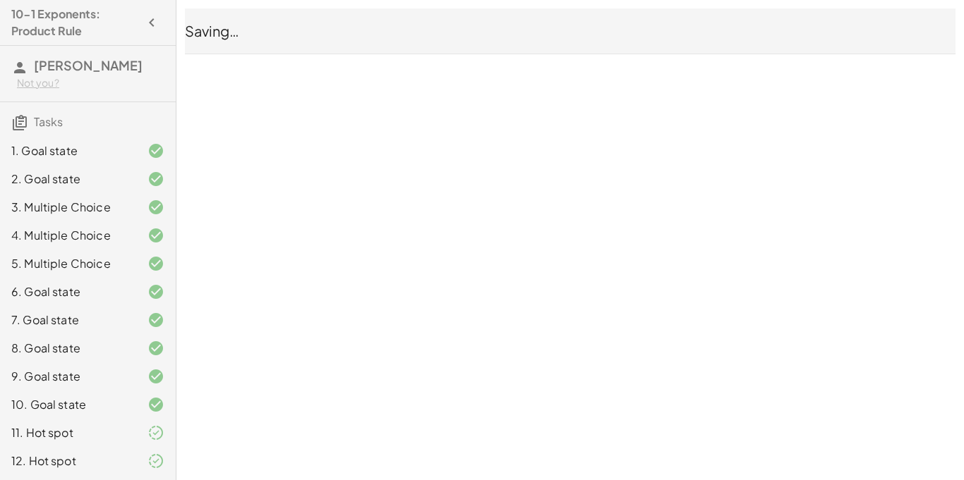
scroll to position [1, 0]
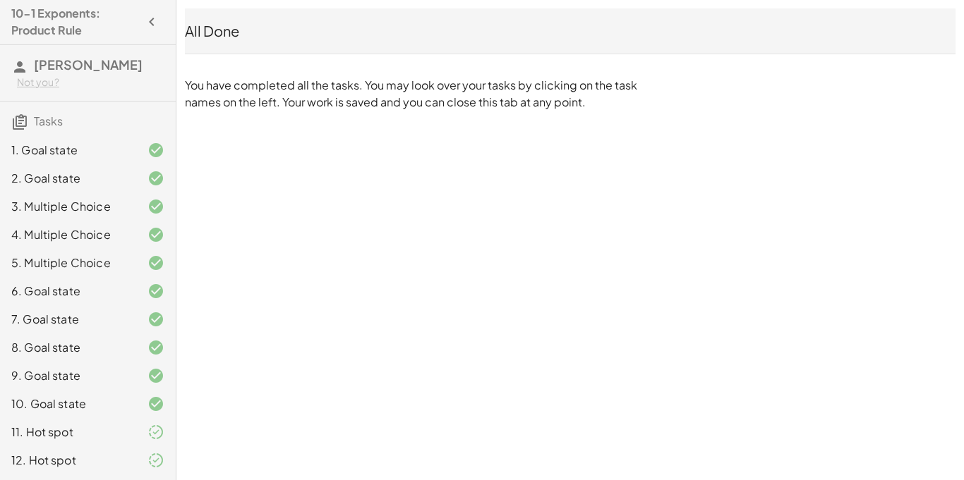
click at [235, 18] on div "All Done" at bounding box center [570, 30] width 770 height 45
click at [220, 40] on div "All Done" at bounding box center [570, 31] width 770 height 20
click at [216, 37] on div "All Done" at bounding box center [570, 31] width 770 height 20
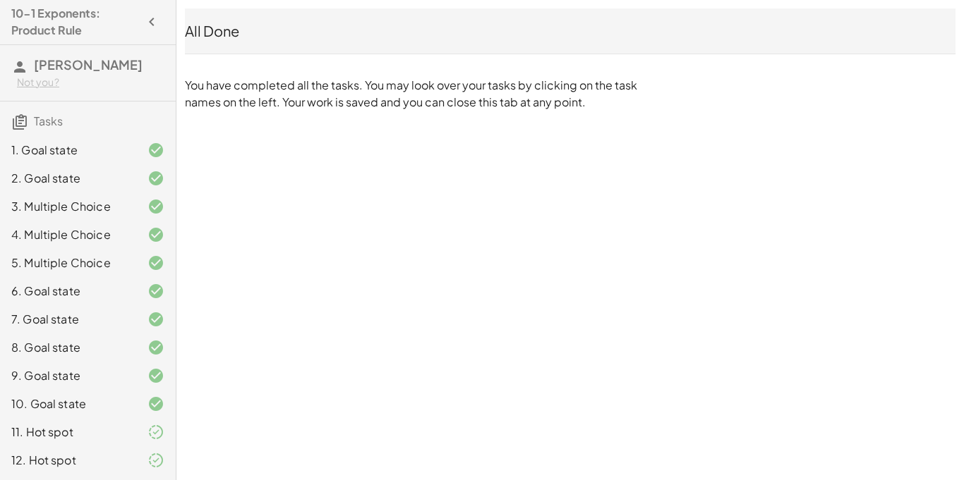
click at [216, 37] on div "All Done" at bounding box center [570, 31] width 770 height 20
click at [71, 451] on div "12. Hot spot" at bounding box center [88, 460] width 176 height 28
